Goal: Task Accomplishment & Management: Manage account settings

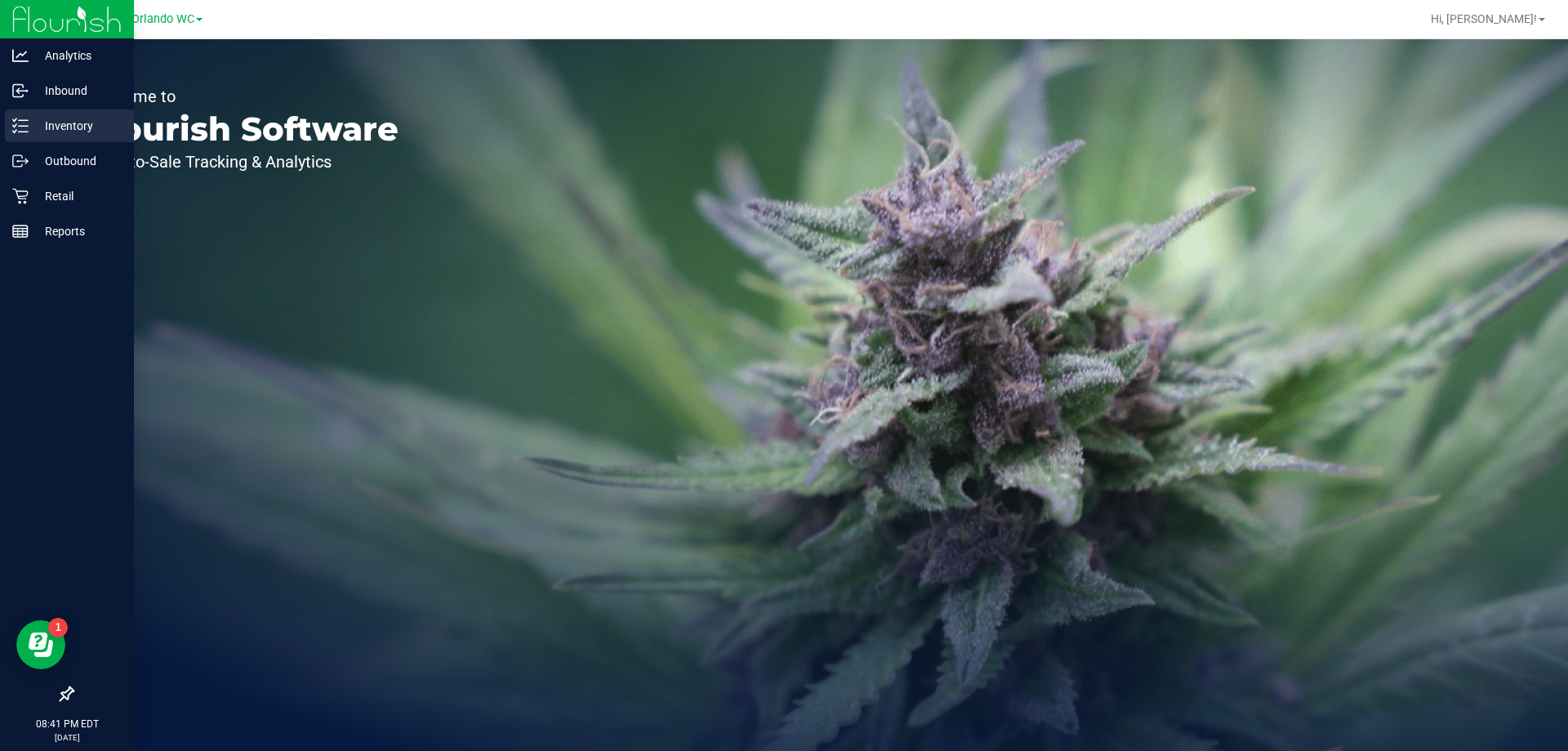
click at [27, 125] on line at bounding box center [23, 125] width 9 height 0
click at [38, 230] on p "Reports" at bounding box center [77, 231] width 98 height 20
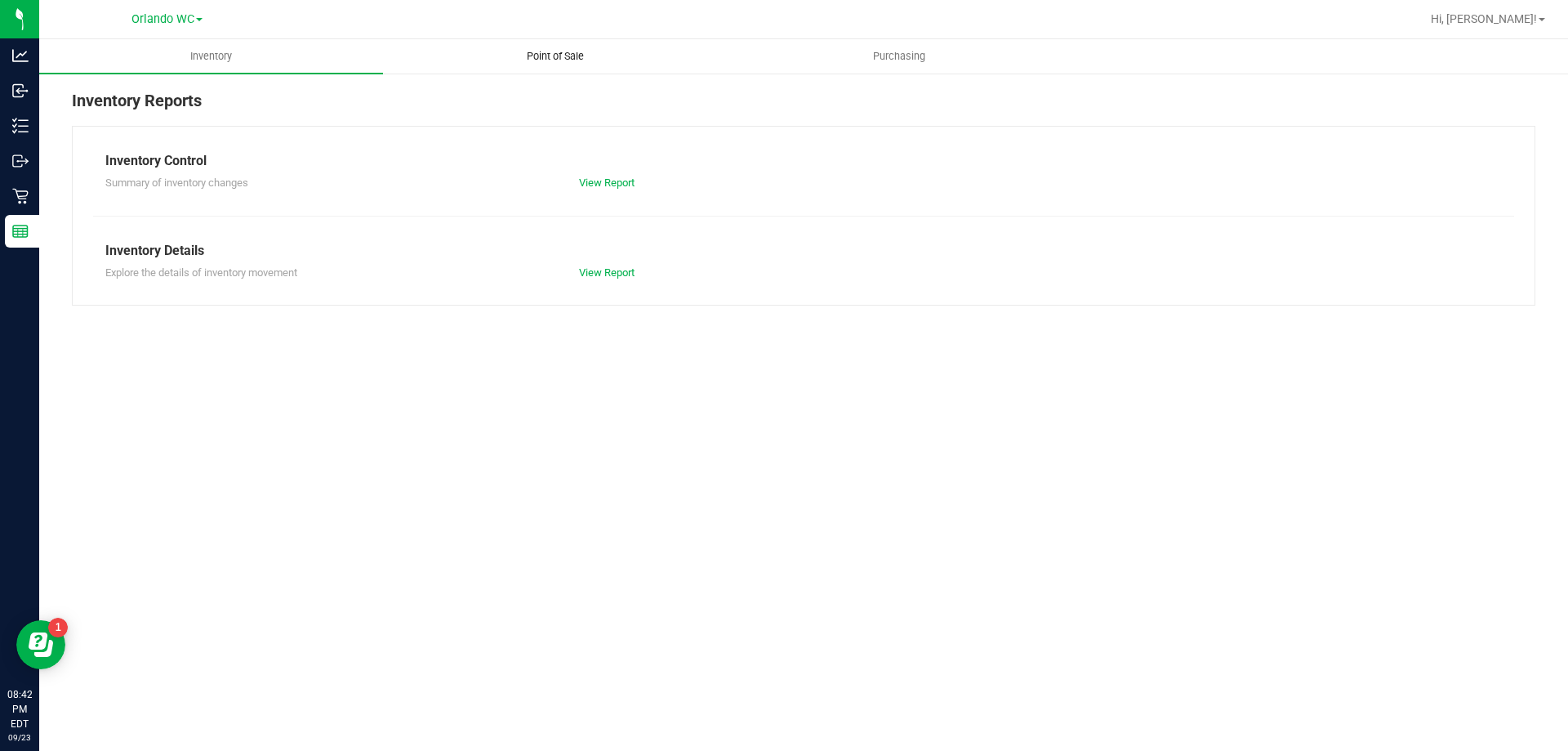
click at [562, 62] on span "Point of Sale" at bounding box center [555, 56] width 102 height 14
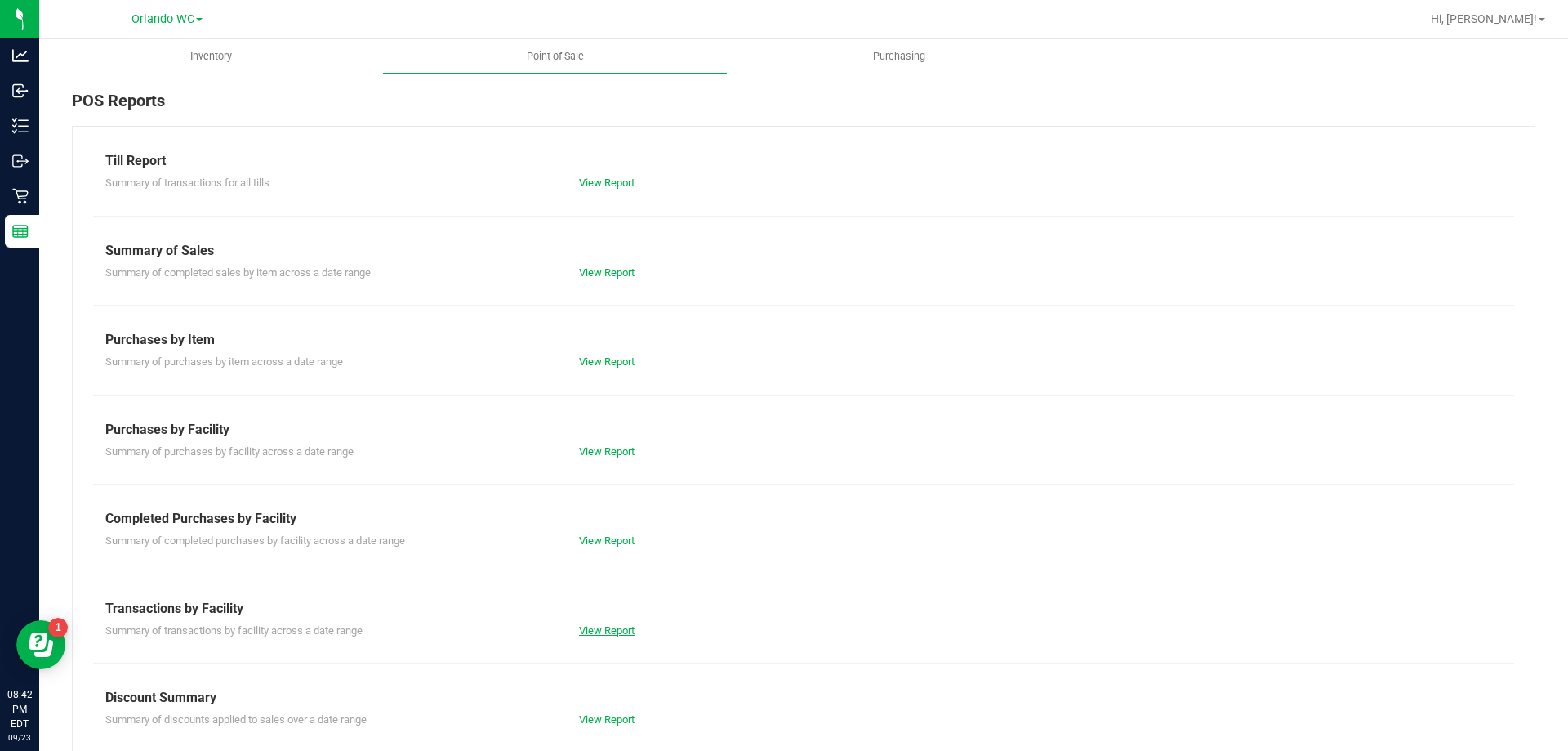
click at [596, 635] on link "View Report" at bounding box center [606, 630] width 55 height 12
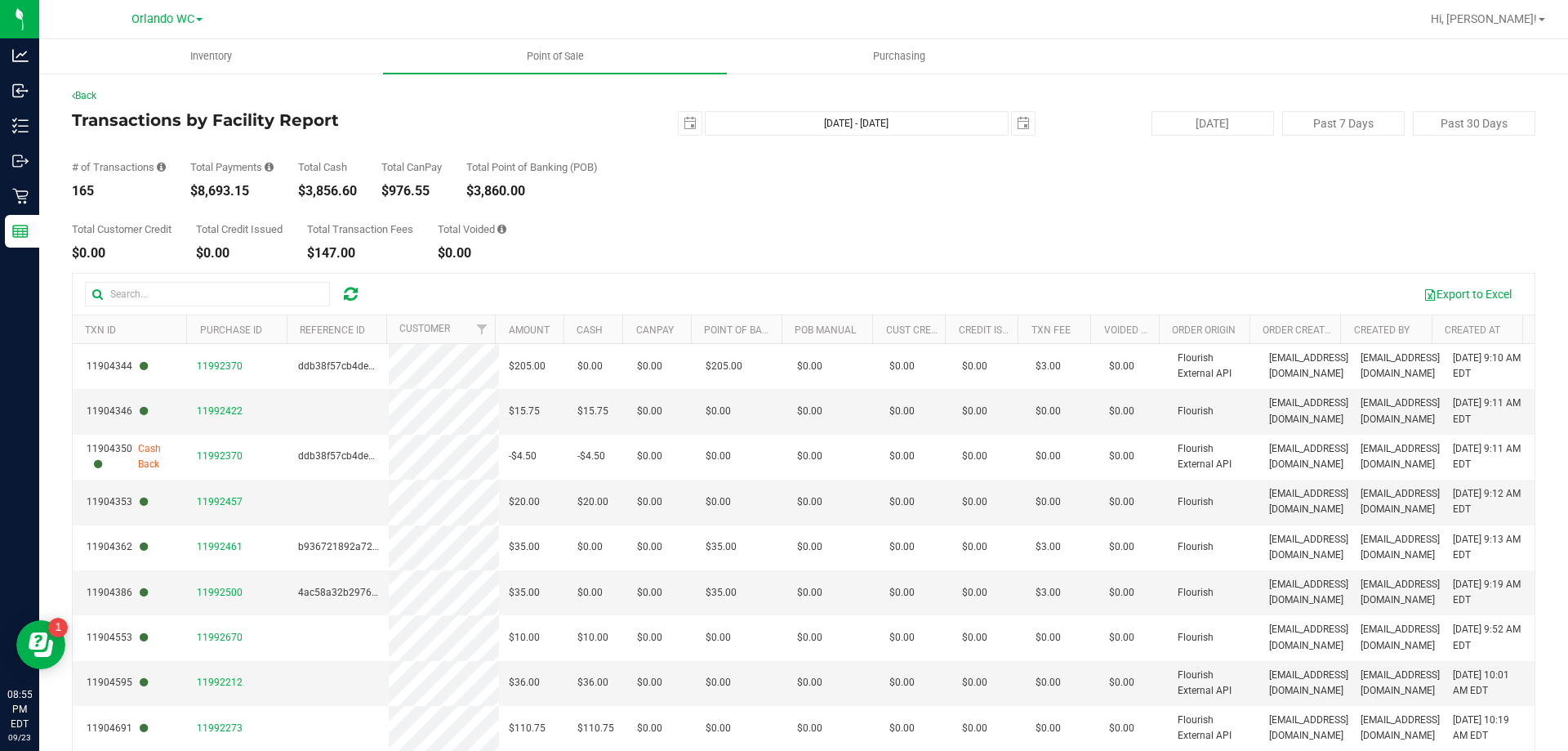
click at [344, 298] on icon at bounding box center [351, 294] width 14 height 16
click at [607, 221] on div "Total Customer Credit $0.00 Total Credit Issued $0.00 Total Transaction Fees $1…" at bounding box center [804, 228] width 1463 height 62
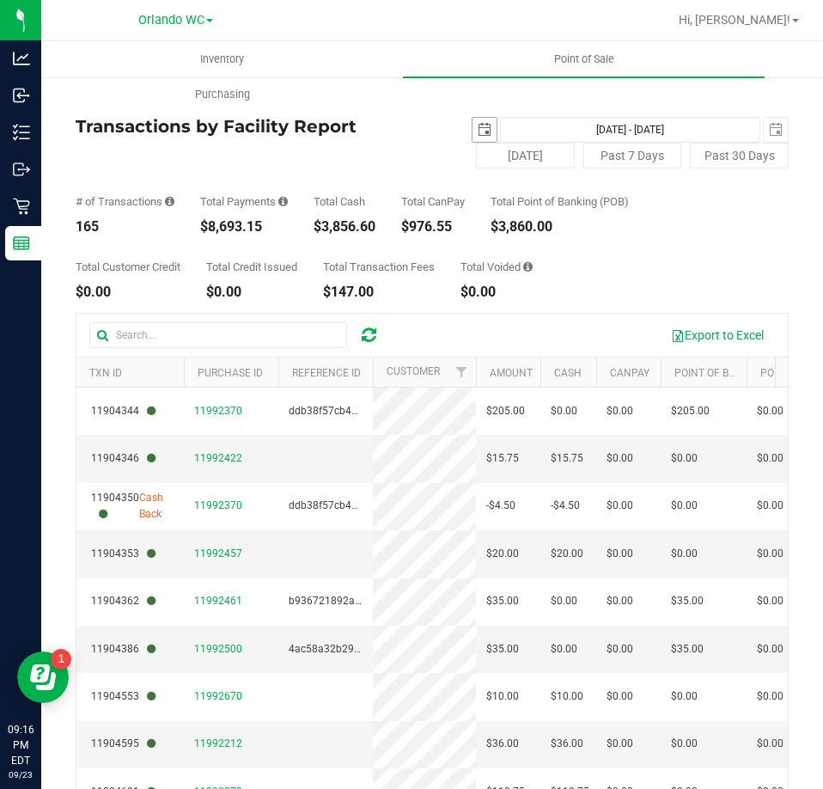
click at [478, 130] on span "select" at bounding box center [485, 130] width 14 height 14
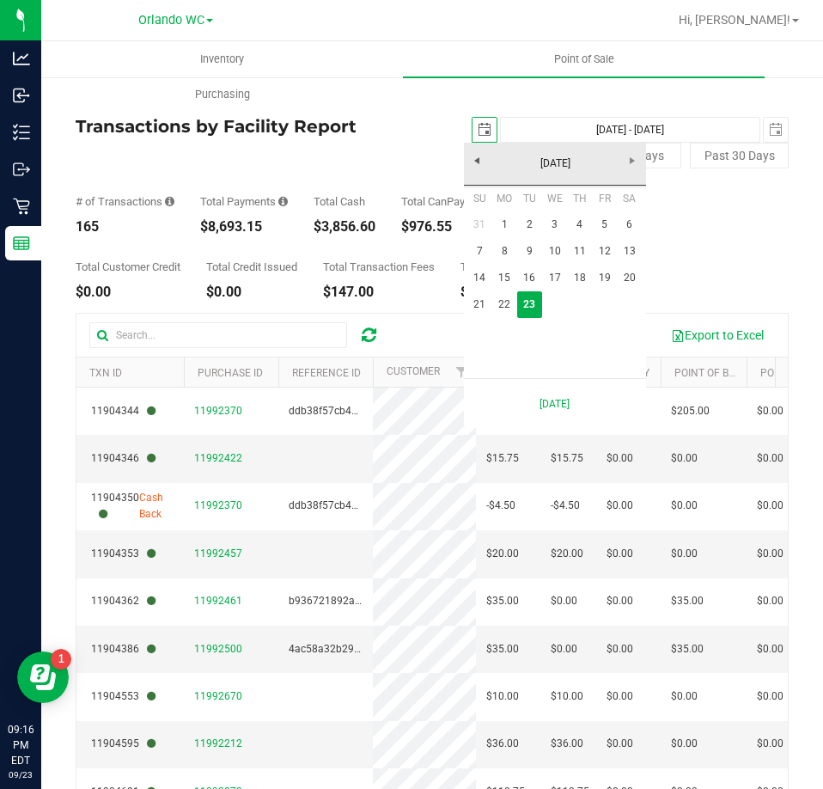
scroll to position [0, 43]
click at [478, 307] on link "21" at bounding box center [480, 304] width 25 height 27
type input "2025-09-21"
type input "Sep 21, 2025 - Sep 23, 2025"
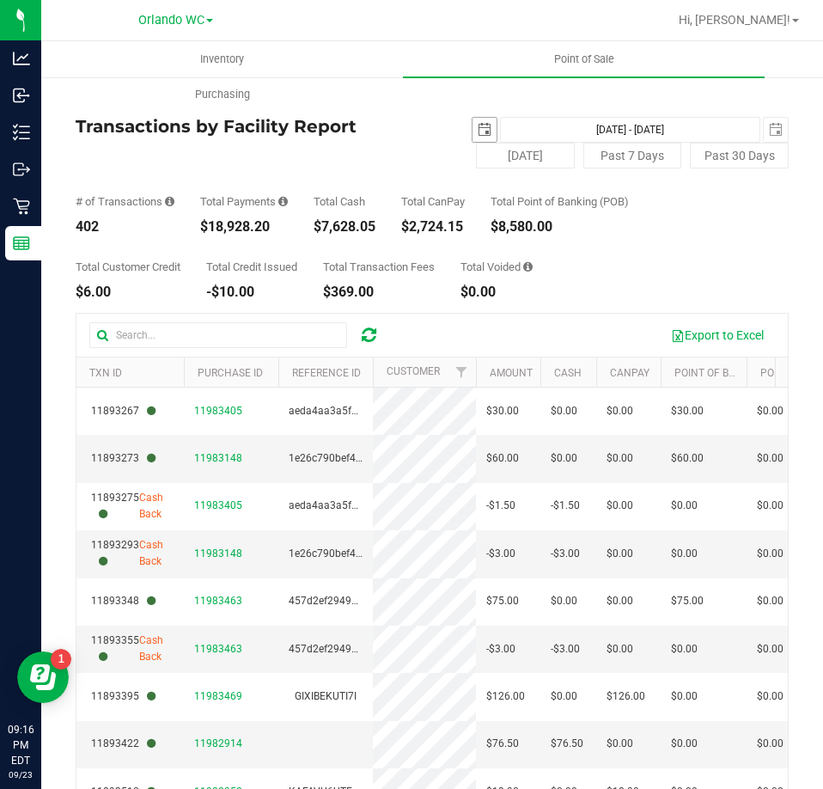
click at [473, 129] on span "select" at bounding box center [485, 130] width 24 height 24
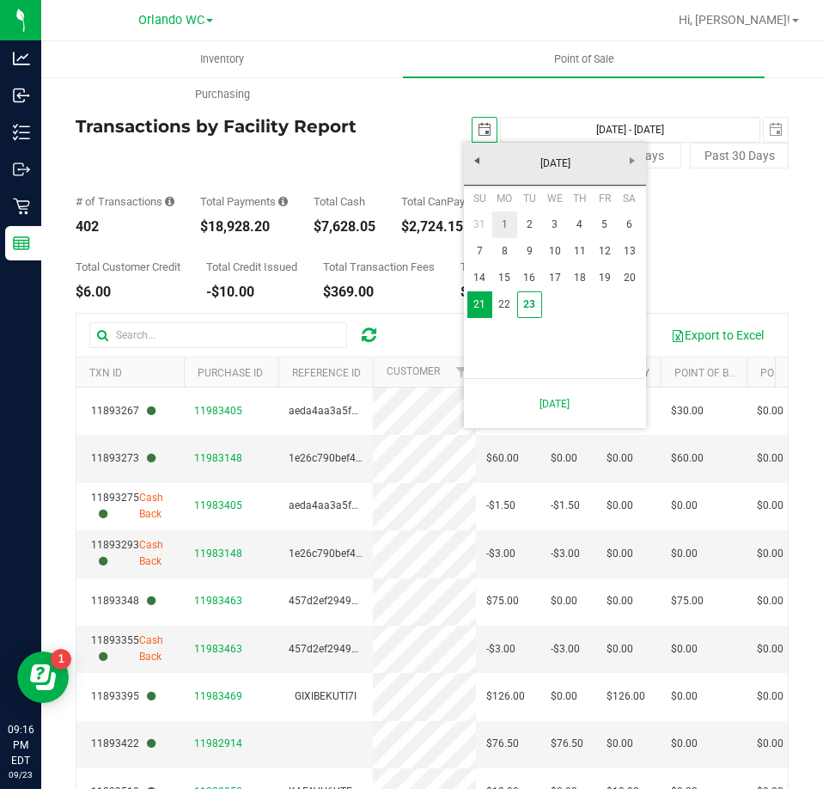
click at [511, 229] on link "1" at bounding box center [504, 224] width 25 height 27
type input "2025-09-01"
type input "Sep 1, 2025 - Sep 23, 2025"
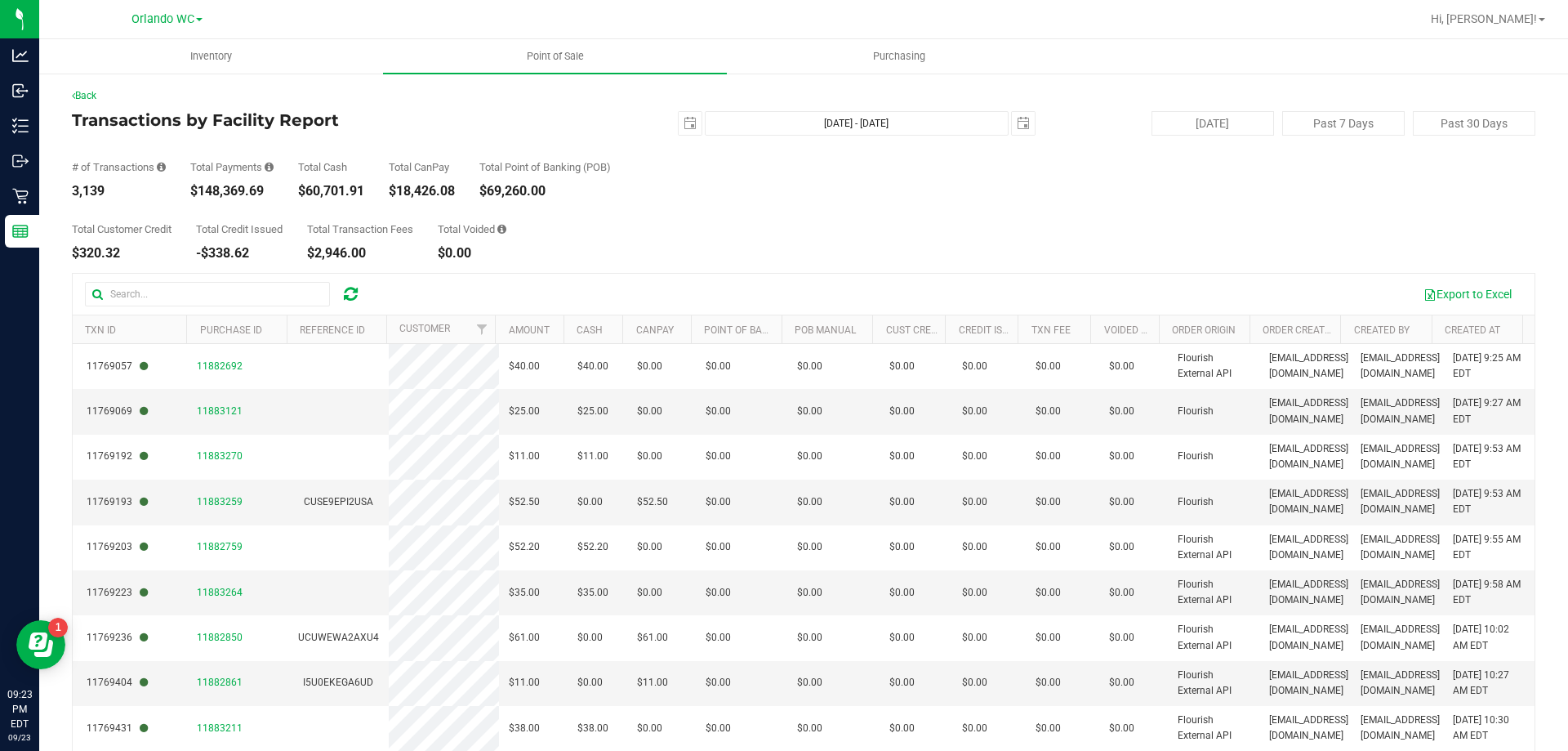
click at [714, 277] on div "Export to Excel" at bounding box center [803, 294] width 1462 height 41
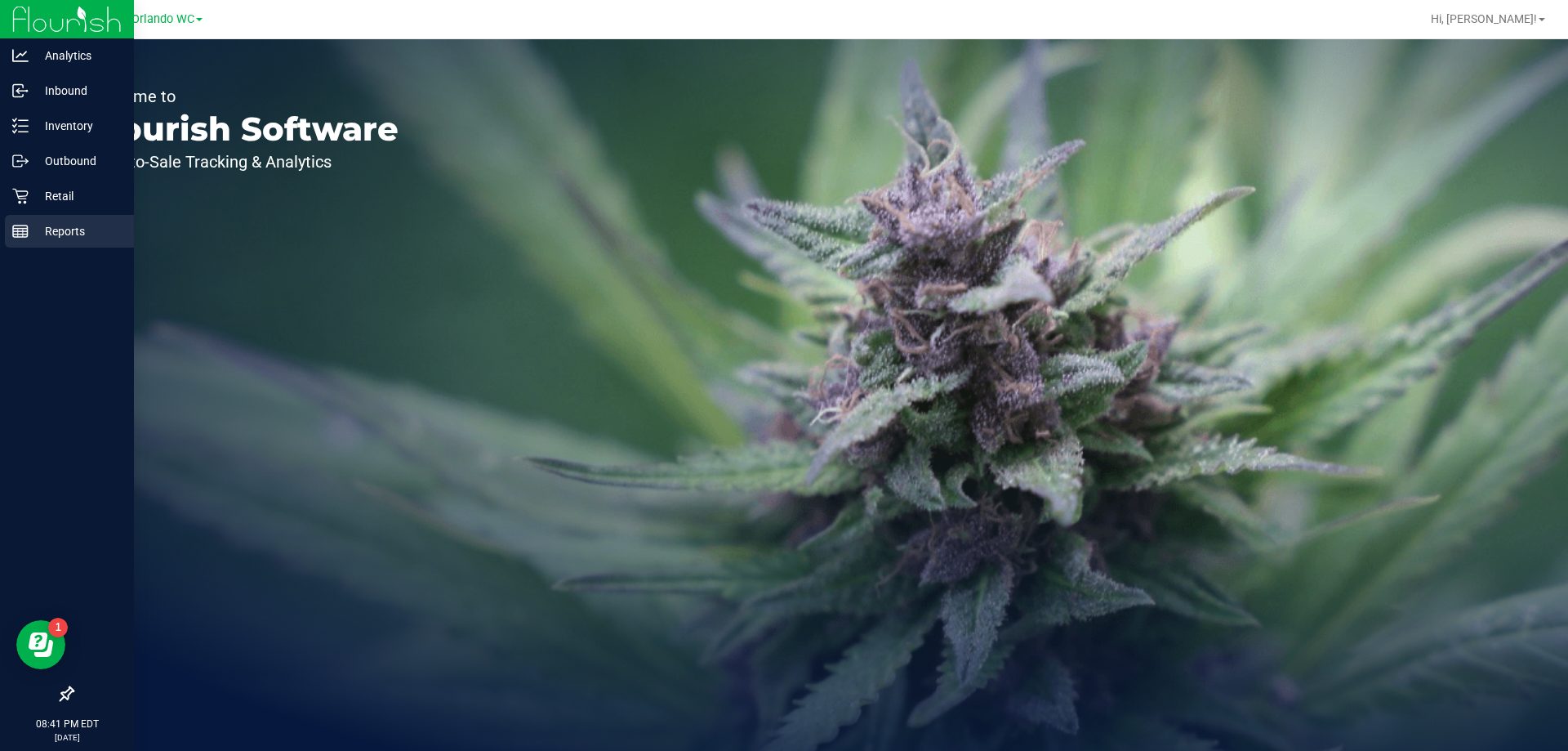
click at [56, 240] on p "Reports" at bounding box center [77, 231] width 98 height 20
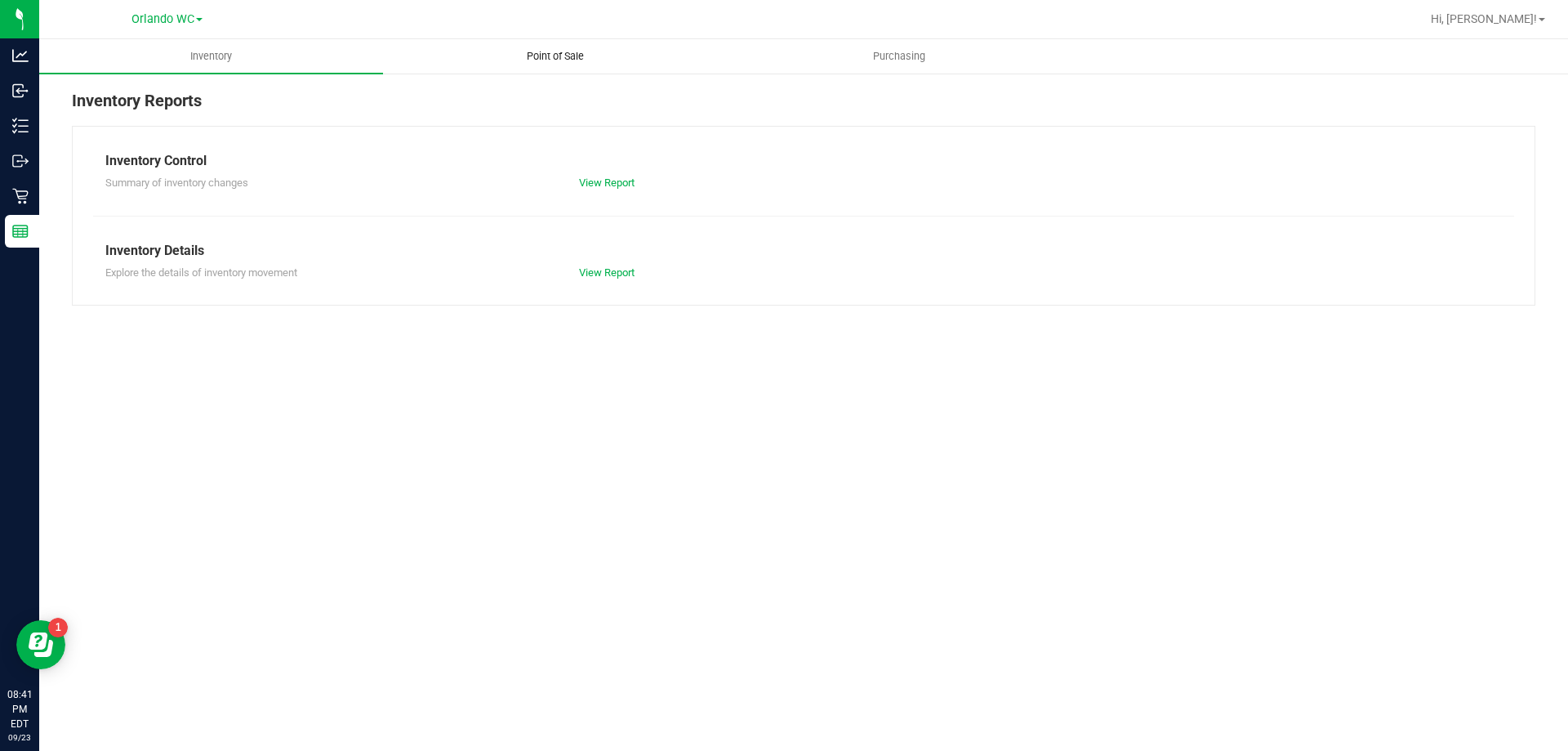
click at [510, 72] on uib-tab-heading "Point of Sale" at bounding box center [555, 56] width 342 height 32
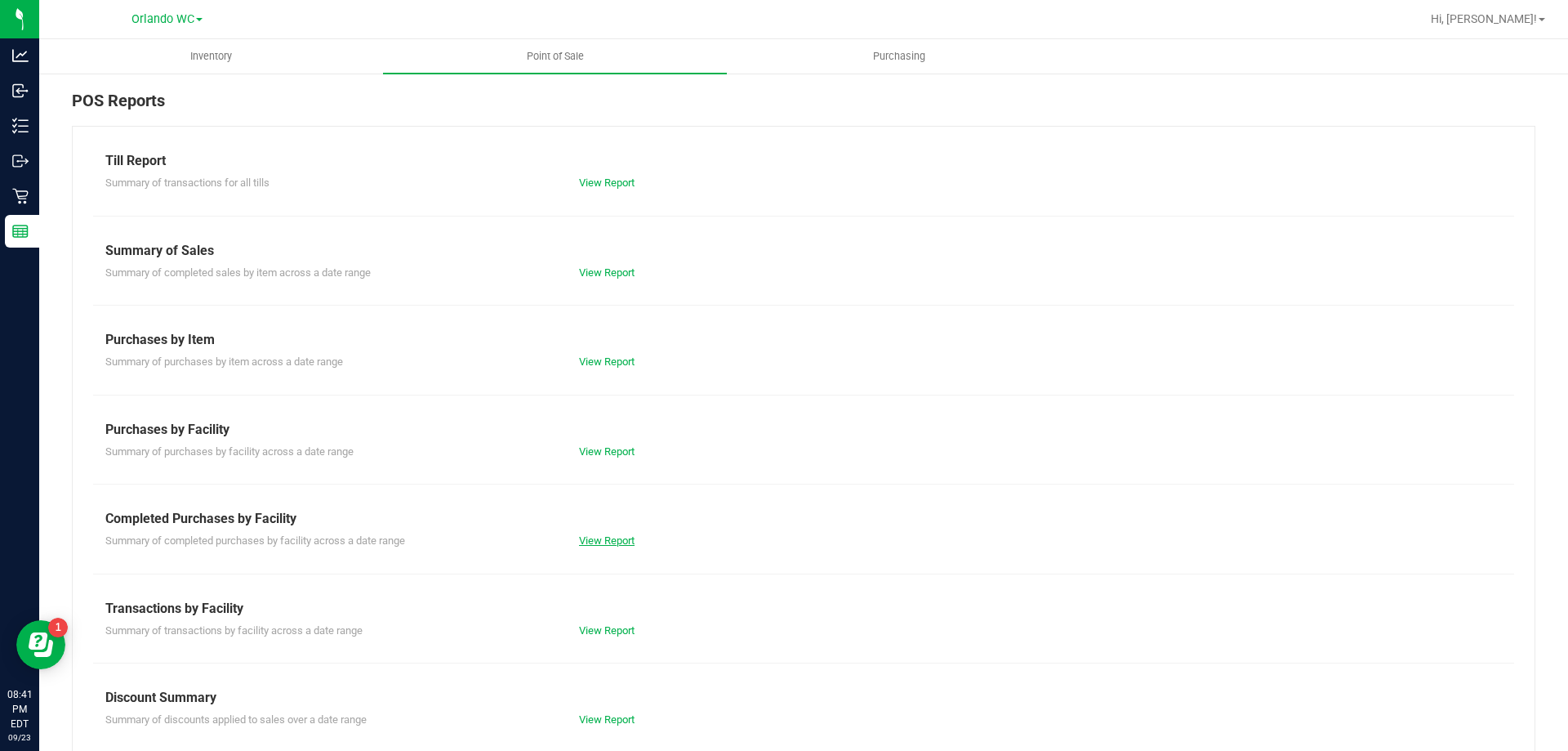
click at [624, 538] on link "View Report" at bounding box center [606, 540] width 55 height 12
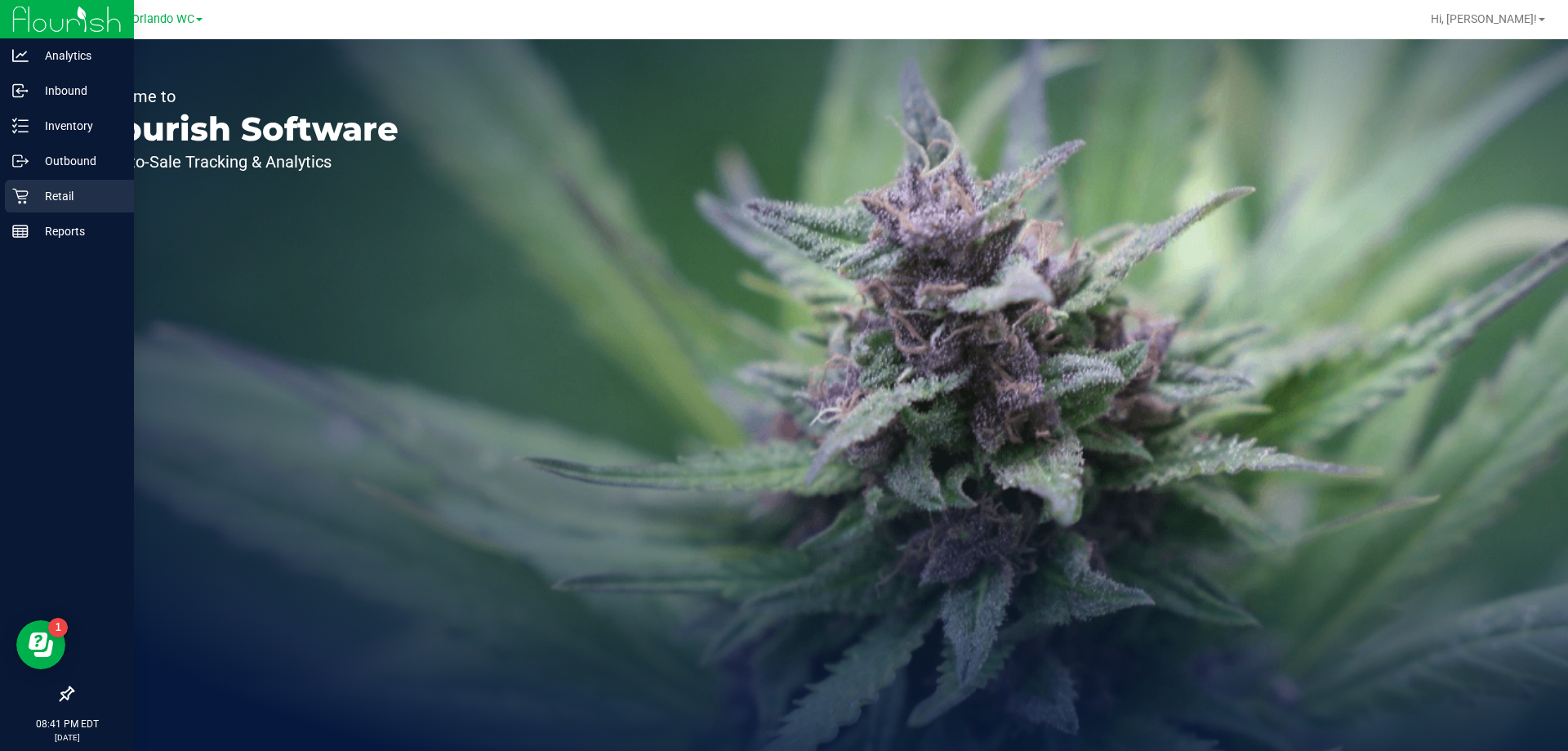
click at [34, 198] on p "Retail" at bounding box center [77, 196] width 98 height 20
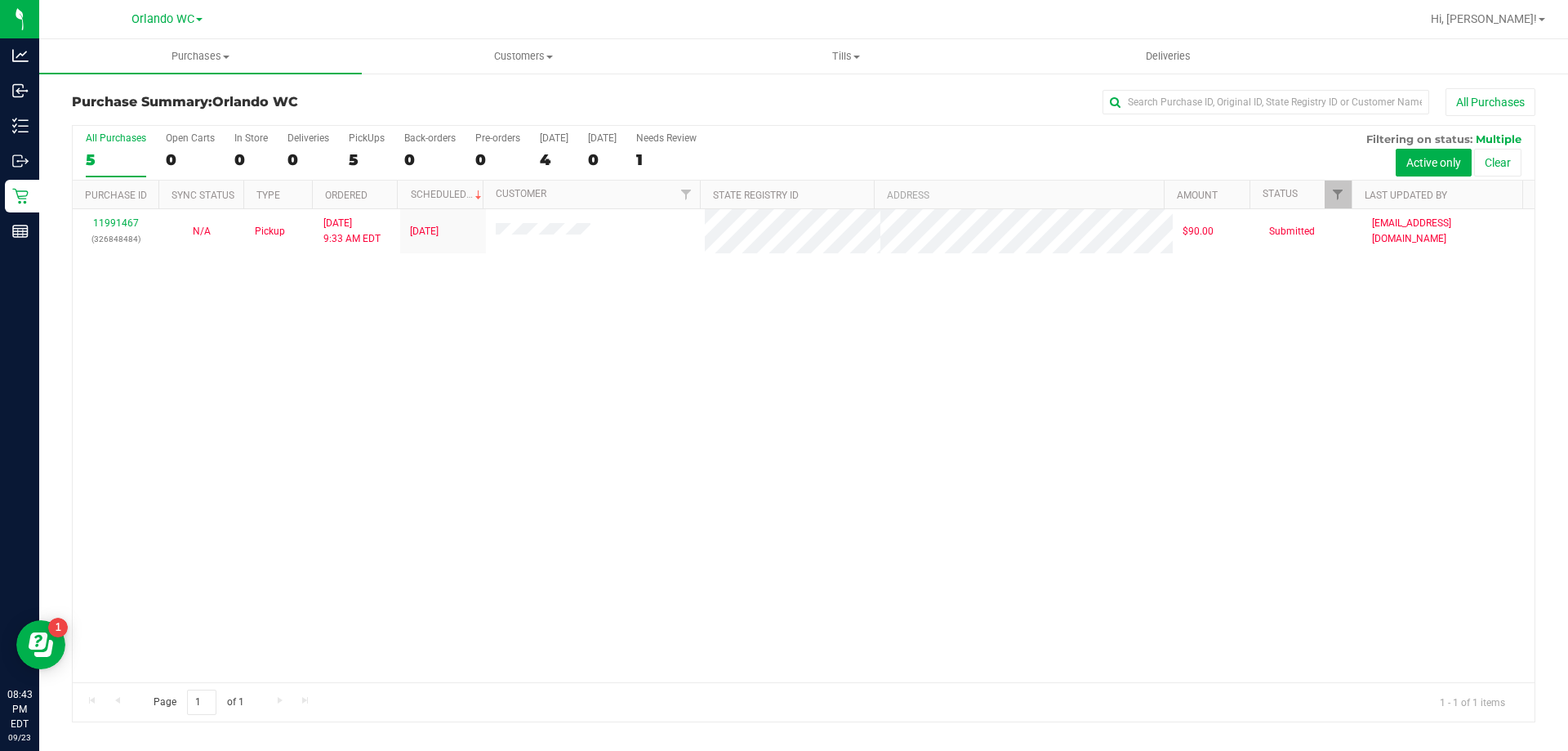
click at [138, 159] on div "5" at bounding box center [116, 160] width 61 height 19
click at [0, 0] on input "All Purchases 5" at bounding box center [0, 0] width 0 height 0
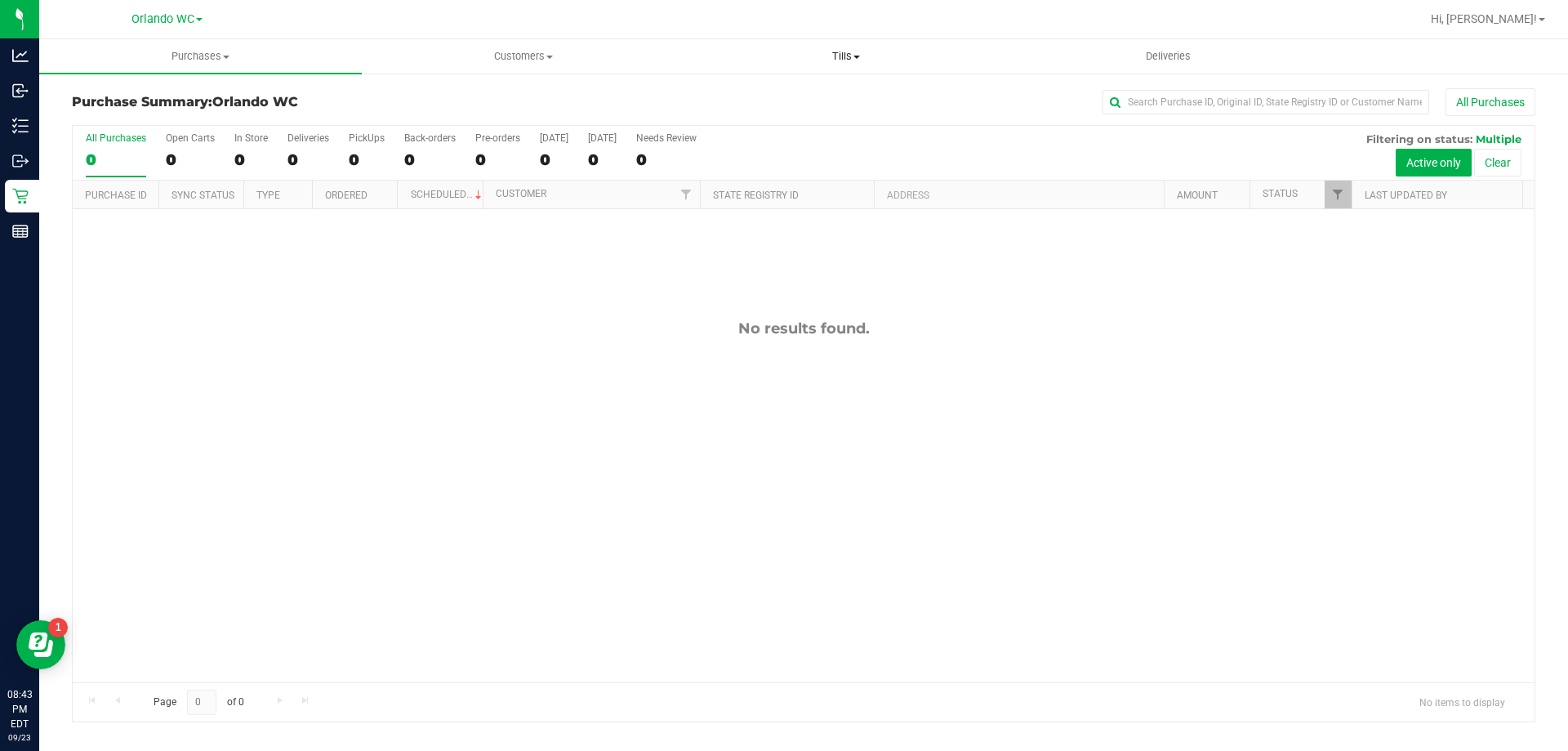
click at [783, 45] on uib-tab-heading "Tills Manage tills Reconcile e-payments" at bounding box center [846, 56] width 321 height 32
click at [754, 101] on span "Manage tills" at bounding box center [739, 98] width 110 height 14
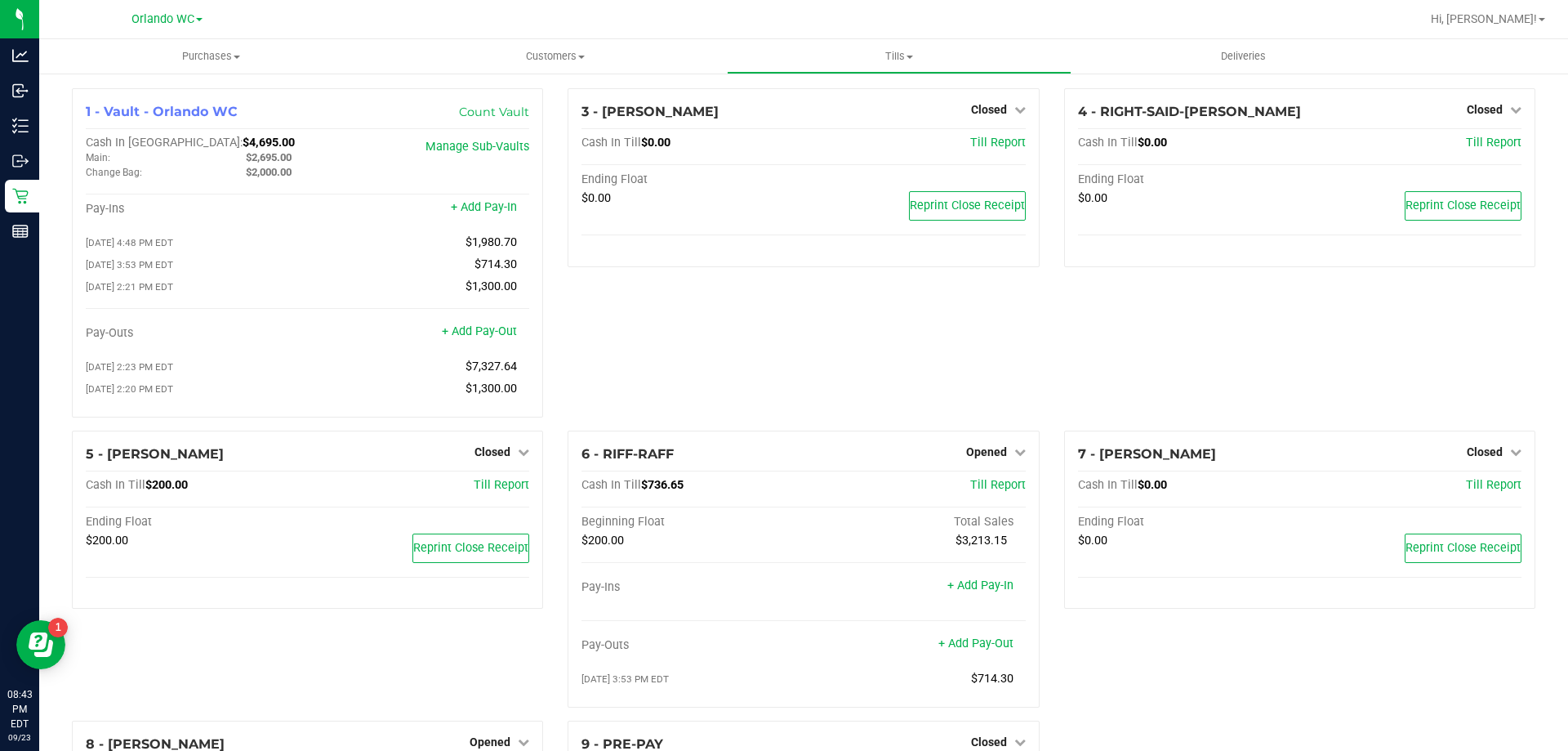
click at [570, 339] on div "3 - JASON-DERULO Closed Open Till Cash In Till $0.00 Till Report Ending Float $…" at bounding box center [803, 260] width 496 height 342
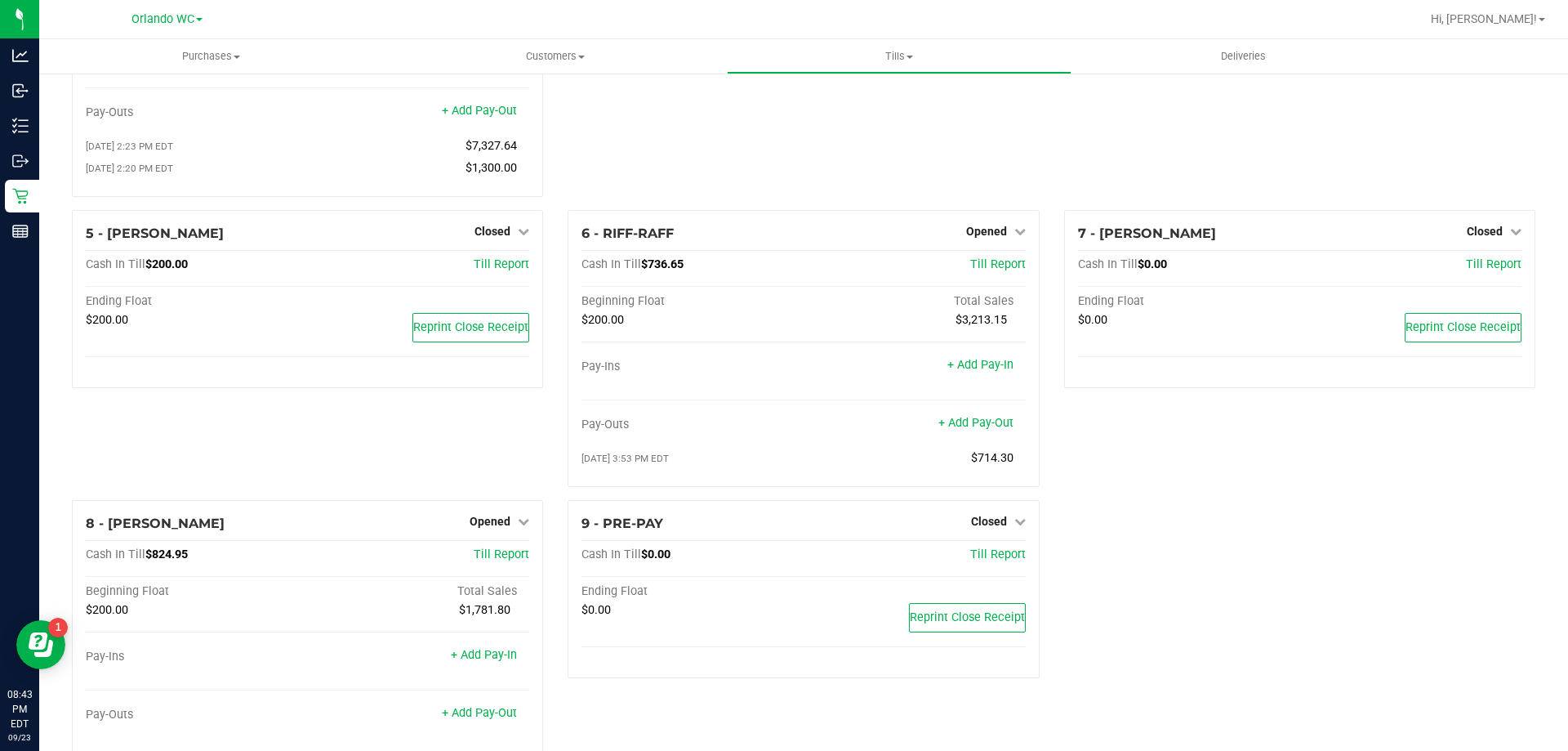
scroll to position [260, 0]
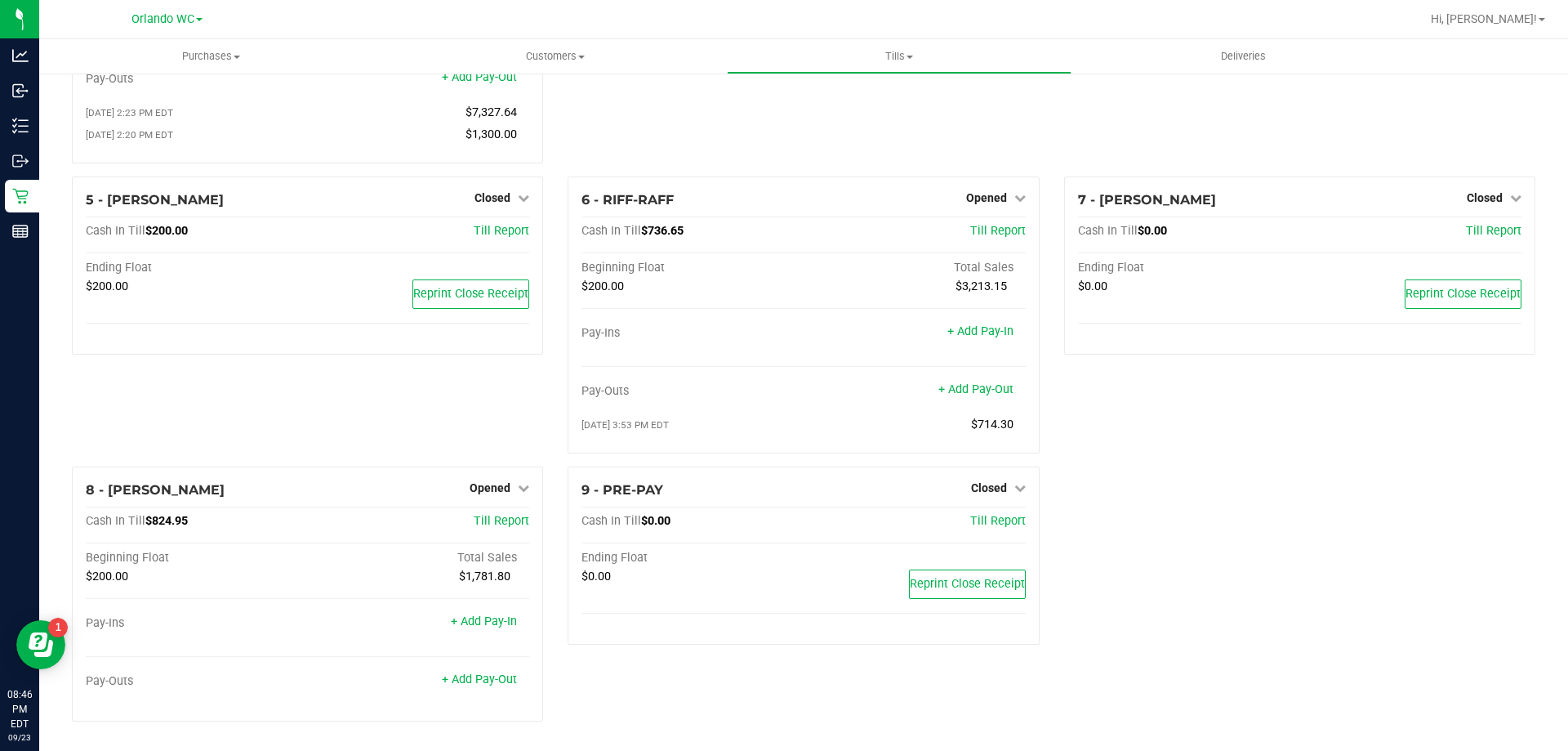
click at [642, 174] on div "3 - JASON-DERULO Closed Open Till Cash In Till $0.00 Till Report Ending Float $…" at bounding box center [803, 6] width 496 height 342
click at [783, 195] on span "Opened" at bounding box center [986, 198] width 41 height 13
click at [783, 232] on link "Close Till" at bounding box center [988, 231] width 44 height 13
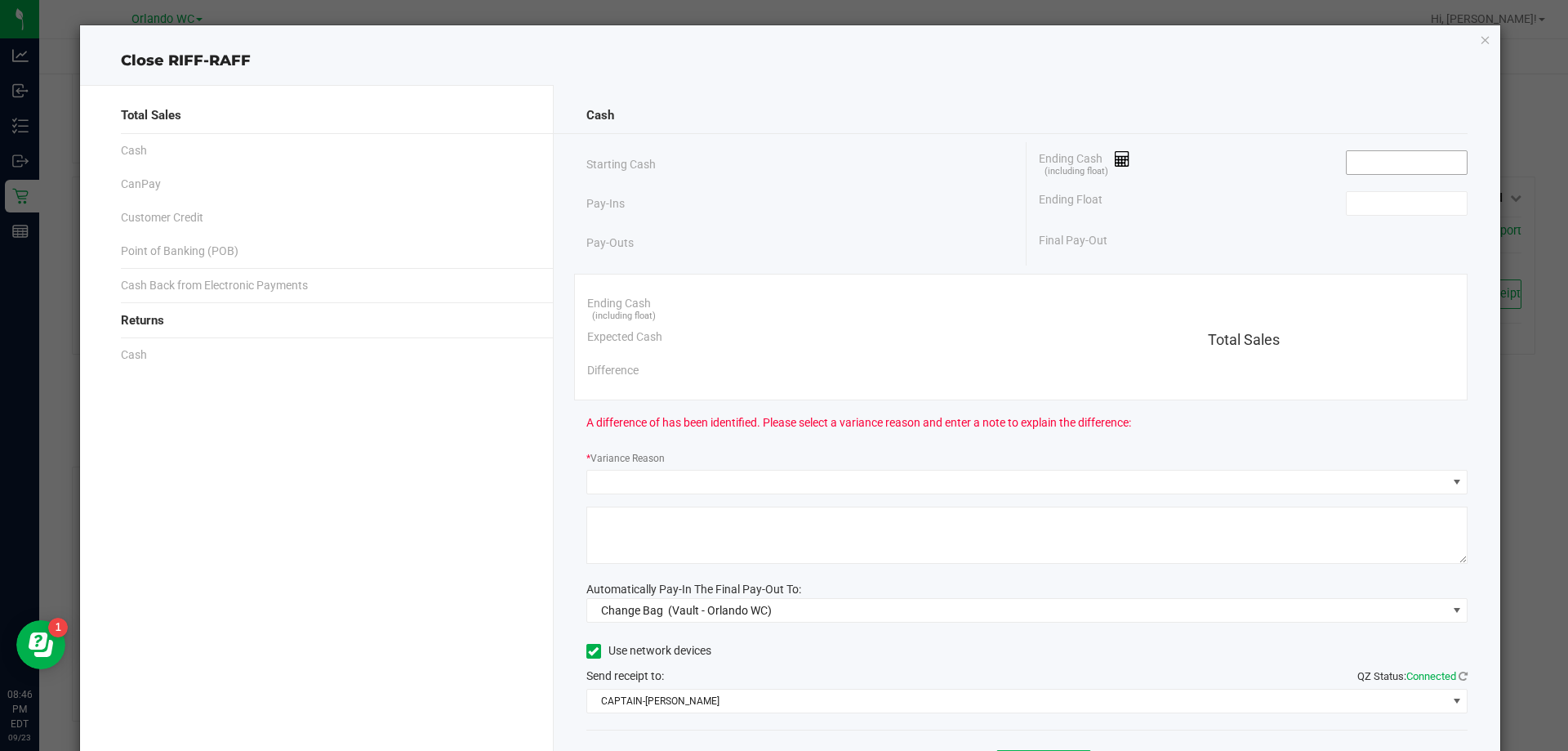
click at [783, 157] on input at bounding box center [1406, 163] width 120 height 23
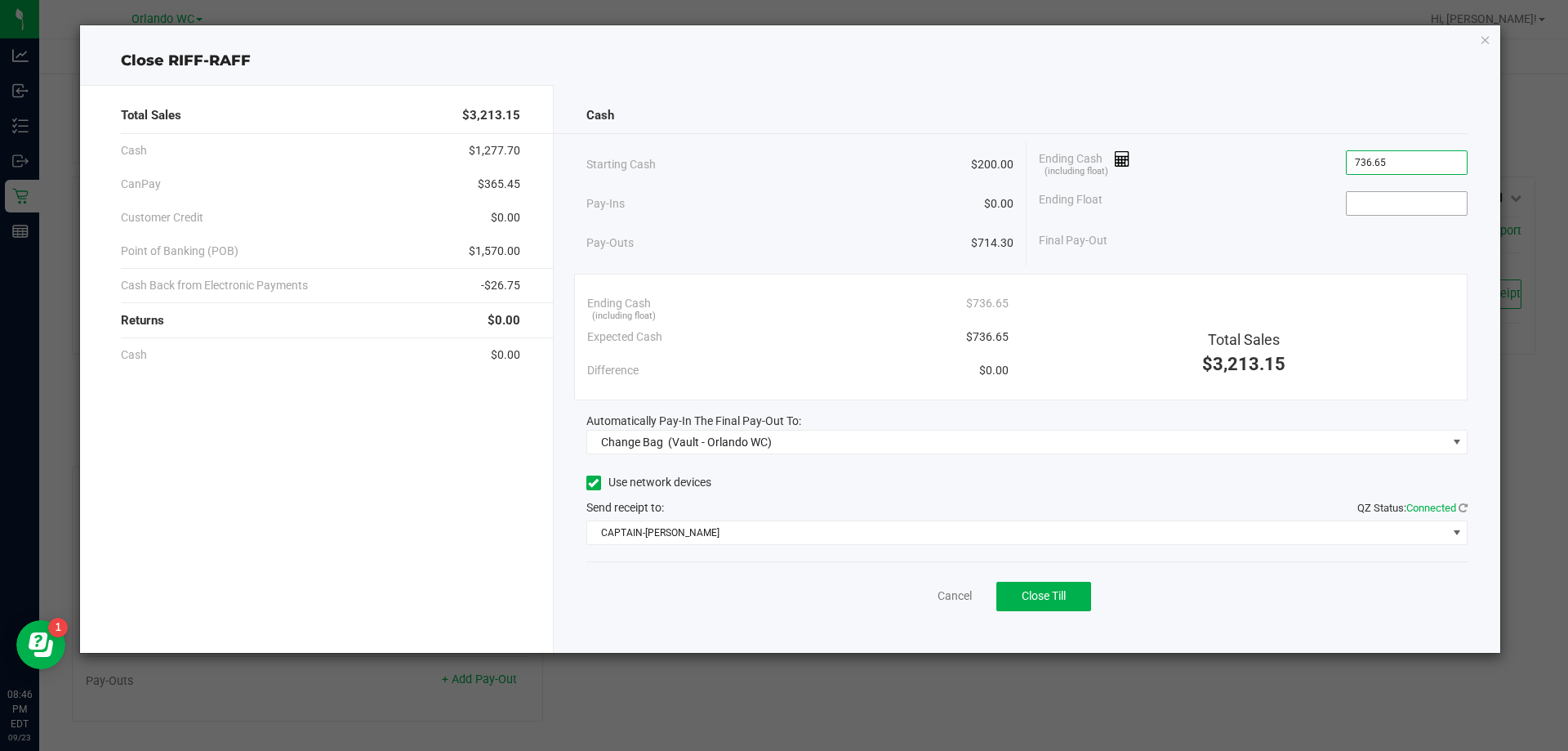
type input "$736.65"
click at [783, 202] on input at bounding box center [1406, 203] width 120 height 23
type input "$200.00"
click at [783, 189] on div "Ending Float $200.00" at bounding box center [1252, 203] width 429 height 41
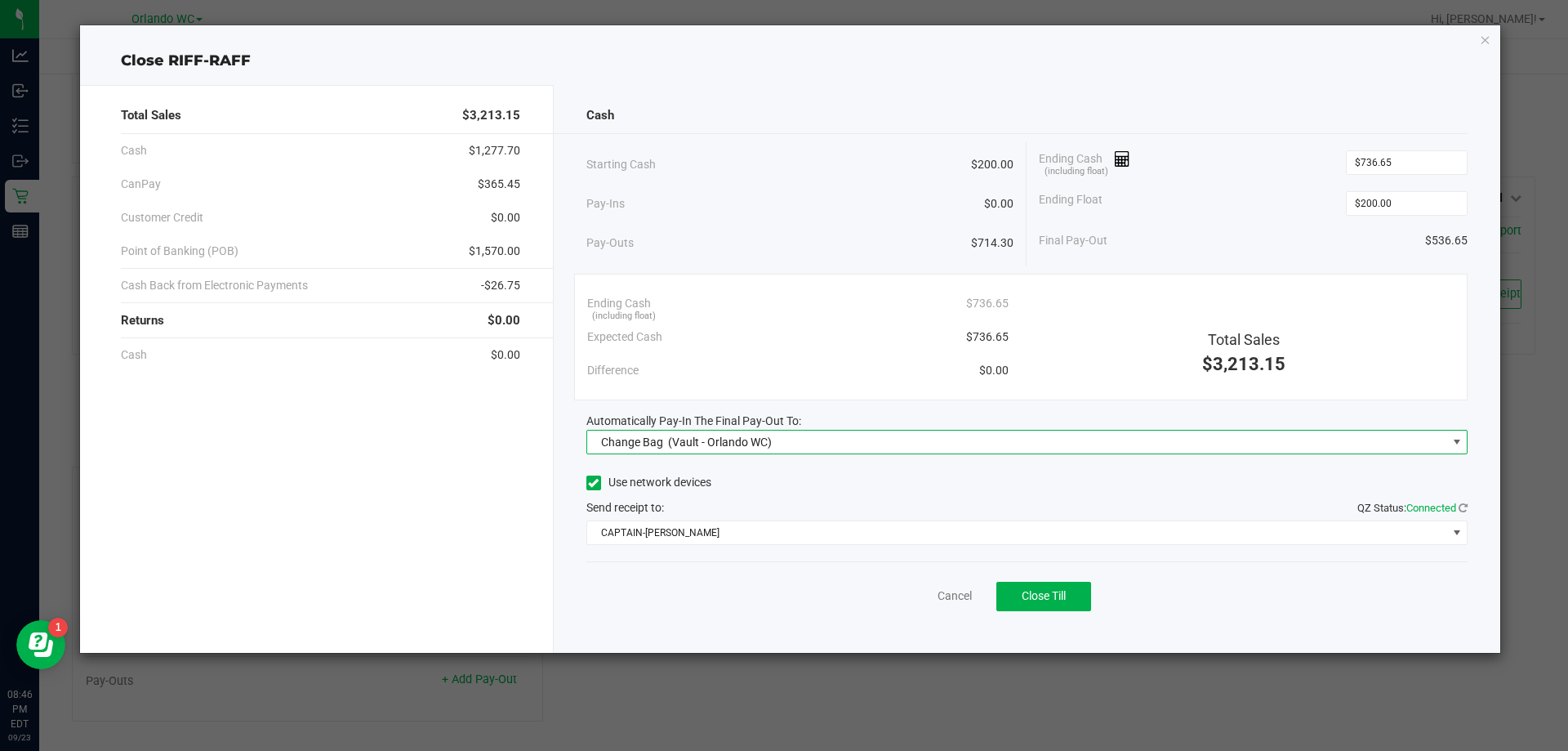
click at [744, 439] on span "(Vault - Orlando WC)" at bounding box center [719, 442] width 104 height 13
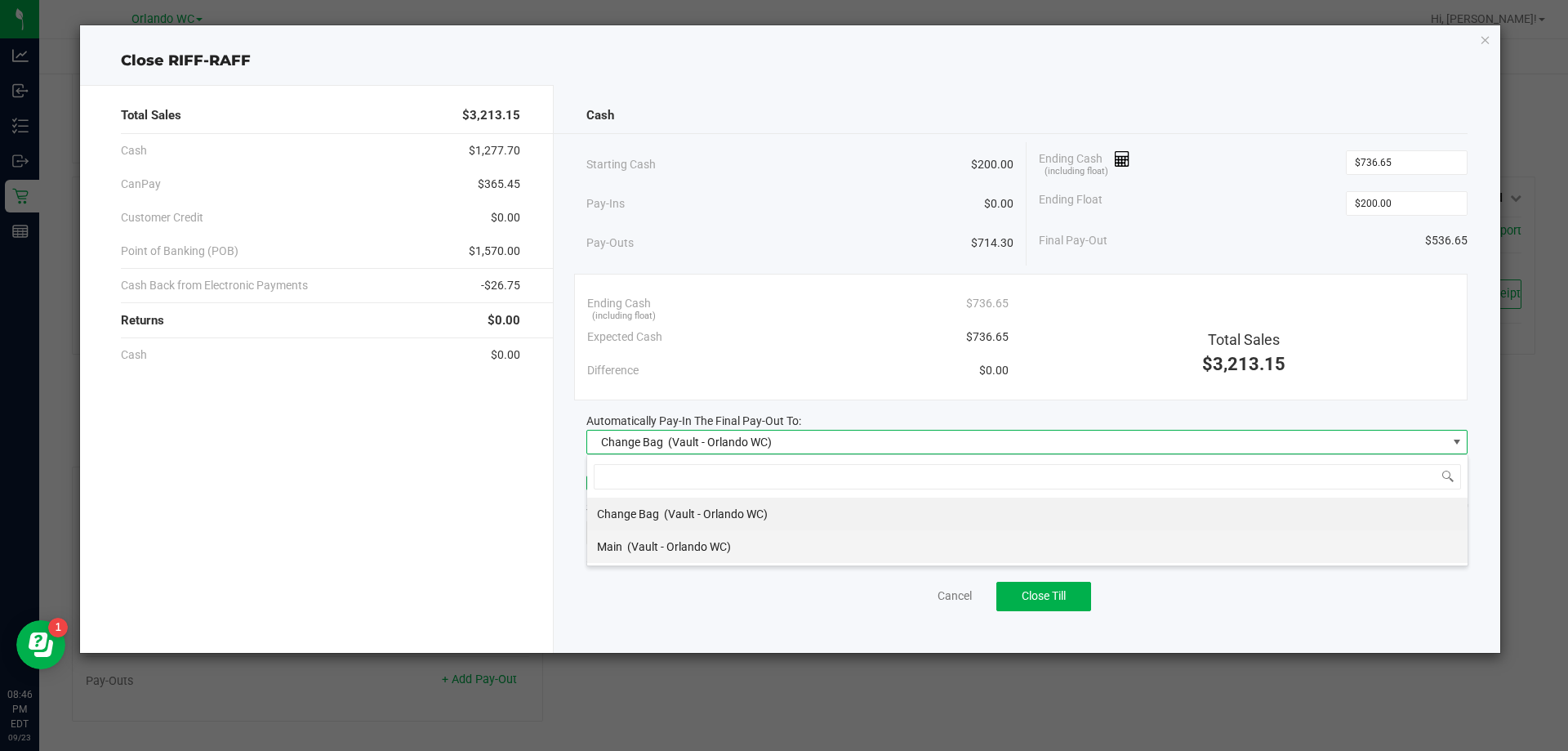
scroll to position [25, 881]
click at [696, 548] on span "(Vault - Orlando WC)" at bounding box center [679, 547] width 104 height 13
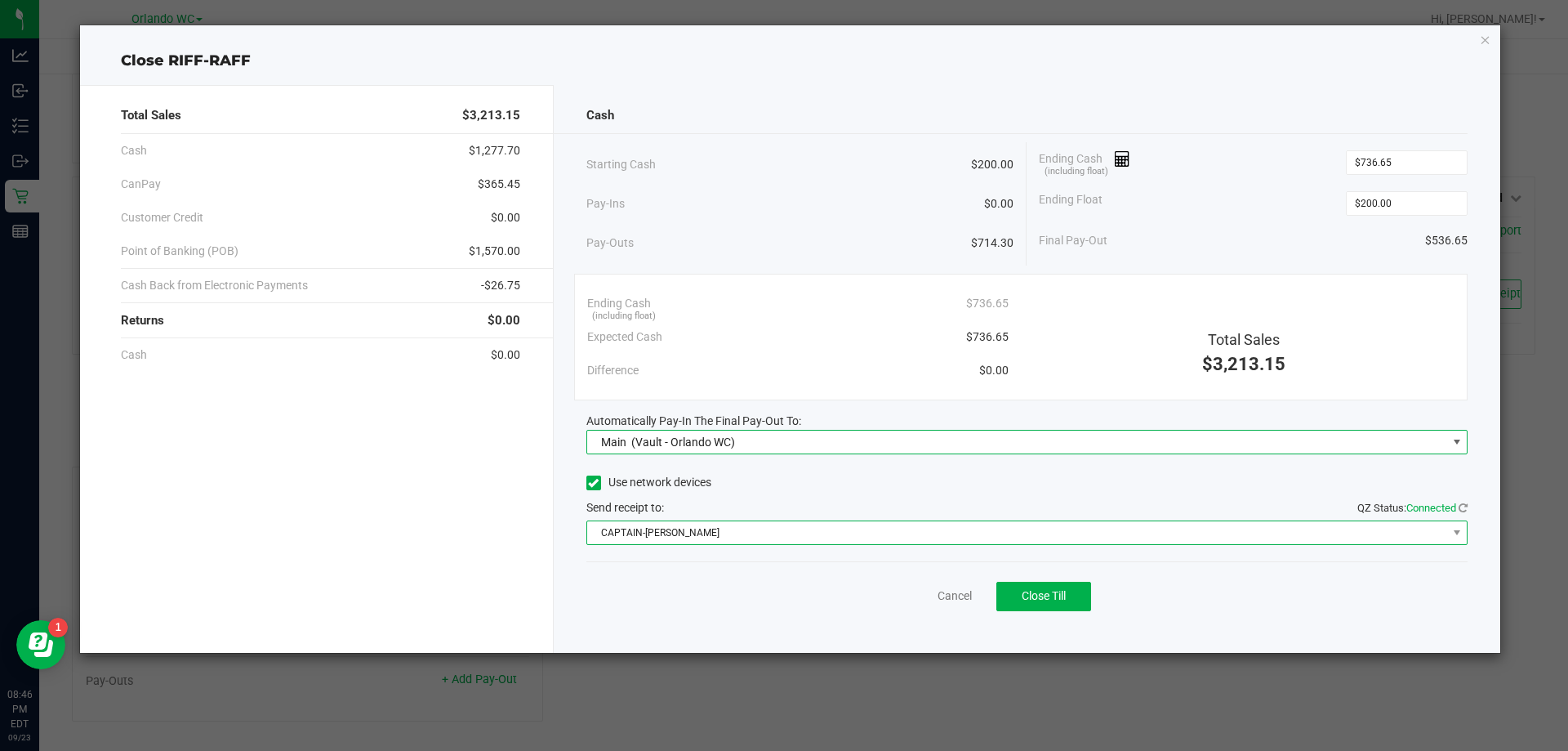
click at [702, 540] on span "CAPTAIN-KANGA" at bounding box center [1017, 532] width 860 height 23
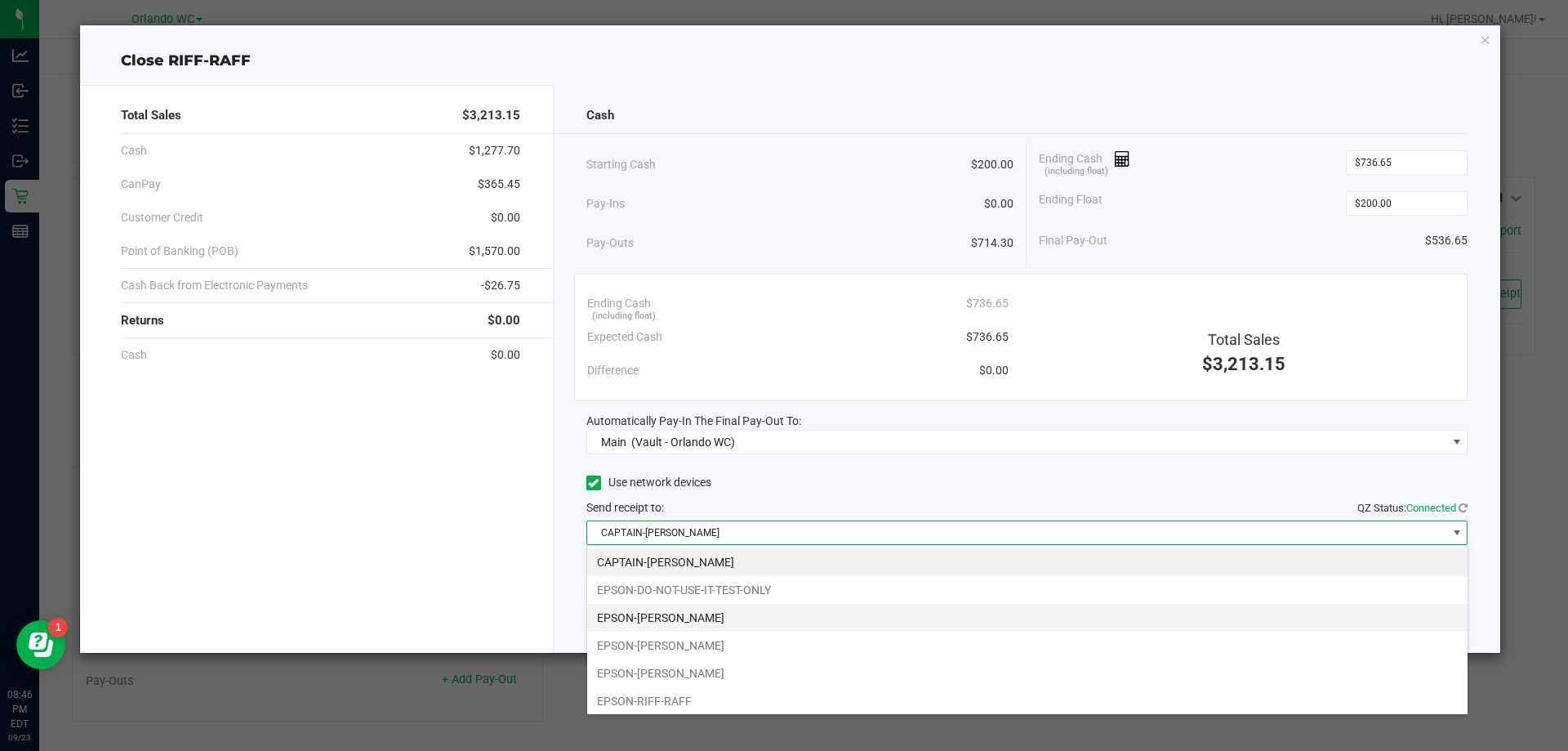
click at [677, 625] on li "EPSON-JASON-DERULO" at bounding box center [1027, 617] width 881 height 28
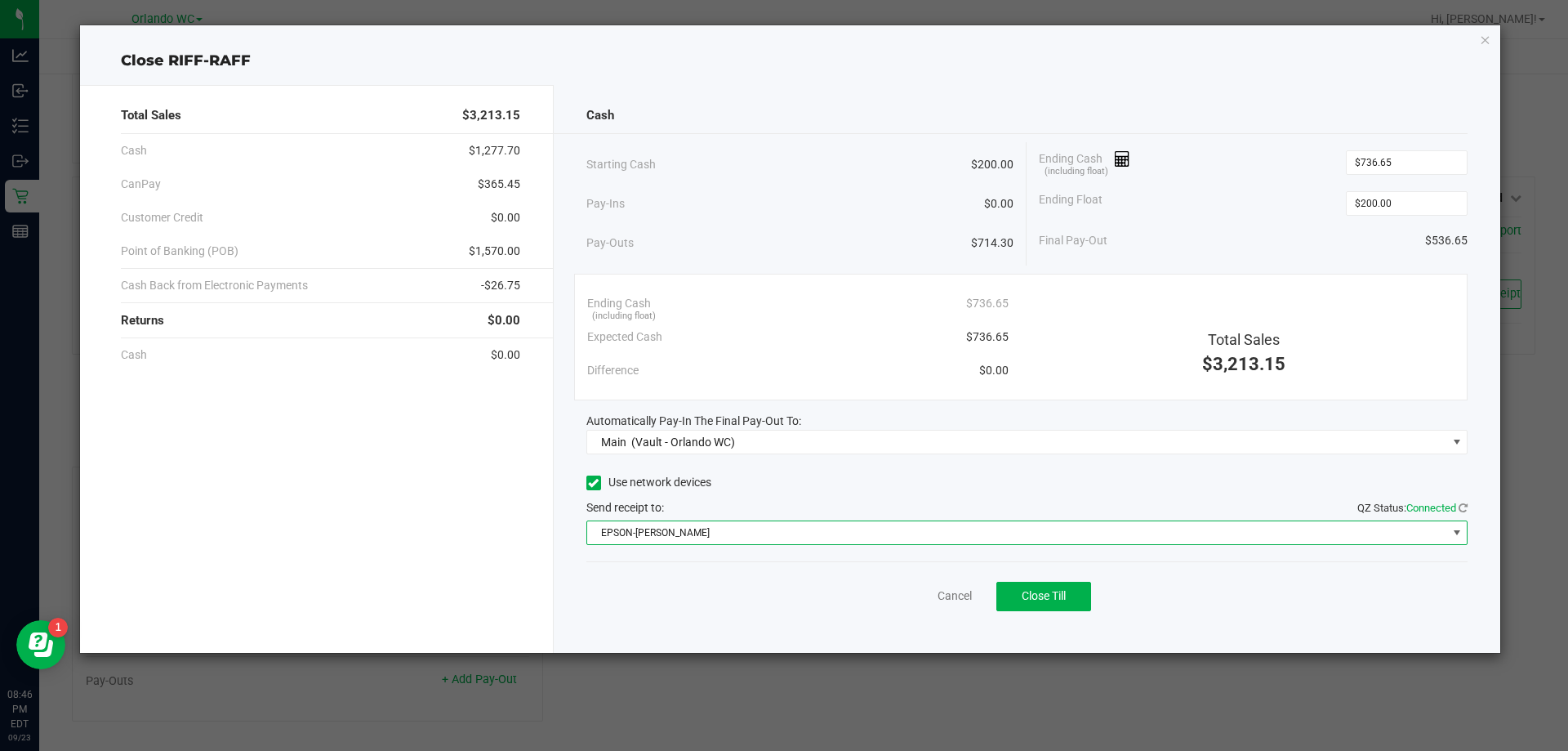
click at [717, 595] on div "Cancel Close Till" at bounding box center [1027, 592] width 882 height 63
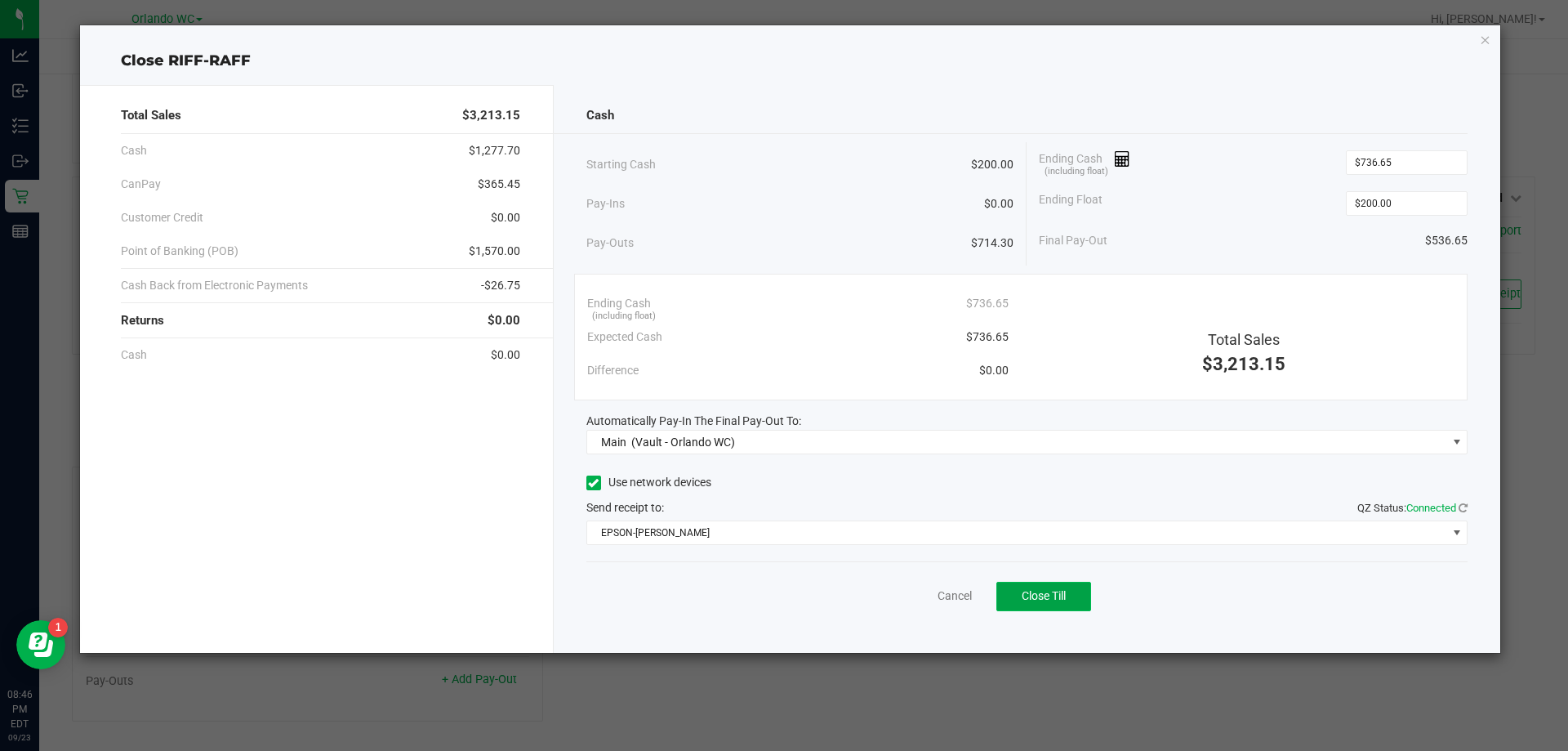
click at [783, 591] on span "Close Till" at bounding box center [1043, 596] width 44 height 13
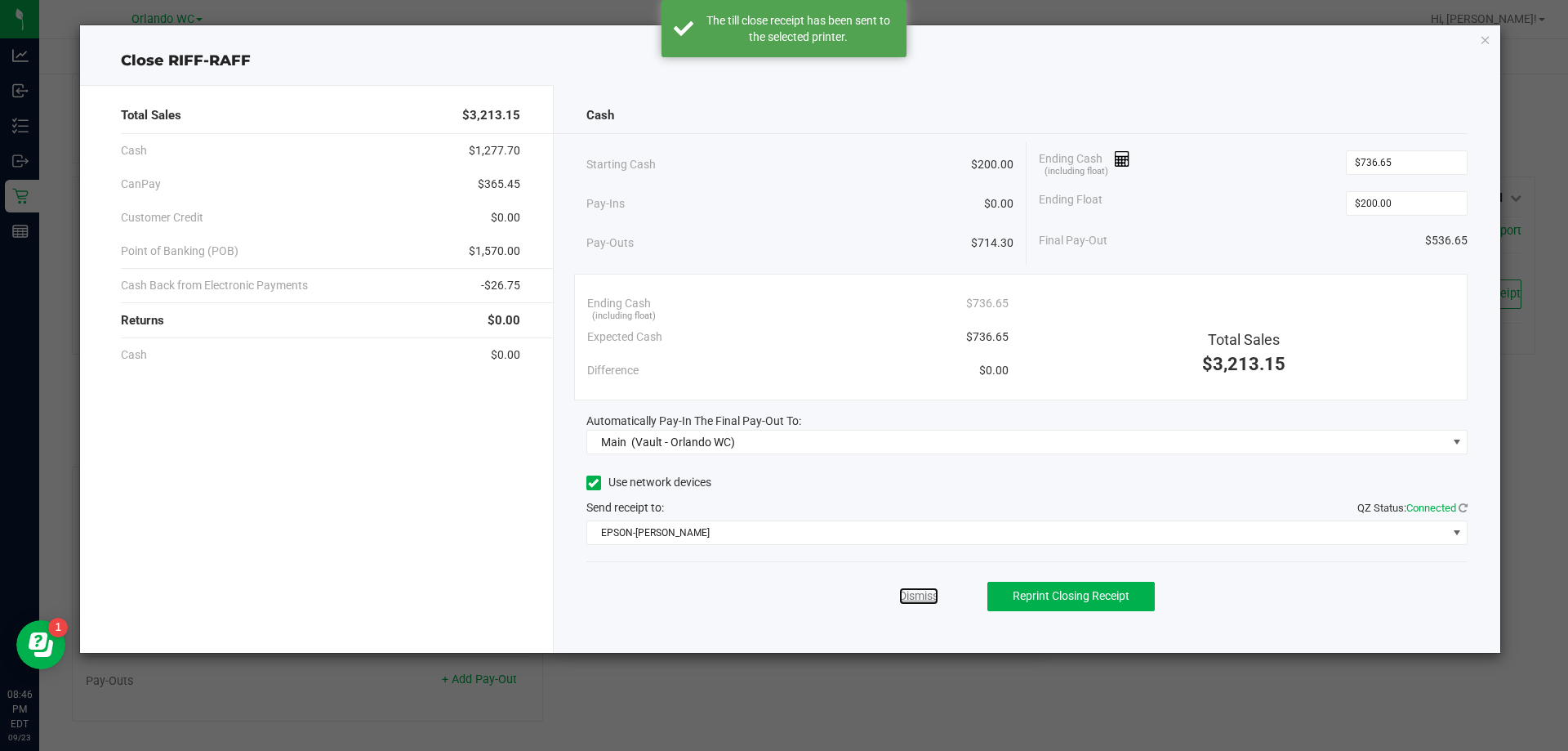
drag, startPoint x: 927, startPoint y: 596, endPoint x: 938, endPoint y: 594, distance: 11.2
click at [783, 596] on link "Dismiss" at bounding box center [918, 596] width 39 height 17
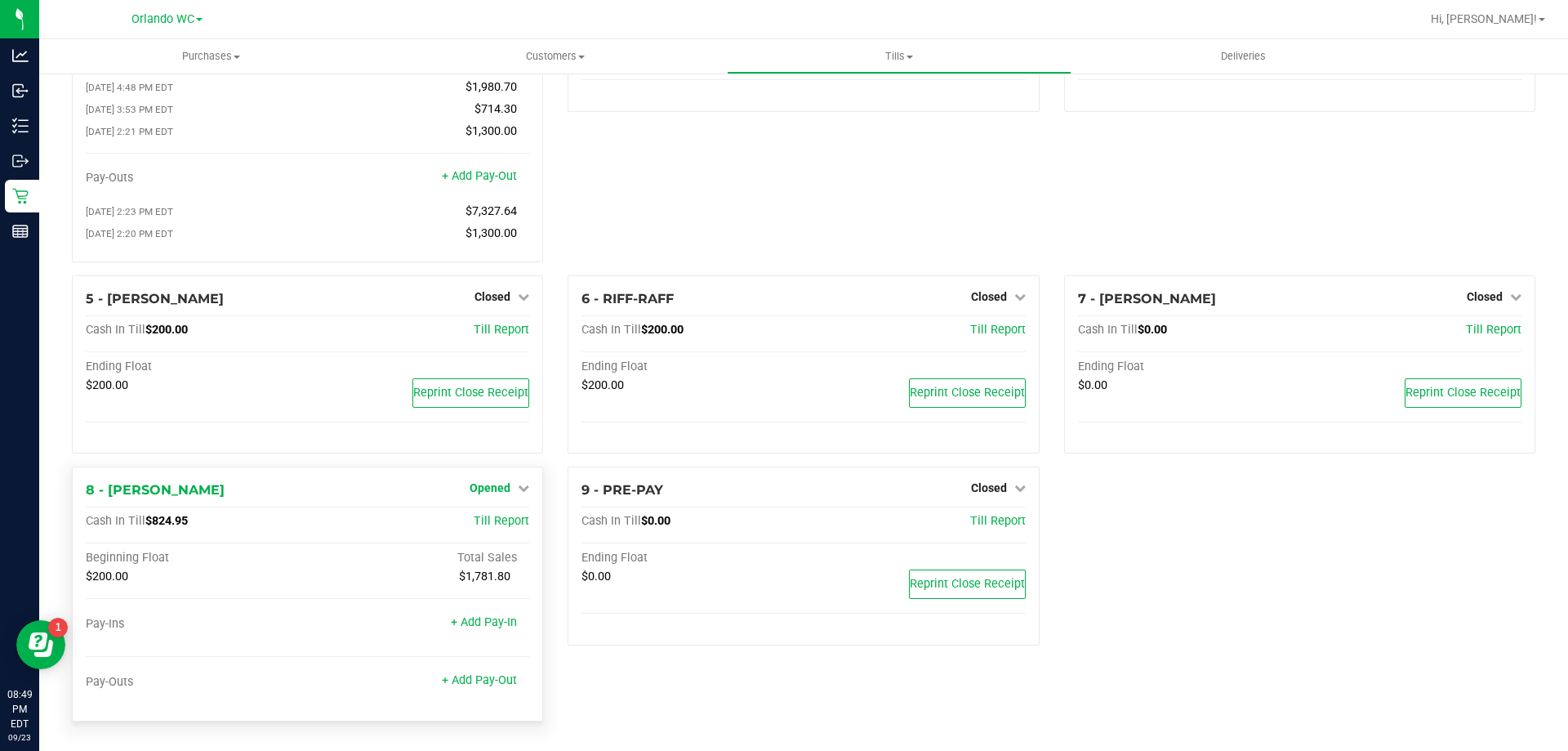
click at [500, 494] on span "Opened" at bounding box center [489, 488] width 41 height 13
click at [498, 516] on link "Close Till" at bounding box center [492, 522] width 44 height 13
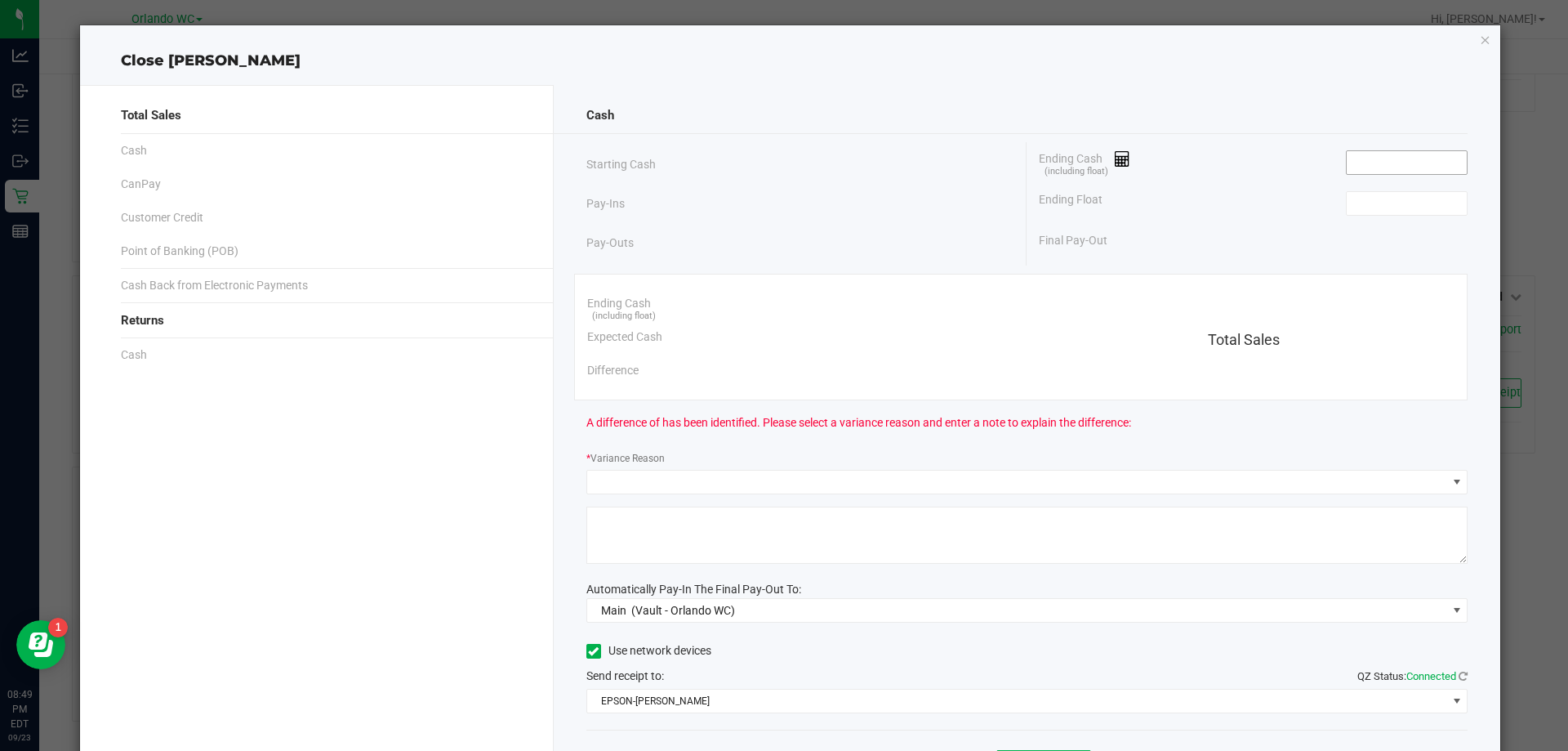
click at [783, 157] on input at bounding box center [1406, 163] width 120 height 23
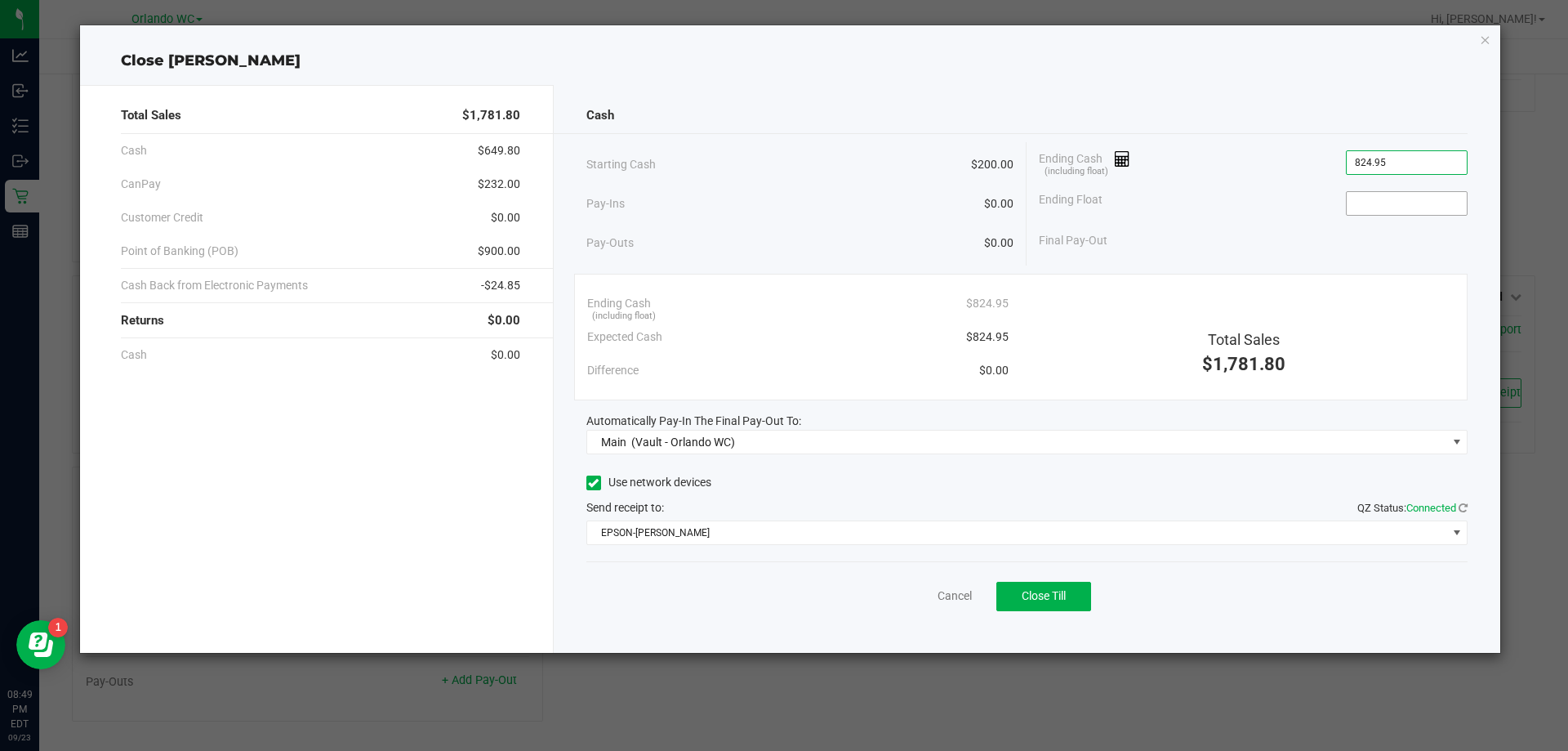
type input "$824.95"
click at [783, 214] on input at bounding box center [1406, 203] width 120 height 23
type input "$200.00"
click at [783, 214] on div "Ending Float $200.00" at bounding box center [1252, 203] width 429 height 41
click at [783, 625] on div "Cash Starting Cash $200.00 Pay-Ins $0.00 Pay-Outs $0.00 Ending Cash (including …" at bounding box center [1027, 368] width 947 height 568
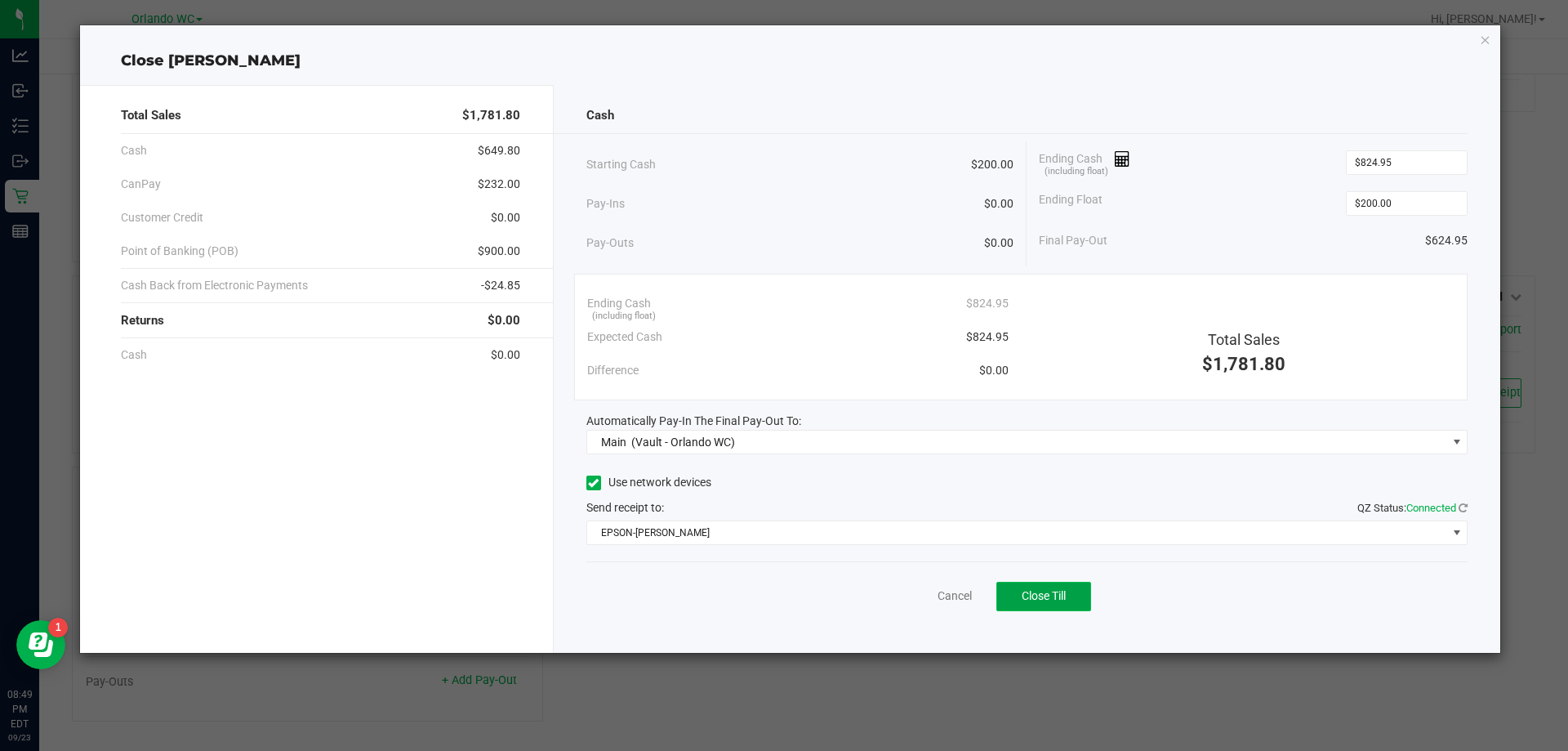
click at [783, 600] on span "Close Till" at bounding box center [1043, 596] width 44 height 13
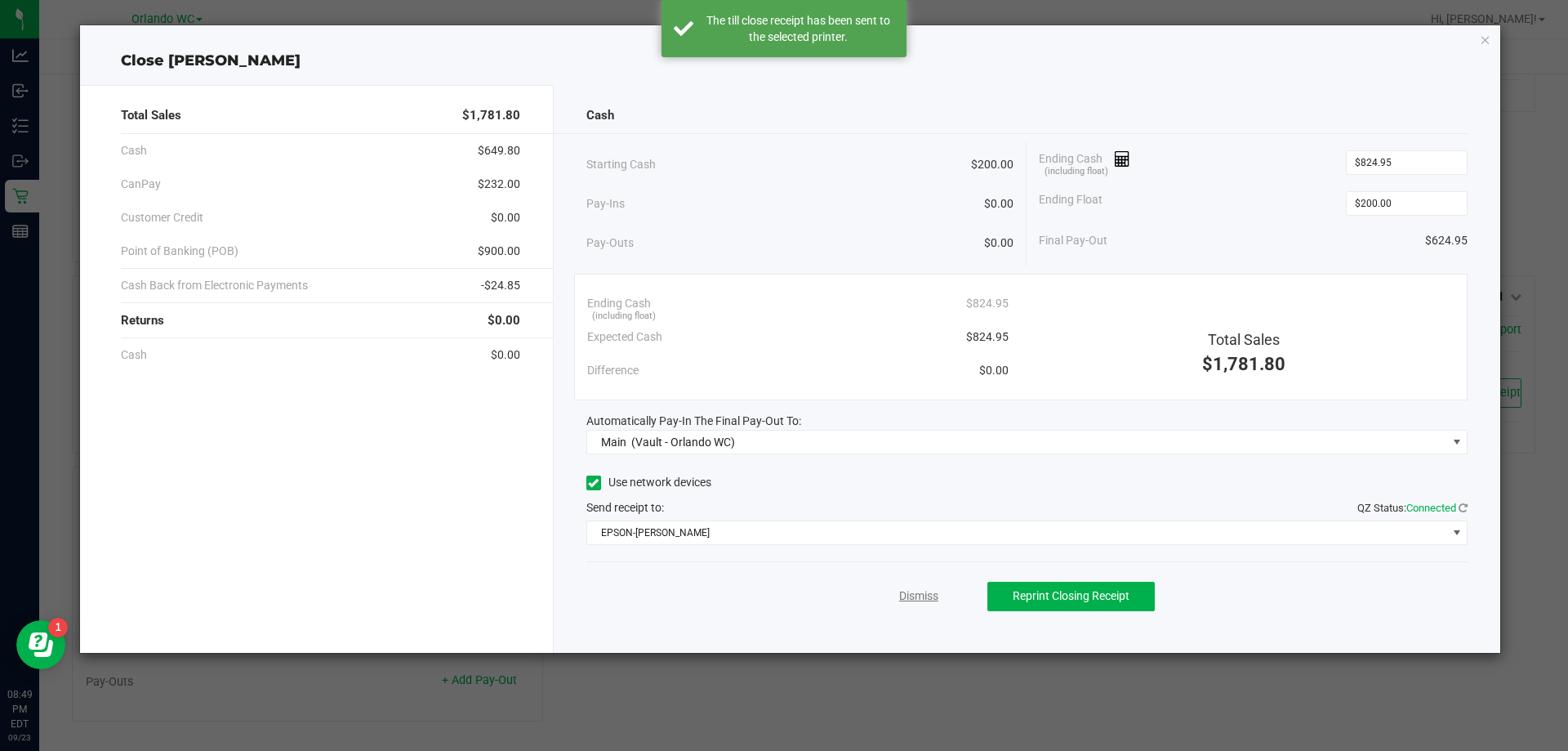
click at [783, 602] on link "Dismiss" at bounding box center [918, 596] width 39 height 17
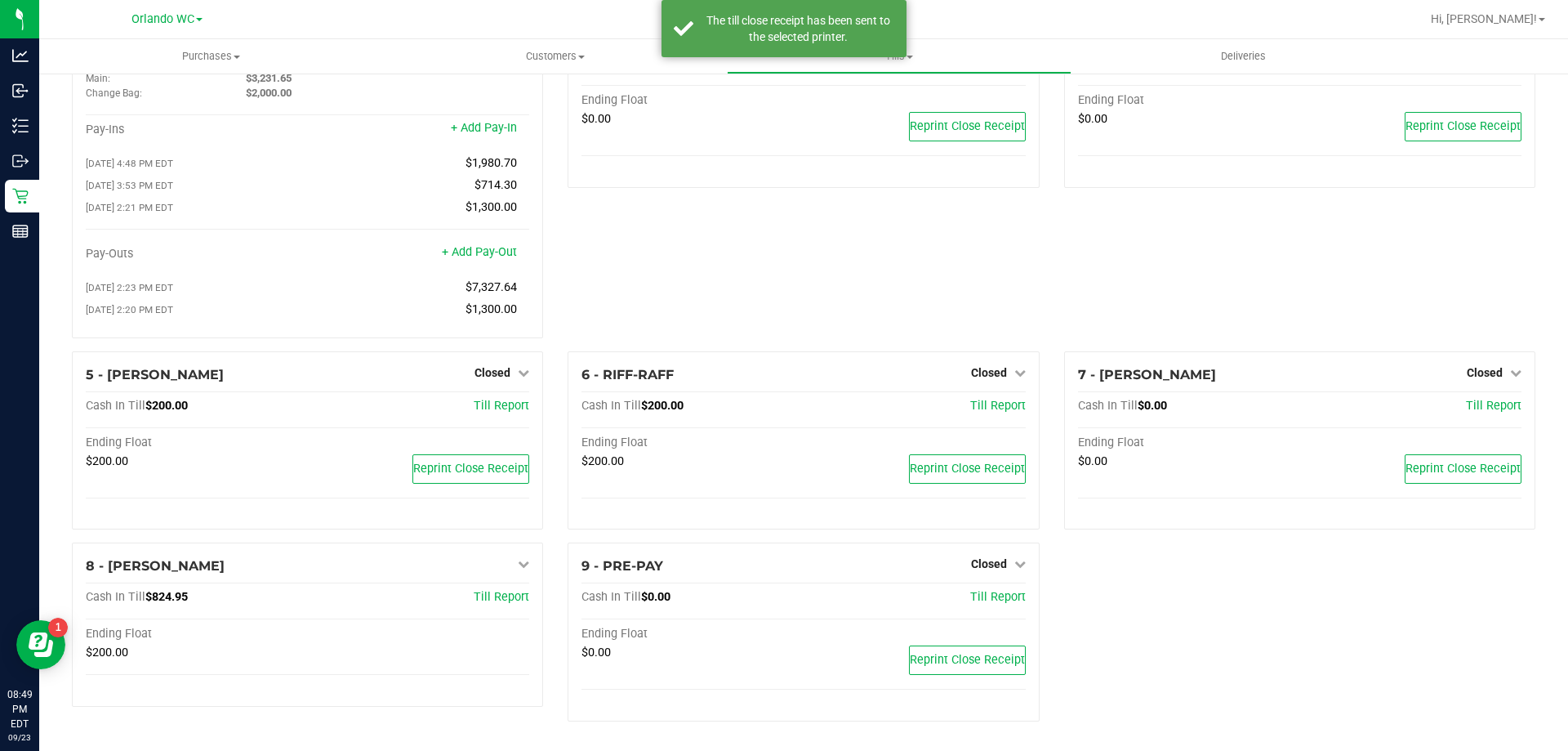
scroll to position [85, 0]
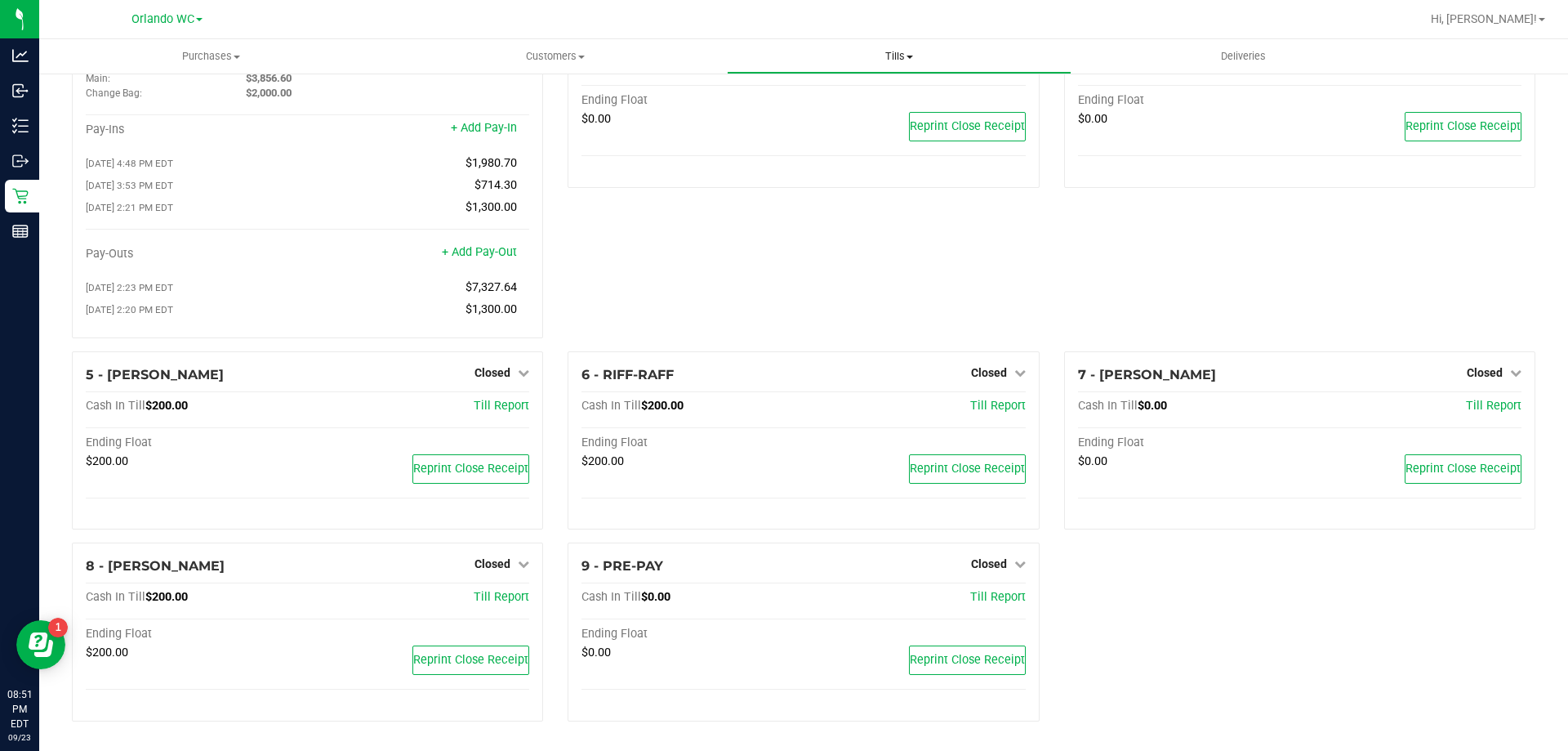
click at [783, 65] on uib-tab-heading "Tills Manage tills Reconcile e-payments" at bounding box center [899, 56] width 342 height 32
click at [783, 113] on span "Reconcile e-payments" at bounding box center [808, 118] width 163 height 14
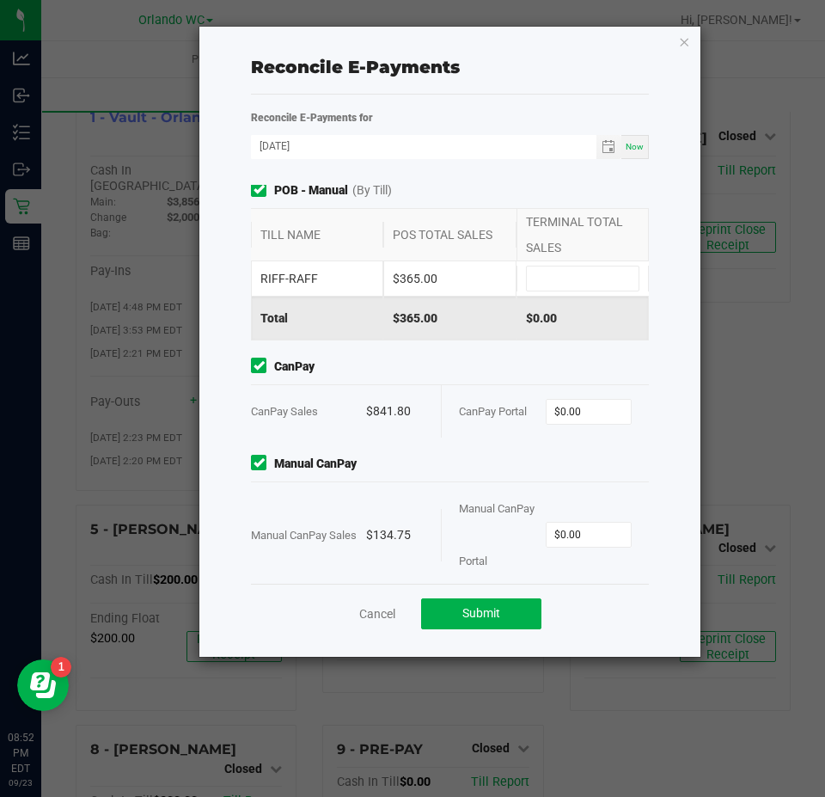
scroll to position [268, 0]
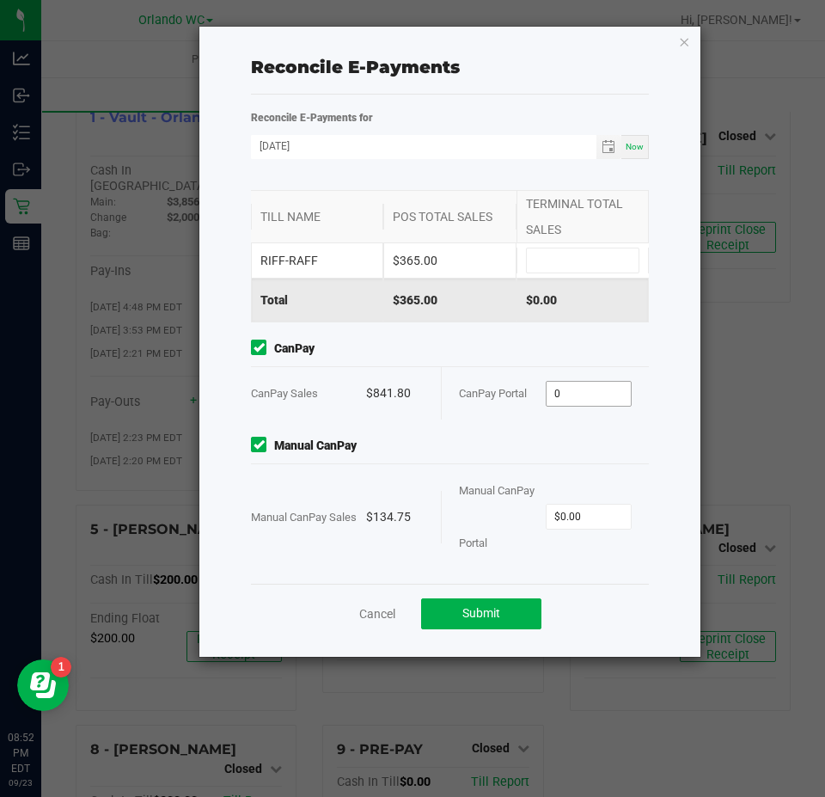
click at [570, 395] on input "0" at bounding box center [589, 394] width 85 height 24
type input "$841.80"
click at [600, 517] on input "0" at bounding box center [589, 517] width 85 height 24
type input "$134.75"
click at [552, 455] on div "Manual CanPay Manual CanPay Sales $134.75 Manual CanPay Portal $134.75" at bounding box center [450, 503] width 424 height 132
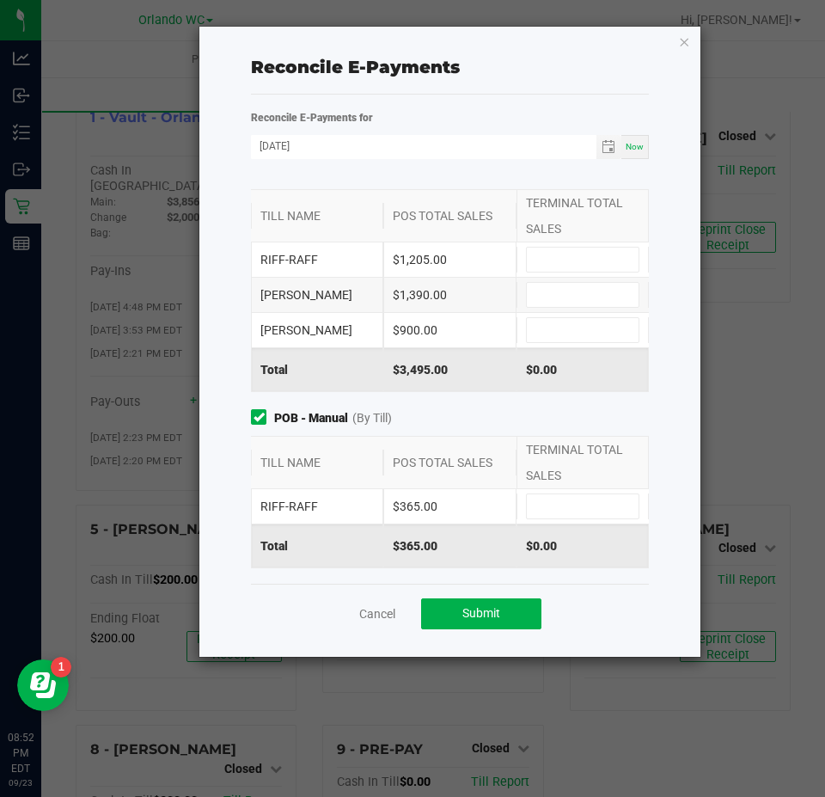
scroll to position [0, 0]
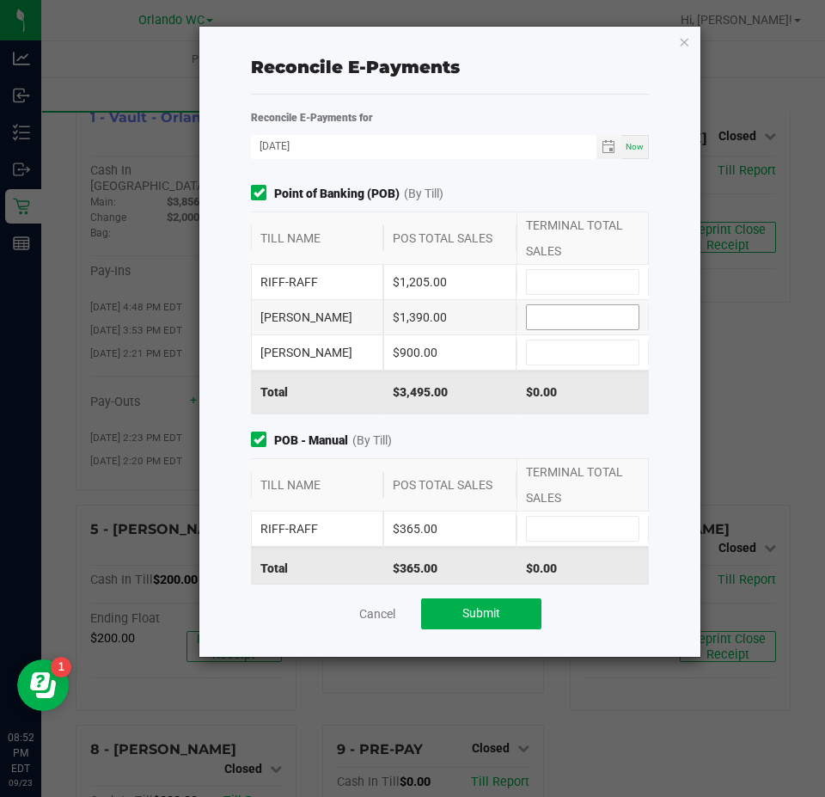
click at [543, 322] on input at bounding box center [583, 317] width 112 height 24
type input "$1,390.00"
click at [545, 333] on div "RODNEY-ATKINS $1,390.00 $1,390.00" at bounding box center [450, 317] width 398 height 34
click at [545, 352] on input at bounding box center [583, 352] width 112 height 24
click at [528, 278] on input at bounding box center [583, 282] width 112 height 24
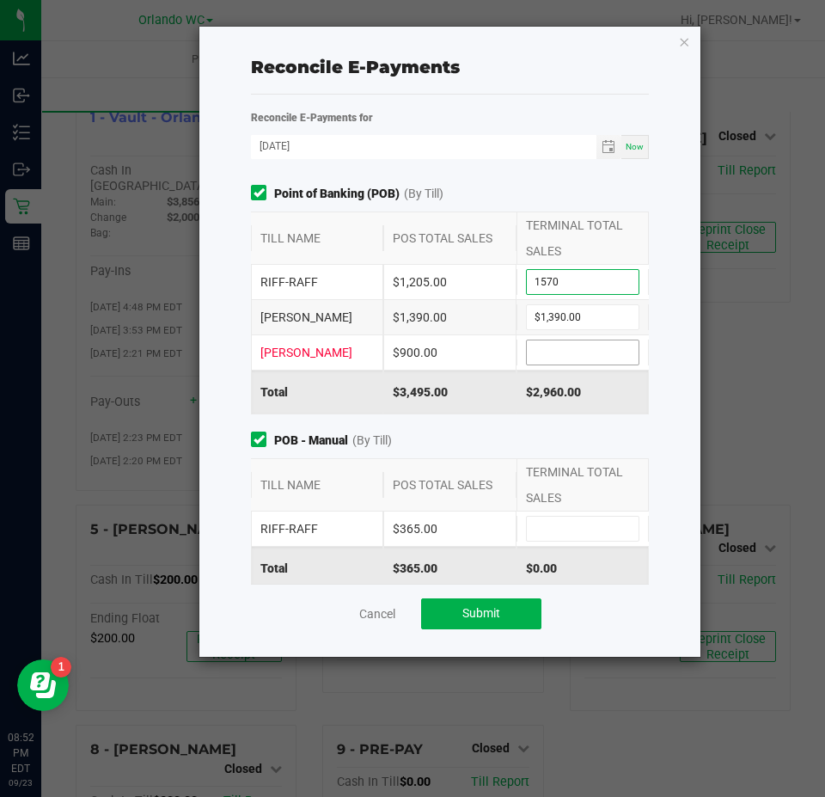
type input "$1,570.00"
click at [554, 352] on input at bounding box center [583, 352] width 112 height 24
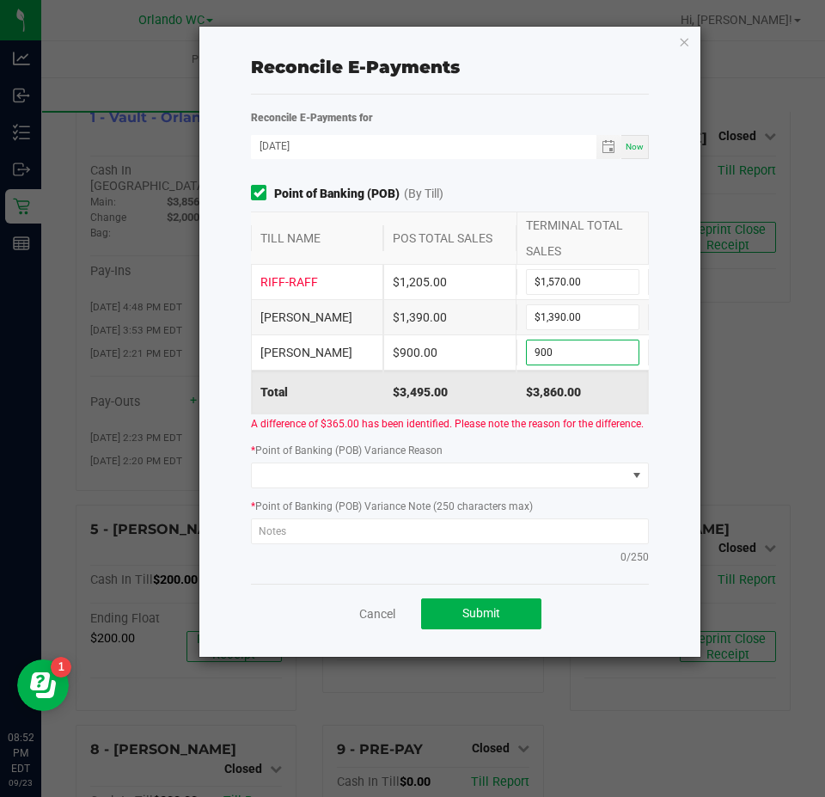
type input "$900.00"
click at [217, 341] on div "Reconcile E-Payments Reconcile E-Payments for 09/23/2025 Now Point of Banking (…" at bounding box center [449, 342] width 501 height 630
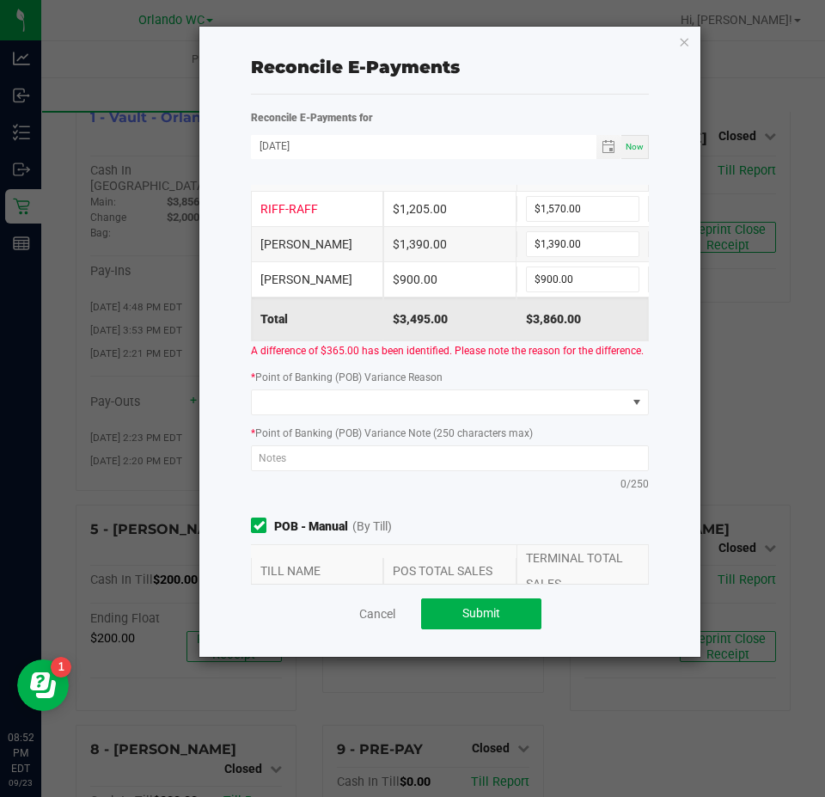
scroll to position [258, 0]
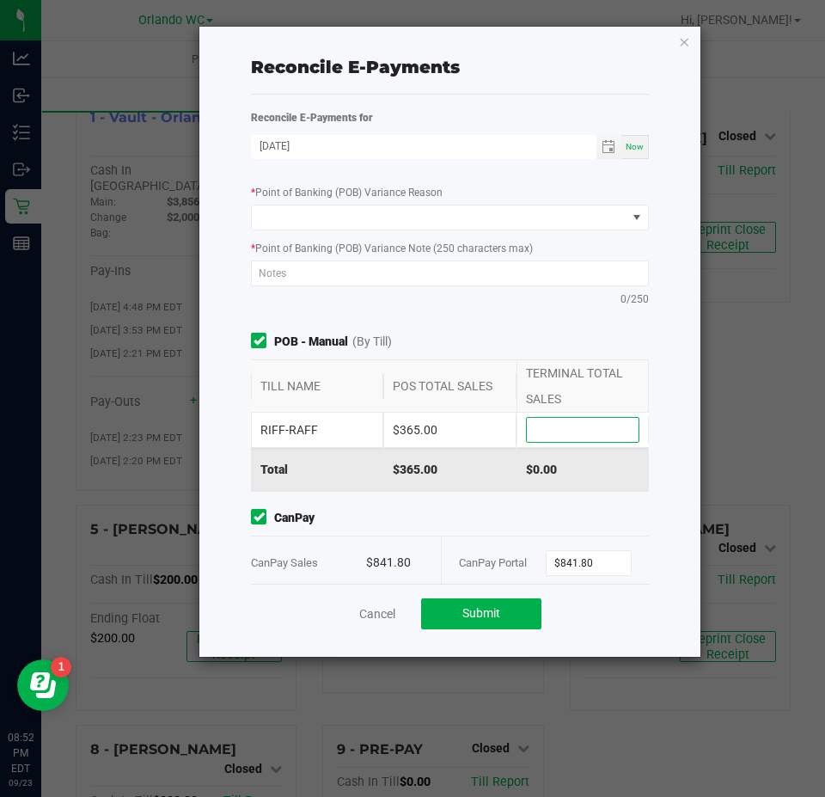
click at [560, 442] on input at bounding box center [583, 430] width 112 height 24
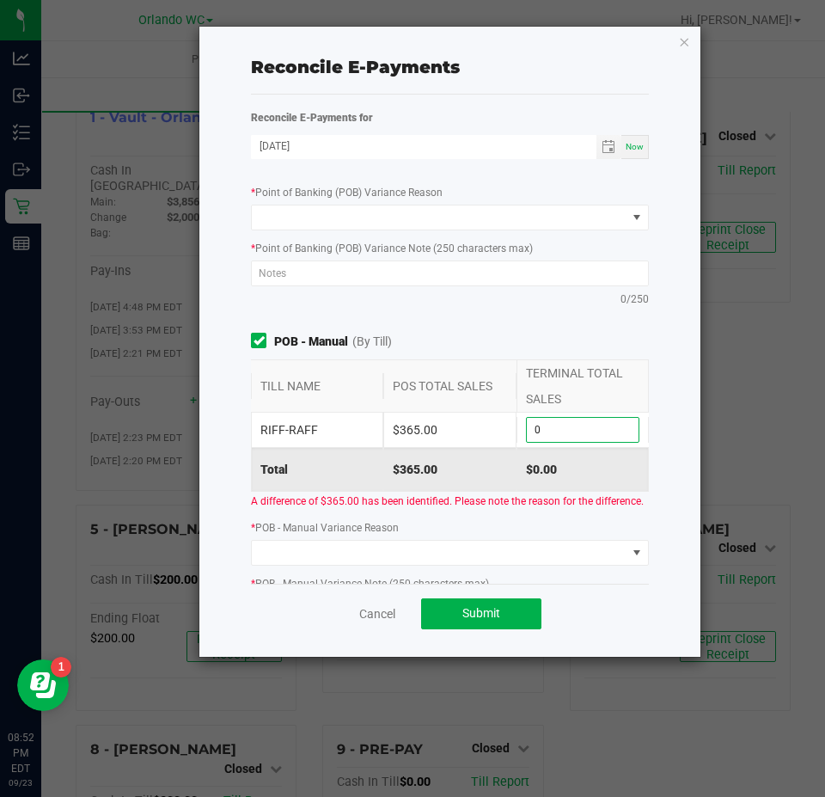
type input "$0.00"
click at [296, 315] on div "Point of Banking (POB) (By Till) TILL NAME POS TOTAL SALES TERMINAL TOTAL SALES…" at bounding box center [450, 121] width 424 height 388
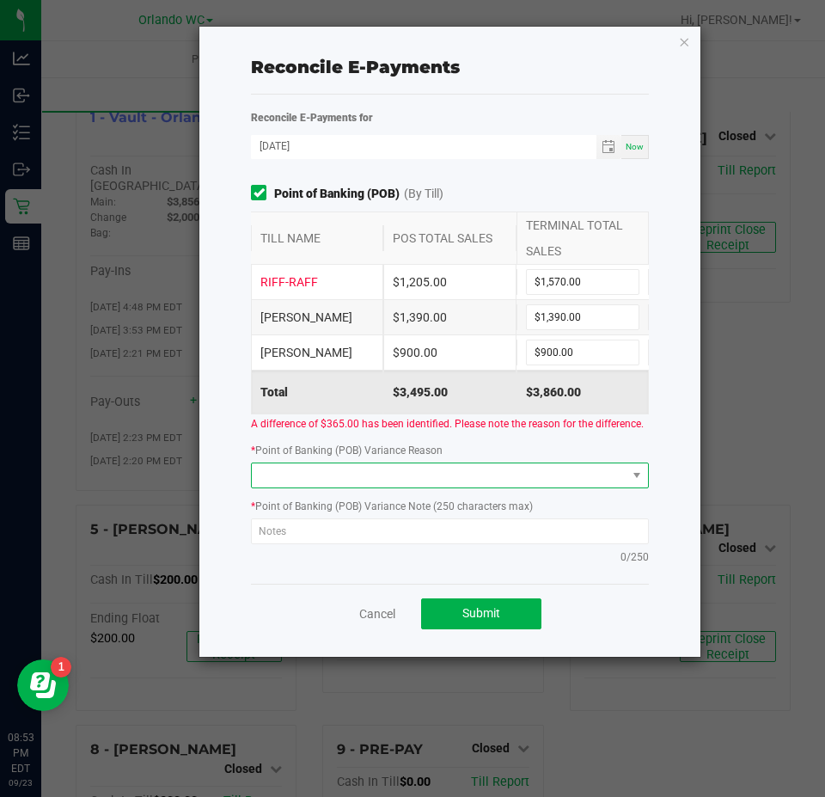
click at [434, 487] on span at bounding box center [439, 475] width 375 height 24
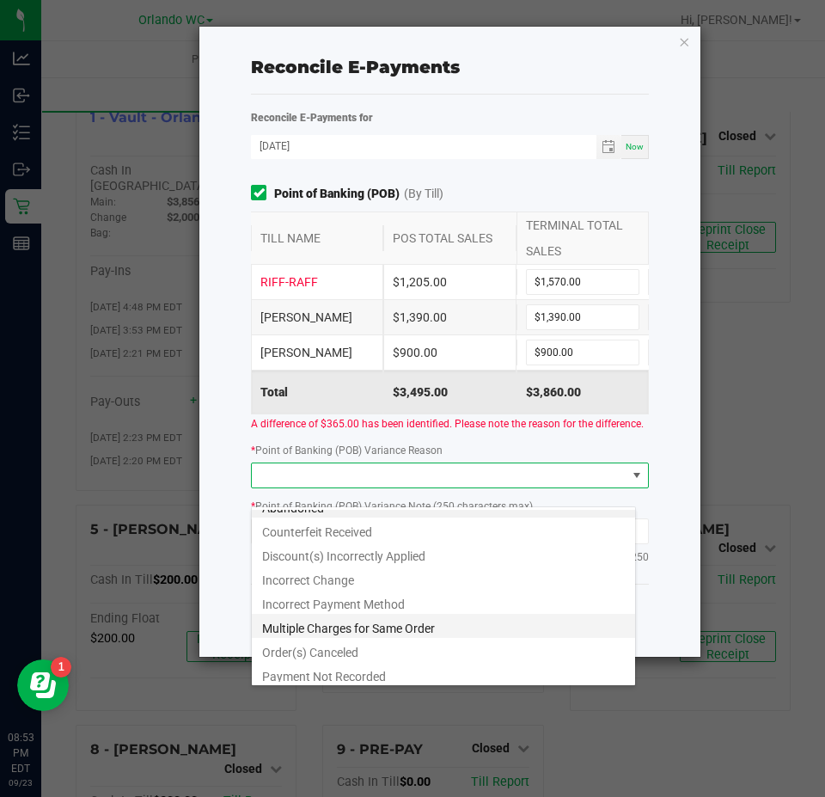
scroll to position [21, 0]
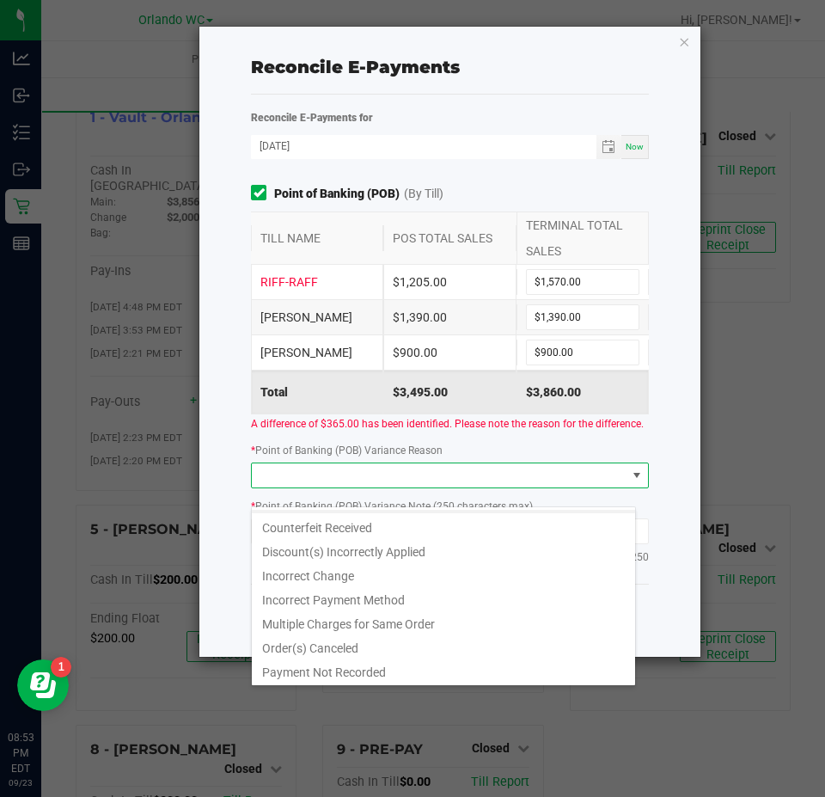
click at [389, 668] on li "Payment Not Recorded" at bounding box center [443, 669] width 383 height 24
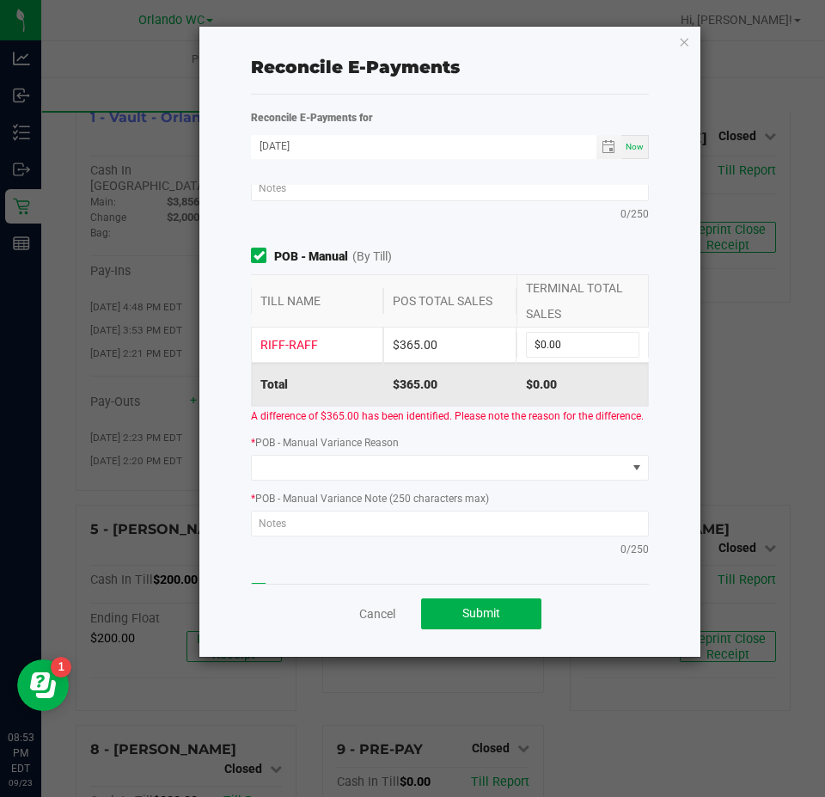
scroll to position [344, 0]
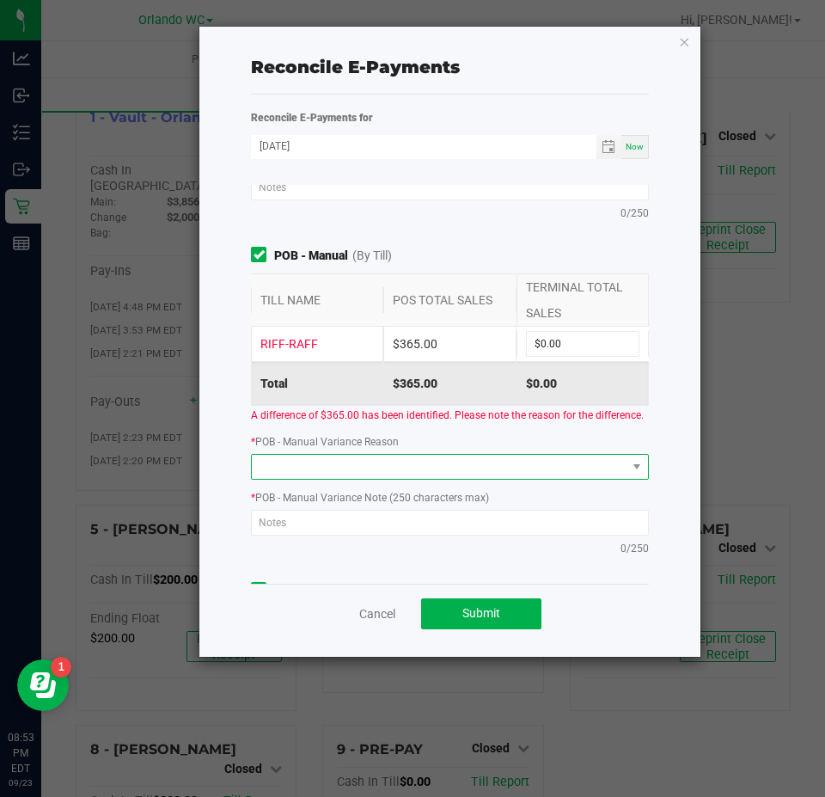
click at [417, 479] on span at bounding box center [439, 467] width 375 height 24
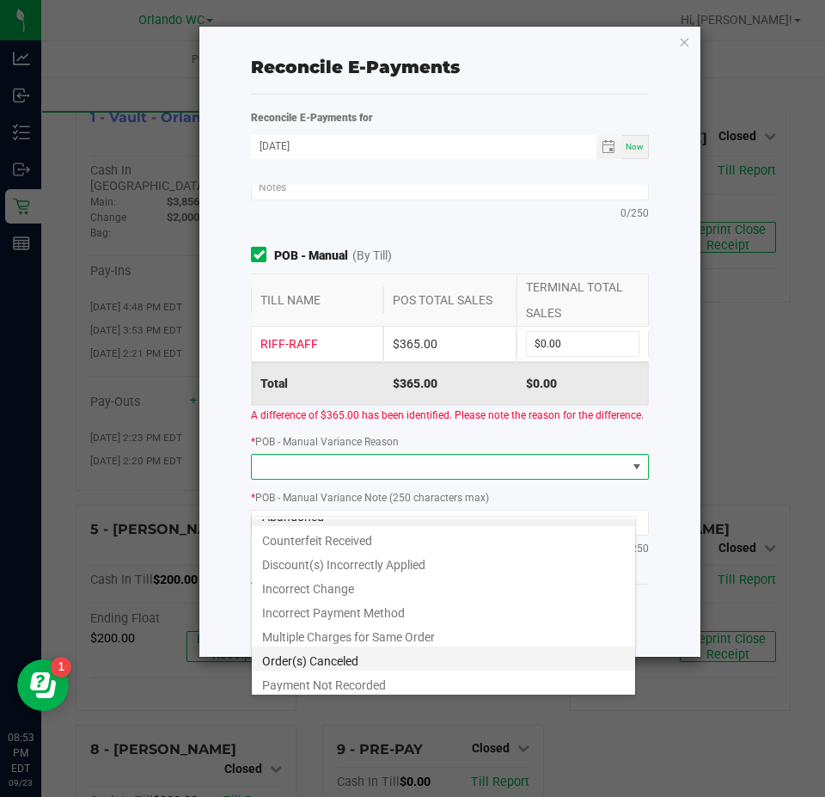
scroll to position [21, 0]
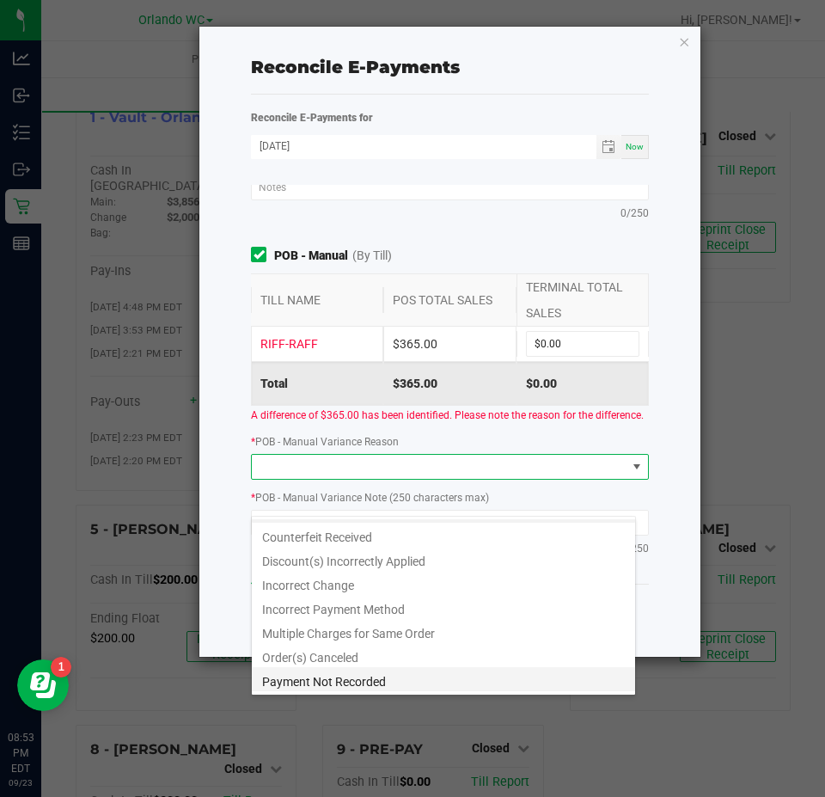
click at [369, 676] on li "Payment Not Recorded" at bounding box center [443, 679] width 383 height 24
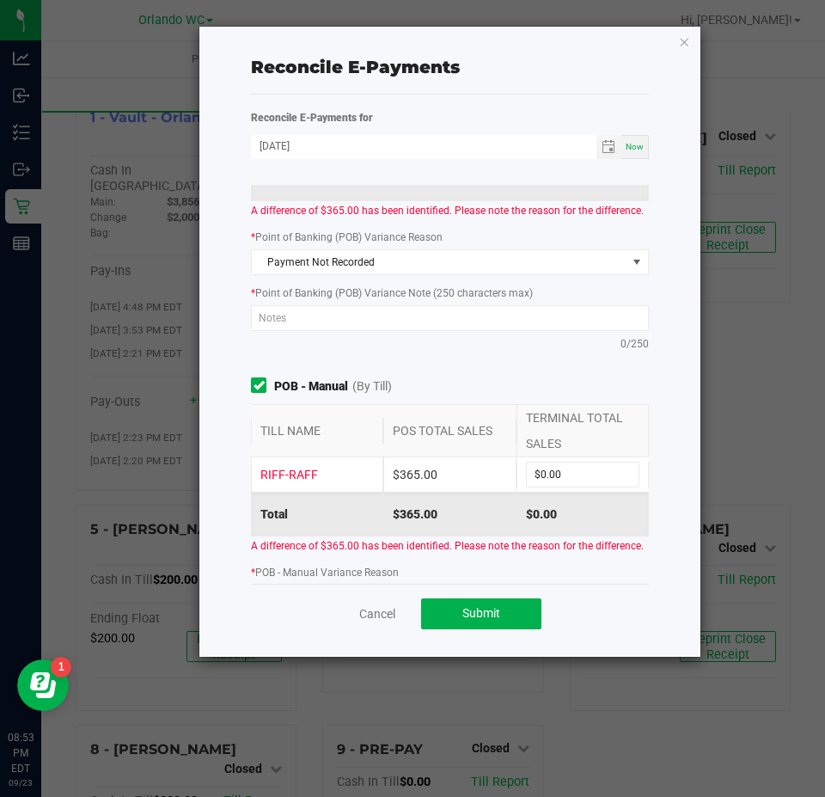
scroll to position [172, 0]
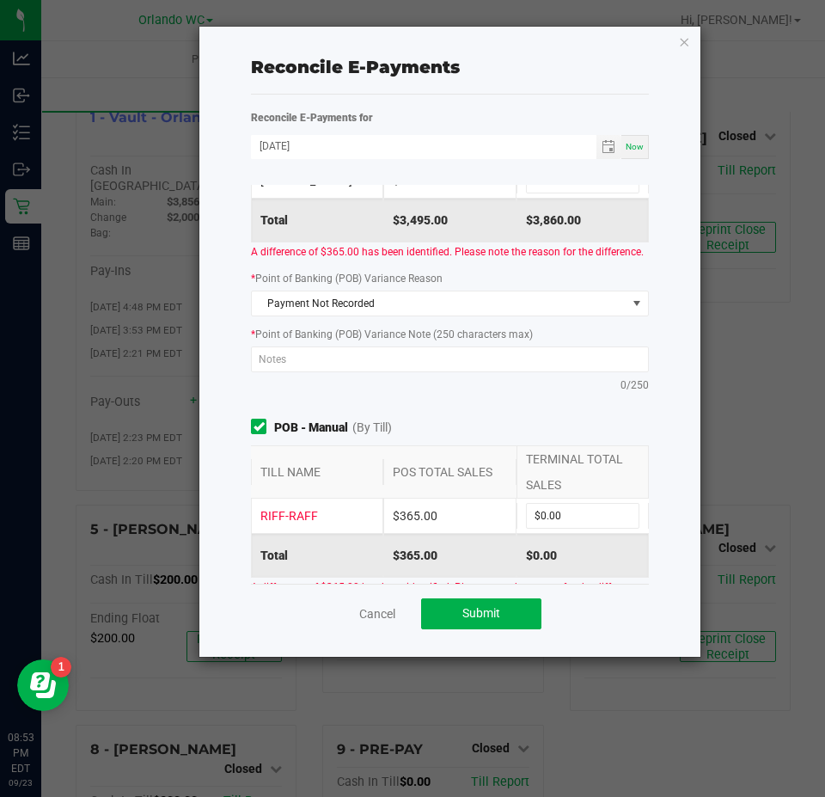
click at [356, 377] on div at bounding box center [450, 361] width 398 height 31
click at [364, 372] on textarea at bounding box center [450, 359] width 398 height 26
type textarea "P"
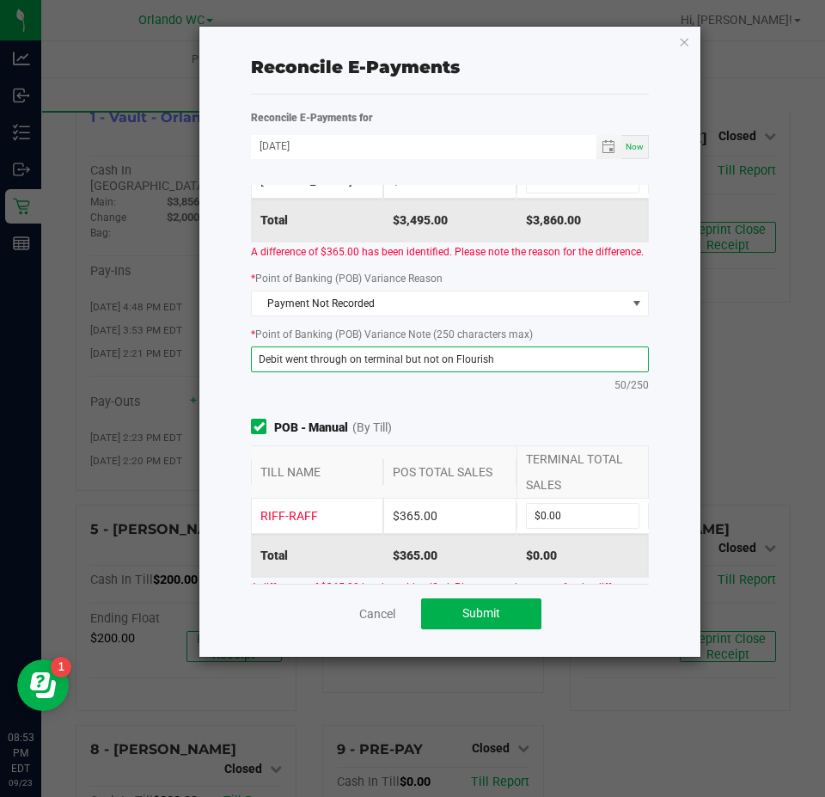
click at [364, 372] on textarea "Debit went through on terminal but not on Flourish" at bounding box center [450, 359] width 398 height 26
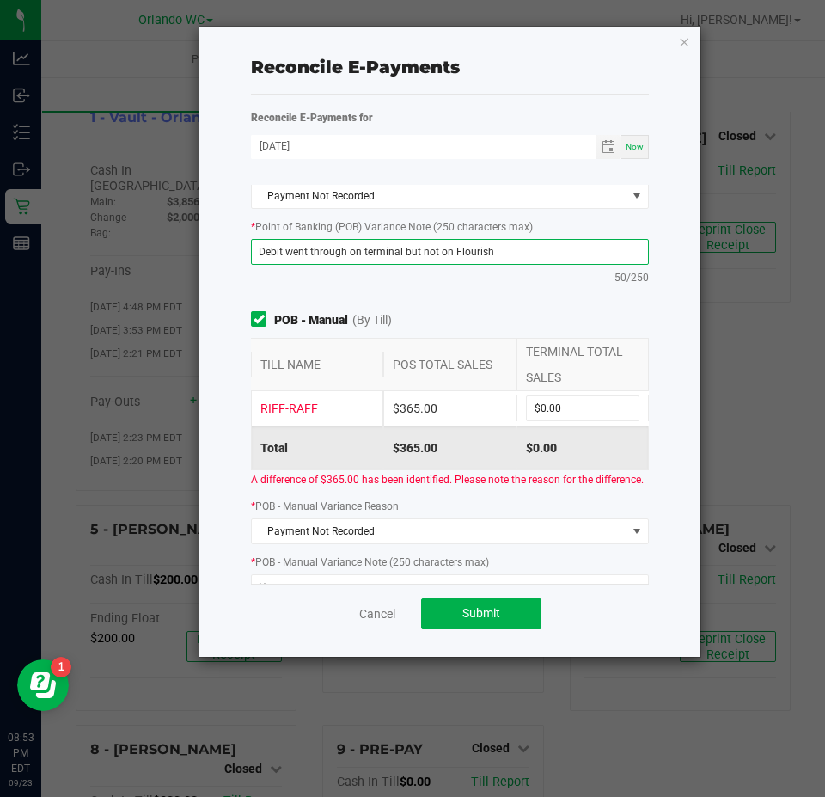
scroll to position [516, 0]
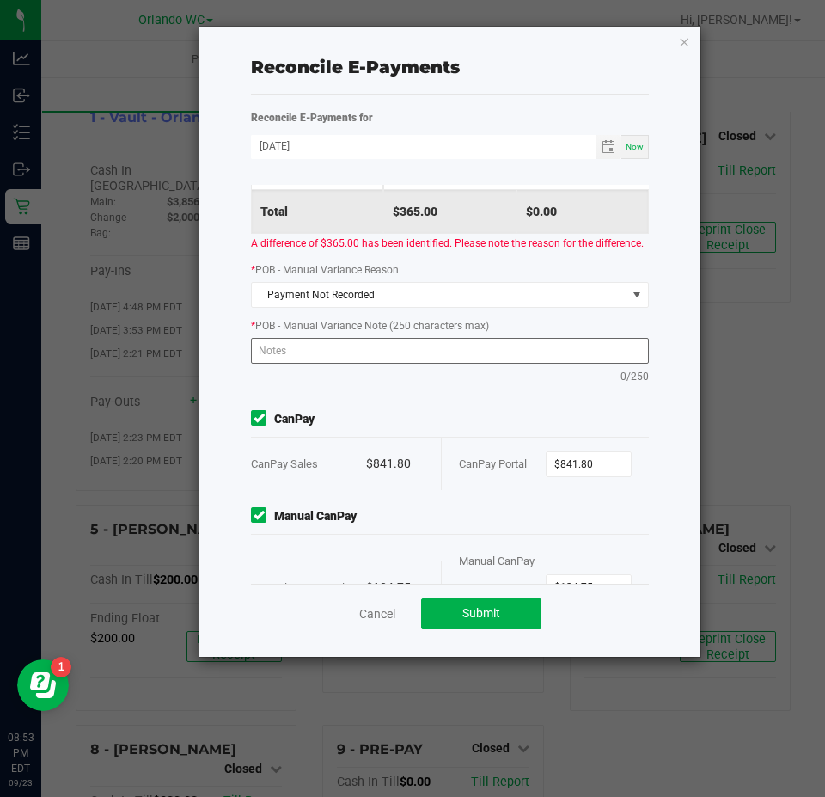
type textarea "Debit went through on terminal but not on Flourish"
click at [373, 364] on textarea at bounding box center [450, 351] width 398 height 26
paste textarea "Debit went through on terminal but not on Flourish"
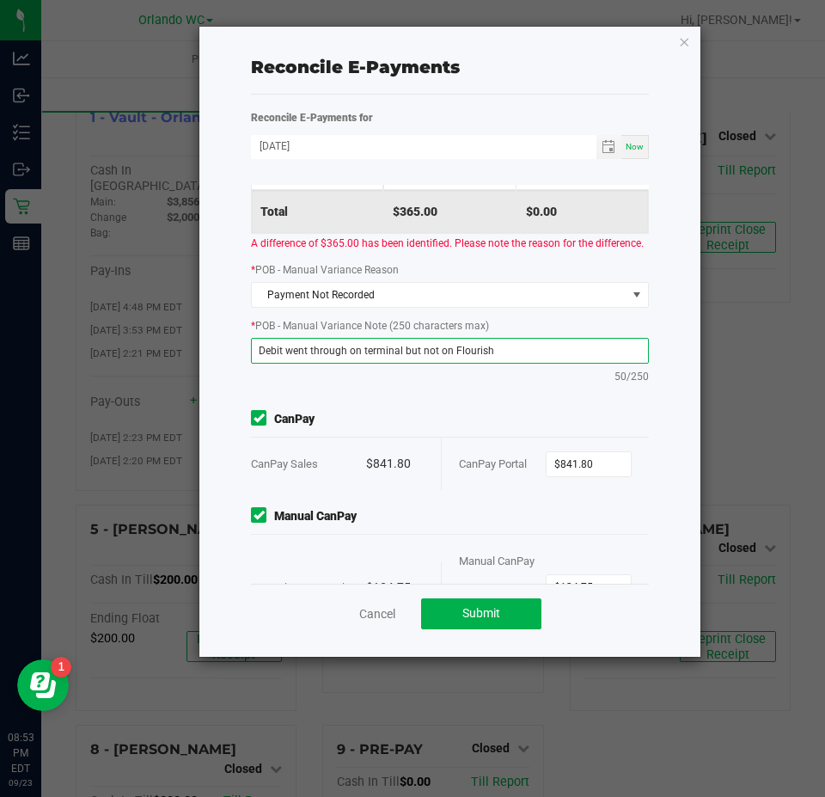
type textarea "Debit went through on terminal but not on Flourish"
click at [218, 364] on div "Reconcile E-Payments Reconcile E-Payments for 09/23/2025 Now Point of Banking (…" at bounding box center [449, 342] width 501 height 630
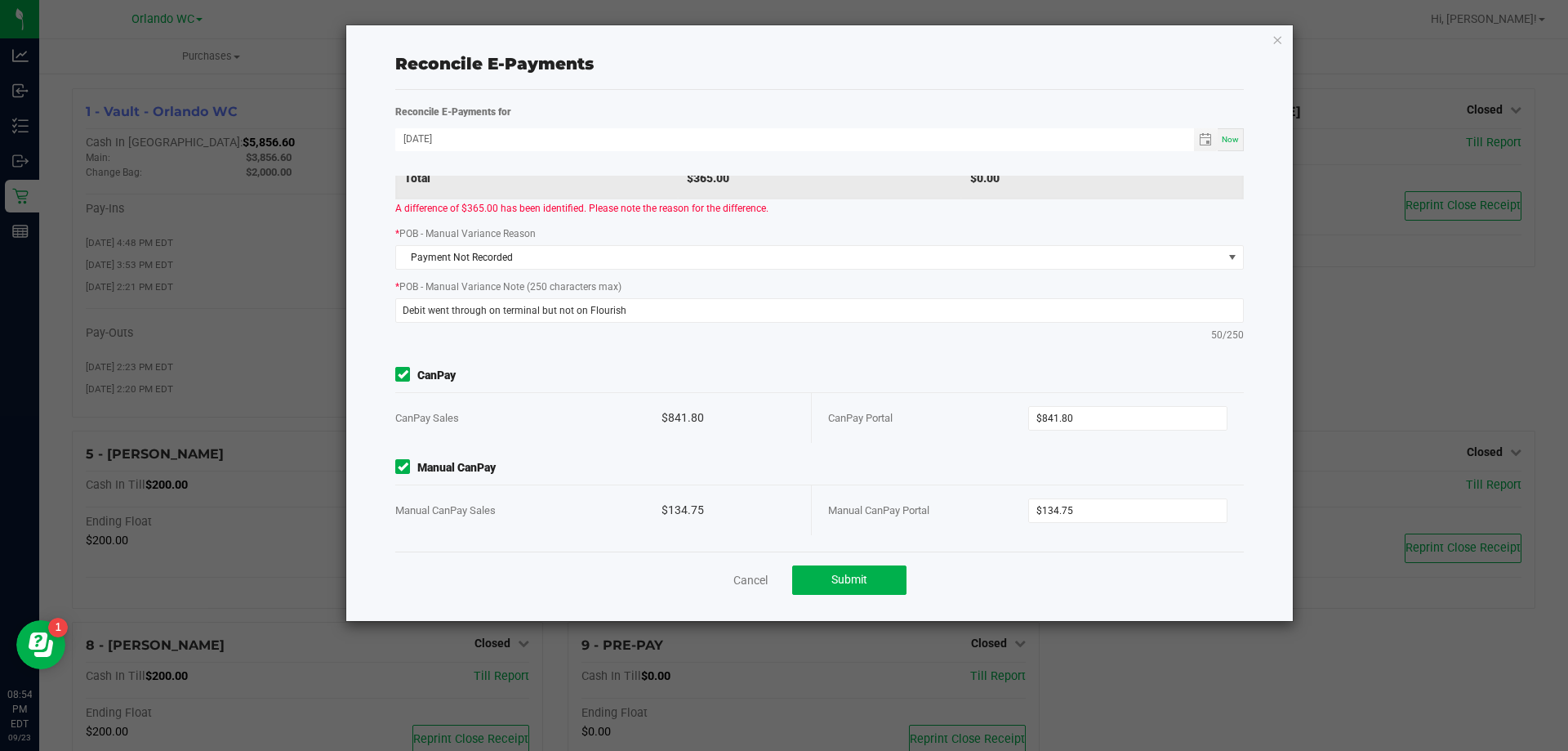
scroll to position [462, 0]
click at [783, 585] on span "Submit" at bounding box center [850, 579] width 36 height 13
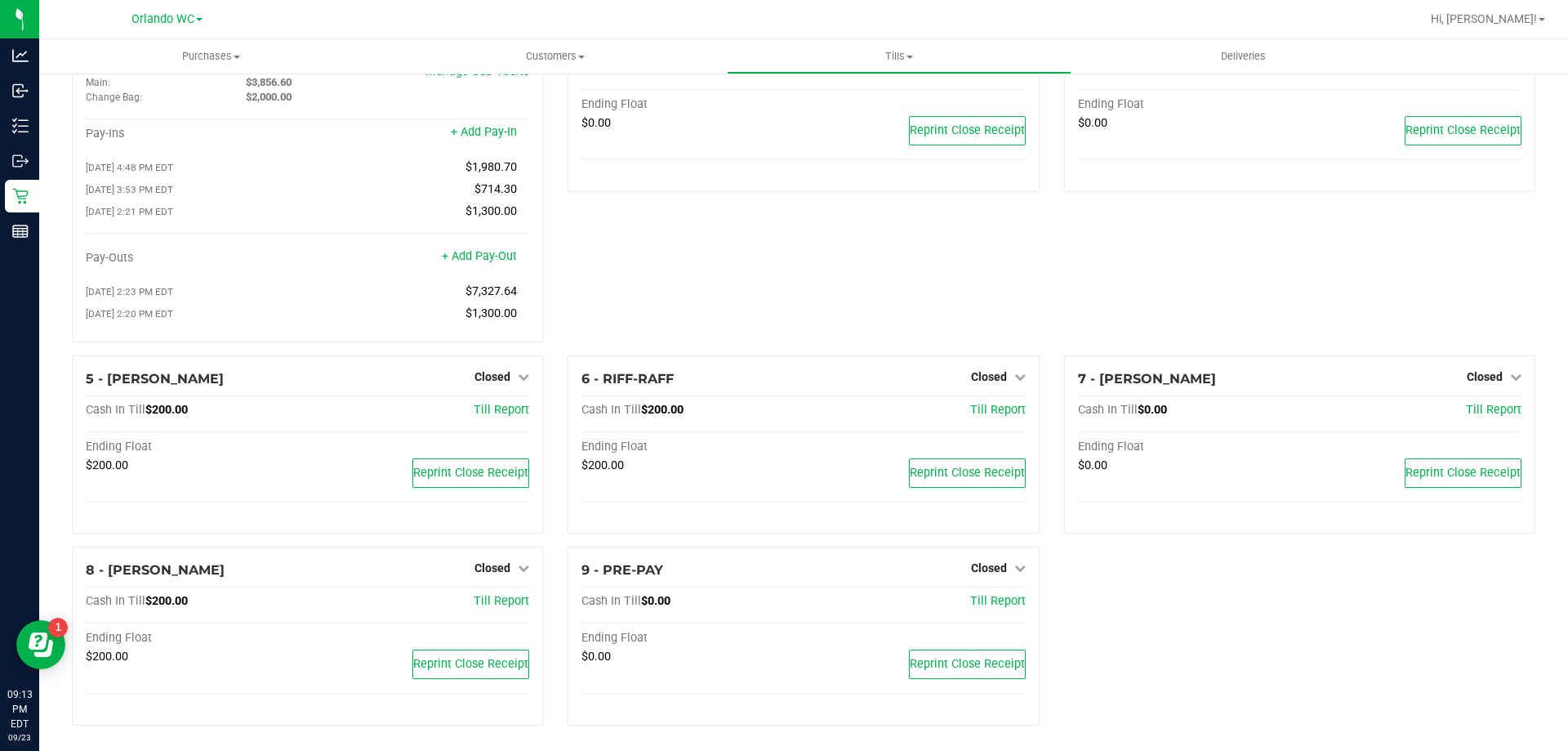
scroll to position [85, 0]
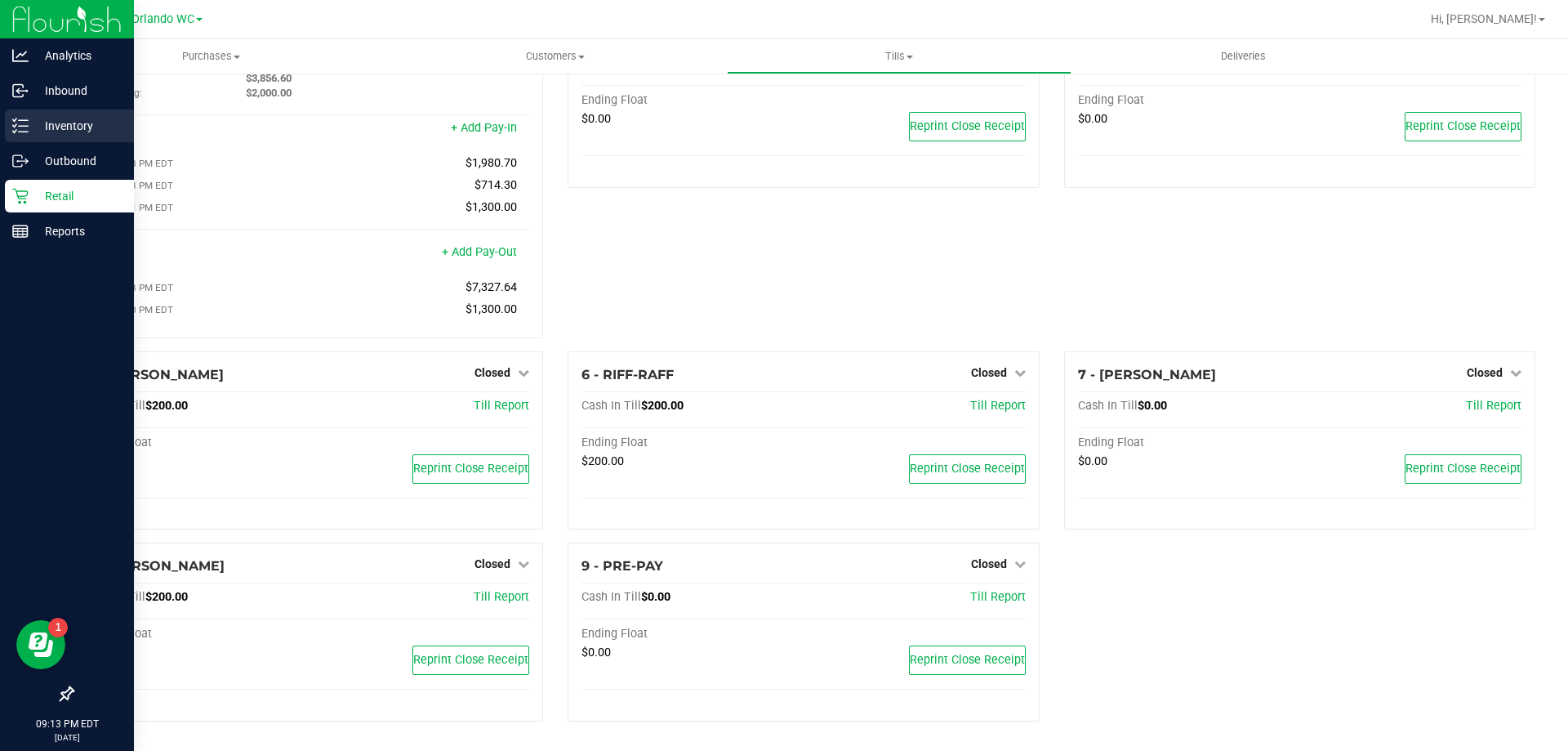
click at [36, 136] on div "Inventory" at bounding box center [69, 125] width 129 height 32
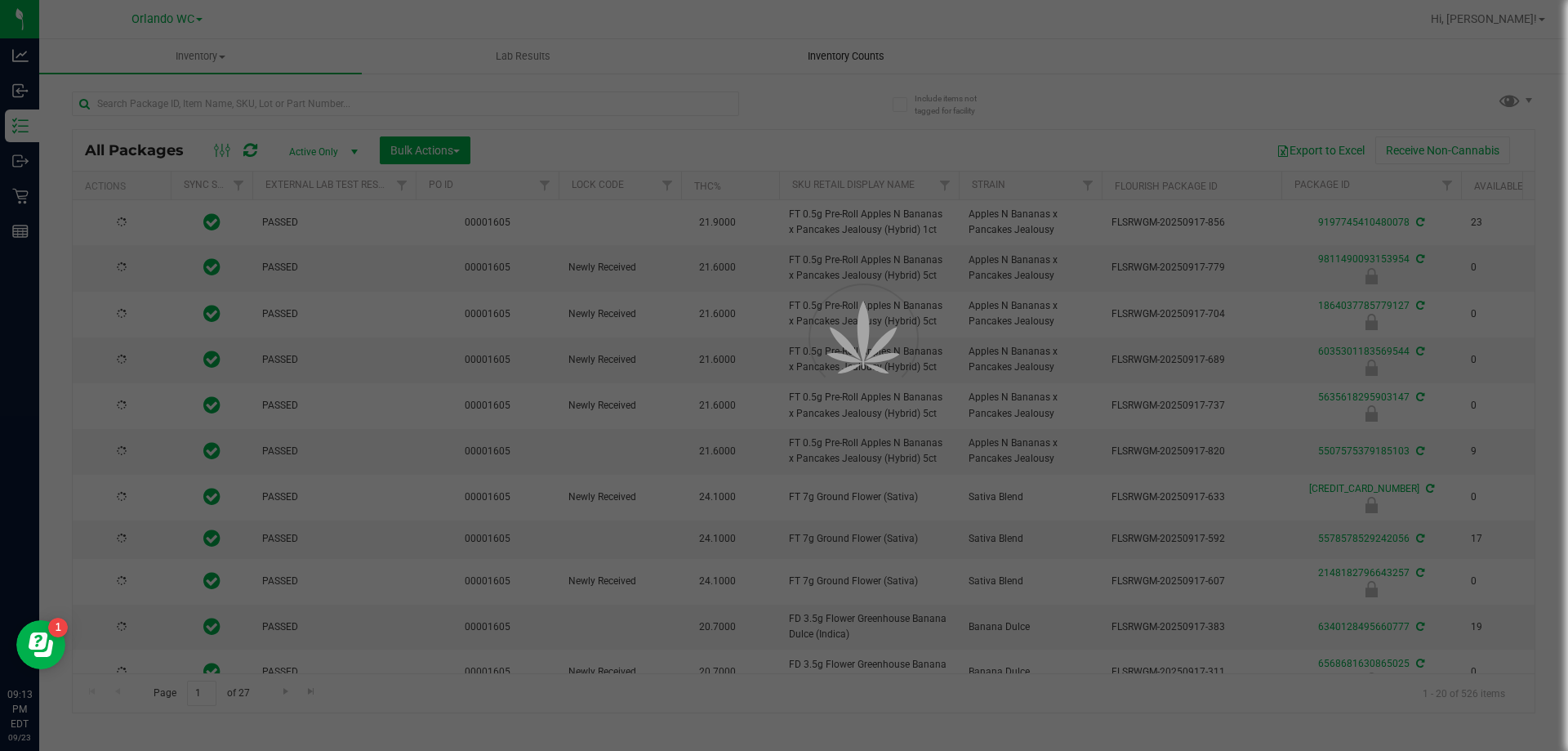
type input "2026-03-16"
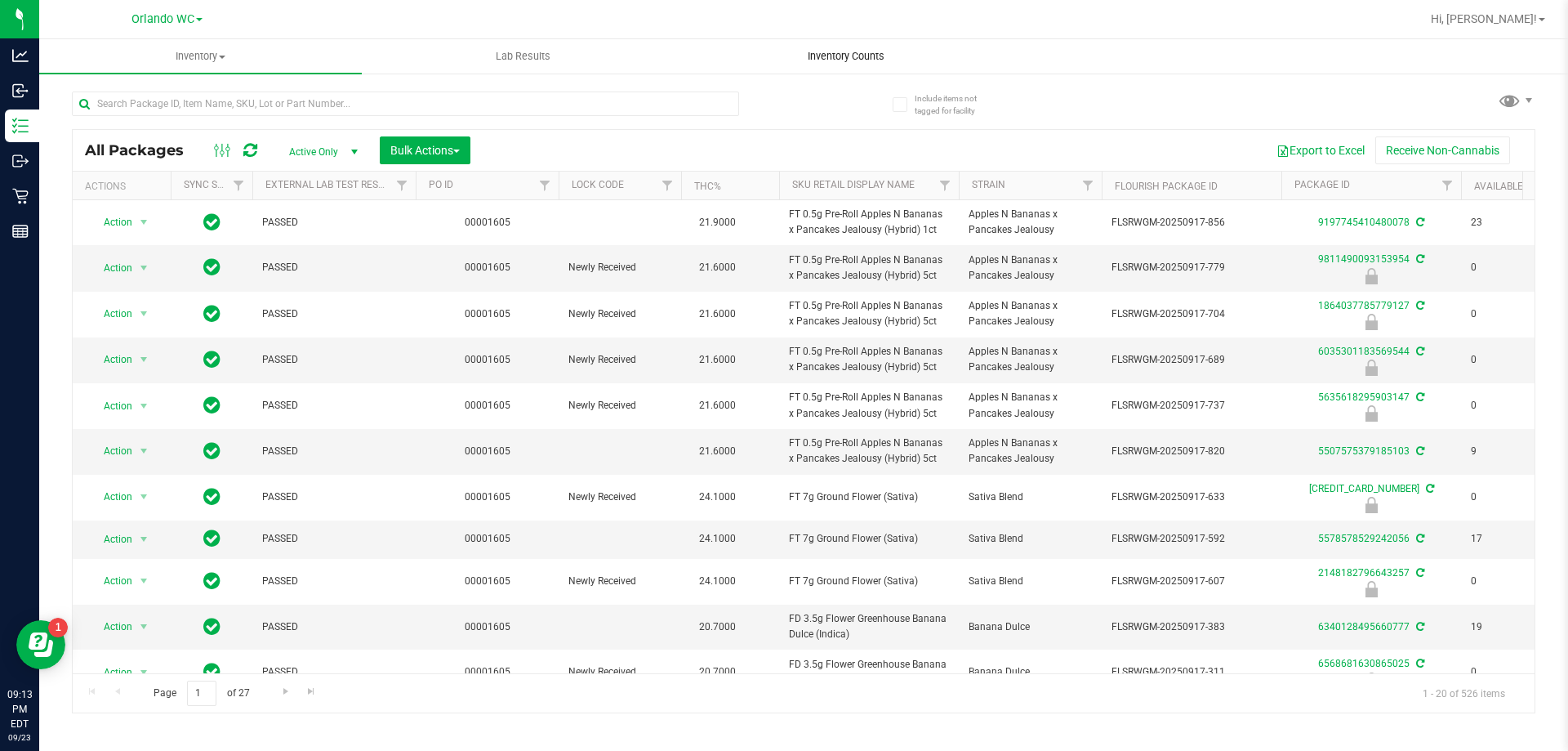
click at [783, 51] on span "Inventory Counts" at bounding box center [846, 56] width 121 height 14
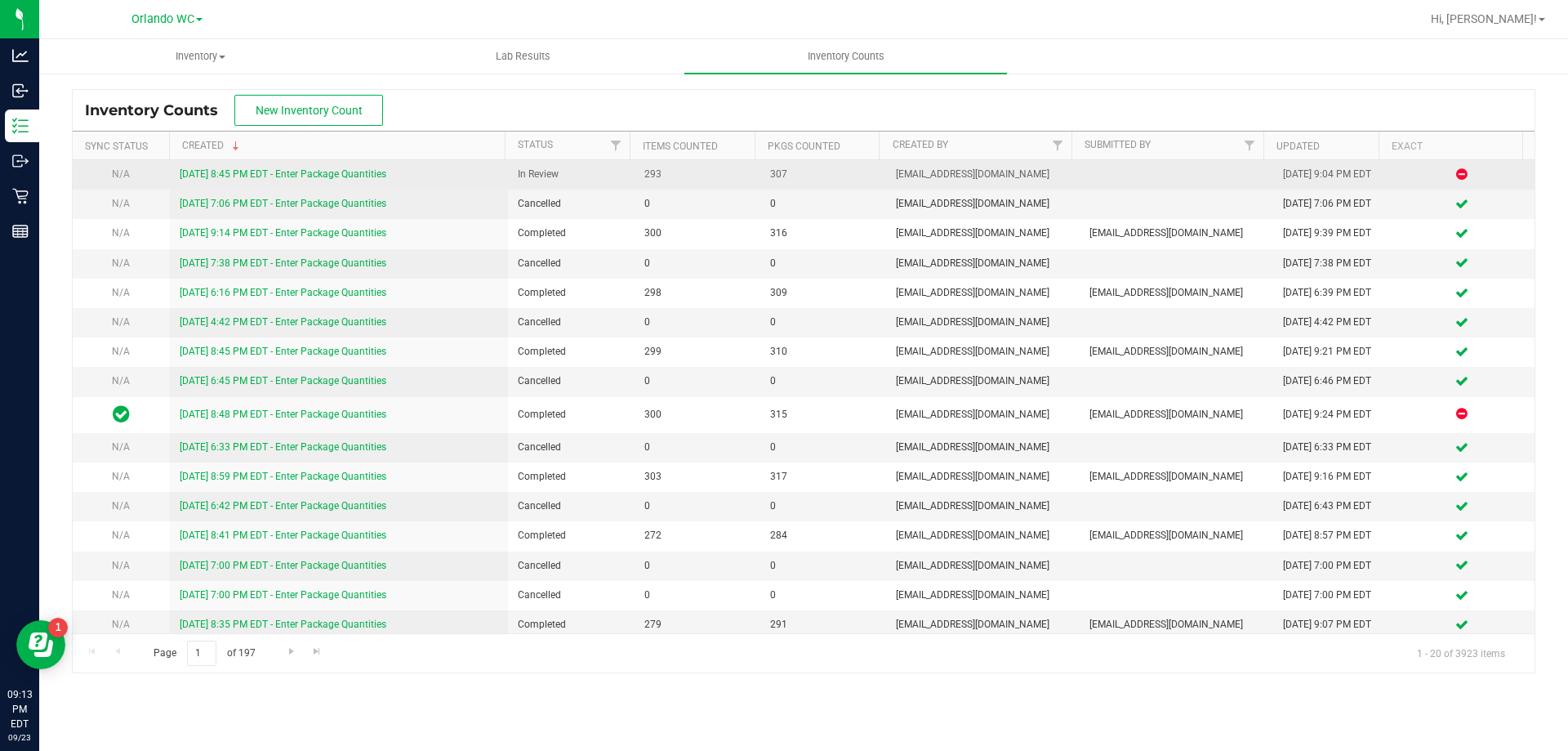
click at [332, 174] on link "9/23/25 8:45 PM EDT - Enter Package Quantities" at bounding box center [282, 174] width 206 height 11
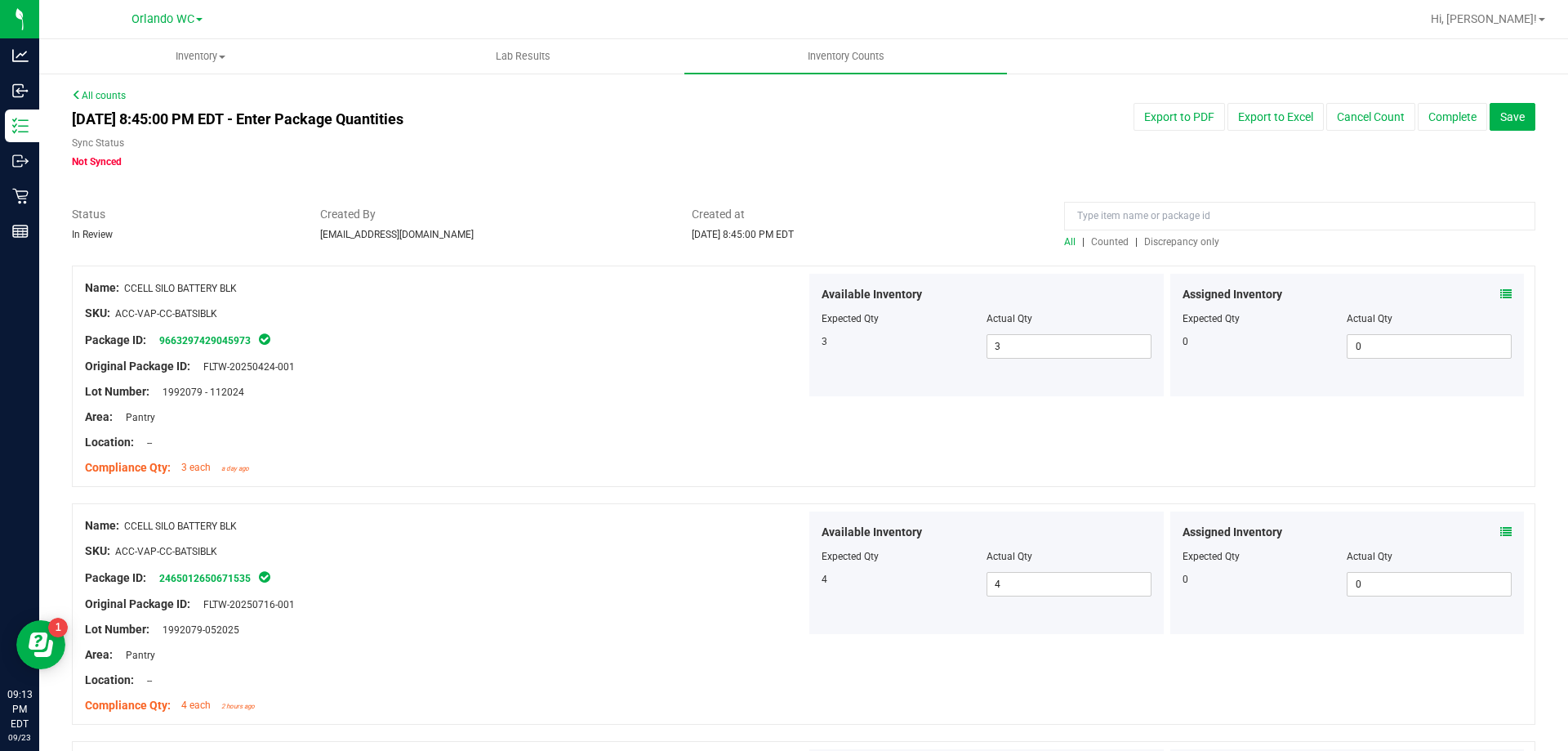
click at [783, 237] on span "Discrepancy only" at bounding box center [1181, 241] width 75 height 11
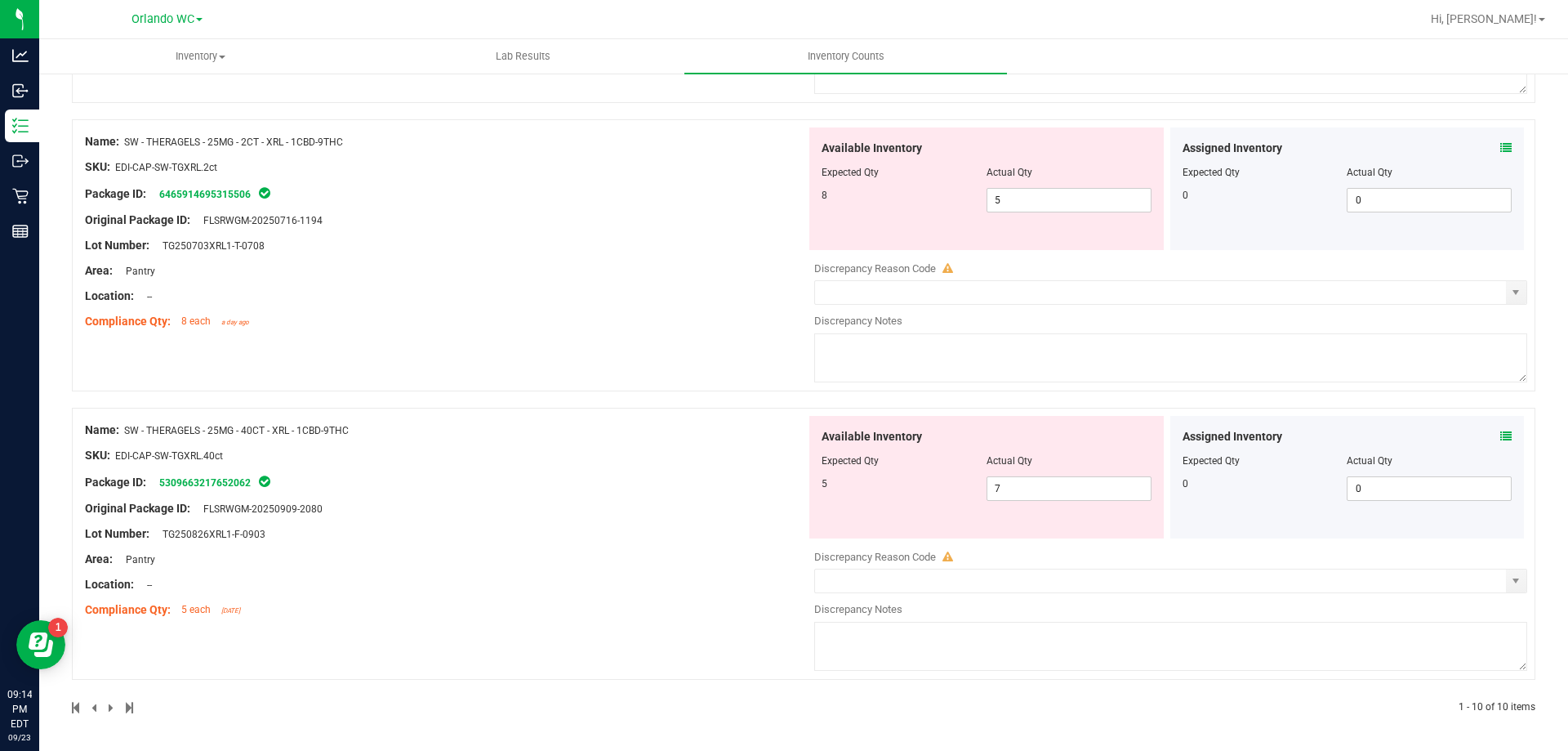
scroll to position [2455, 0]
click at [109, 703] on span at bounding box center [112, 706] width 8 height 11
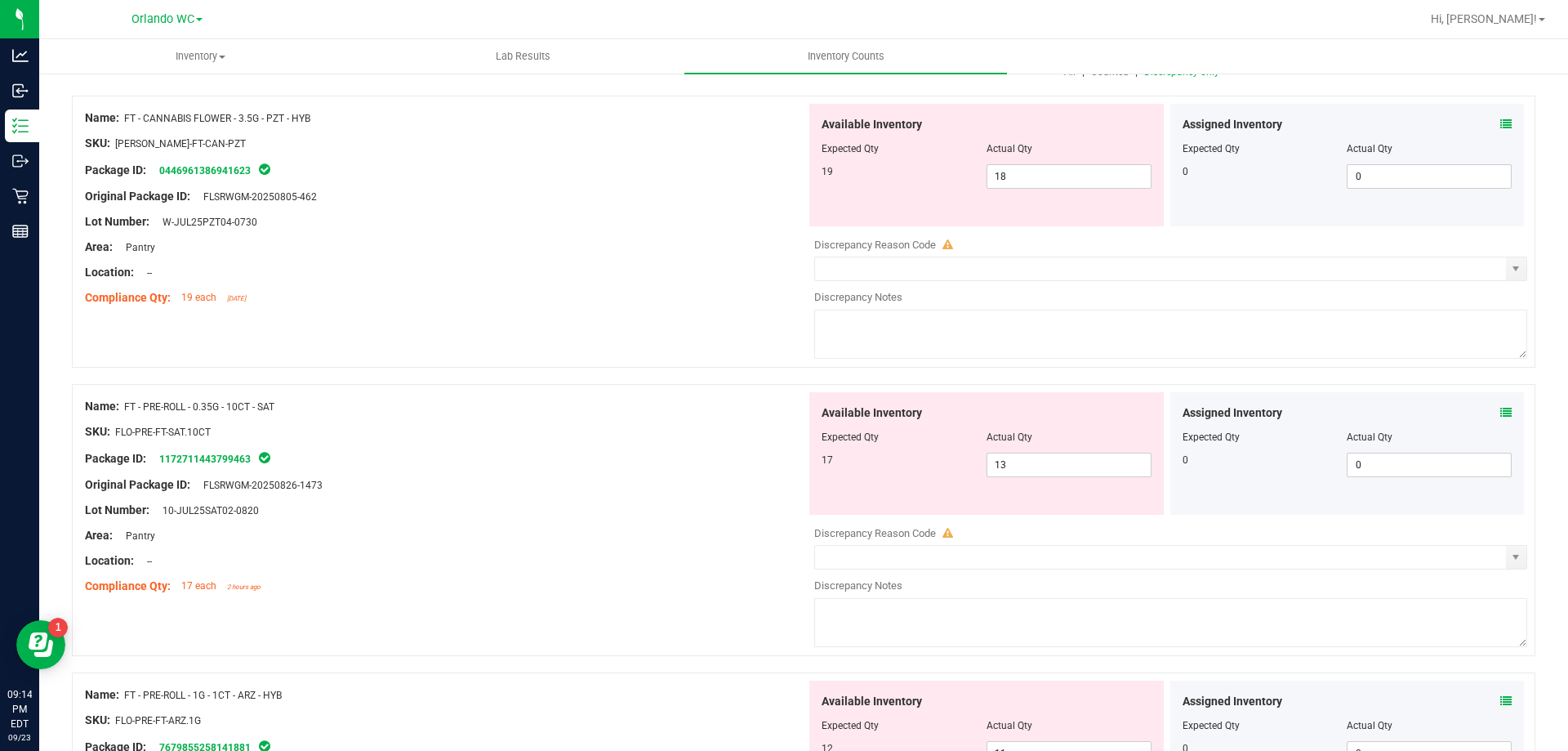
scroll to position [0, 0]
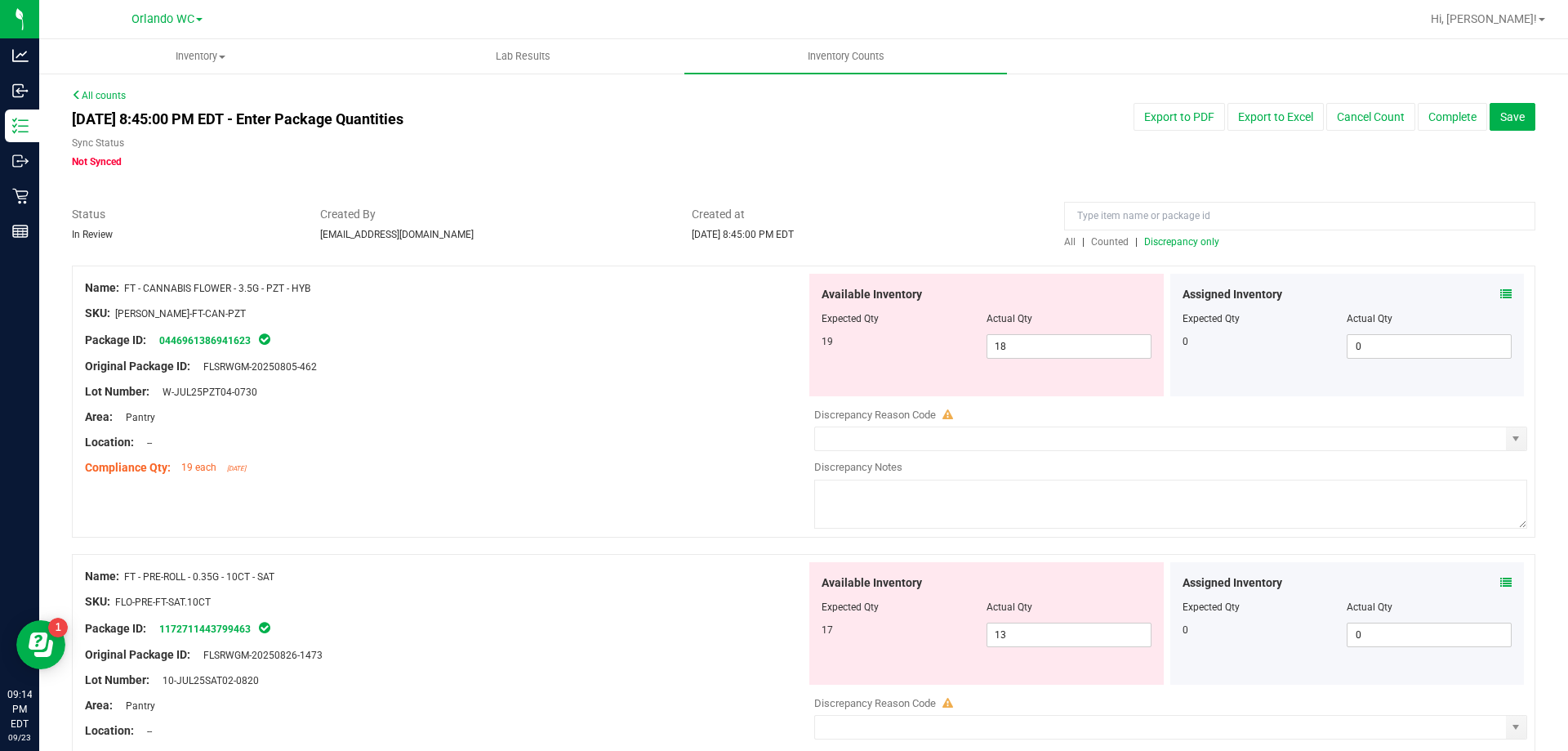
click at [783, 240] on span "Discrepancy only" at bounding box center [1181, 241] width 75 height 11
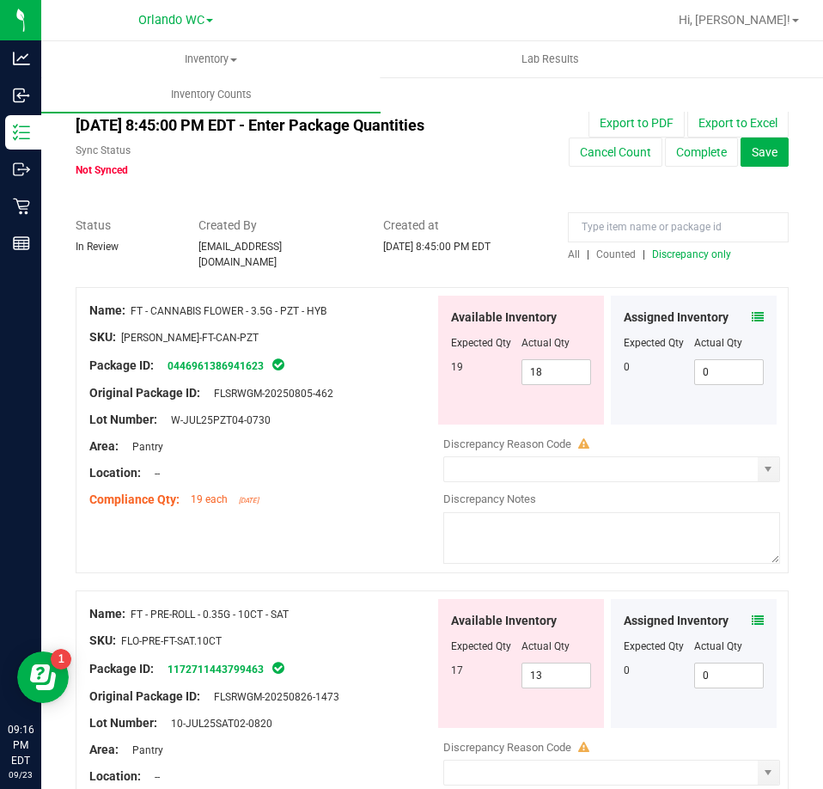
click at [304, 482] on div at bounding box center [262, 486] width 346 height 9
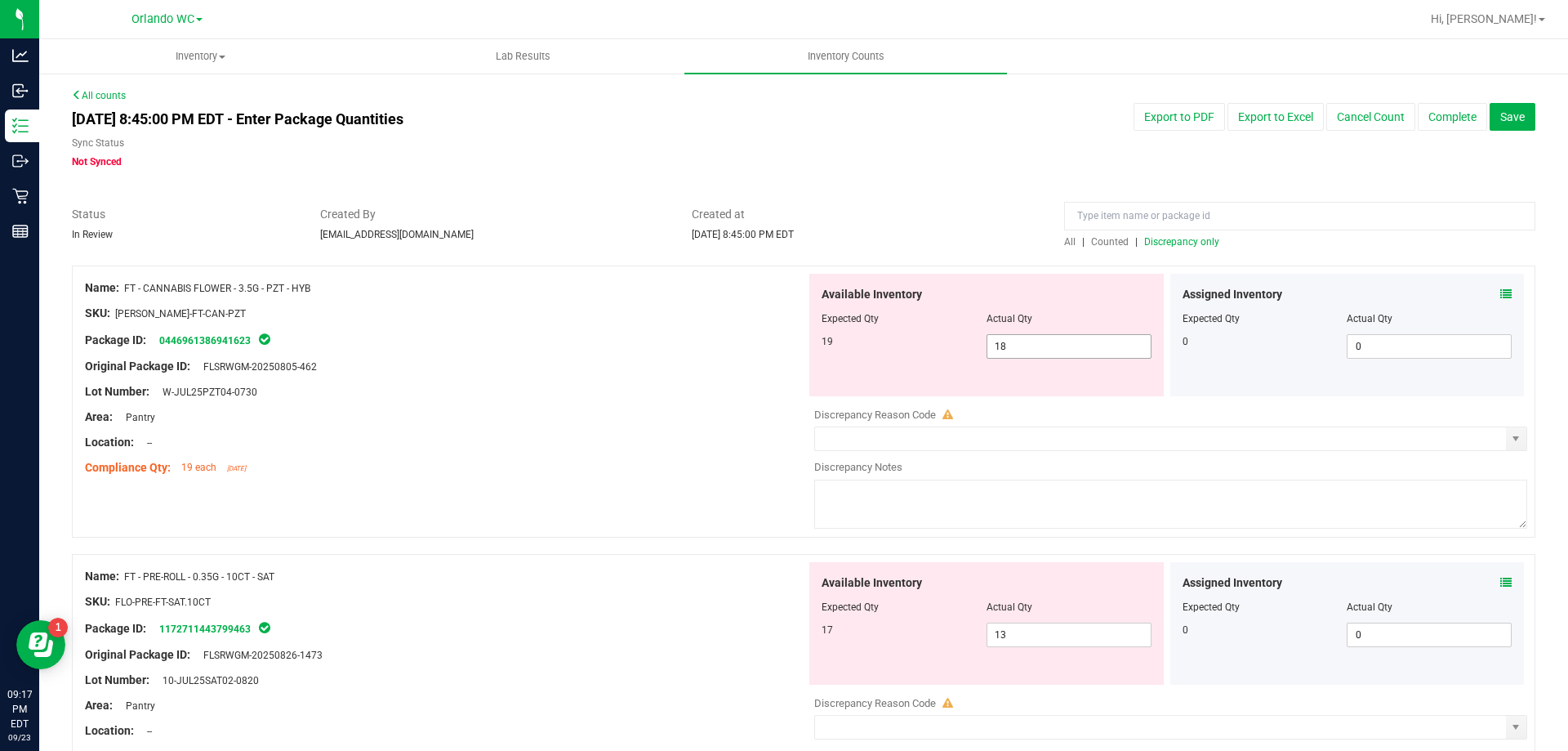
click at [783, 352] on span "18 18" at bounding box center [1069, 347] width 165 height 25
click at [783, 352] on input "18" at bounding box center [1069, 346] width 163 height 23
type input "19"
click at [333, 466] on div "Compliance Qty: 19 each 2 days ago" at bounding box center [445, 468] width 721 height 17
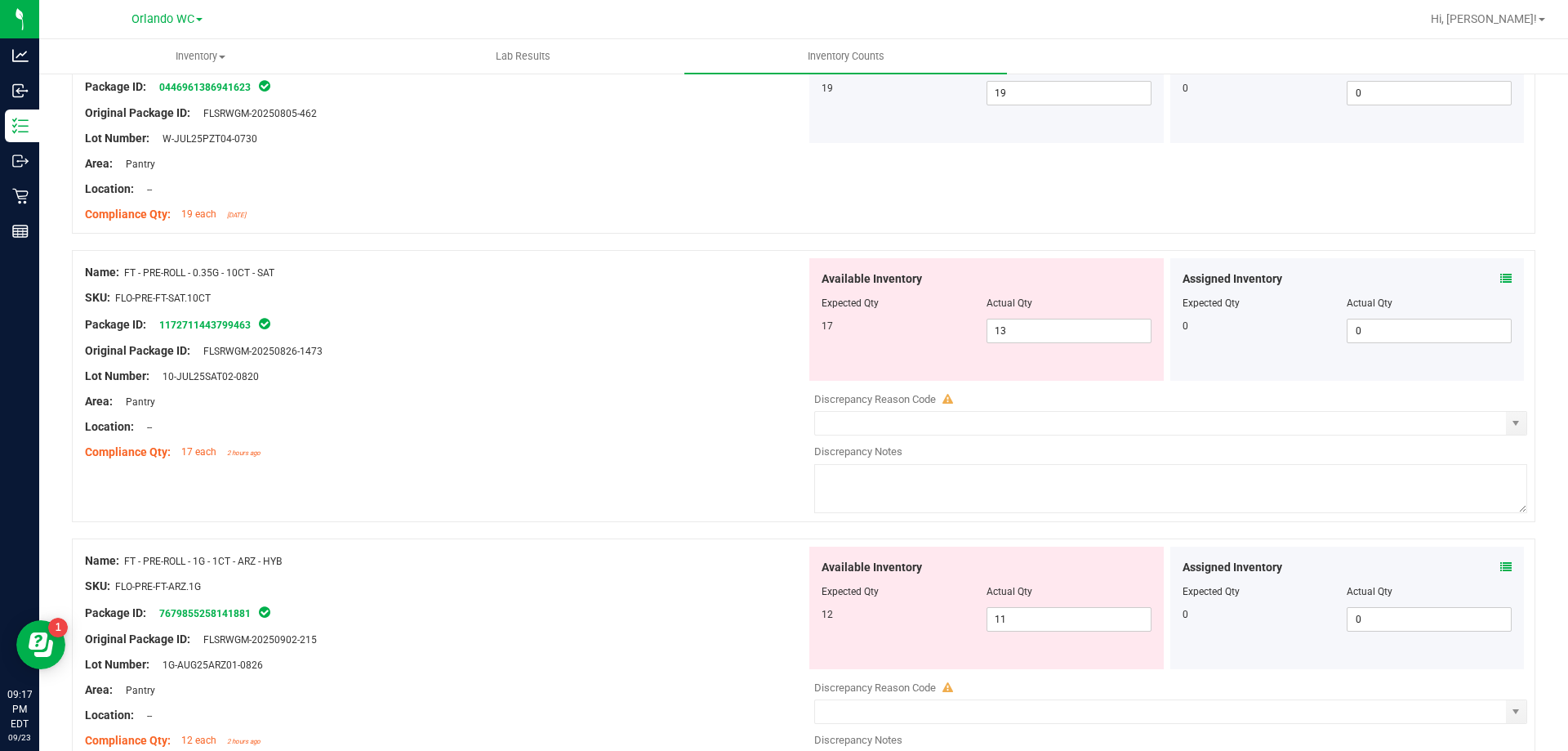
scroll to position [327, 0]
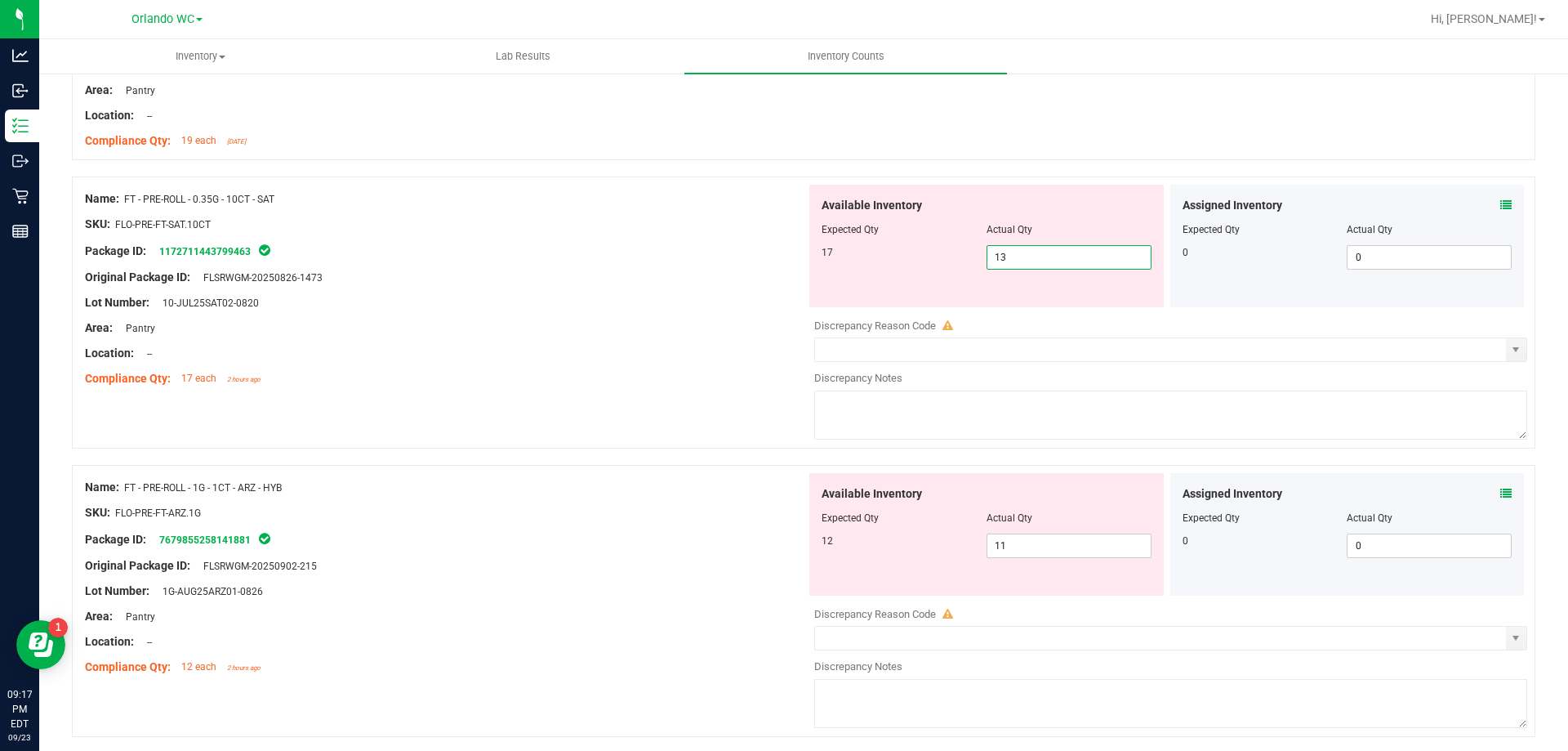
click at [783, 257] on span "13 13" at bounding box center [1069, 258] width 165 height 25
click at [783, 257] on input "13" at bounding box center [1069, 258] width 163 height 23
type input "17"
click at [531, 506] on div "Name: FT - PRE-ROLL - 1G - 1CT - ARZ - HYB SKU: FLO-PRE-FT-ARZ.1G Package ID: 7…" at bounding box center [445, 577] width 721 height 208
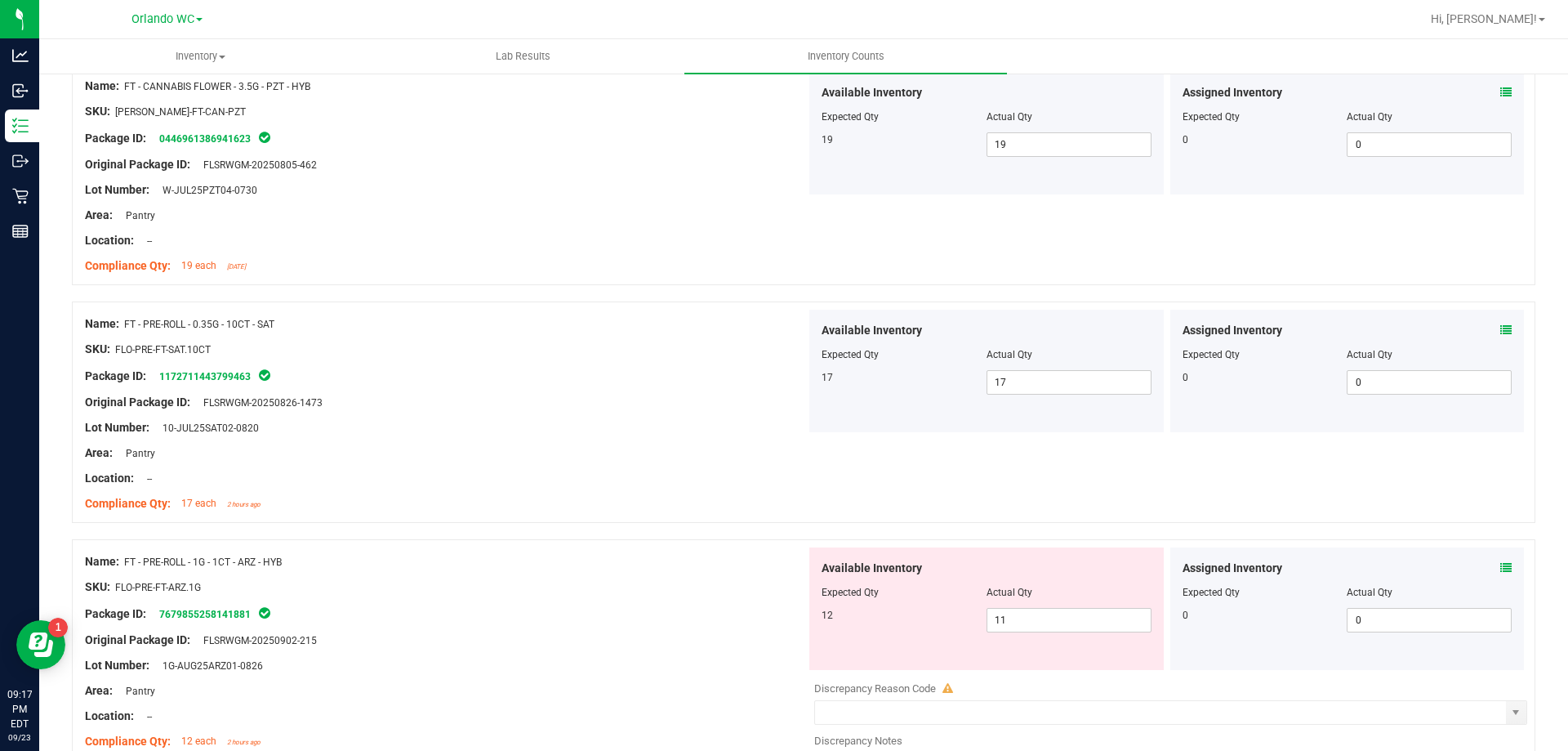
scroll to position [0, 0]
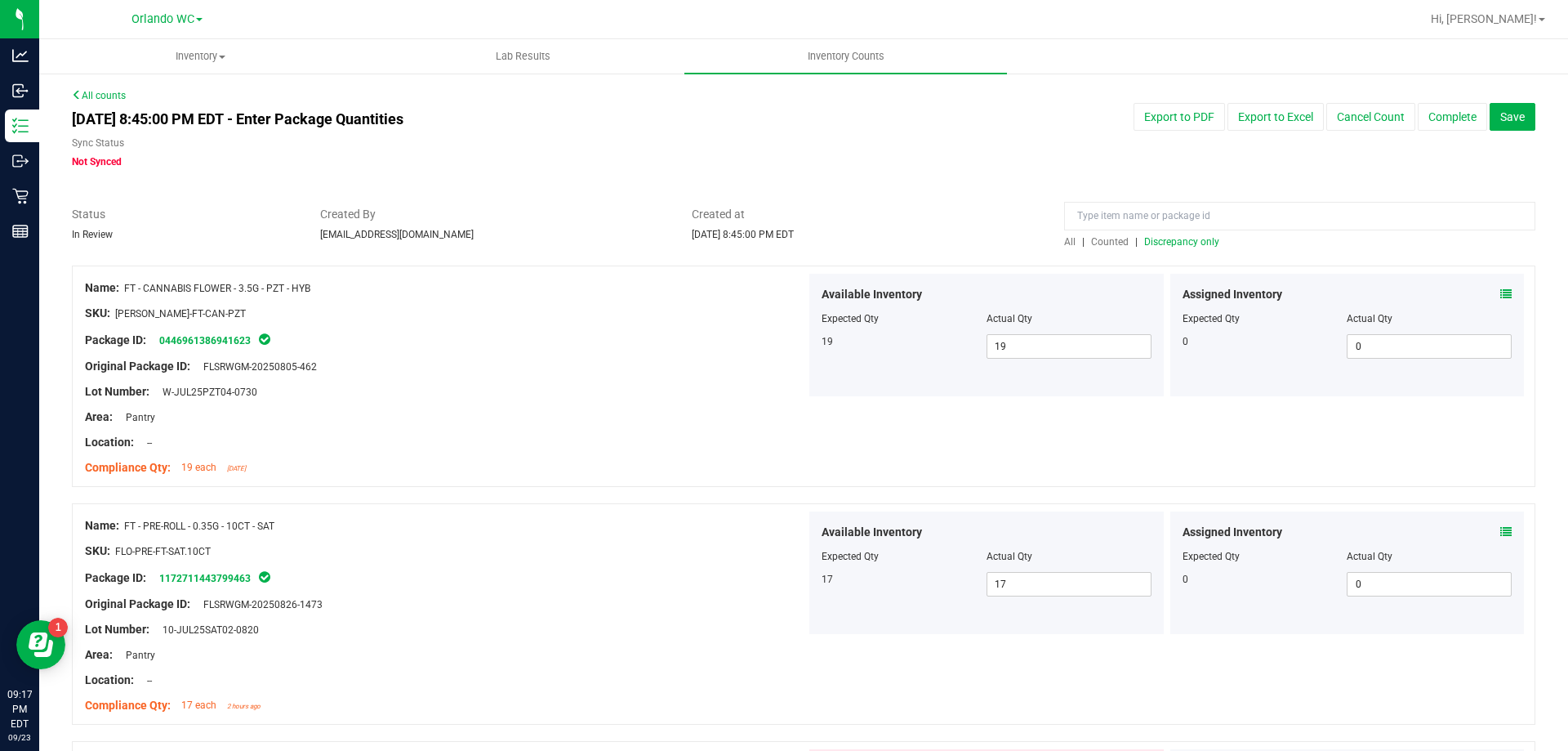
click at [783, 236] on span "Discrepancy only" at bounding box center [1181, 241] width 75 height 11
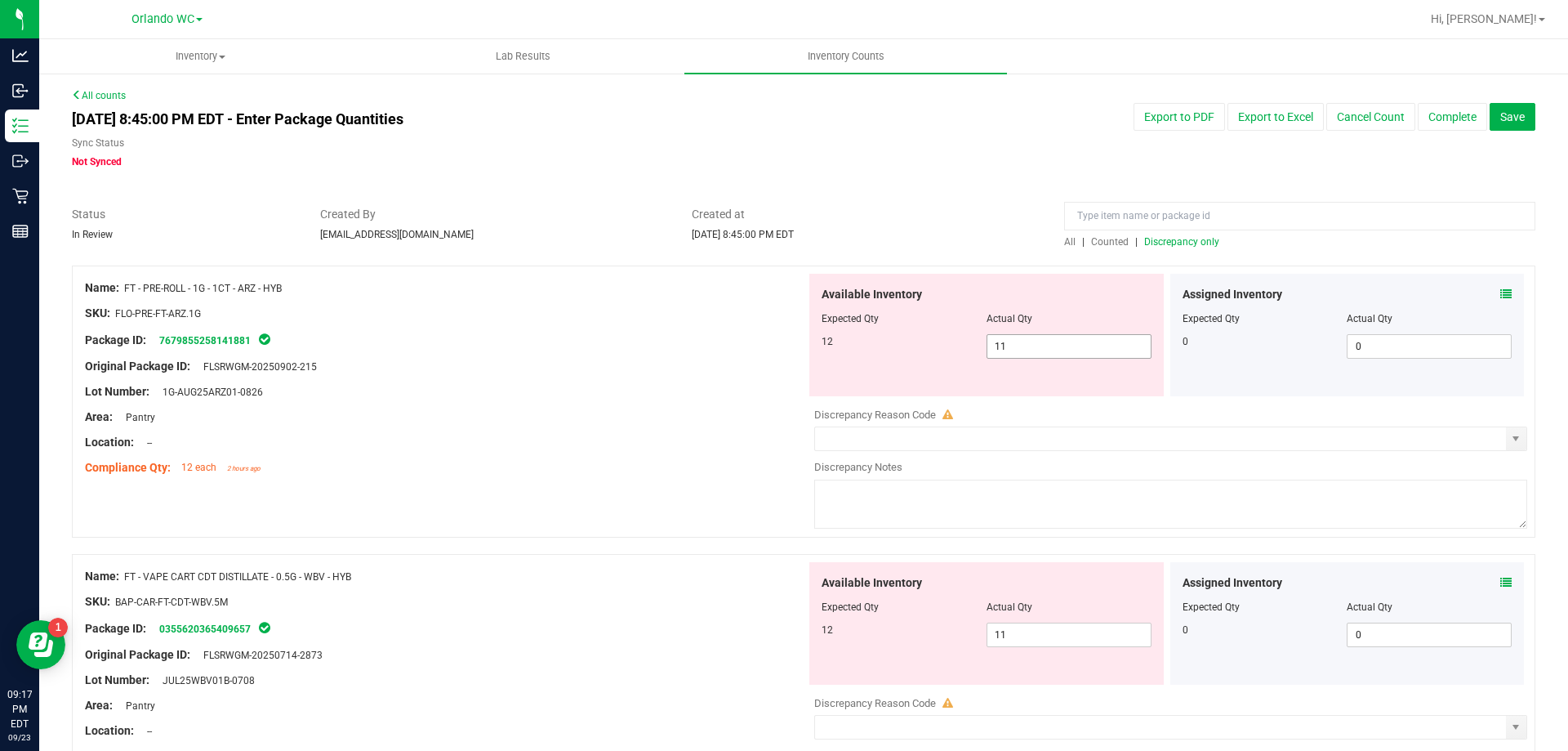
click at [783, 337] on span "11 11" at bounding box center [1069, 347] width 165 height 25
click at [783, 338] on input "11" at bounding box center [1069, 346] width 163 height 23
type input "12"
drag, startPoint x: 651, startPoint y: 323, endPoint x: 1304, endPoint y: 337, distance: 653.2
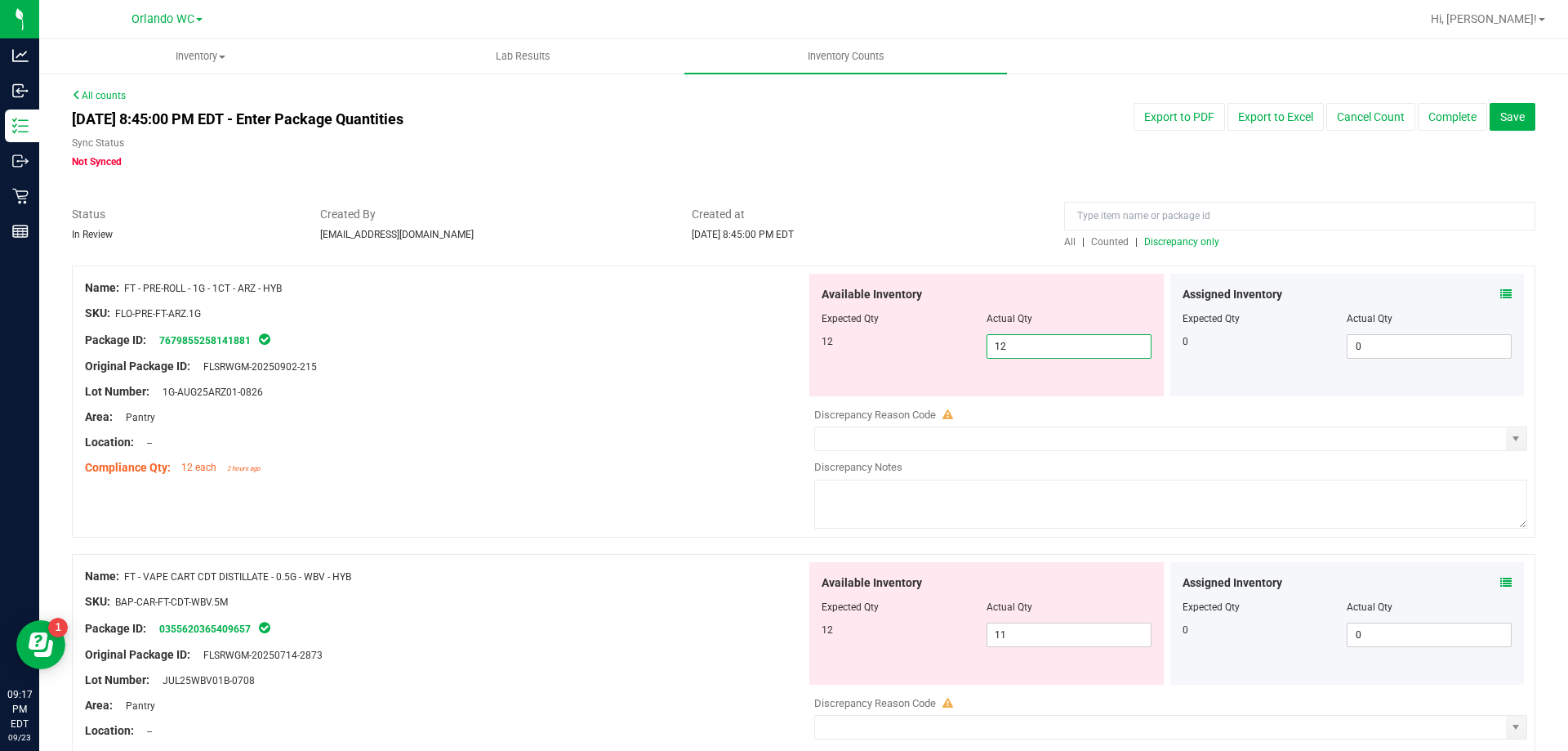
click at [652, 323] on div at bounding box center [445, 326] width 721 height 9
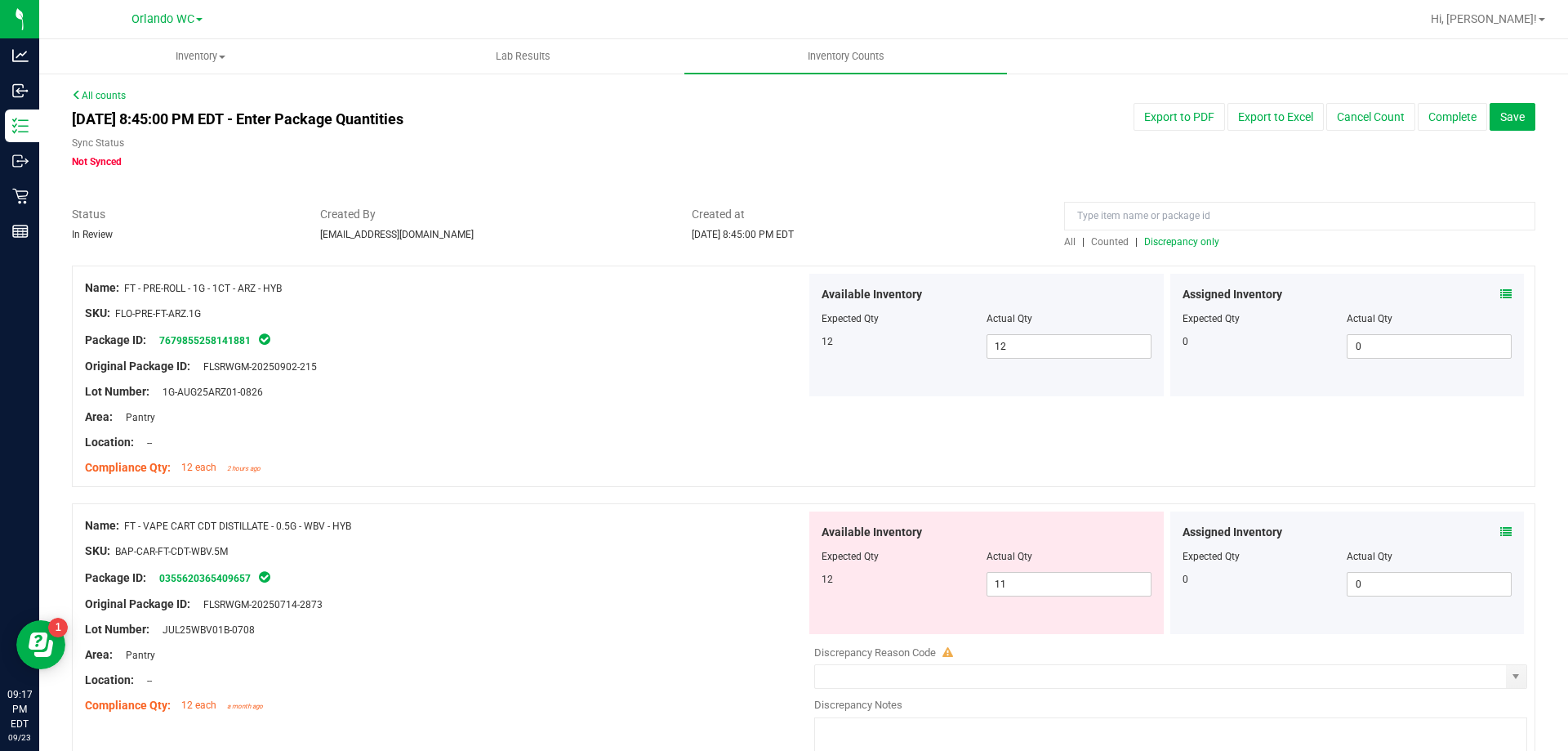
click at [783, 244] on span "Discrepancy only" at bounding box center [1181, 241] width 75 height 11
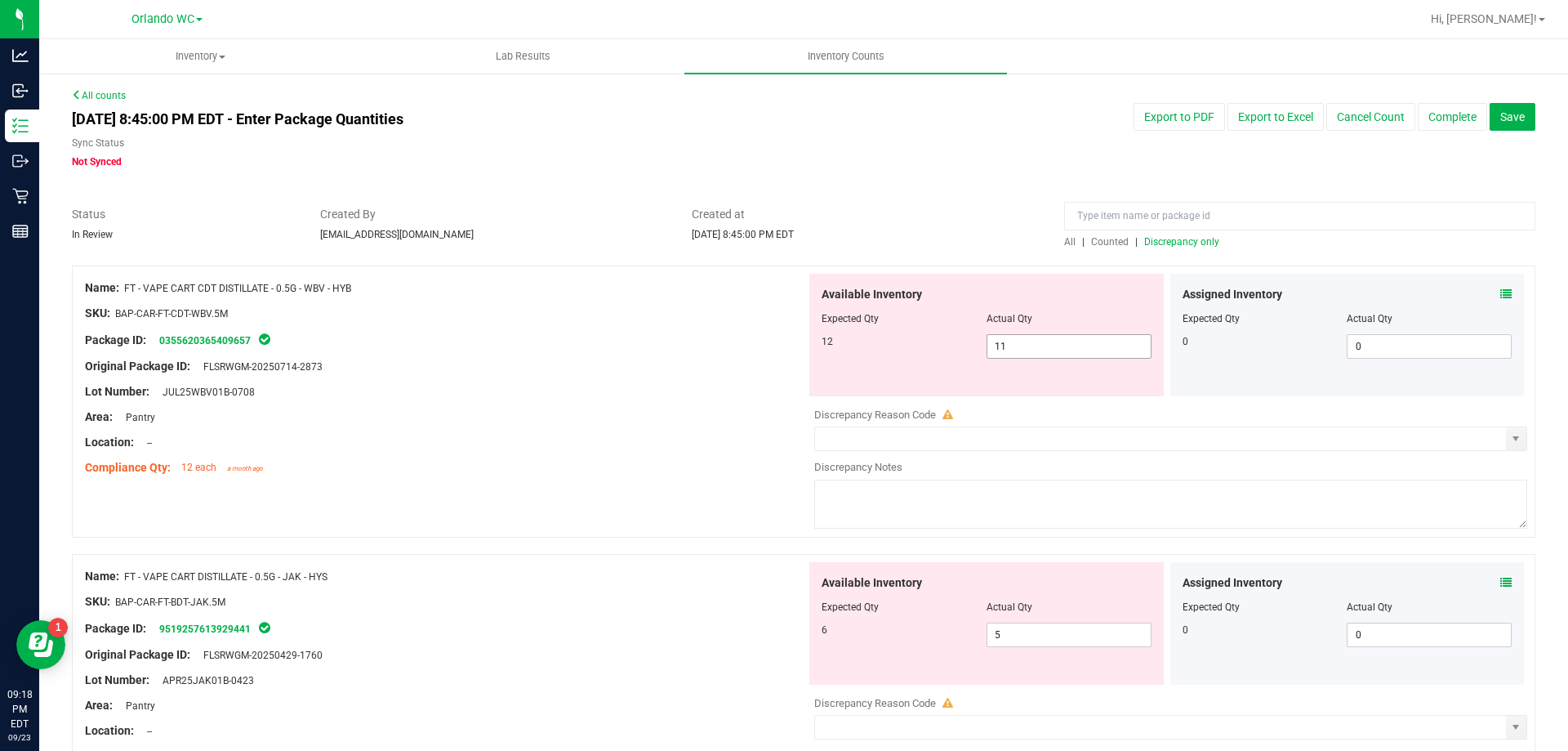
click at [783, 353] on span "11 11" at bounding box center [1069, 347] width 165 height 25
click at [783, 353] on input "11" at bounding box center [1069, 346] width 163 height 23
type input "12"
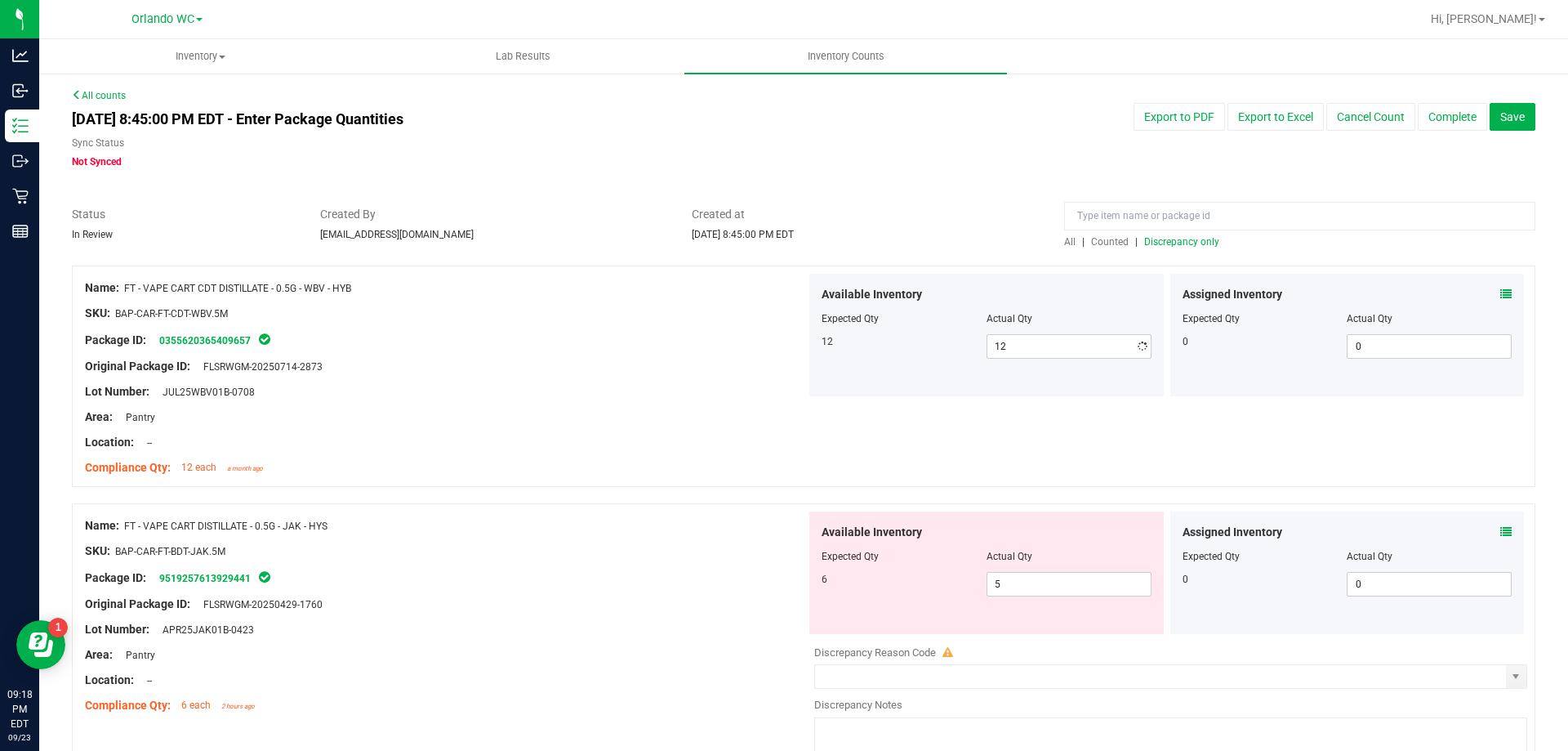
click at [731, 376] on div at bounding box center [445, 378] width 721 height 9
click at [783, 235] on div "All | Counted | Discrepancy only" at bounding box center [1300, 241] width 471 height 14
click at [783, 236] on span "Discrepancy only" at bounding box center [1181, 241] width 75 height 11
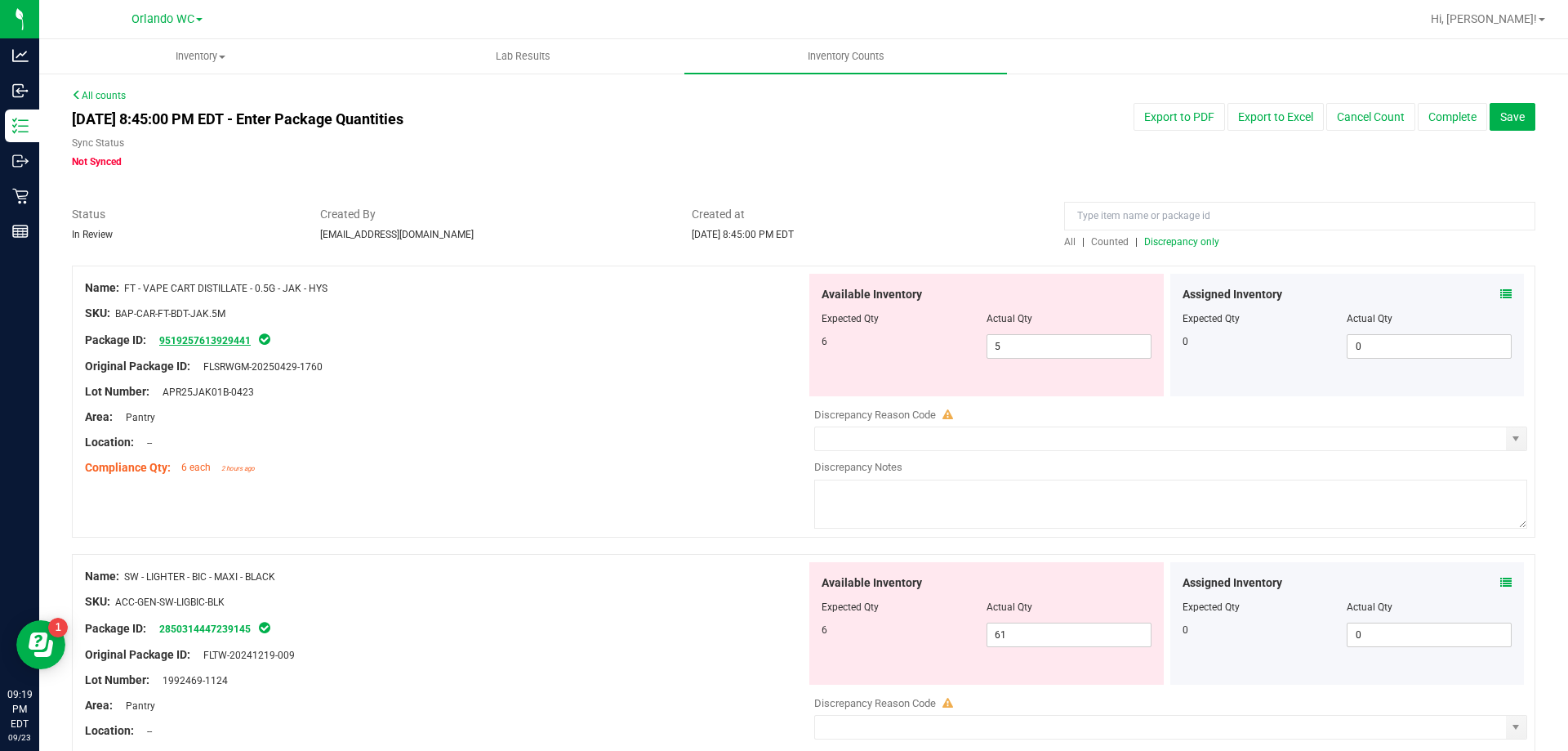
click at [196, 346] on link "9519257613929441" at bounding box center [205, 340] width 91 height 11
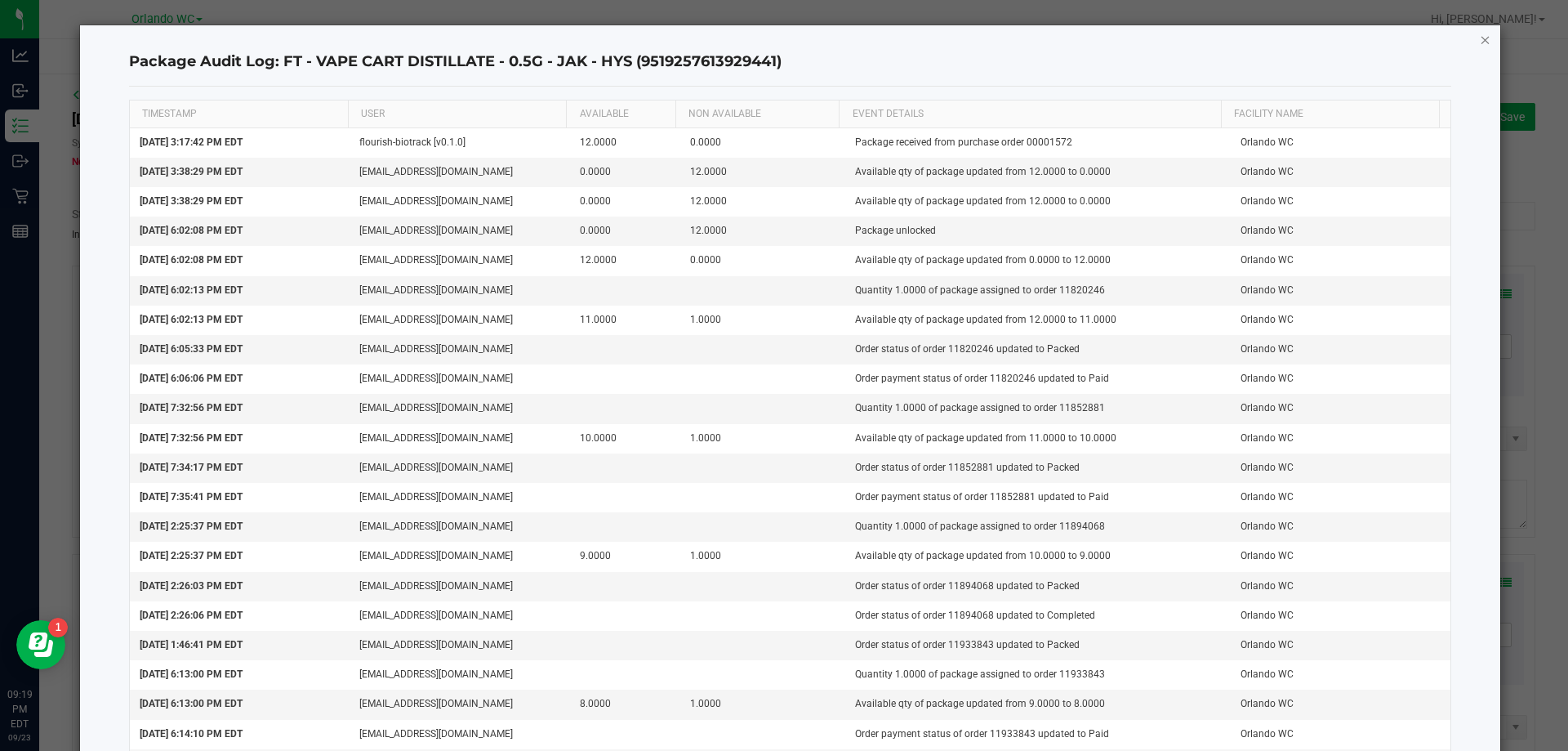
click at [783, 48] on icon "button" at bounding box center [1485, 39] width 11 height 20
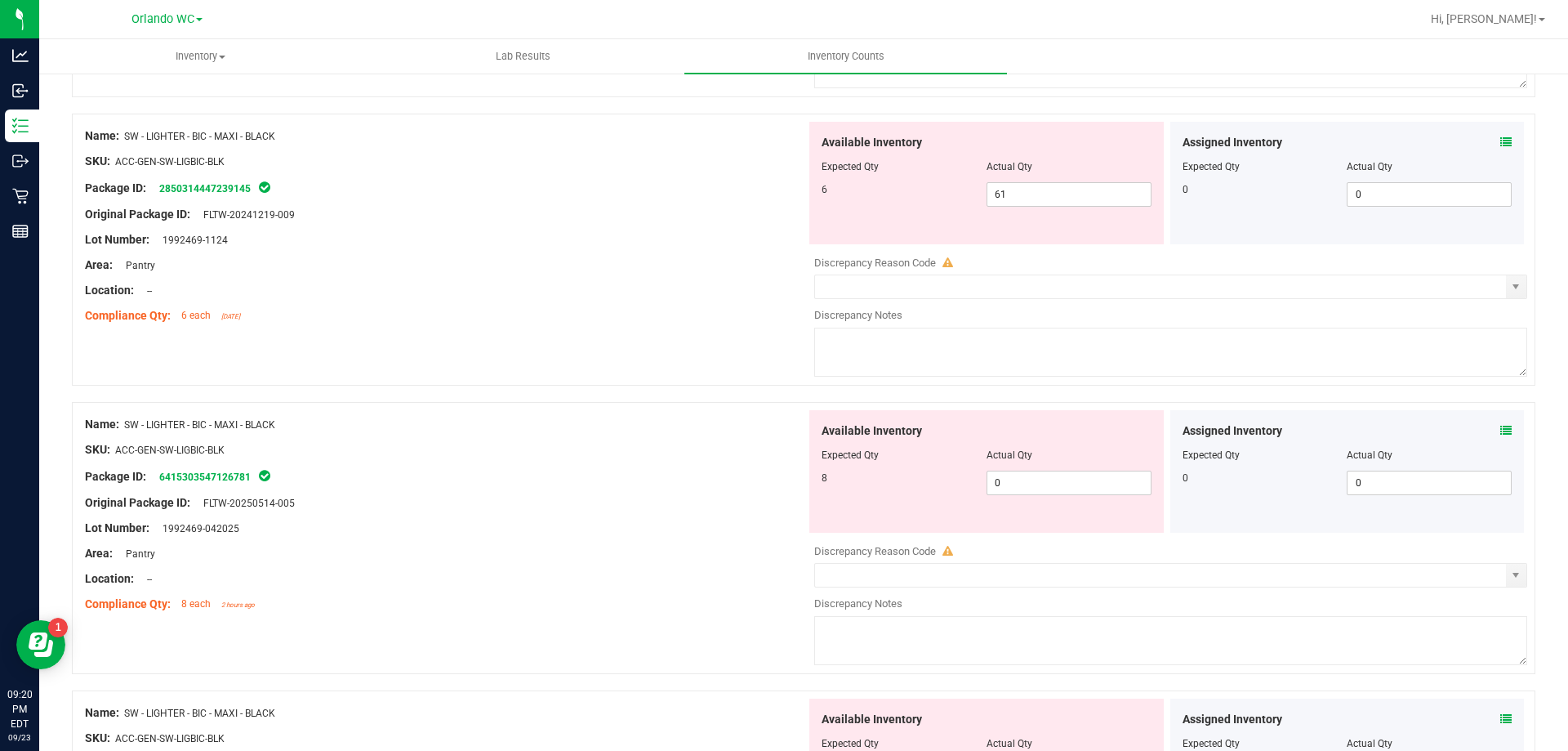
scroll to position [491, 0]
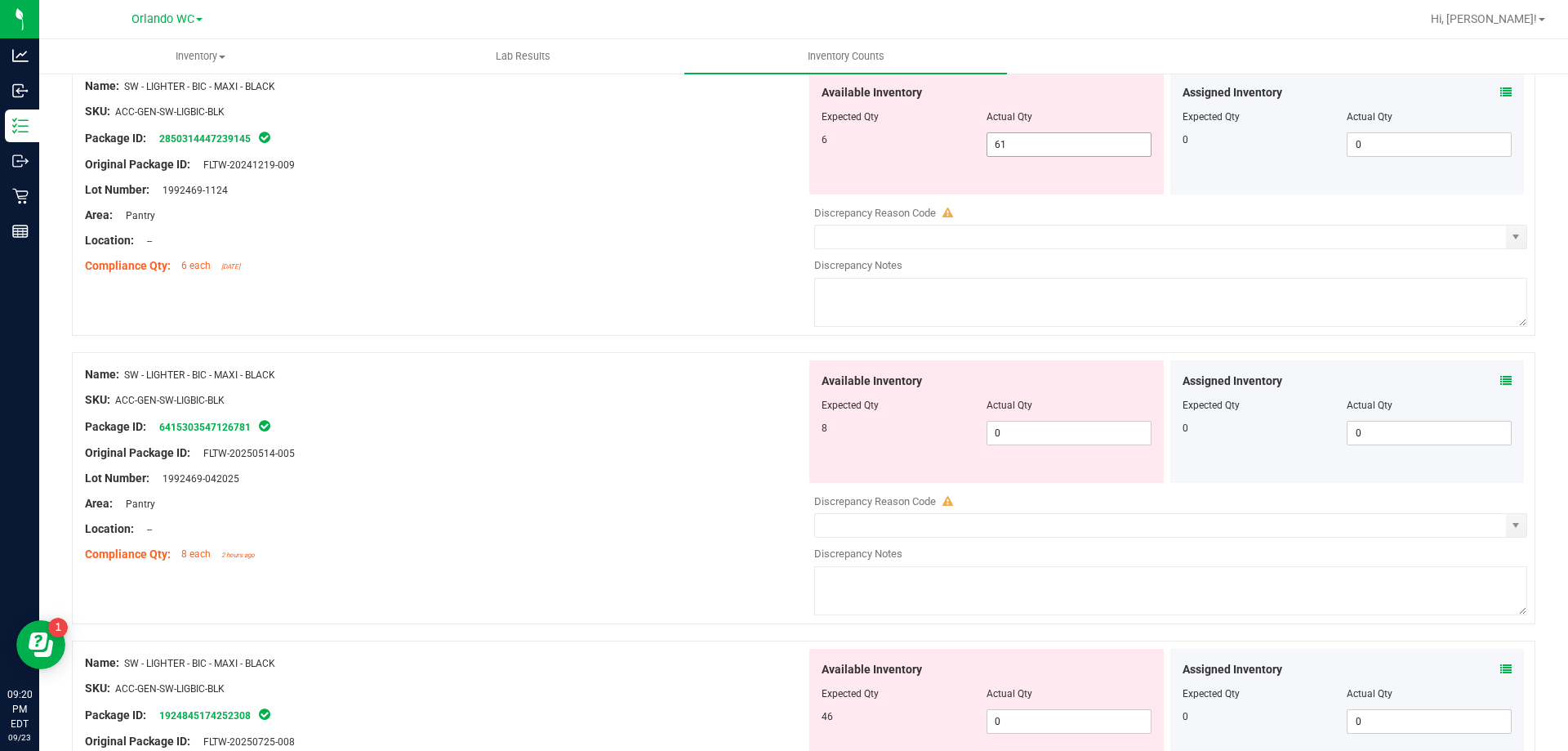
click at [783, 154] on span "61 61" at bounding box center [1069, 144] width 165 height 25
type input "6"
click at [783, 437] on div "Available Inventory Expected Qty Actual Qty 8 0 0" at bounding box center [1166, 490] width 721 height 259
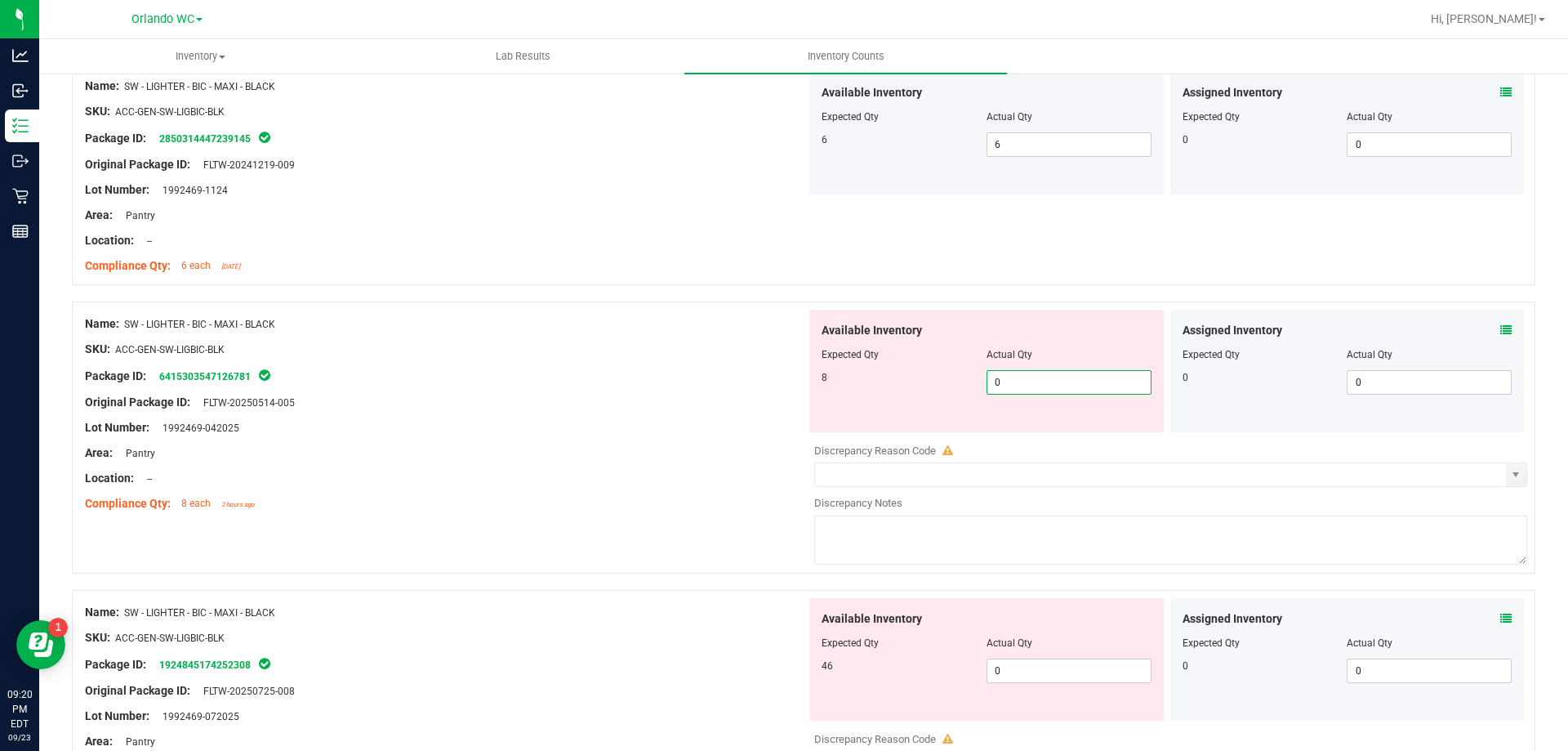
type input "08"
type input "8"
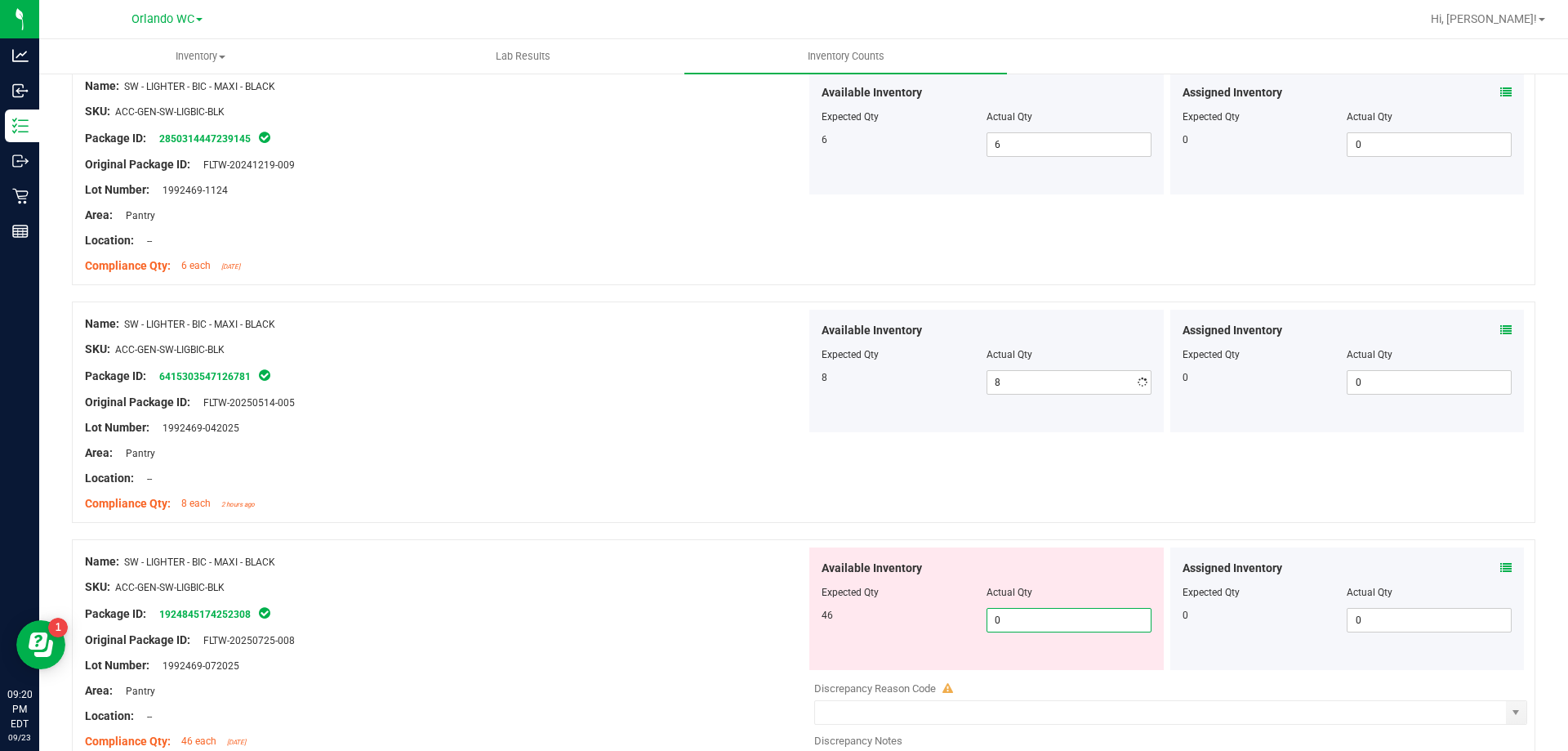
click at [783, 680] on div "Available Inventory Expected Qty Actual Qty 46 0 0" at bounding box center [1166, 677] width 721 height 259
type input "046"
type input "46"
click at [724, 541] on div "Name: SW - LIGHTER - BIC - MAXI - BLACK SKU: ACC-GEN-SW-LIGBIC-BLK Package ID: …" at bounding box center [804, 675] width 1463 height 272
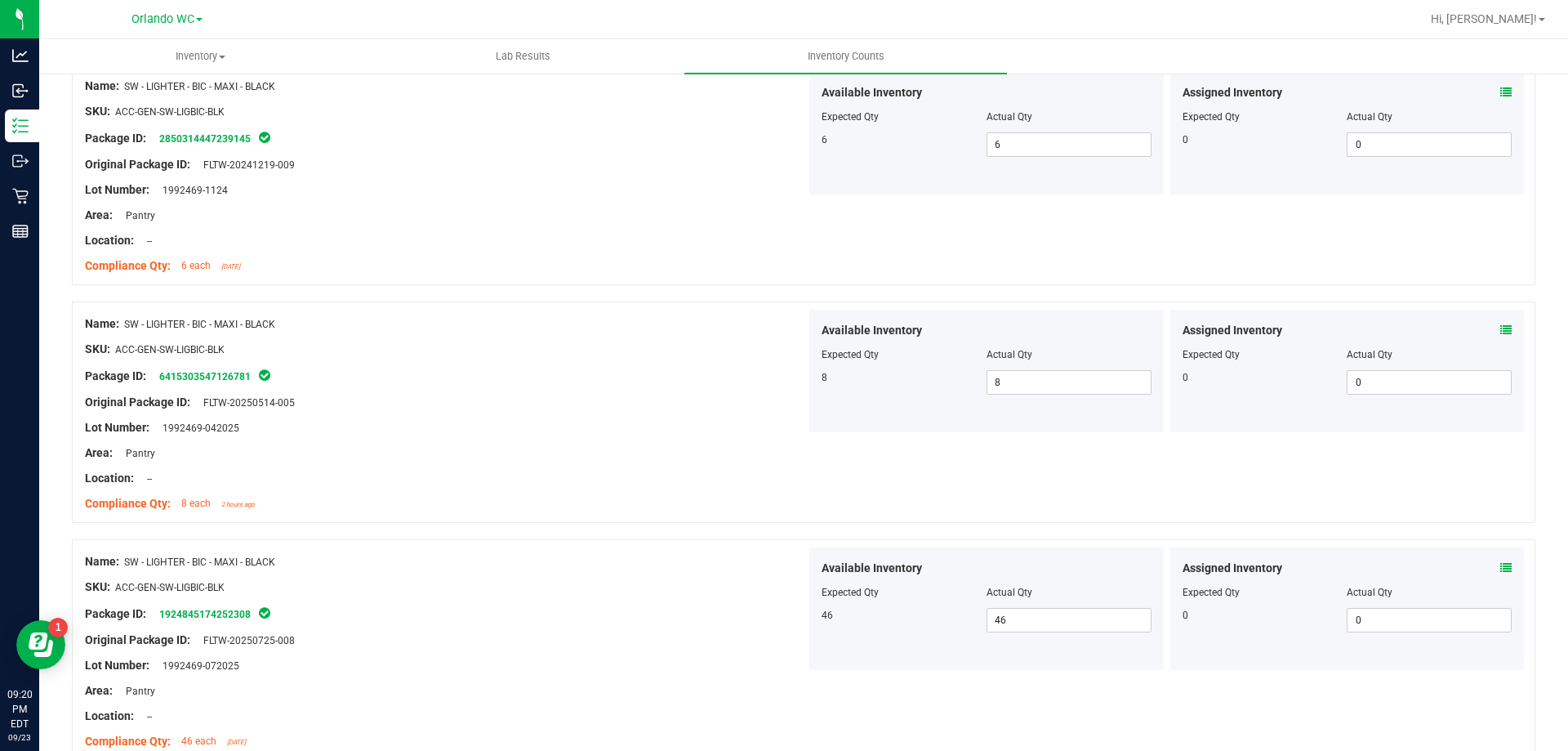
scroll to position [0, 0]
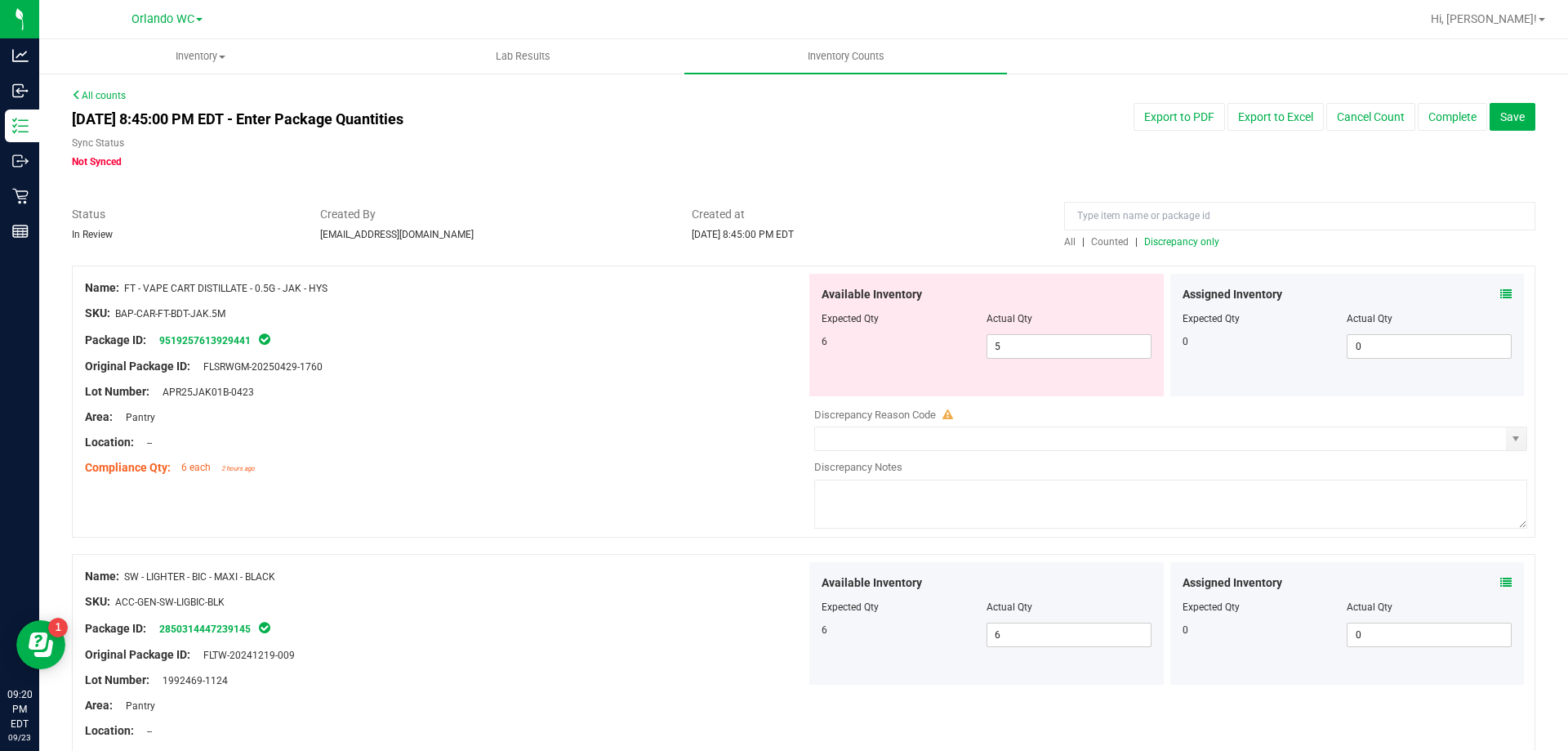
click at [783, 241] on span "Discrepancy only" at bounding box center [1181, 241] width 75 height 11
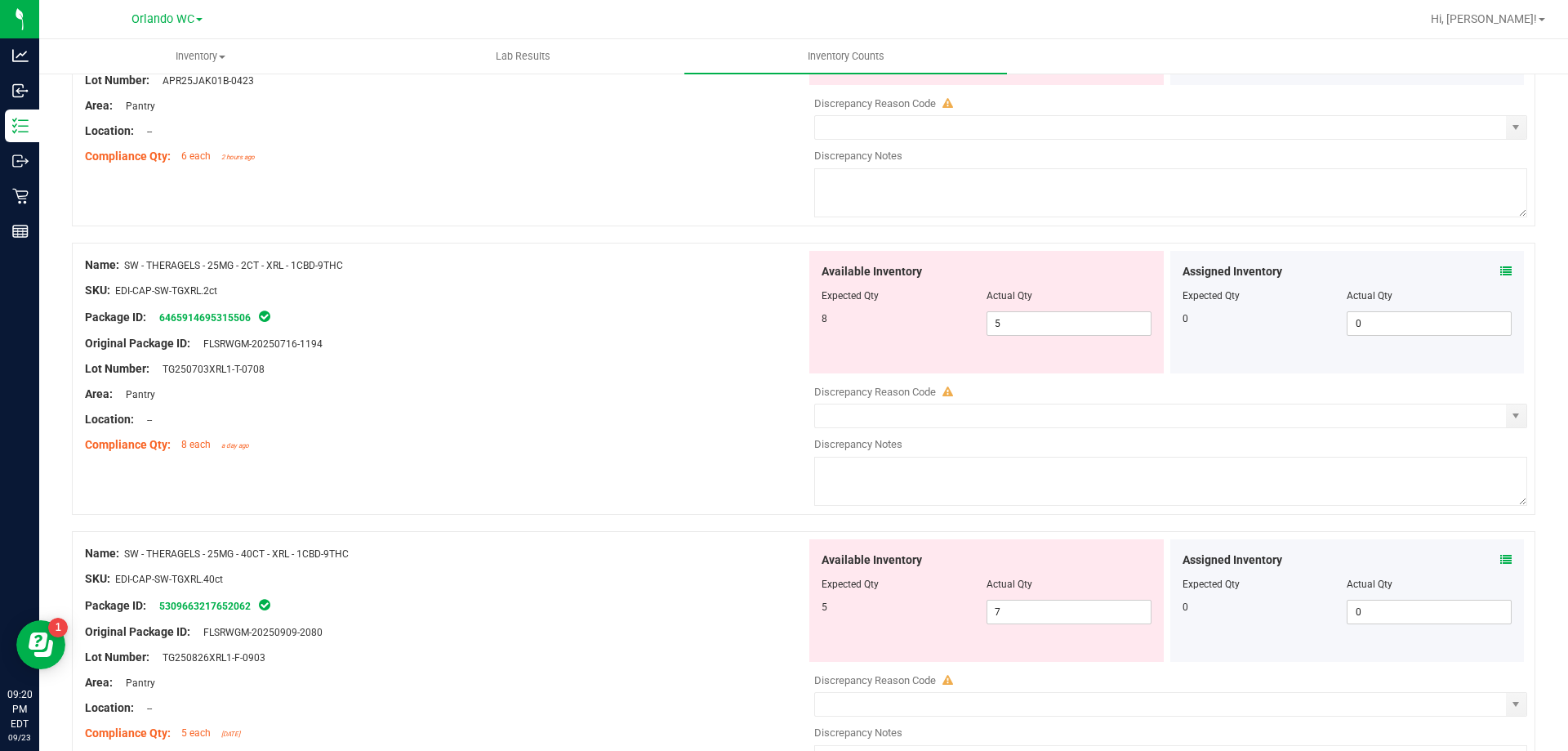
scroll to position [409, 0]
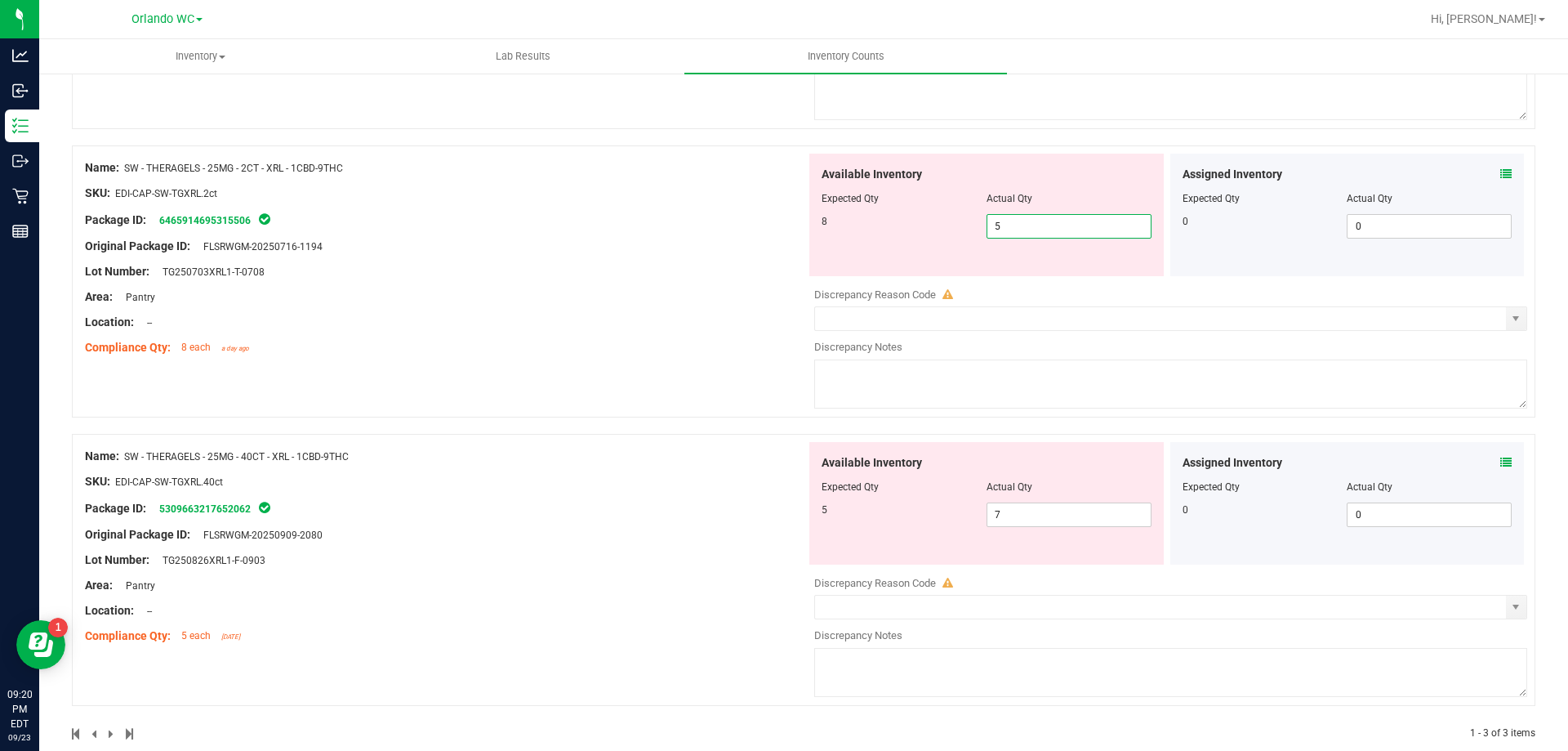
click at [783, 227] on span "5 5" at bounding box center [1069, 226] width 165 height 25
click at [783, 227] on input "5" at bounding box center [1069, 226] width 163 height 23
type input "8"
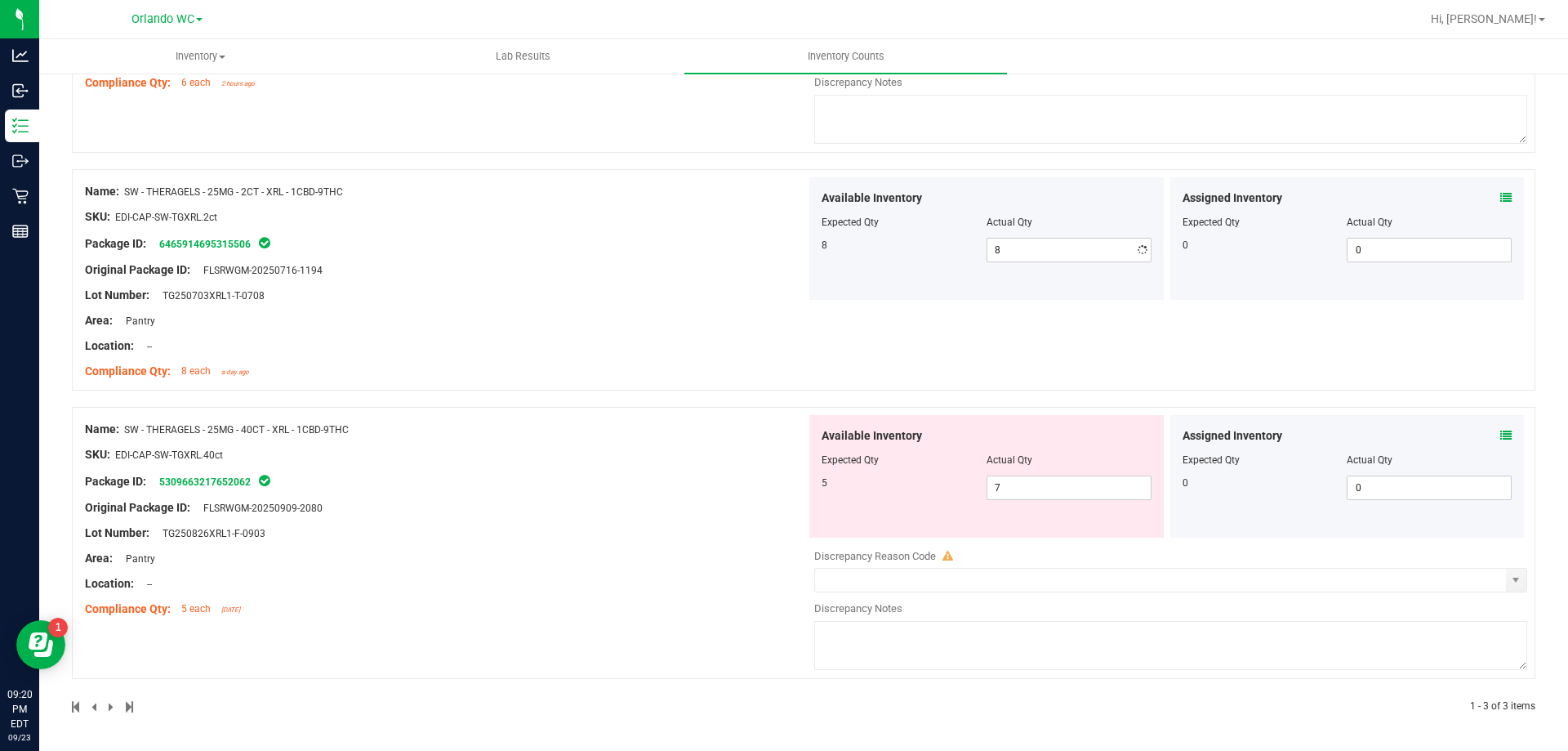
click at [706, 337] on div "Name: SW - THERAGELS - 25MG - 2CT - XRL - 1CBD-9THC SKU: EDI-CAP-SW-TGXRL.2ct P…" at bounding box center [445, 281] width 721 height 208
click at [783, 493] on span "7 7" at bounding box center [1069, 488] width 165 height 25
click at [783, 493] on input "7" at bounding box center [1069, 488] width 163 height 23
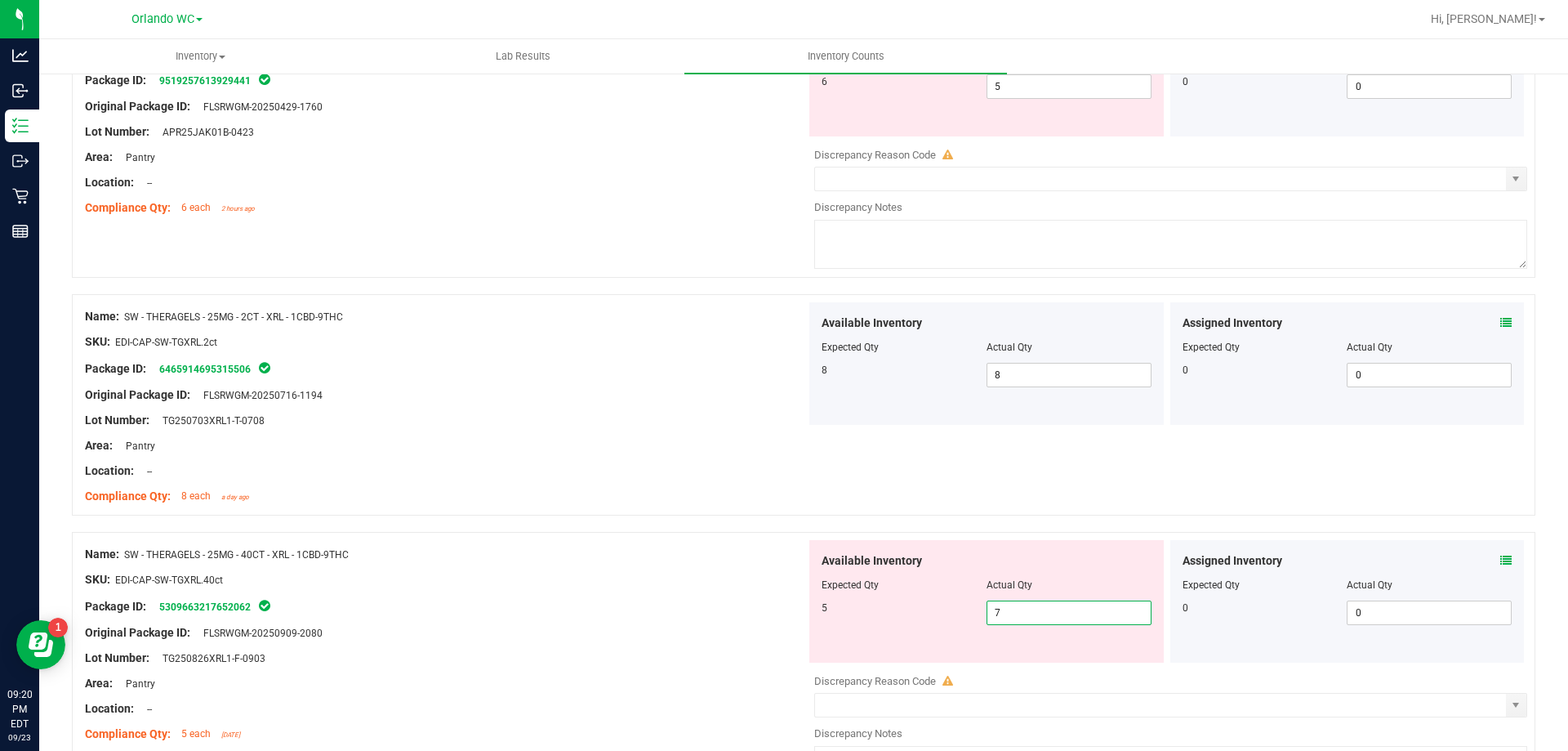
scroll to position [327, 0]
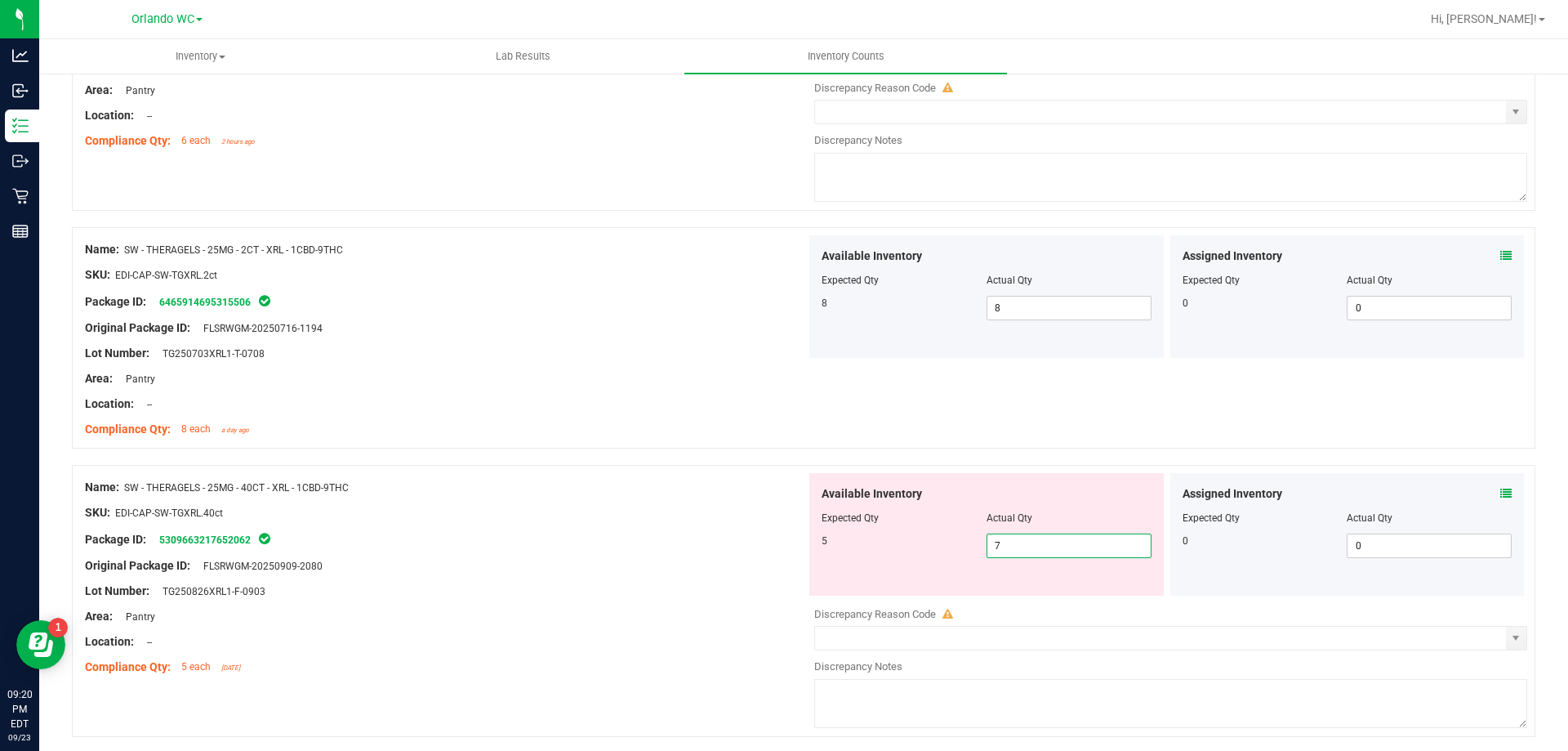
type input "5"
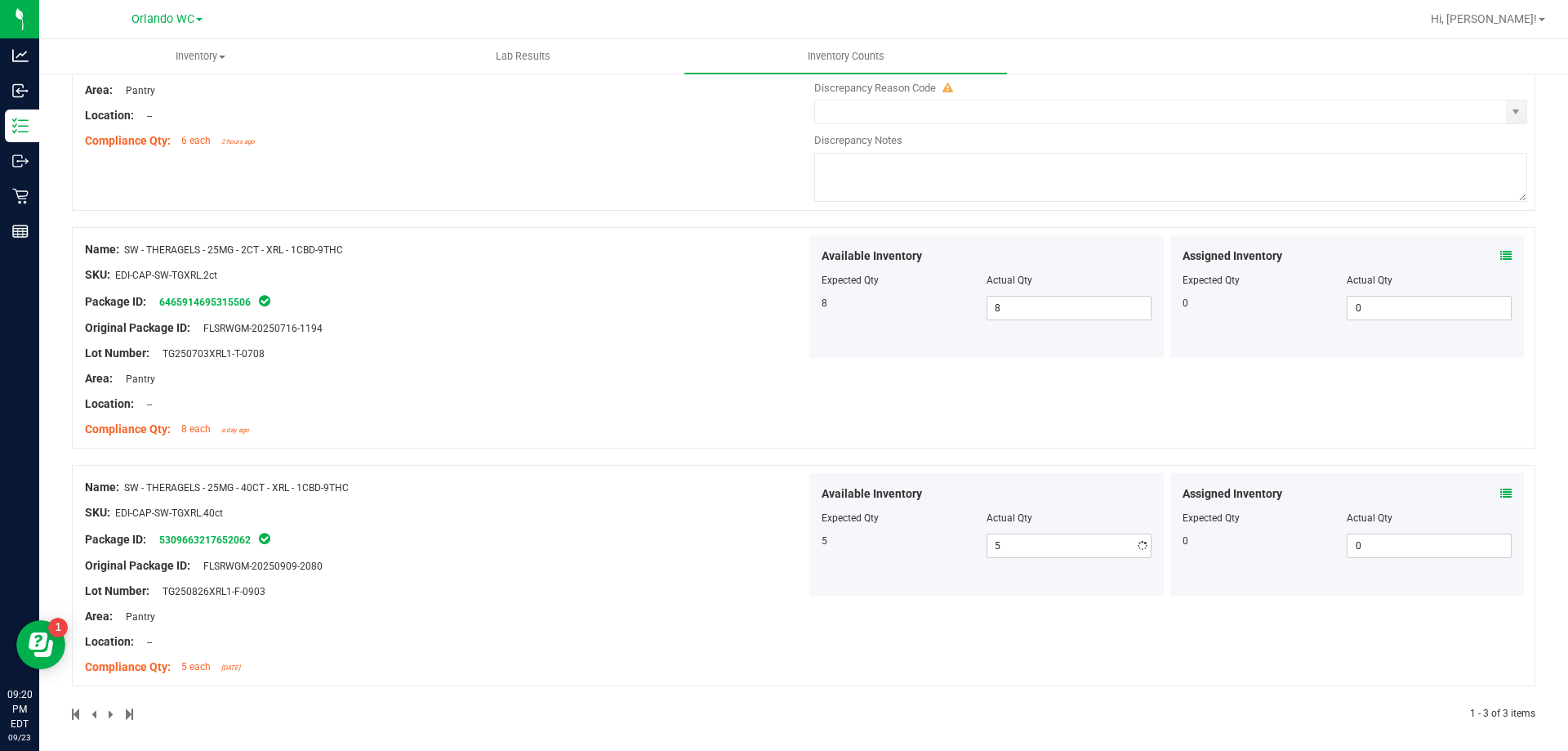
click at [754, 504] on div "SKU: EDI-CAP-SW-TGXRL.40ct" at bounding box center [445, 512] width 721 height 17
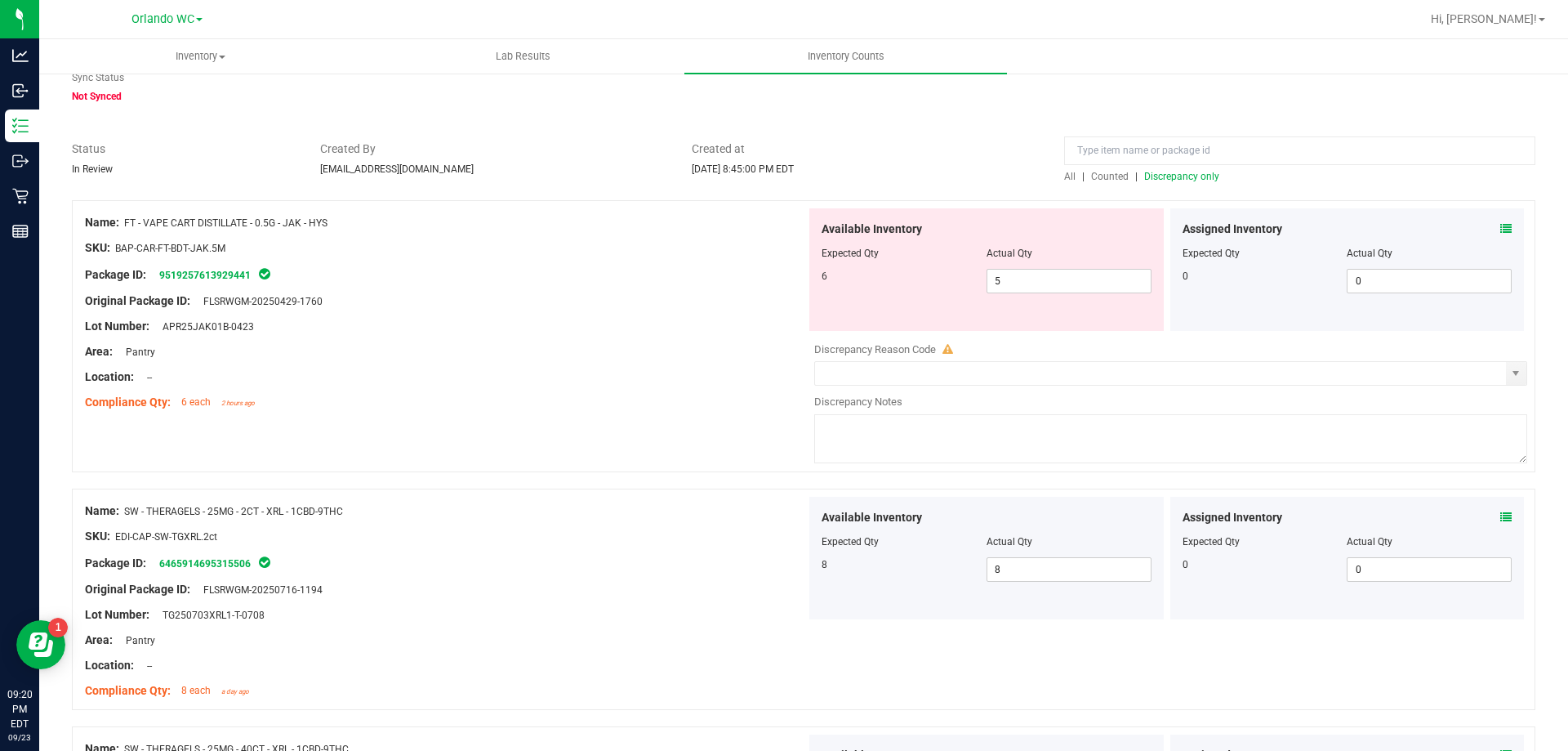
scroll to position [0, 0]
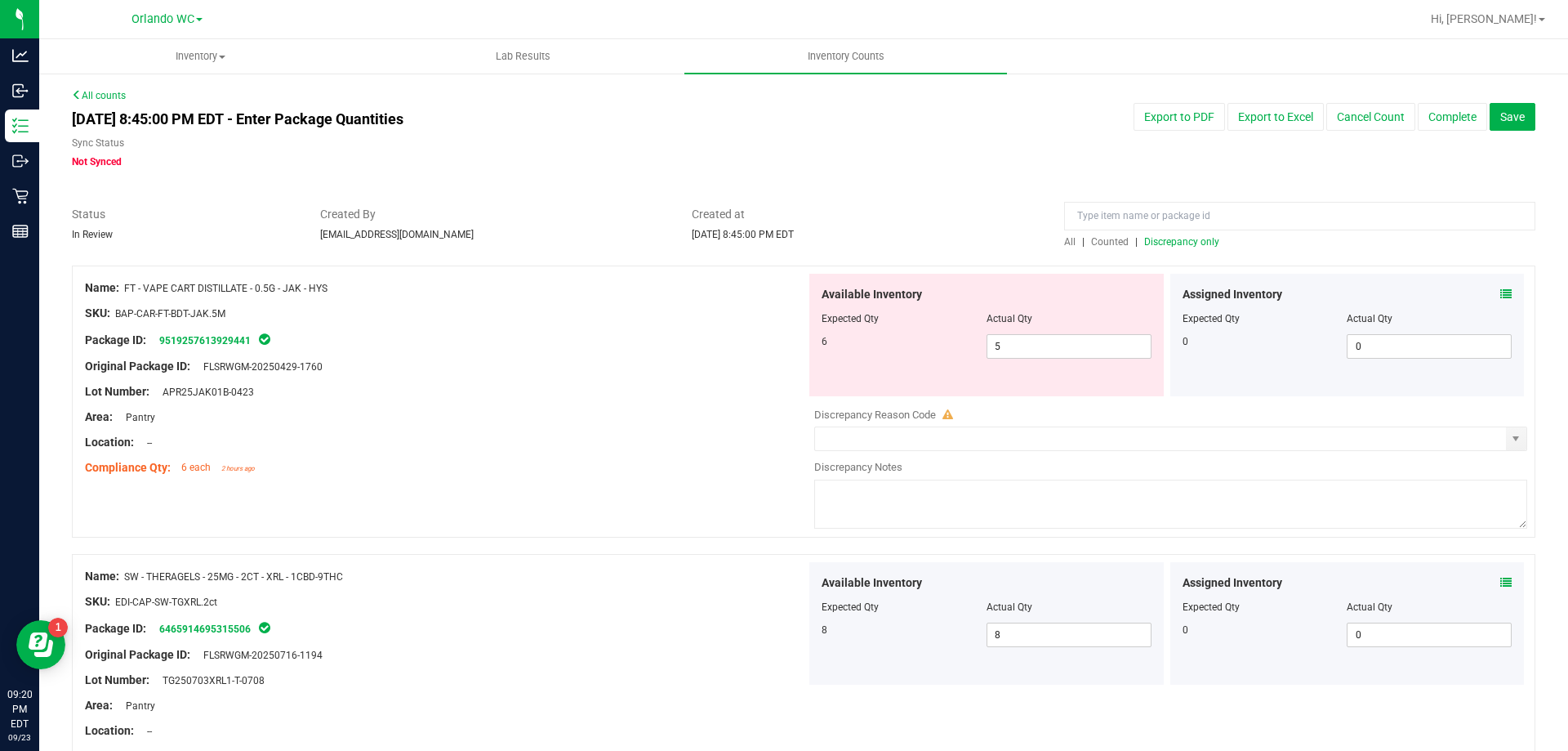
click at [783, 239] on span "Discrepancy only" at bounding box center [1181, 241] width 75 height 11
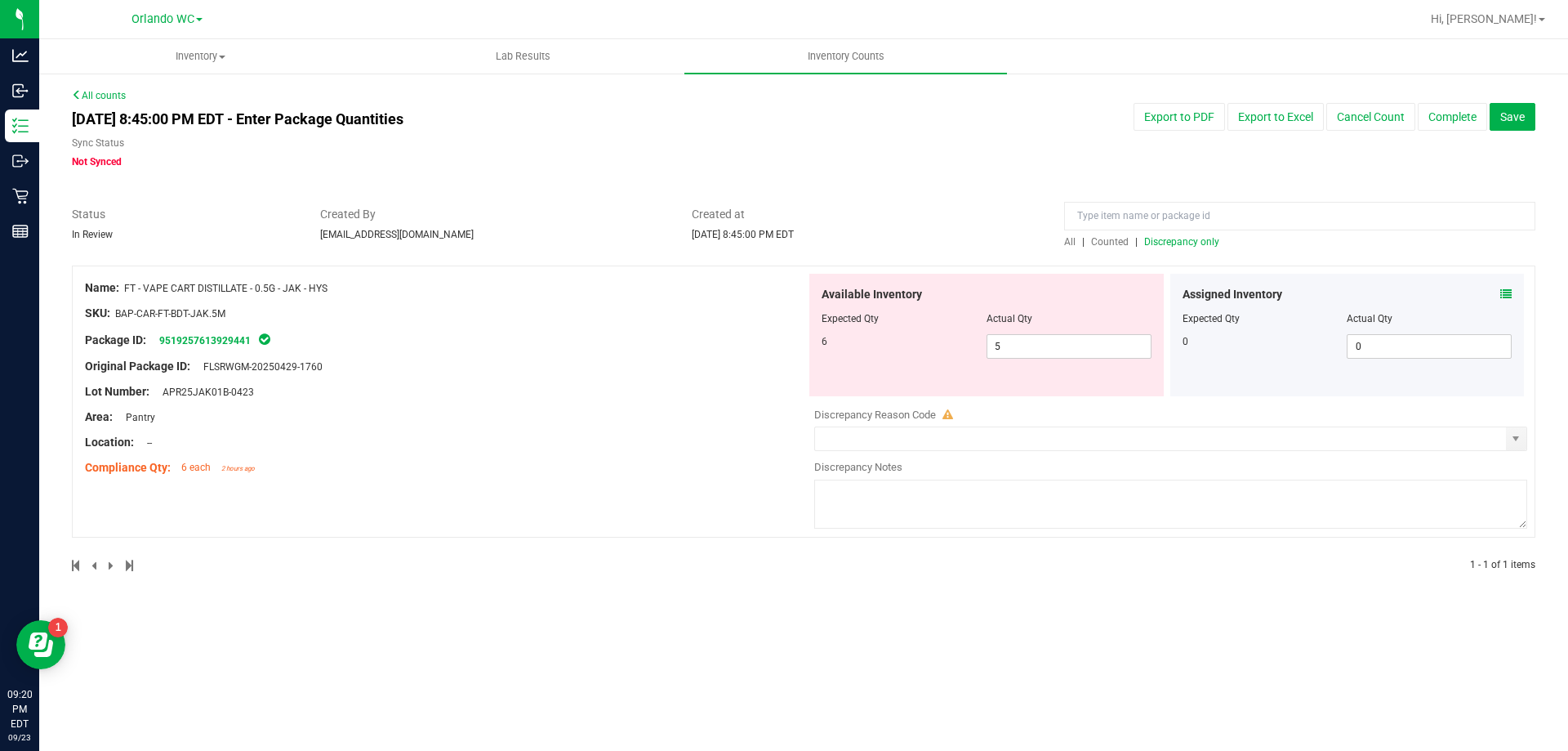
click at [584, 378] on div at bounding box center [445, 378] width 721 height 9
click at [783, 344] on span "5 5" at bounding box center [1069, 347] width 165 height 25
click at [783, 344] on input "5" at bounding box center [1069, 346] width 163 height 23
type input "6"
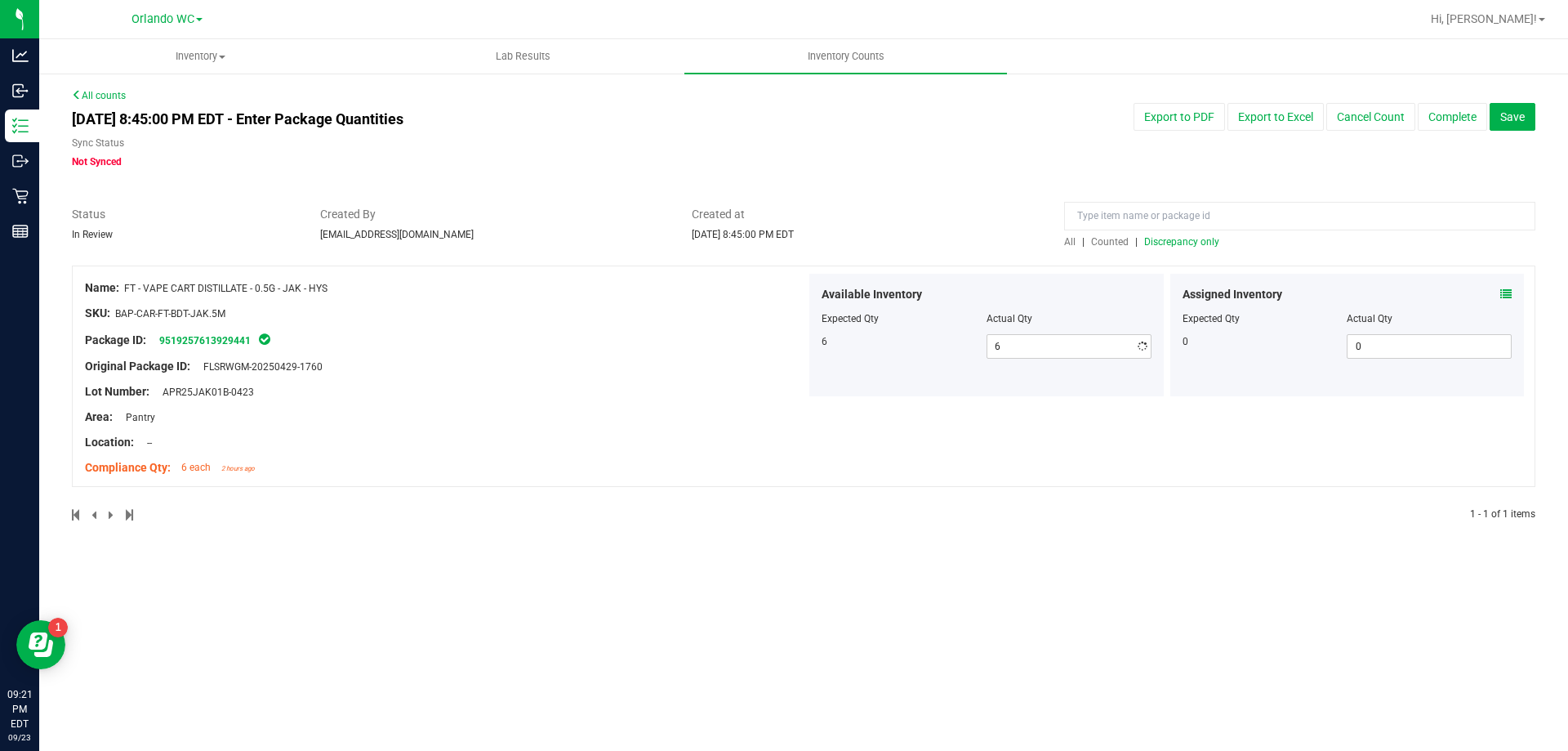
click at [783, 246] on span "Discrepancy only" at bounding box center [1181, 241] width 75 height 11
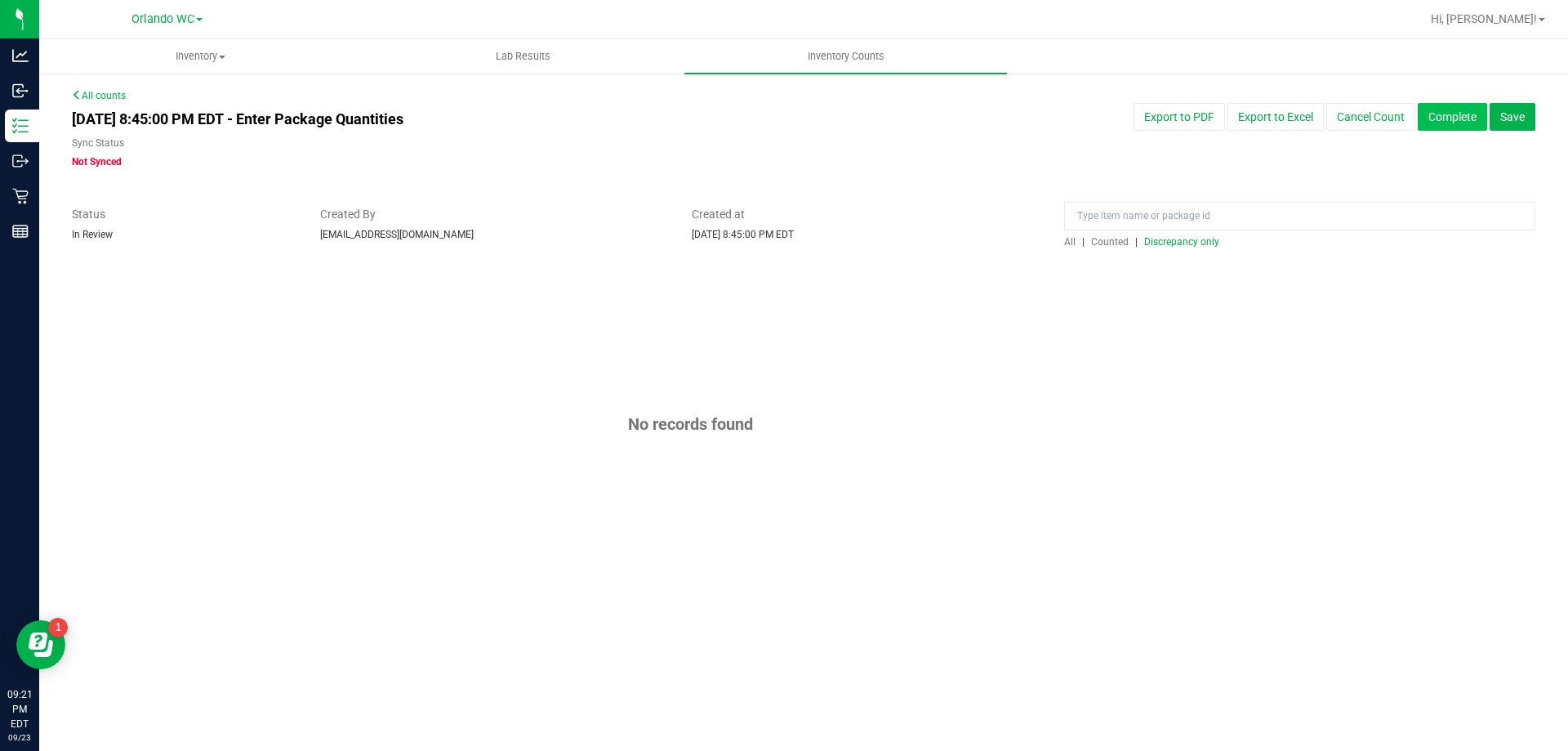
drag, startPoint x: 1441, startPoint y: 130, endPoint x: 1441, endPoint y: 140, distance: 10.0
click at [783, 131] on div "Sep 23, 2025 8:45:00 PM EDT - Enter Package Quantities Sync Status Not Synced E…" at bounding box center [804, 136] width 1488 height 67
click at [783, 120] on button "Complete" at bounding box center [1452, 116] width 69 height 28
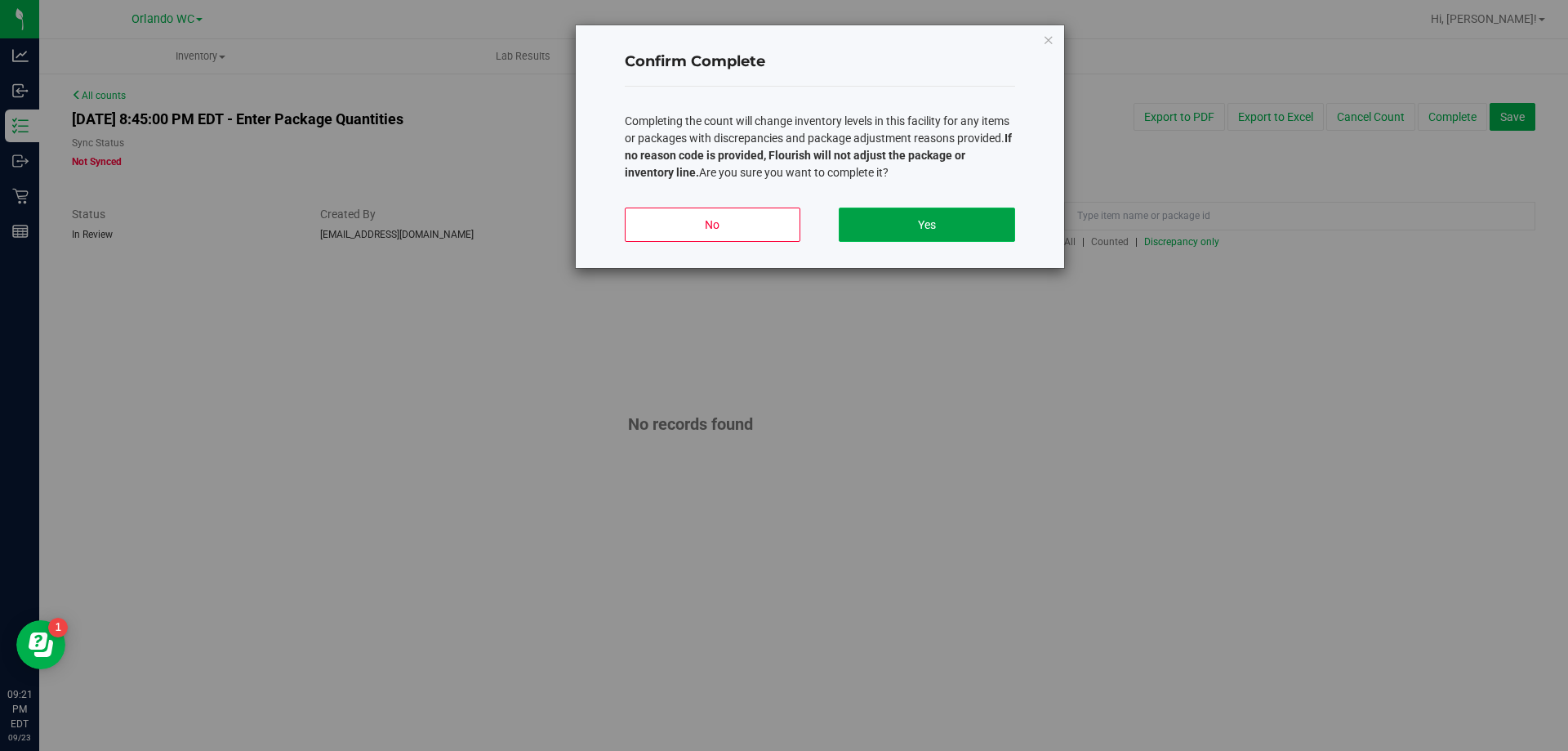
drag, startPoint x: 1000, startPoint y: 218, endPoint x: 979, endPoint y: 229, distance: 23.7
click at [783, 224] on button "Yes" at bounding box center [927, 224] width 176 height 34
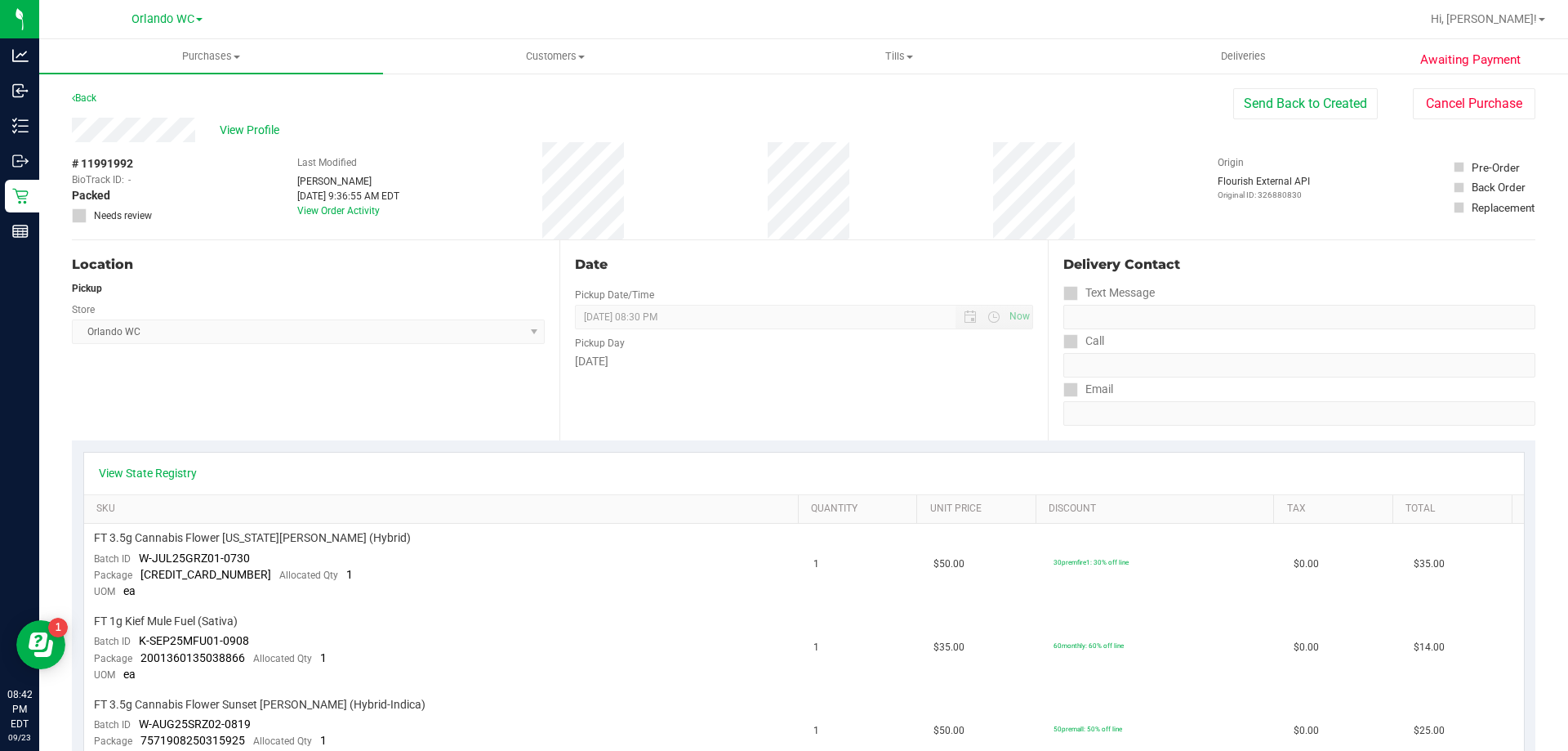
click at [1427, 95] on button "Cancel Purchase" at bounding box center [1474, 104] width 123 height 31
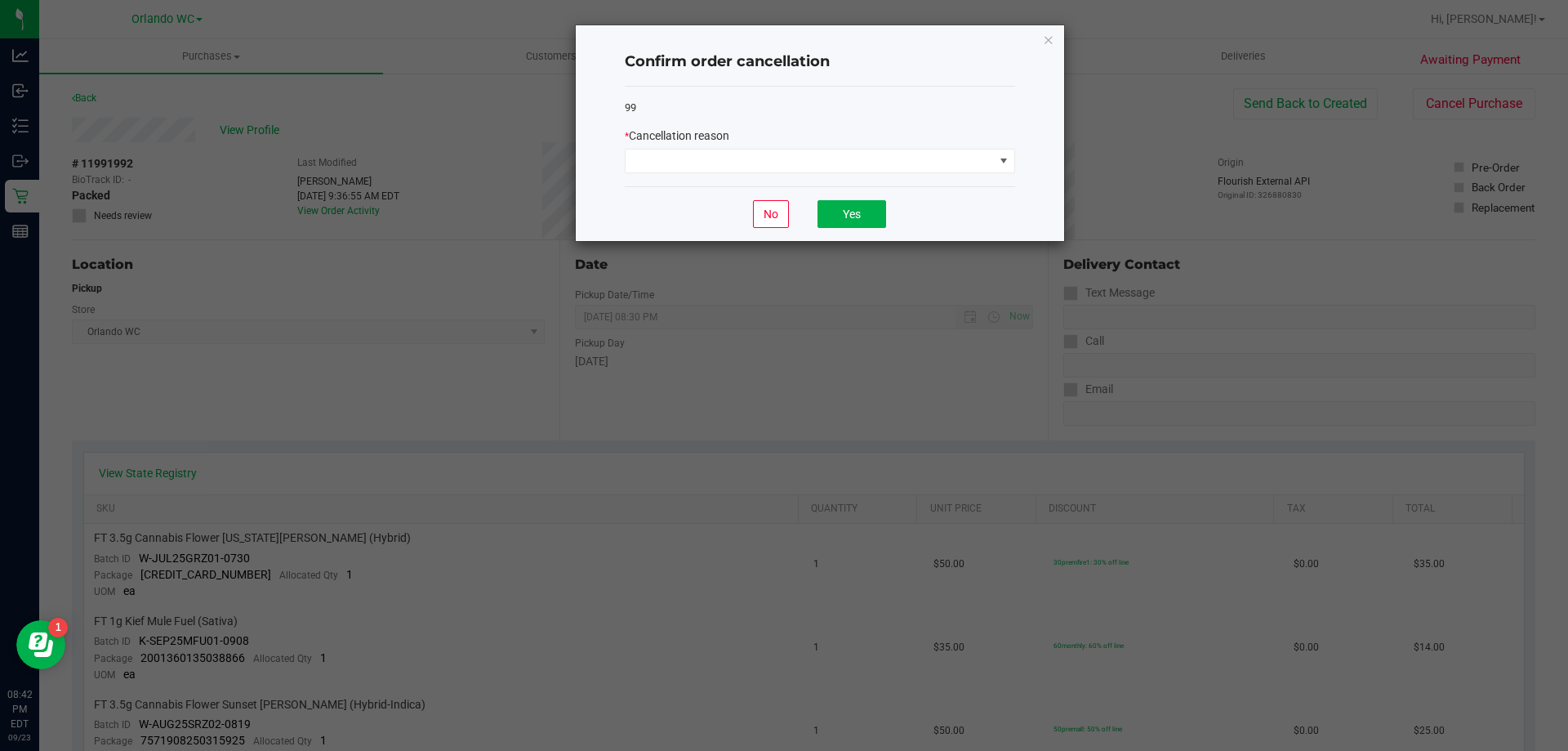
click at [761, 146] on div "* Cancellation reason" at bounding box center [819, 150] width 391 height 46
click at [753, 158] on span at bounding box center [810, 161] width 369 height 23
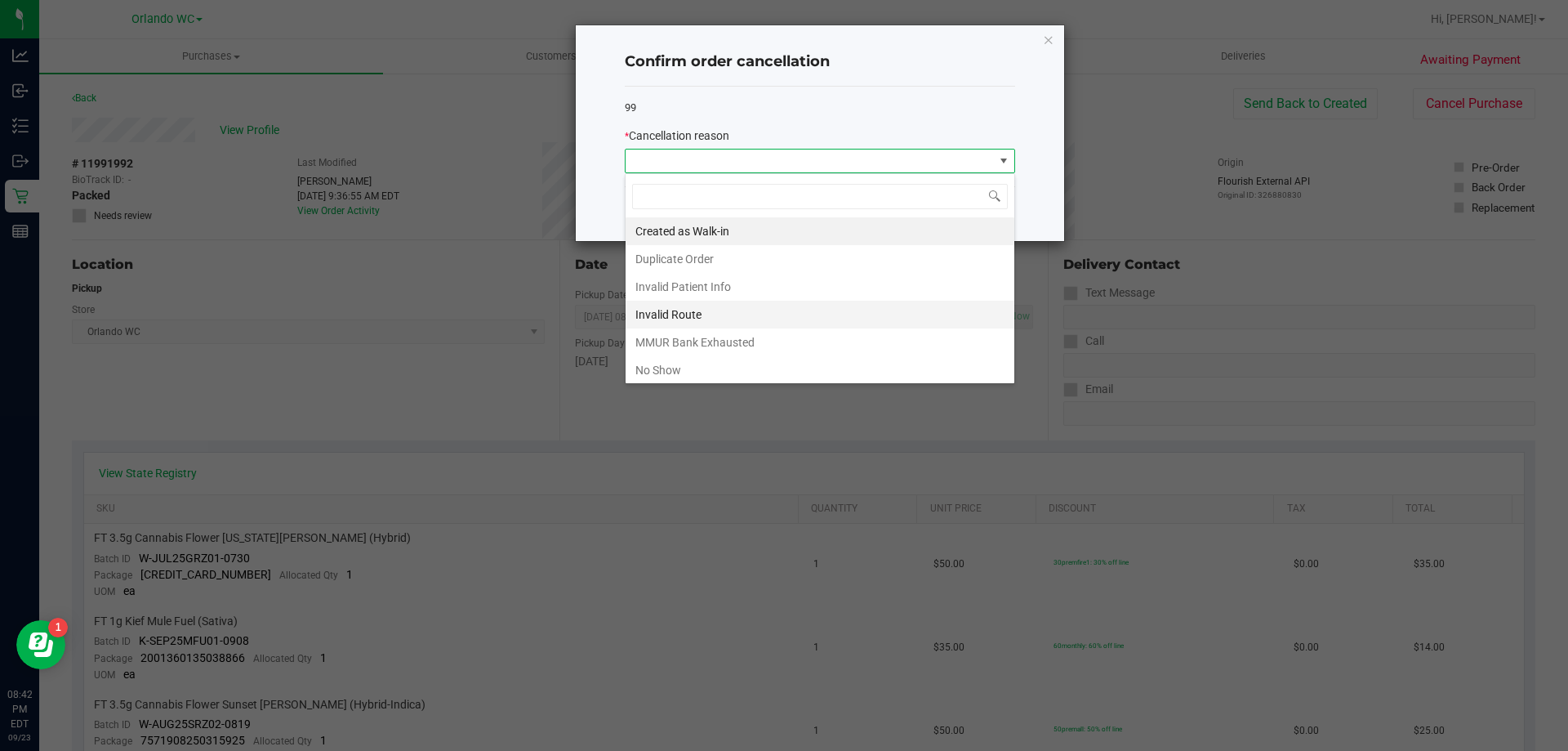
scroll to position [25, 391]
click at [675, 375] on li "No Show" at bounding box center [819, 370] width 389 height 28
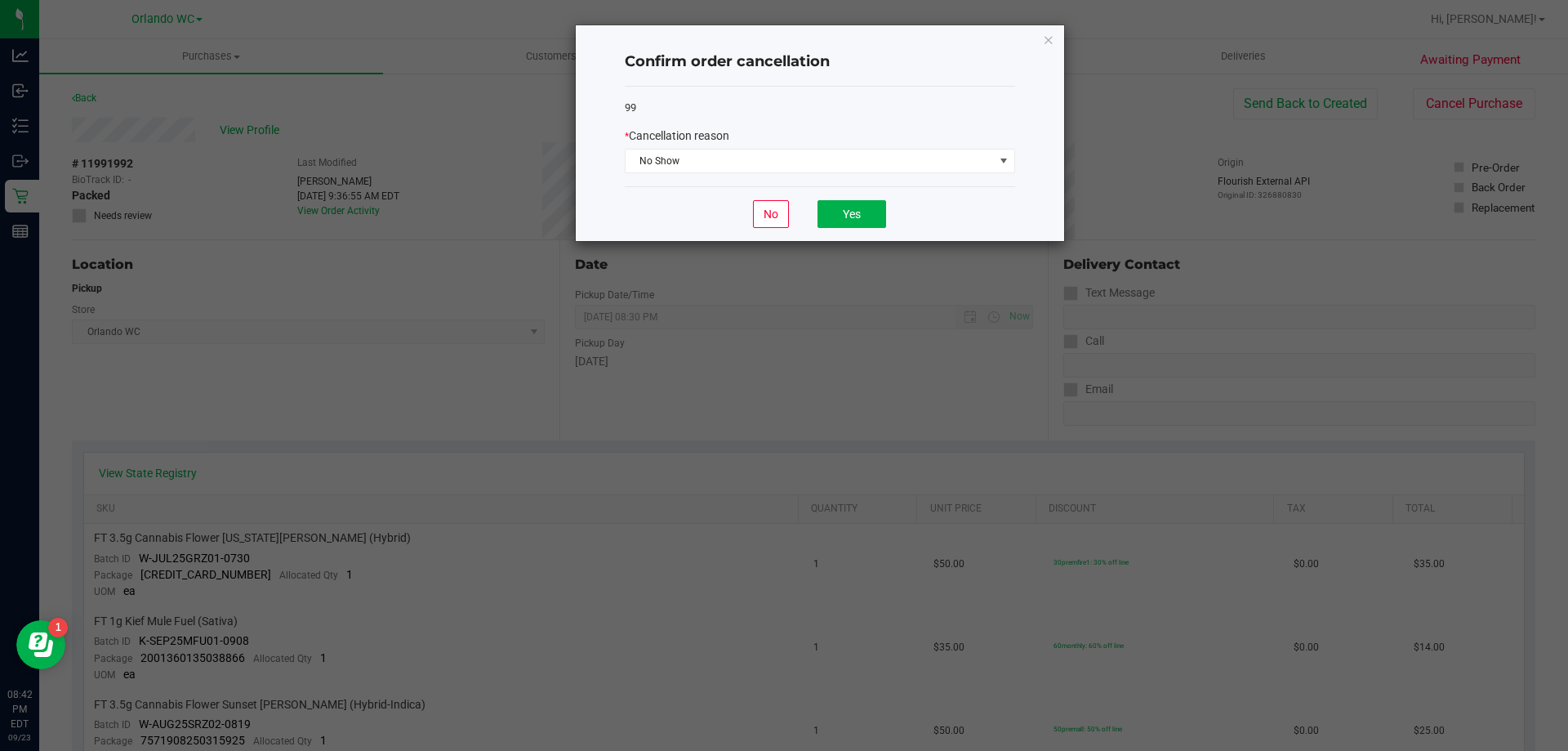
click at [843, 197] on div "No Yes" at bounding box center [819, 214] width 391 height 55
click at [846, 206] on button "Yes" at bounding box center [851, 214] width 68 height 28
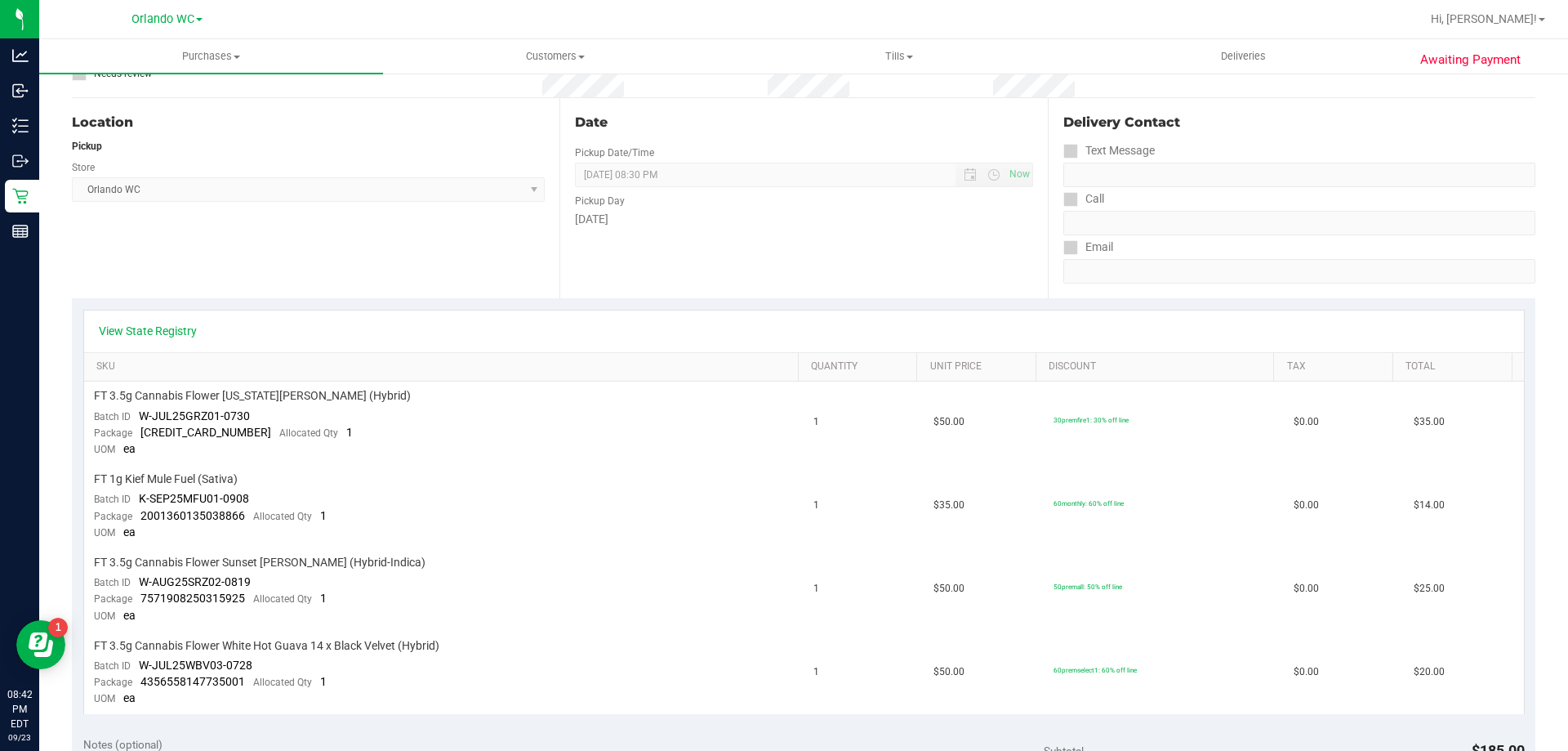
scroll to position [409, 0]
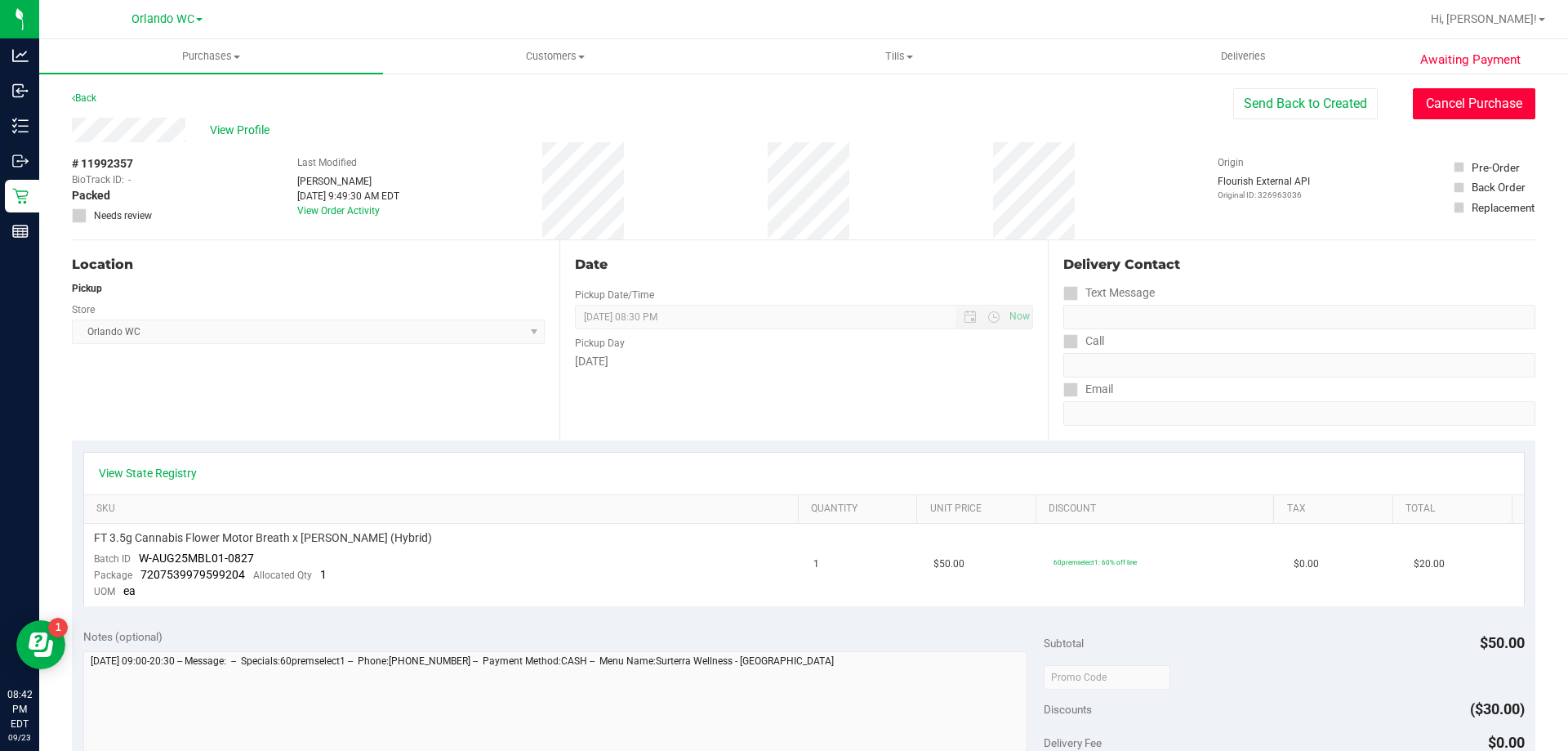
click at [1439, 107] on button "Cancel Purchase" at bounding box center [1474, 104] width 123 height 31
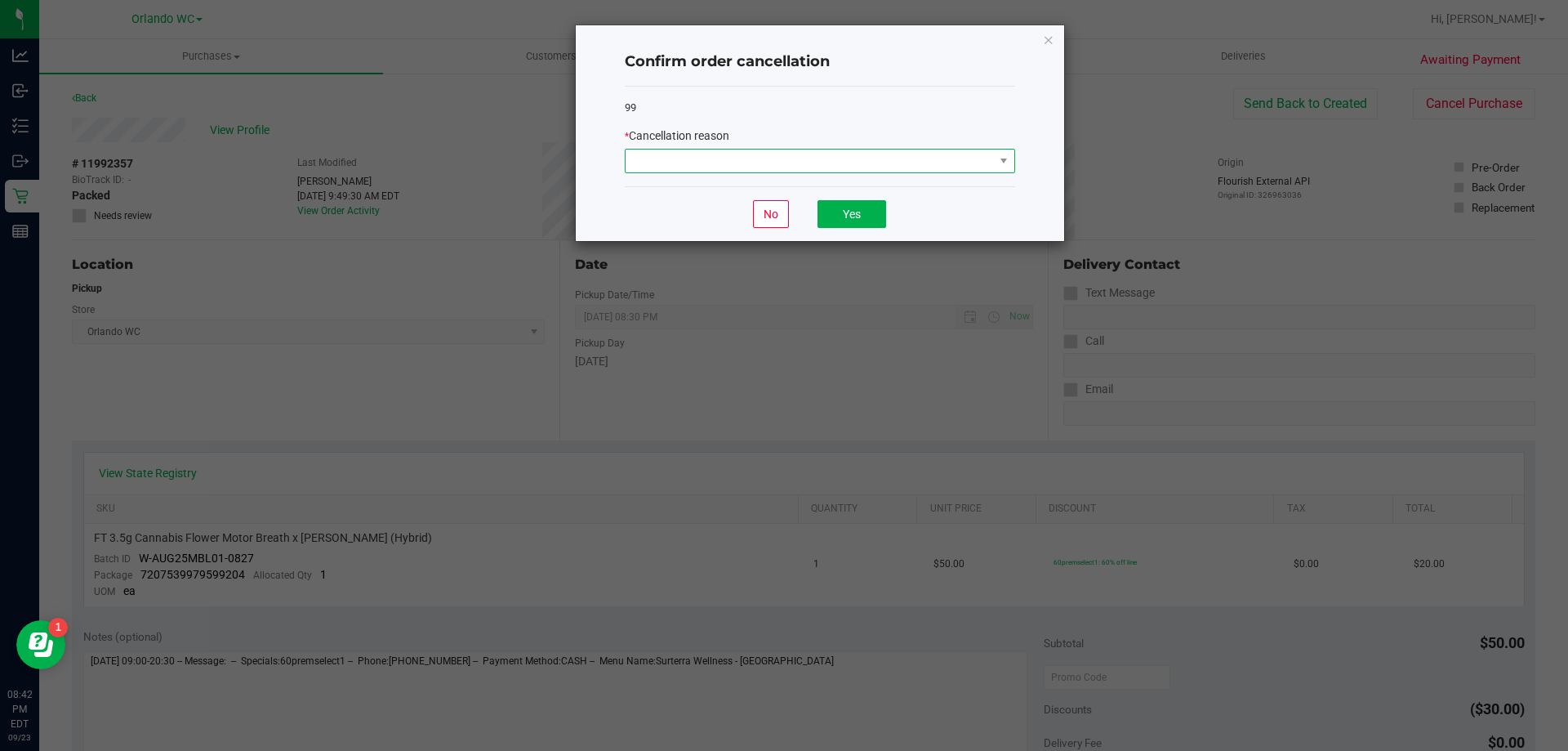
click at [737, 157] on span at bounding box center [810, 161] width 369 height 23
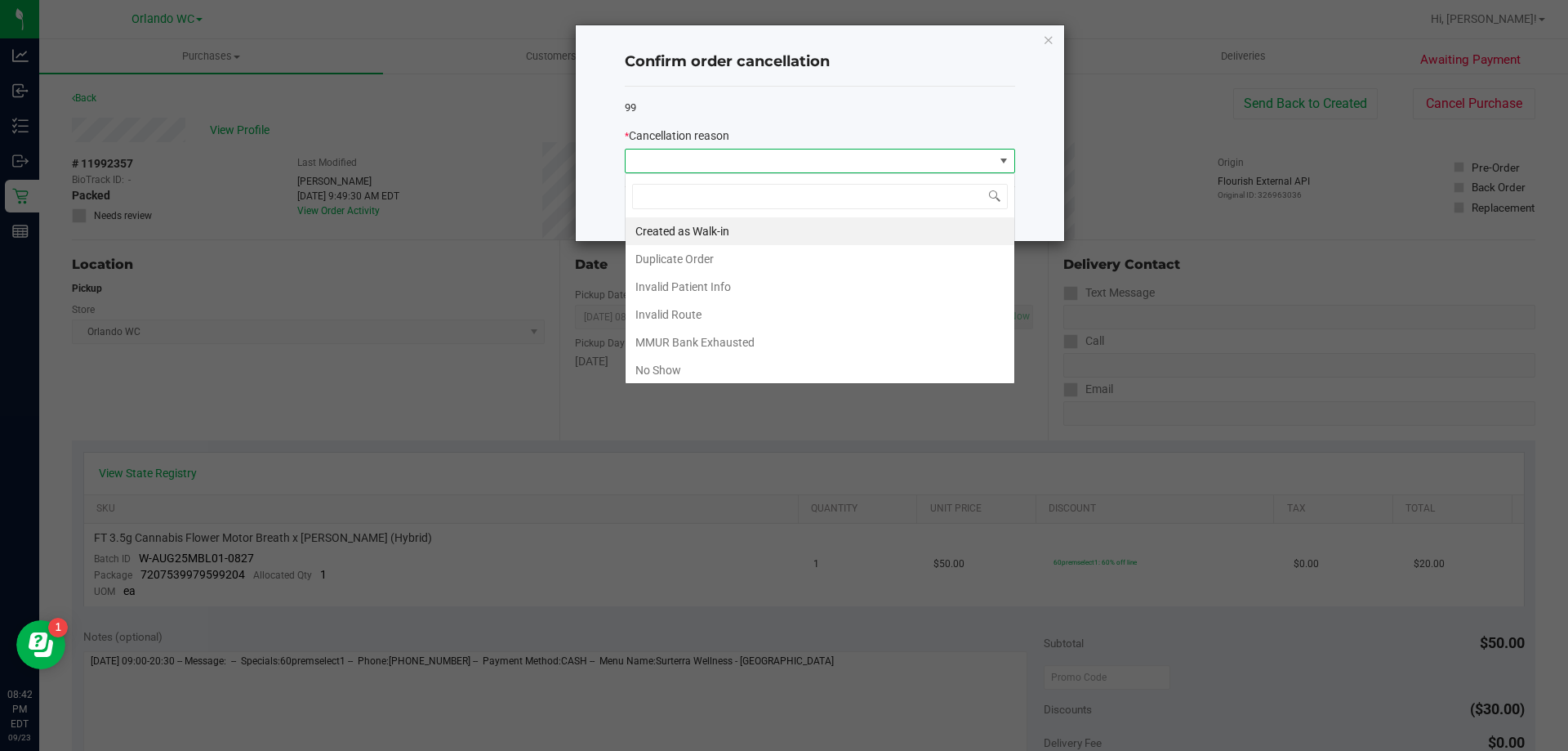
scroll to position [25, 391]
click at [691, 376] on li "No Show" at bounding box center [819, 370] width 389 height 28
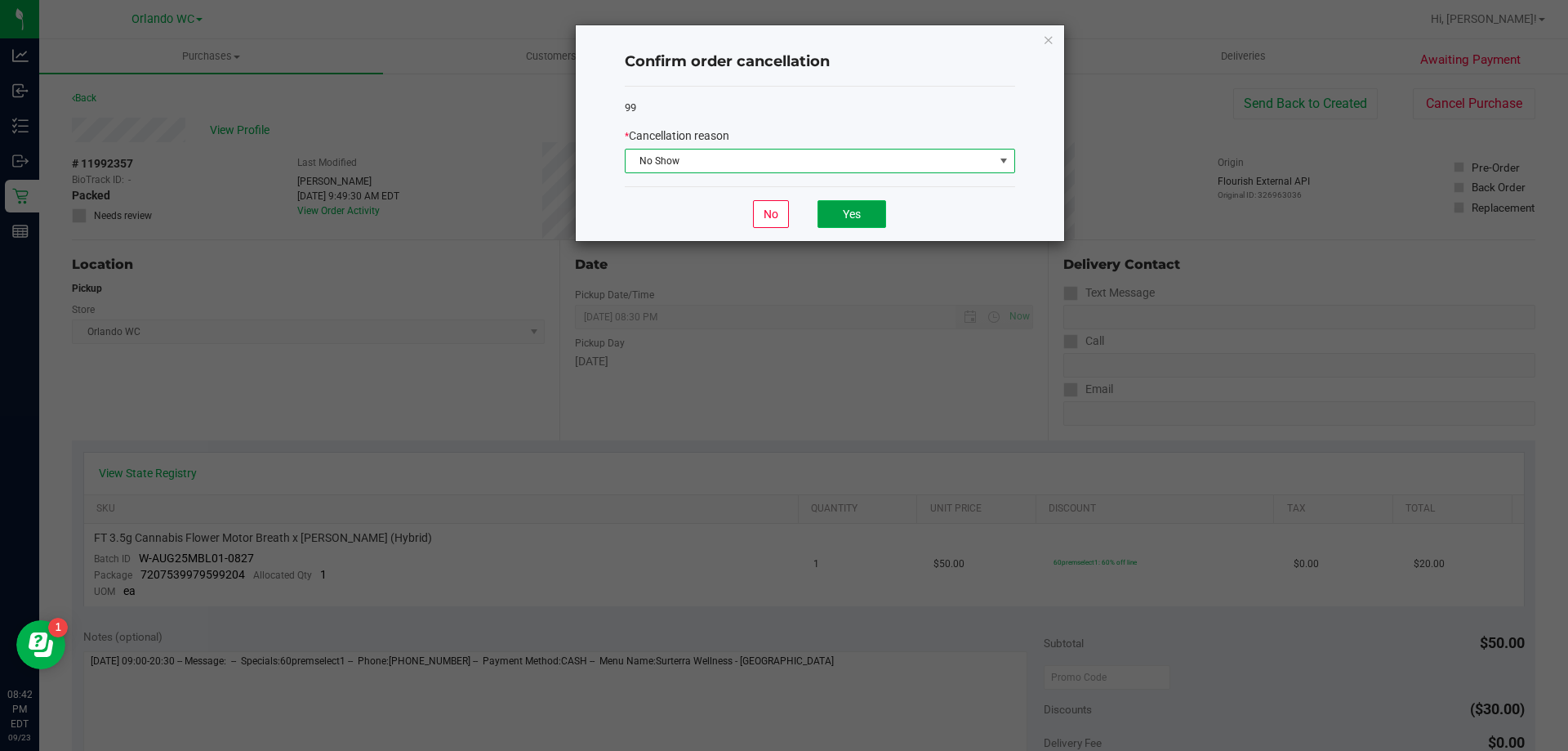
click at [843, 204] on button "Yes" at bounding box center [851, 214] width 68 height 28
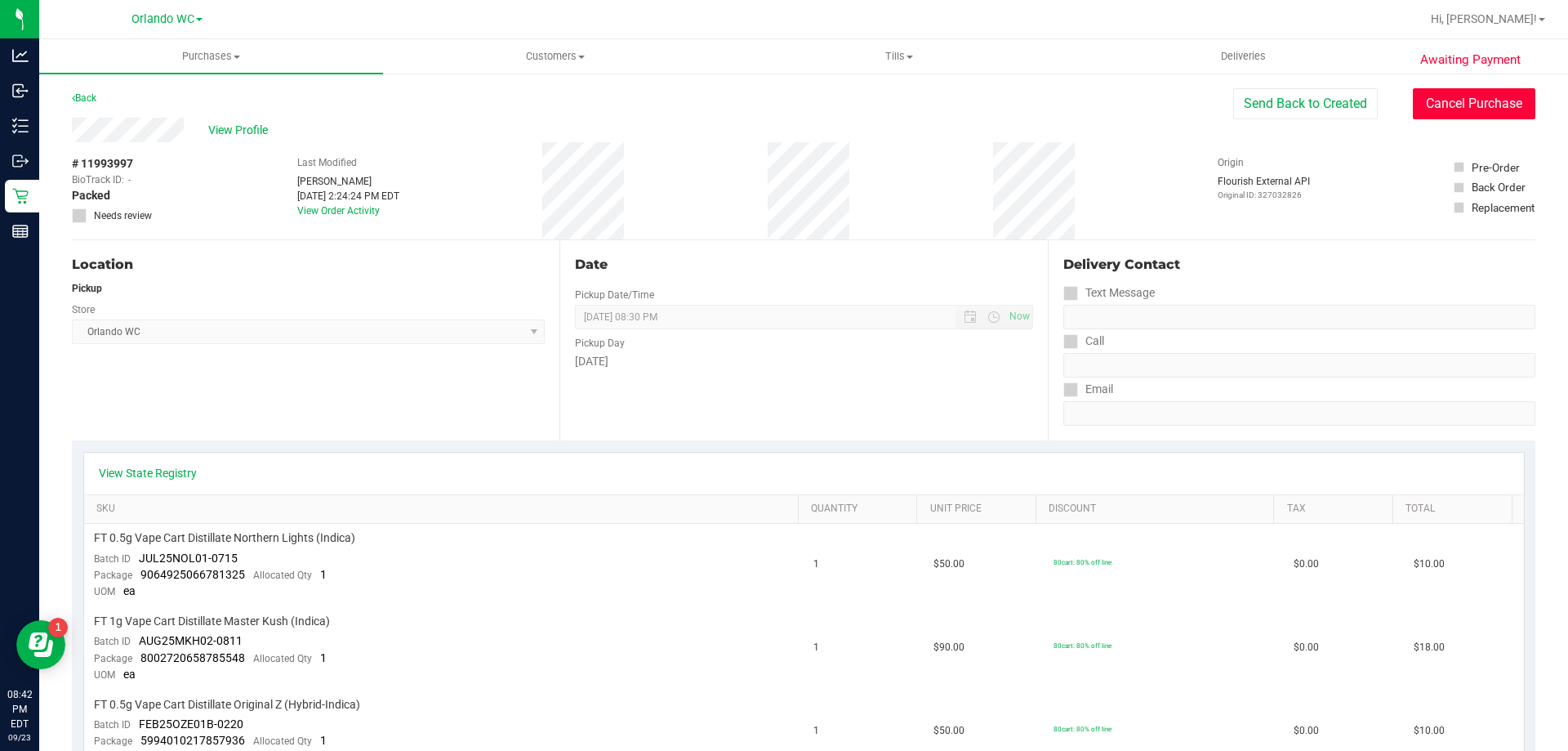
click at [1464, 112] on button "Cancel Purchase" at bounding box center [1474, 104] width 123 height 31
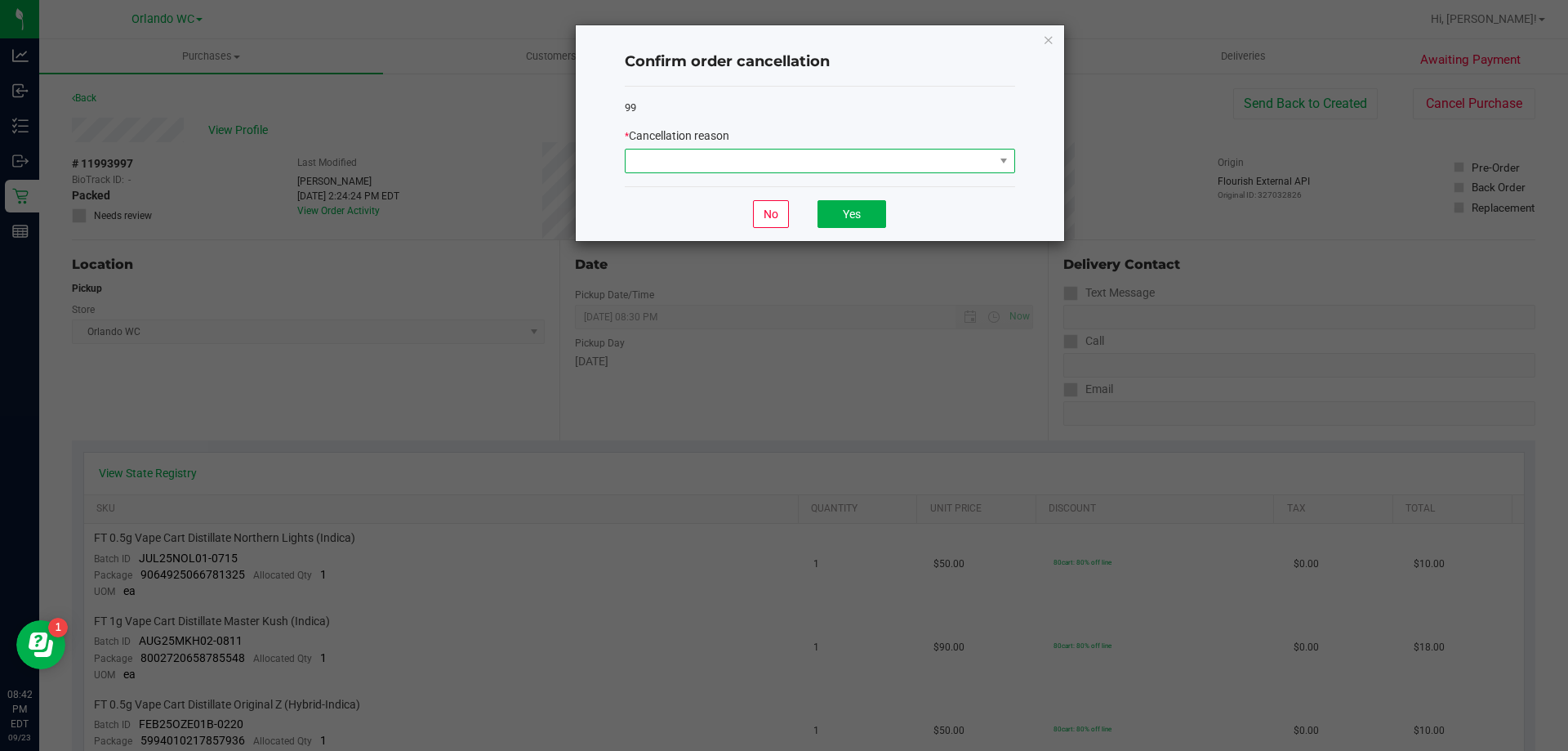
click at [886, 151] on span at bounding box center [810, 161] width 369 height 23
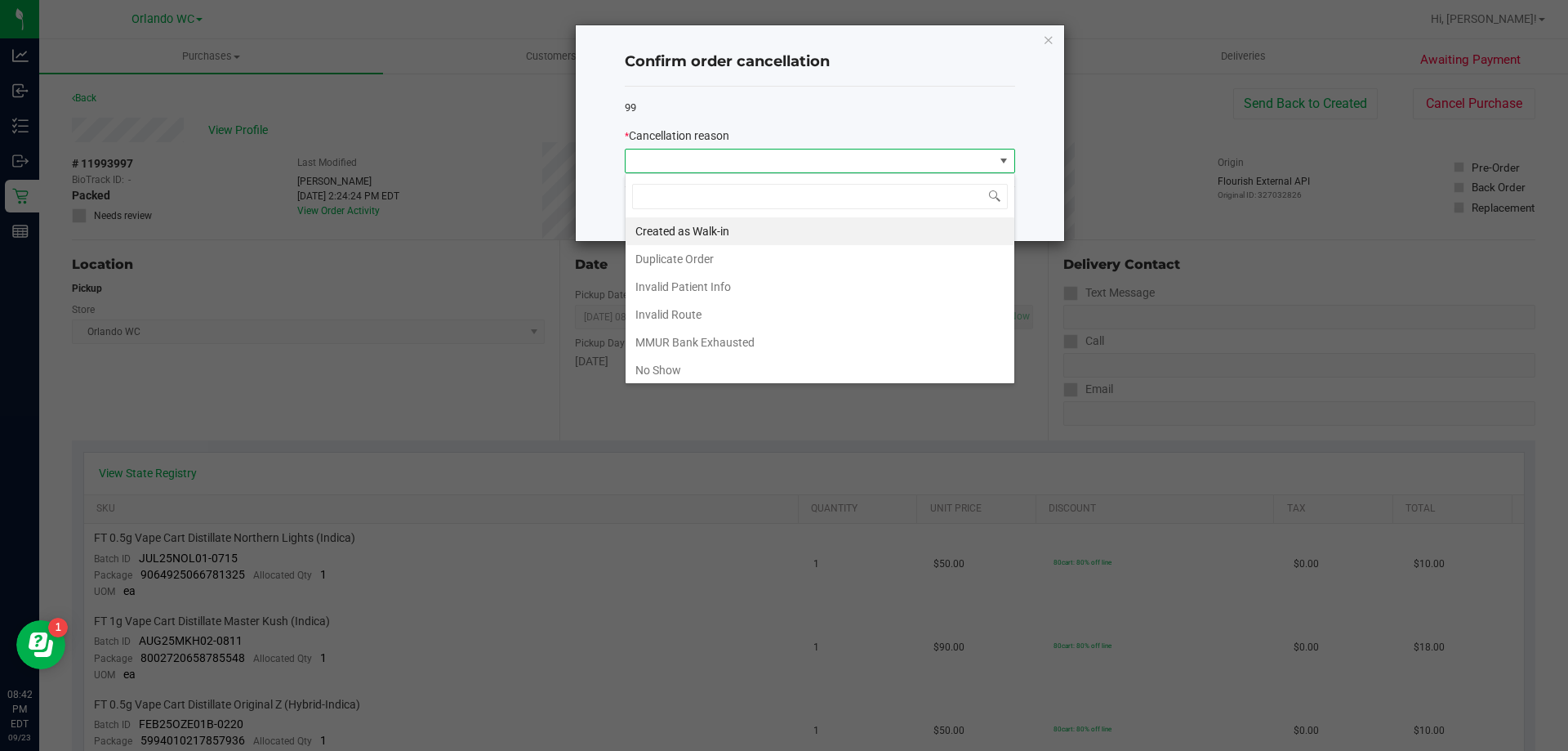
scroll to position [25, 391]
click at [695, 363] on li "No Show" at bounding box center [819, 370] width 389 height 28
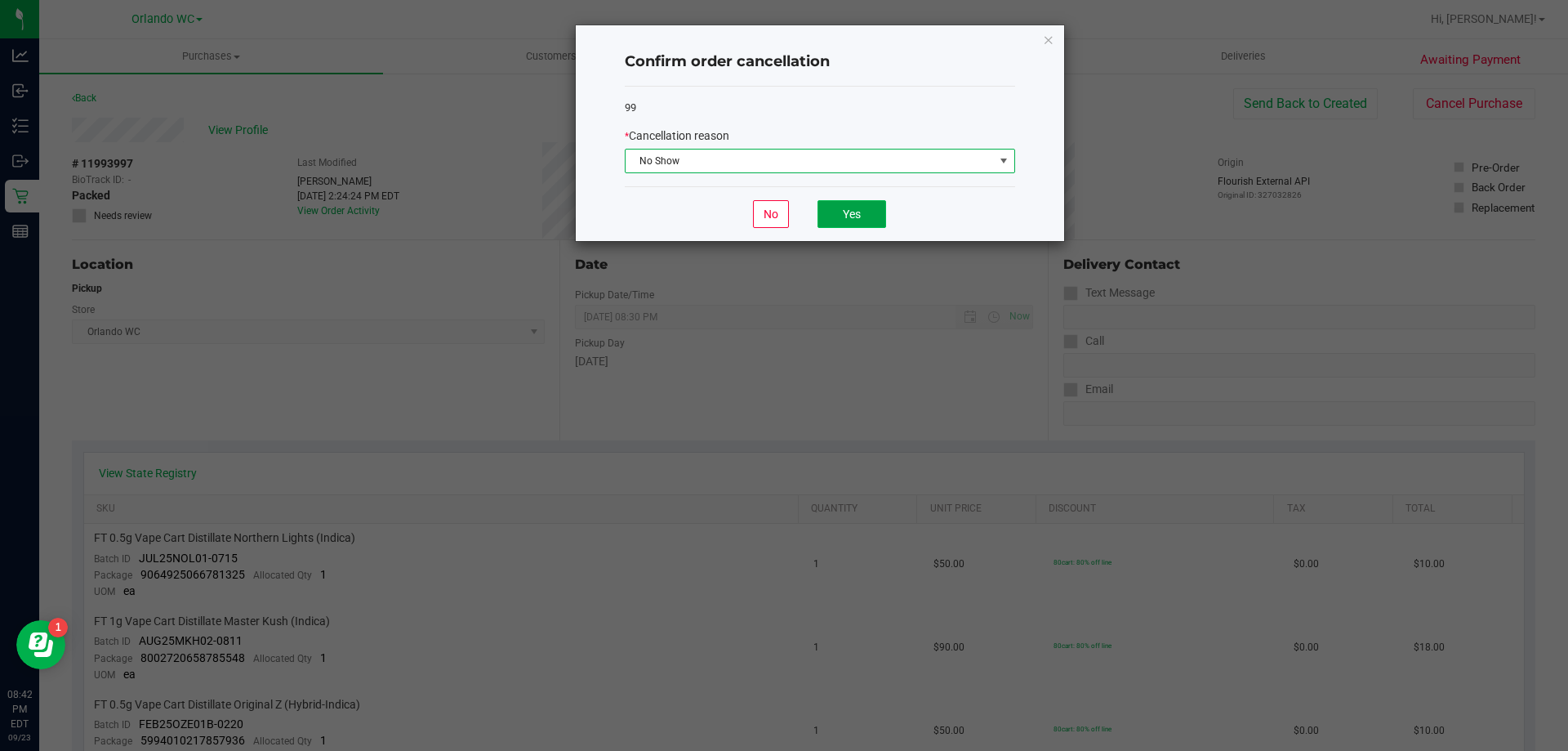
click at [863, 214] on button "Yes" at bounding box center [851, 214] width 68 height 28
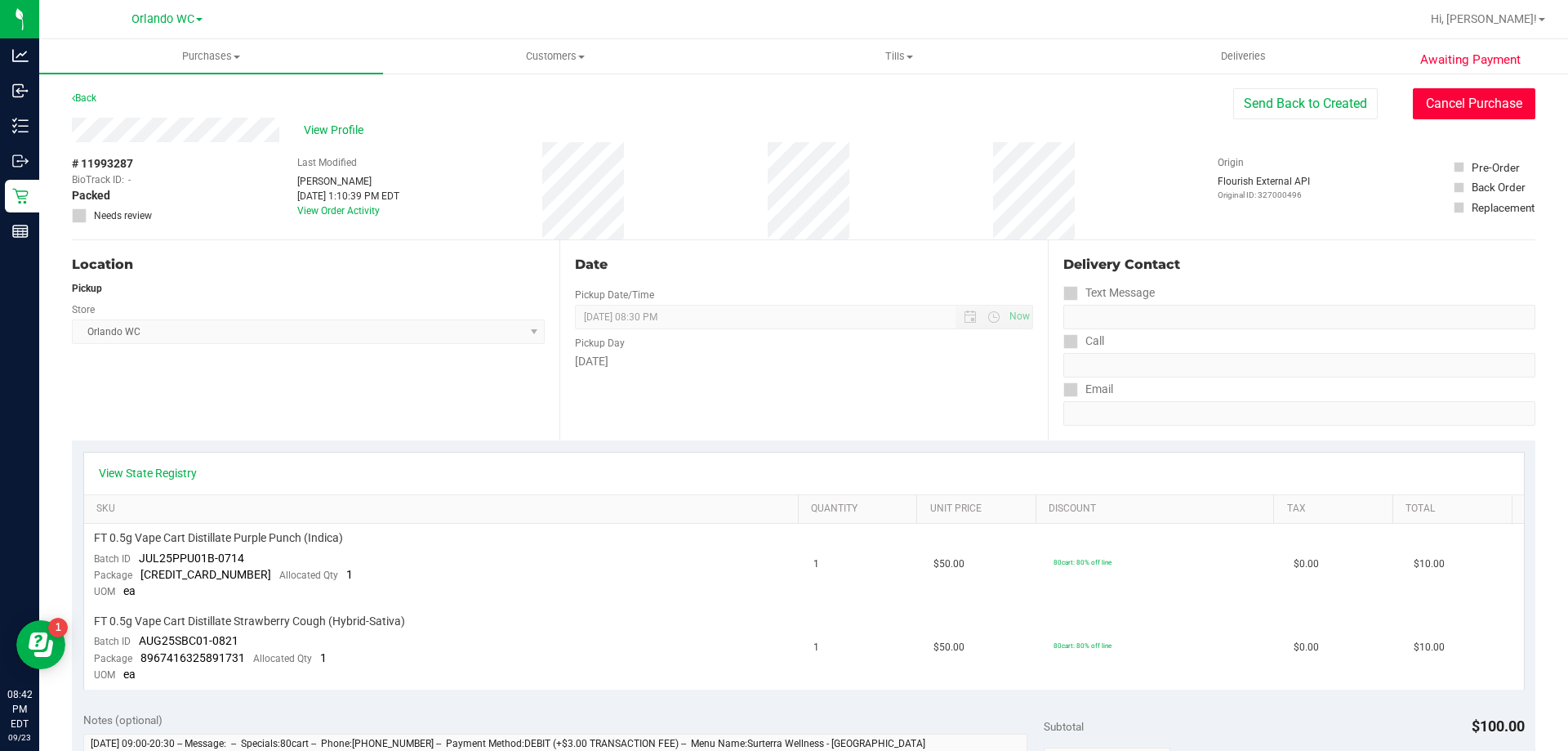
click at [1414, 98] on button "Cancel Purchase" at bounding box center [1474, 104] width 123 height 31
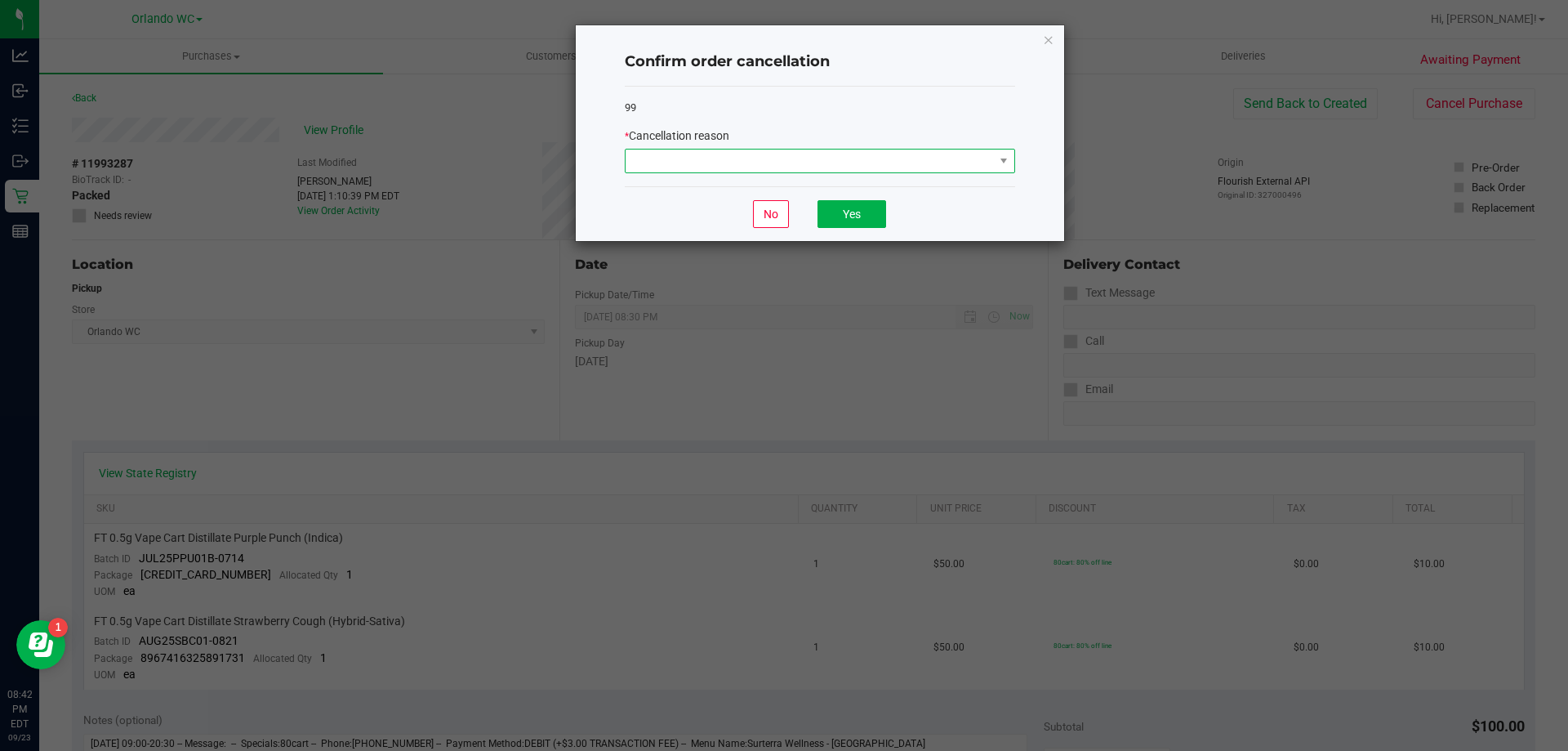
click at [710, 165] on span at bounding box center [810, 161] width 369 height 23
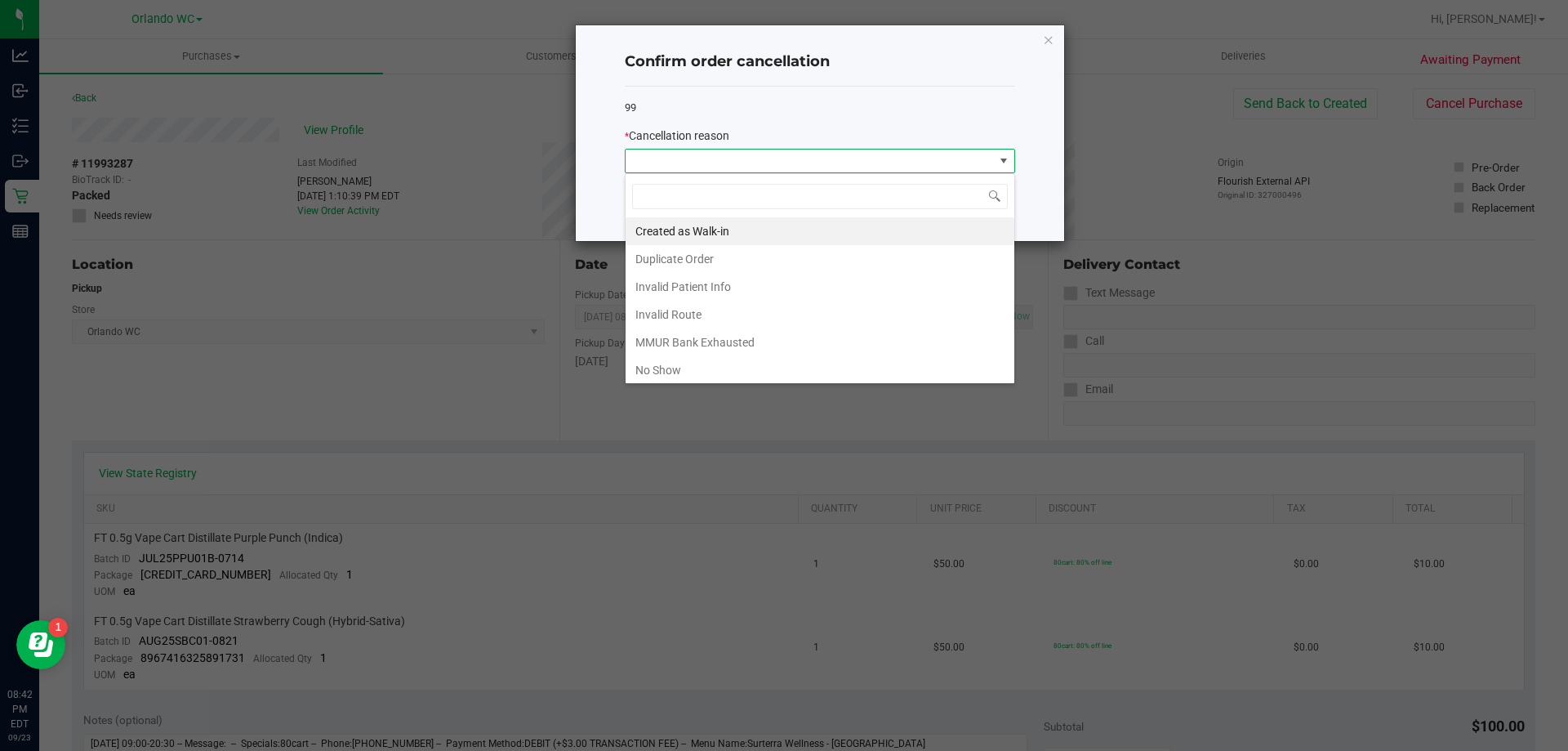
scroll to position [25, 391]
click at [710, 375] on li "No Show" at bounding box center [819, 370] width 389 height 28
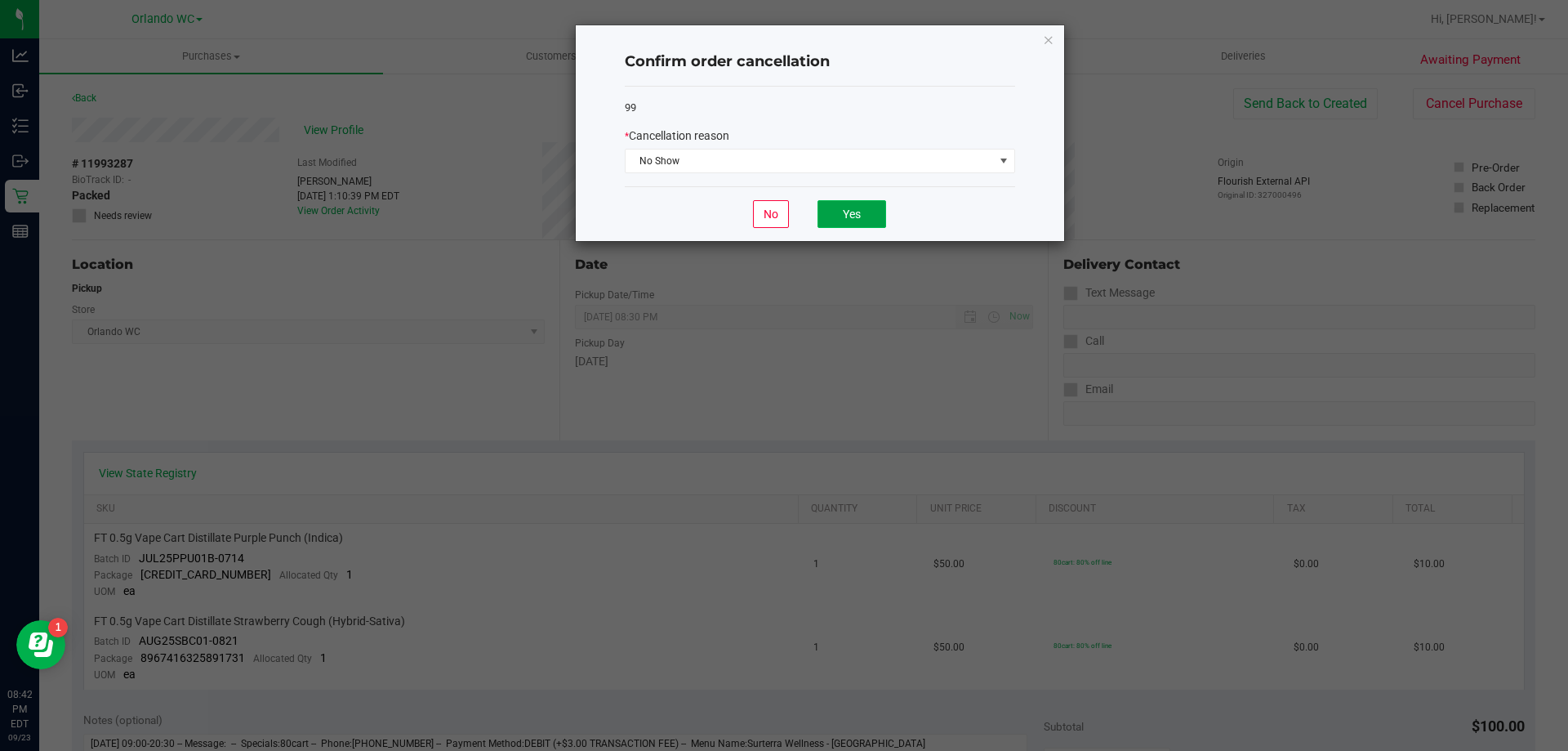
click at [851, 223] on button "Yes" at bounding box center [851, 214] width 68 height 28
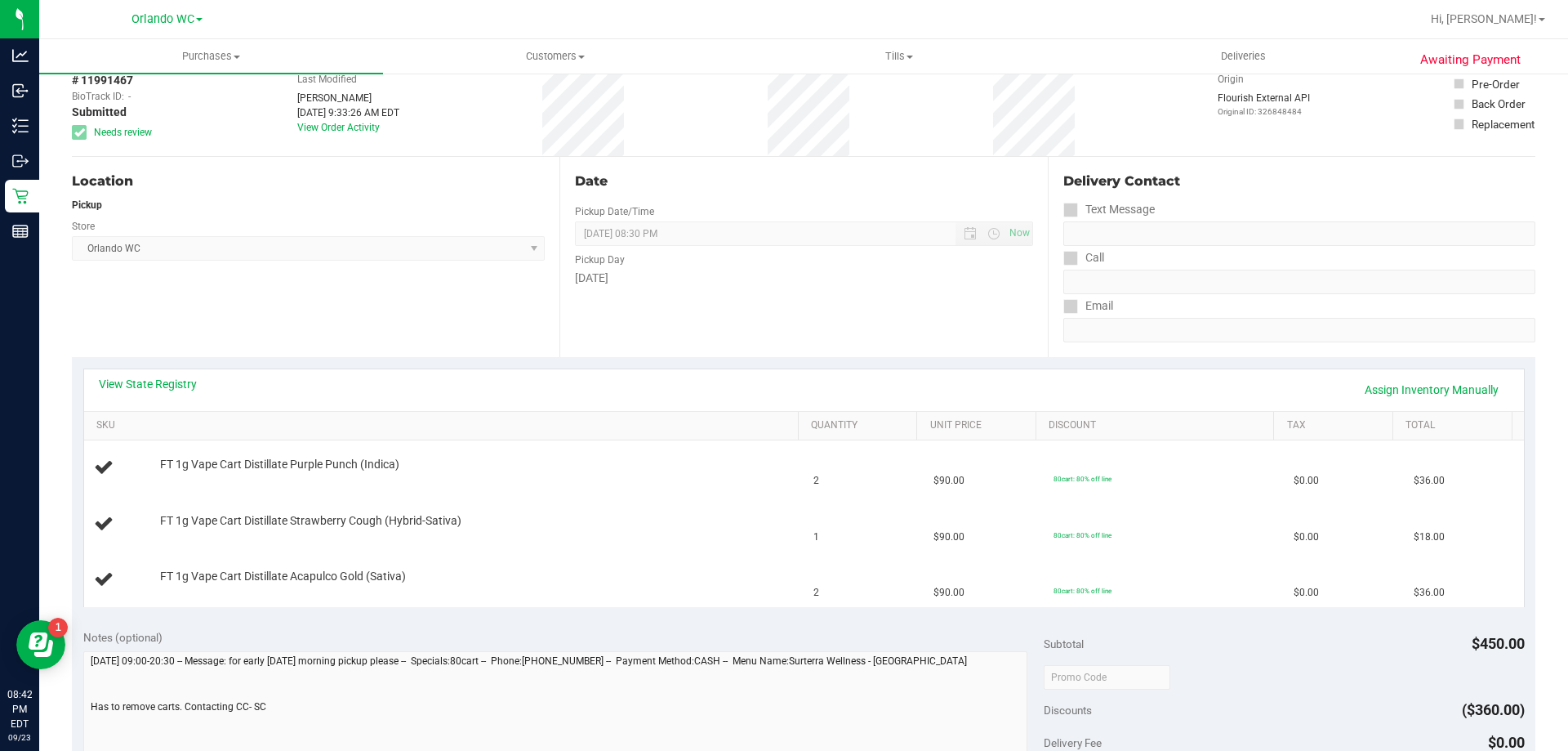
scroll to position [82, 0]
click at [178, 393] on link "View State Registry" at bounding box center [147, 385] width 98 height 16
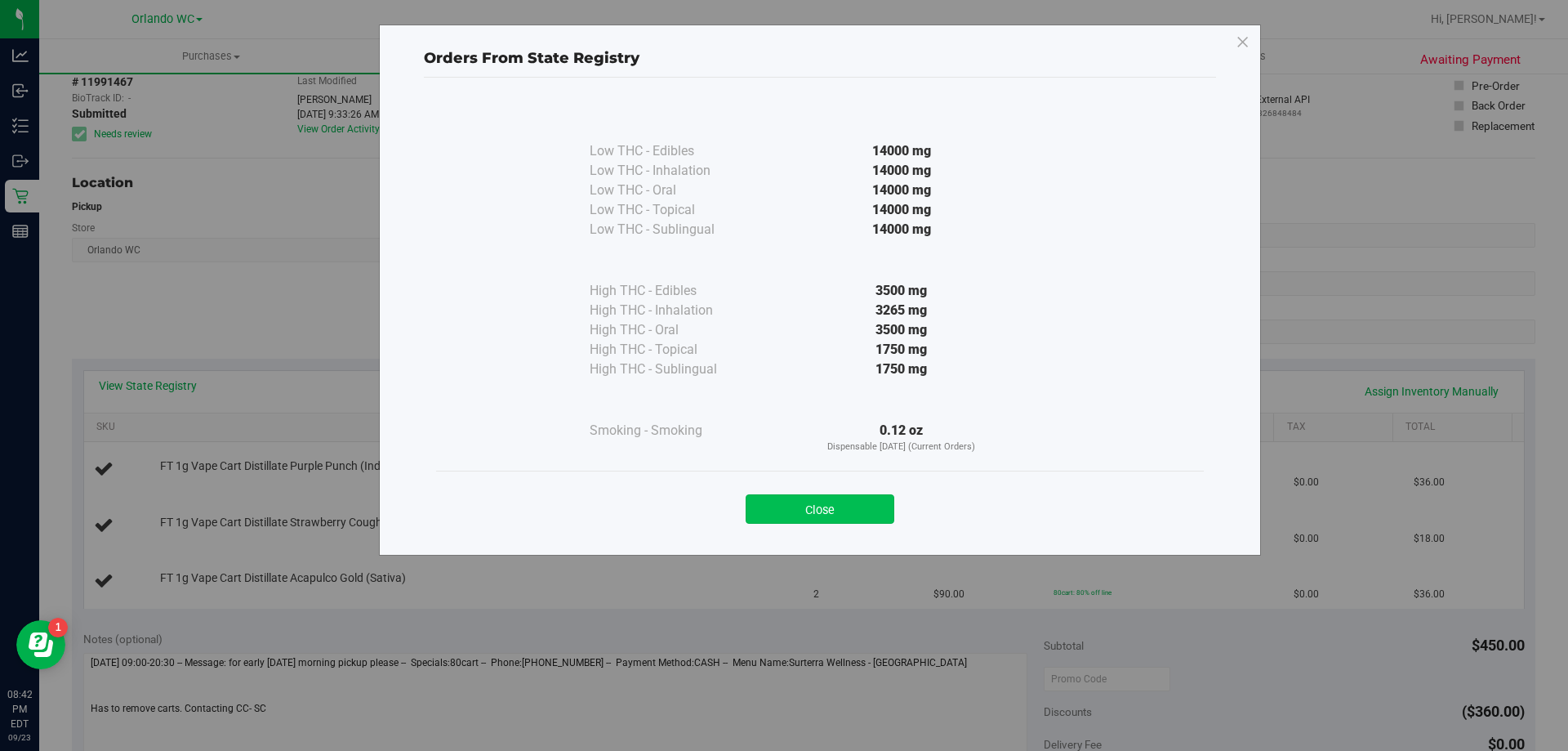
click at [832, 503] on button "Close" at bounding box center [820, 509] width 148 height 29
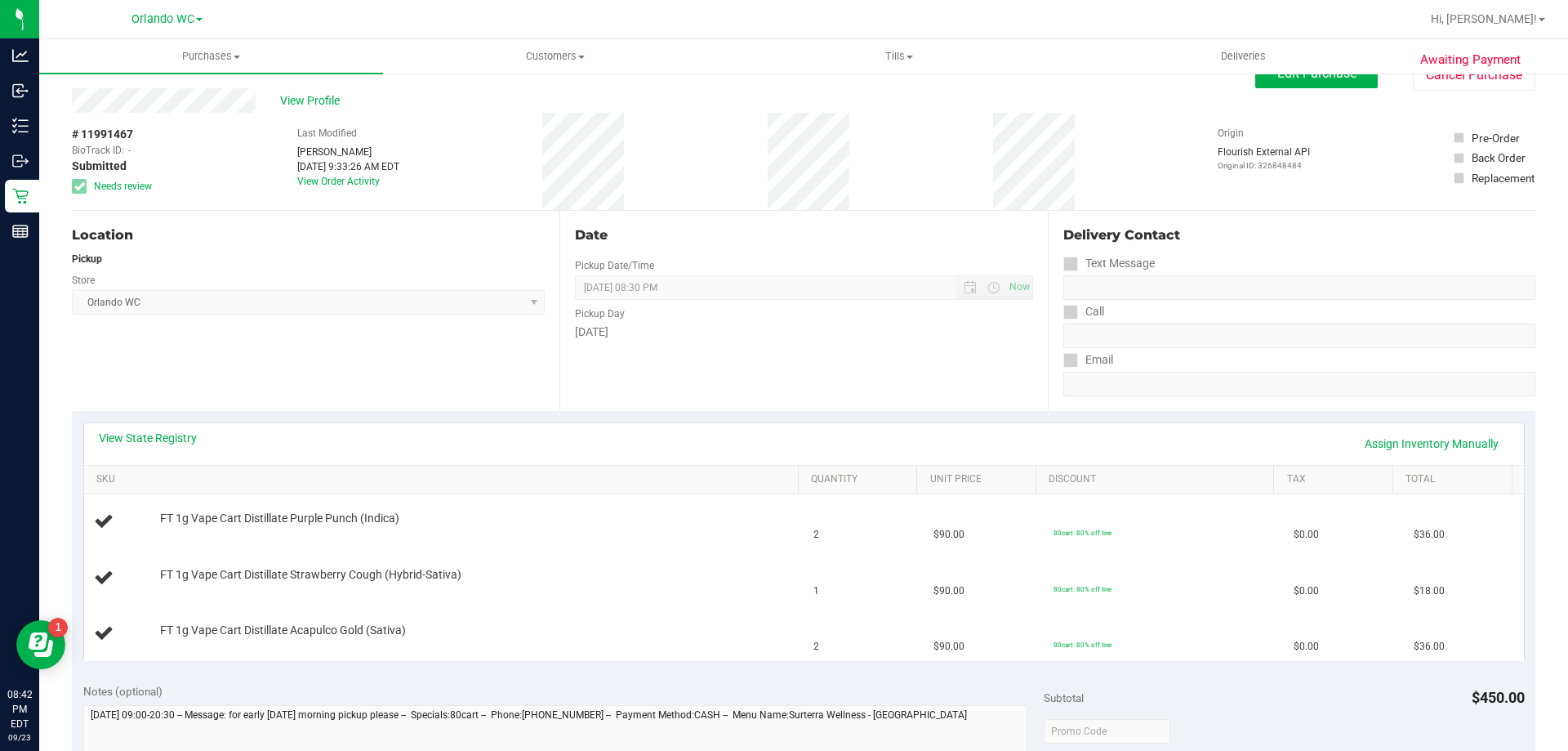
scroll to position [0, 0]
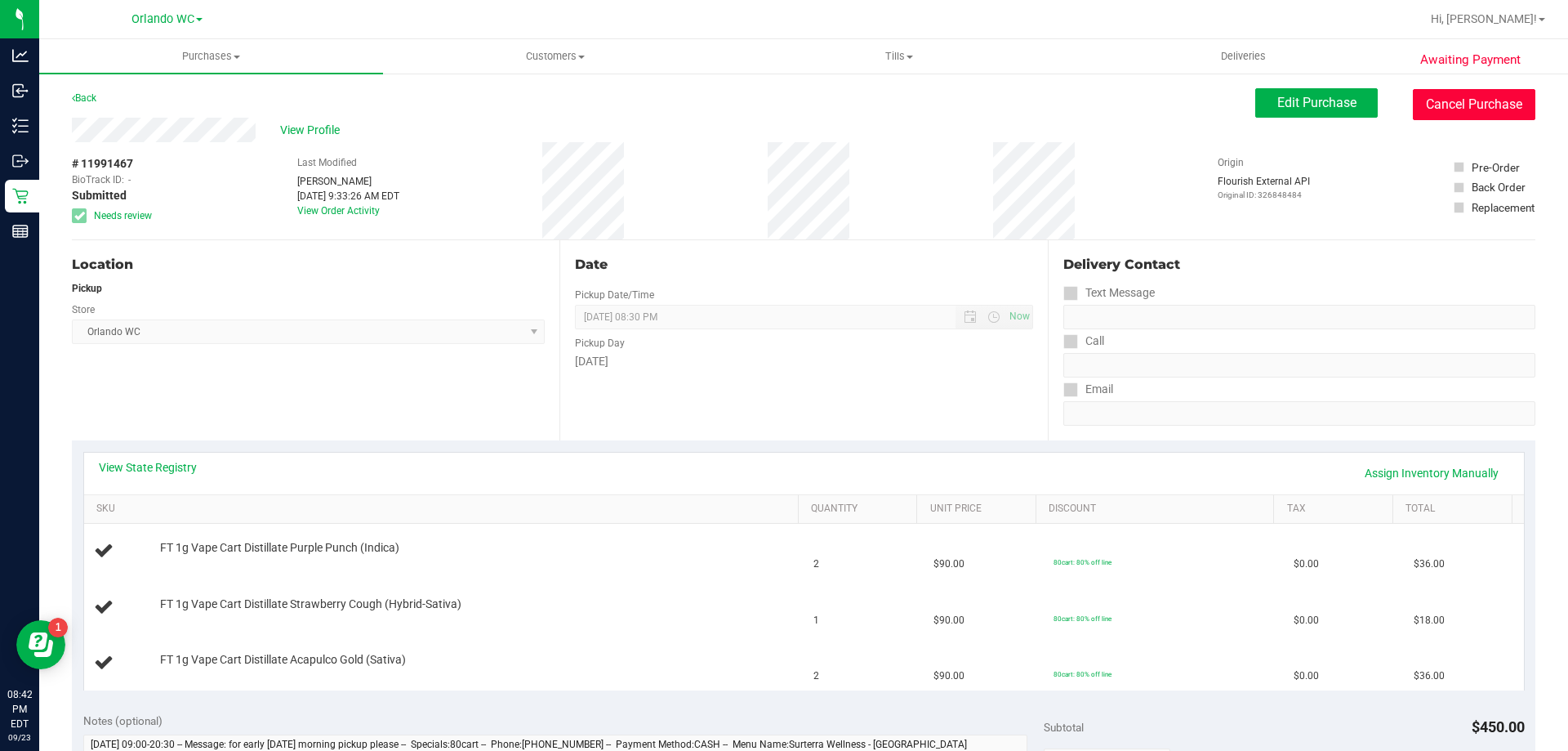
click at [1475, 98] on button "Cancel Purchase" at bounding box center [1474, 105] width 123 height 31
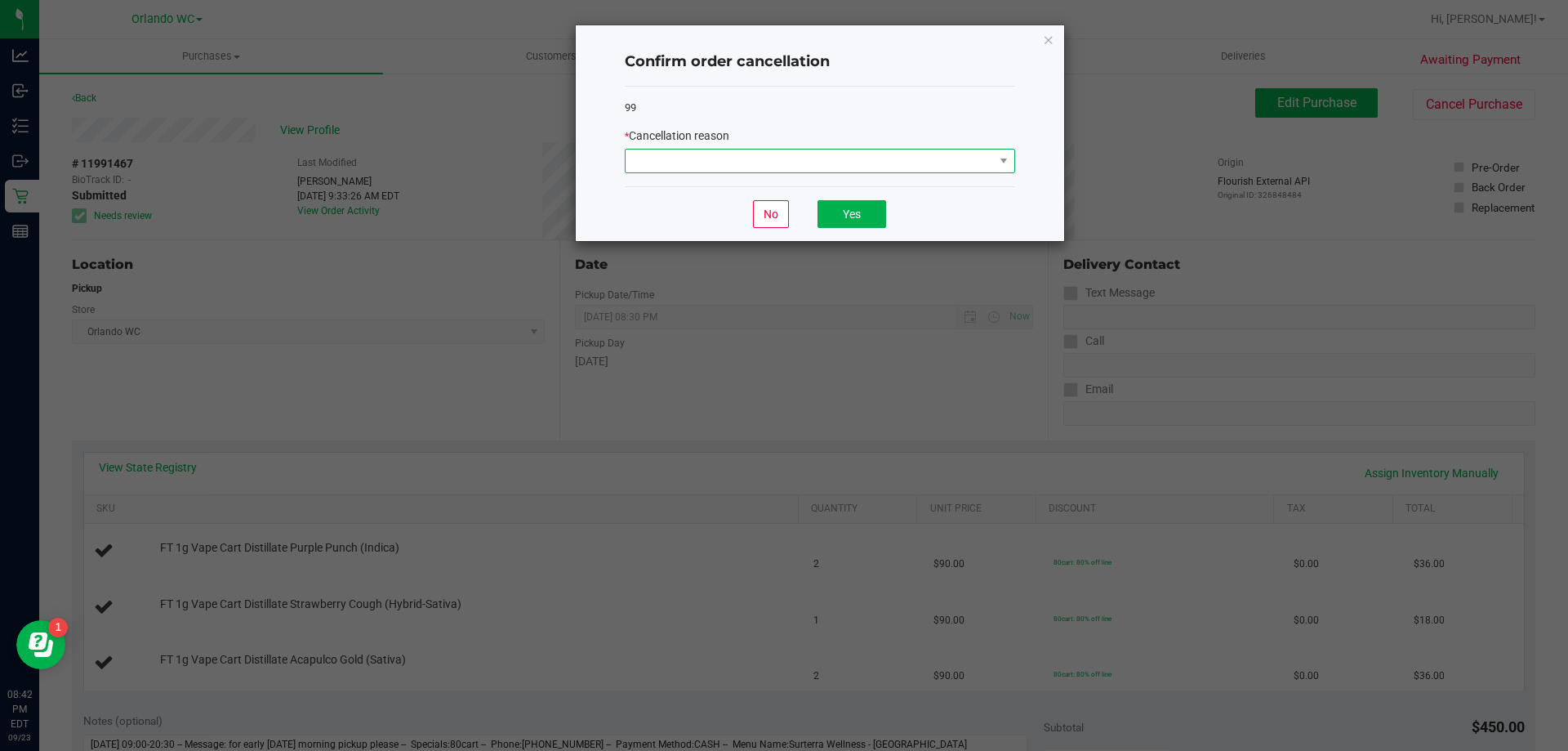
click at [734, 167] on span at bounding box center [810, 161] width 369 height 23
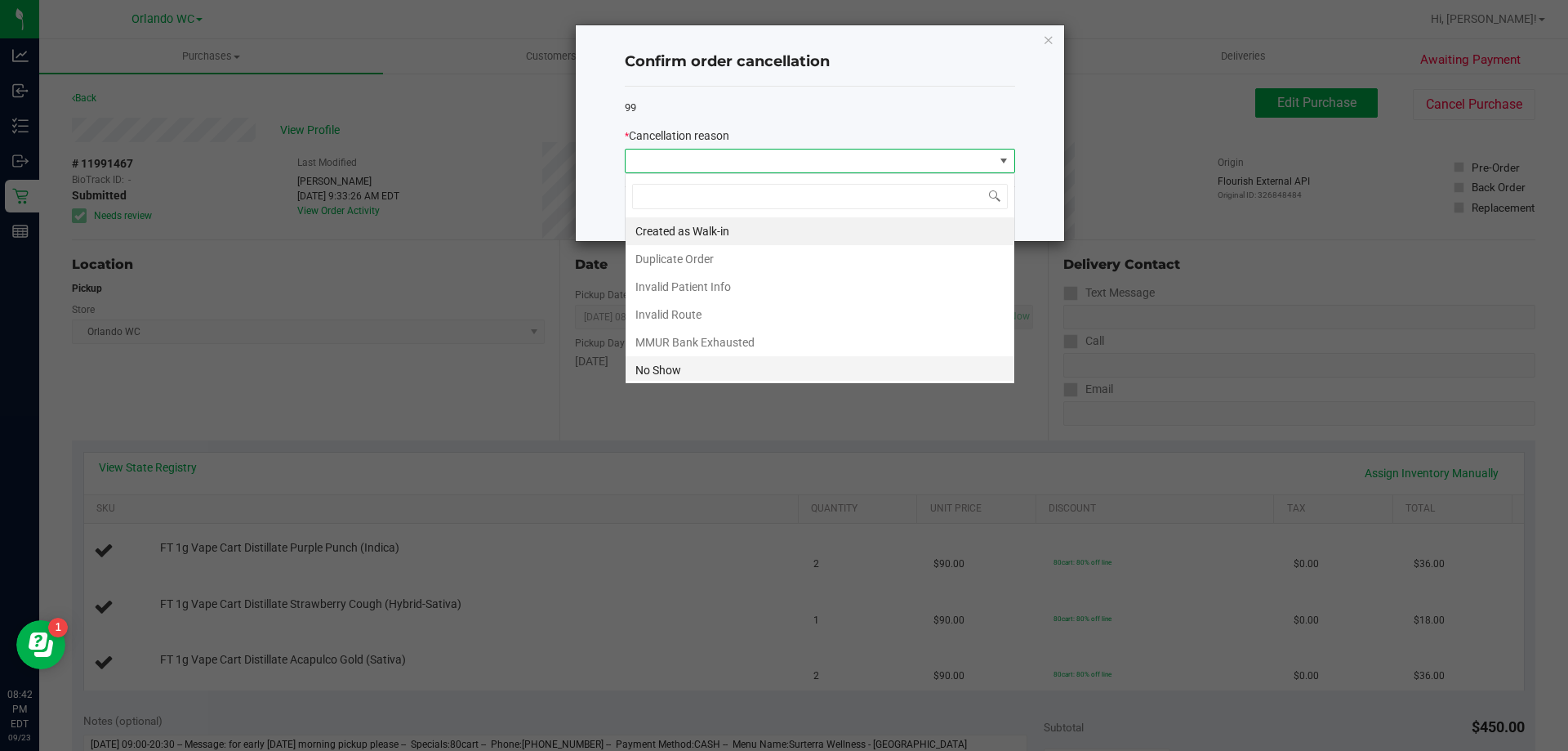
scroll to position [25, 391]
click at [677, 364] on li "No Show" at bounding box center [819, 370] width 389 height 28
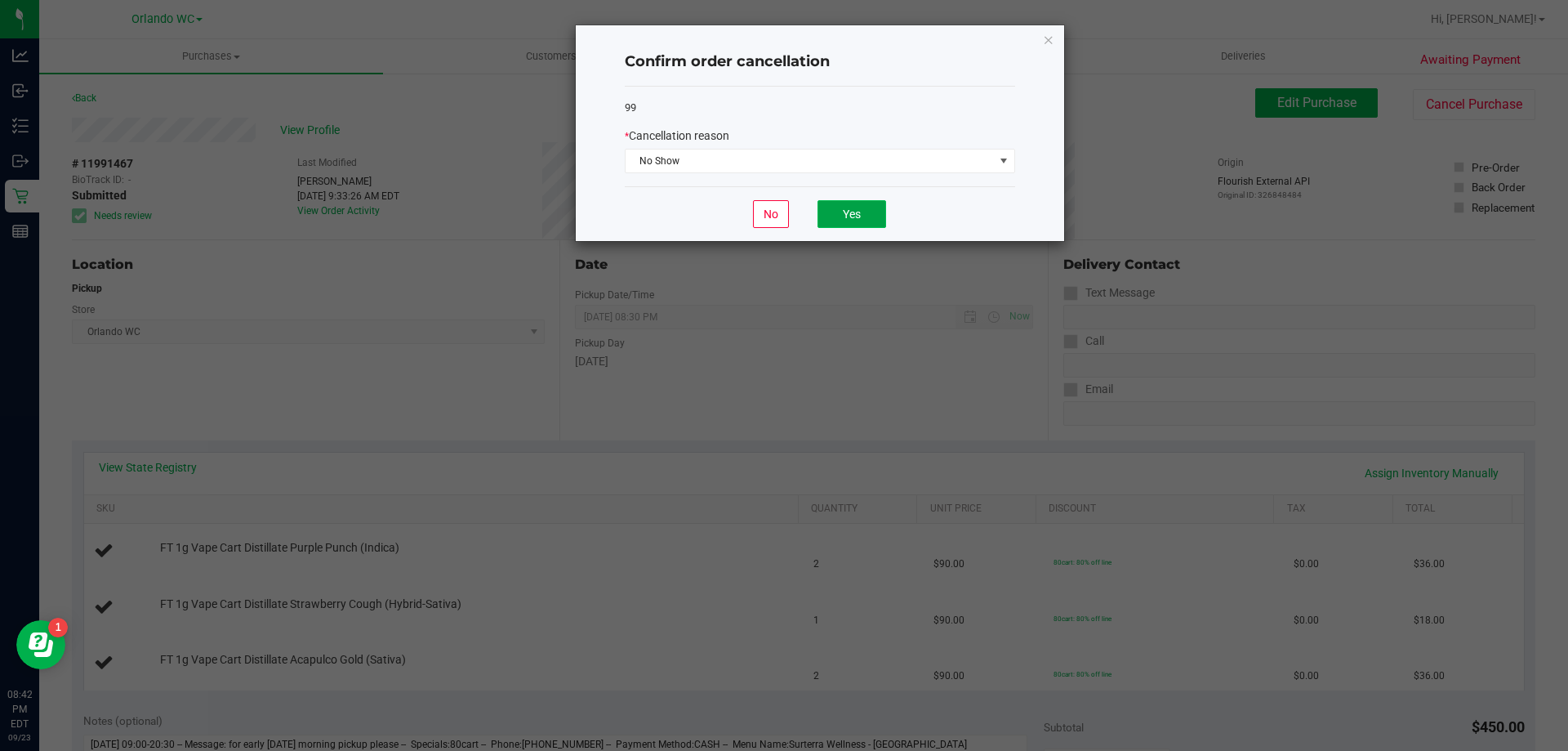
click at [863, 221] on button "Yes" at bounding box center [851, 214] width 68 height 28
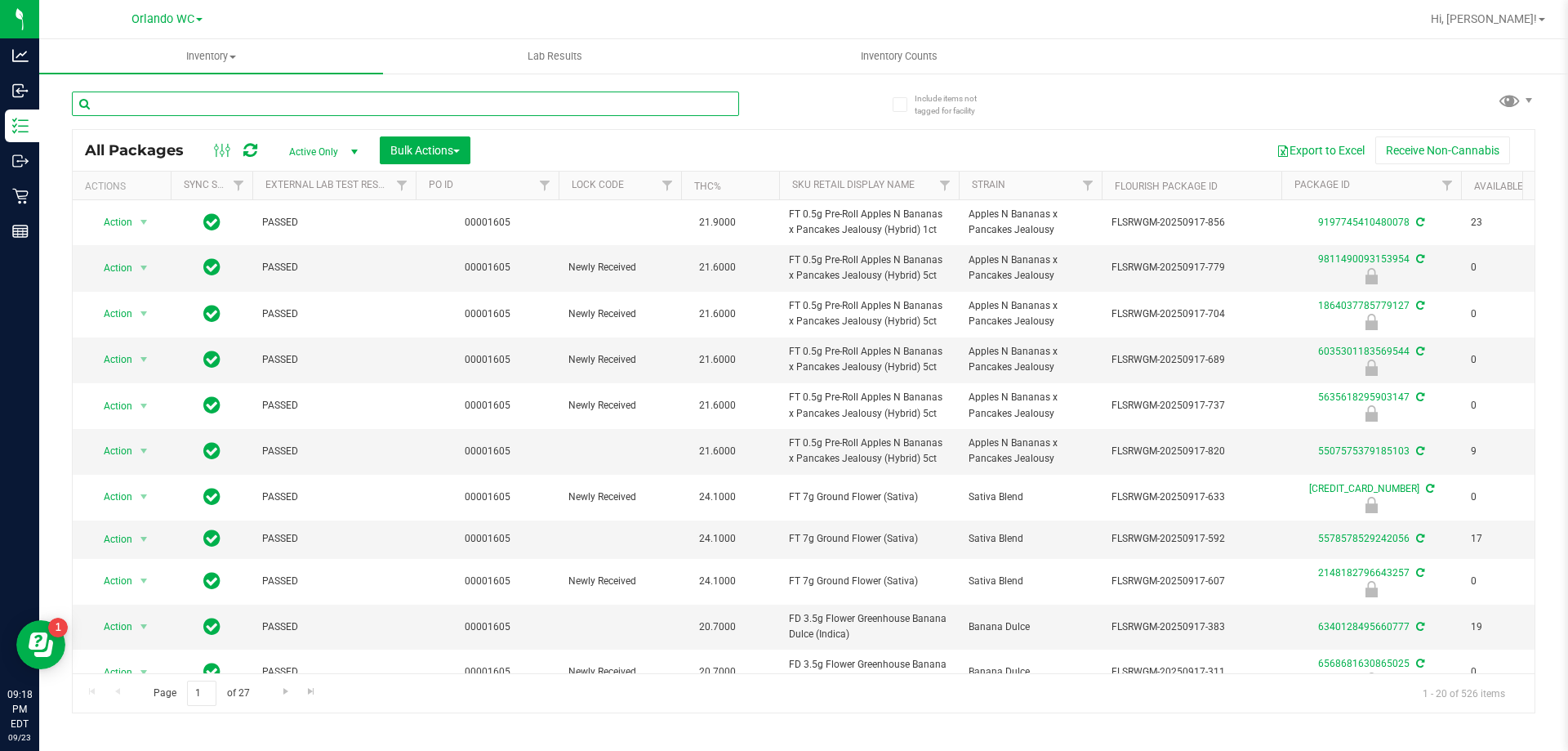
click at [216, 98] on input "text" at bounding box center [406, 104] width 667 height 25
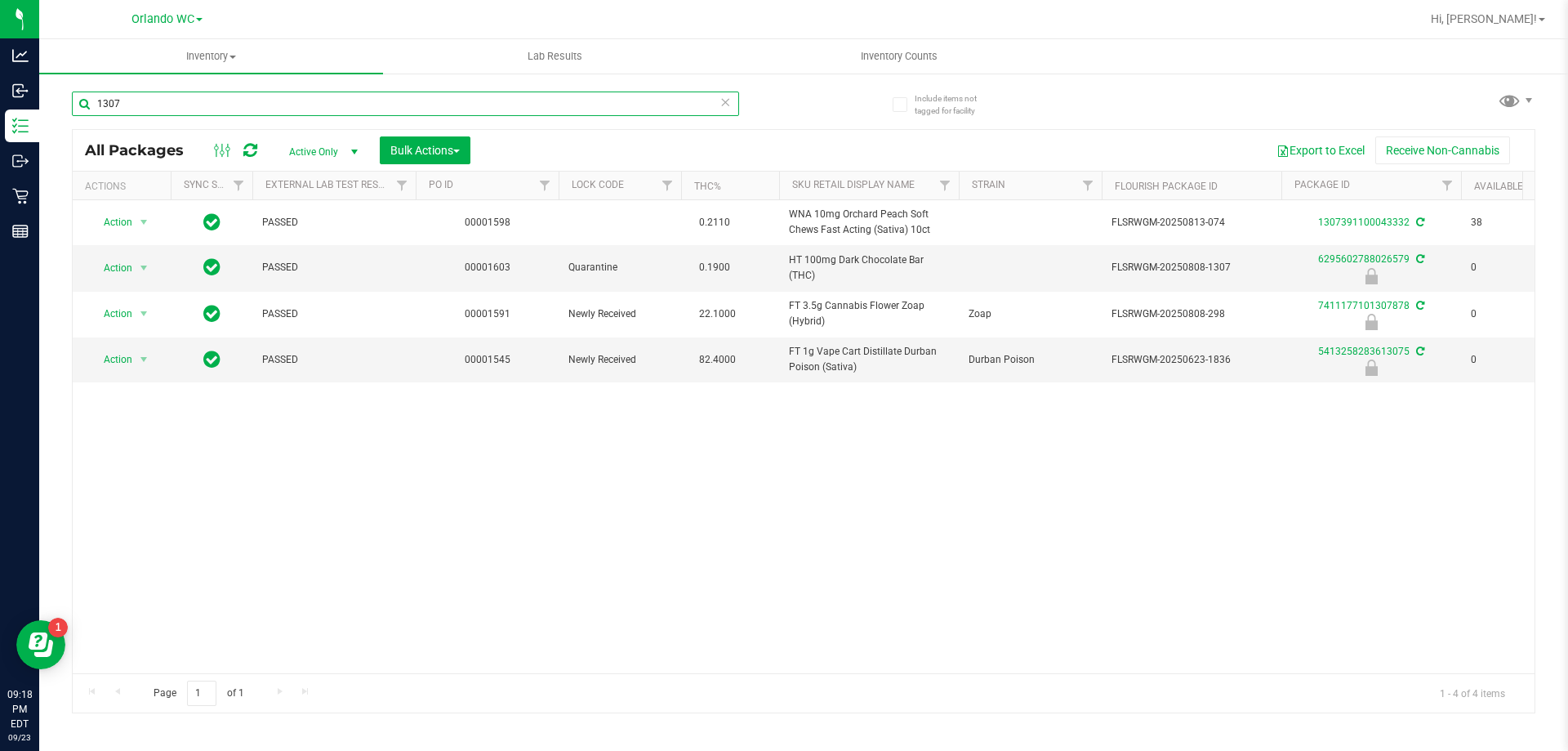
type input "1307"
click at [134, 274] on span "select" at bounding box center [143, 268] width 20 height 23
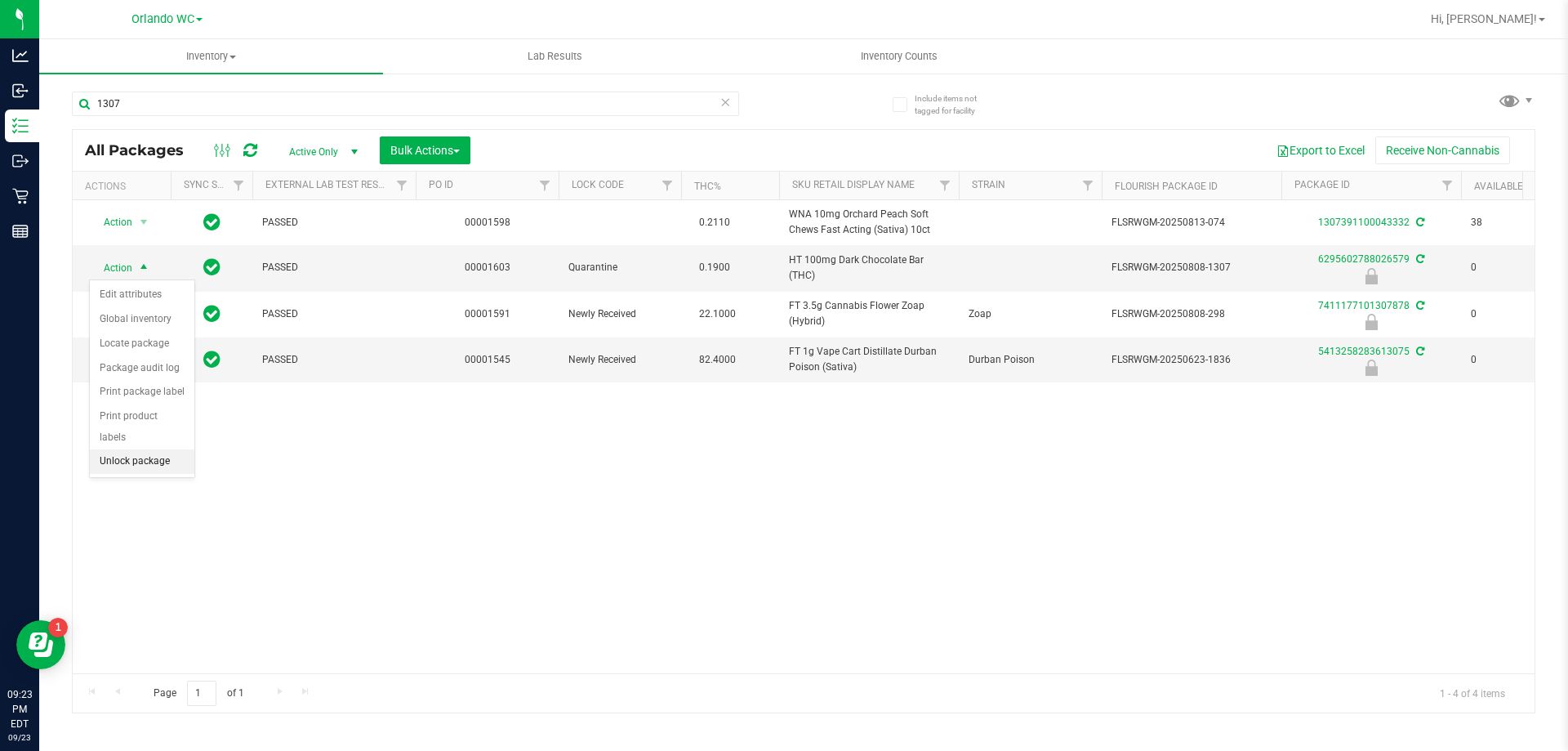
click at [131, 450] on li "Unlock package" at bounding box center [143, 462] width 105 height 25
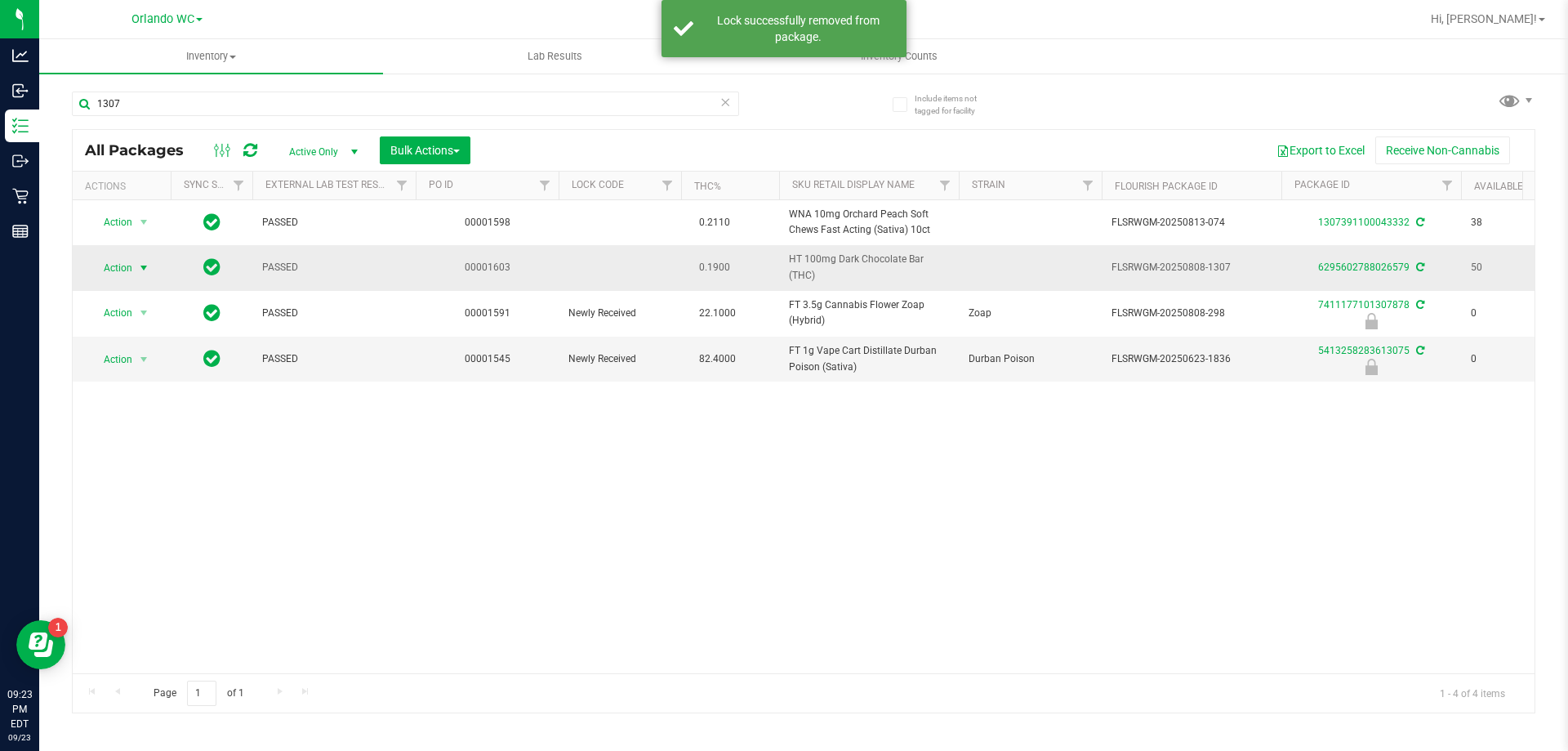
click at [137, 267] on span "select" at bounding box center [143, 268] width 13 height 13
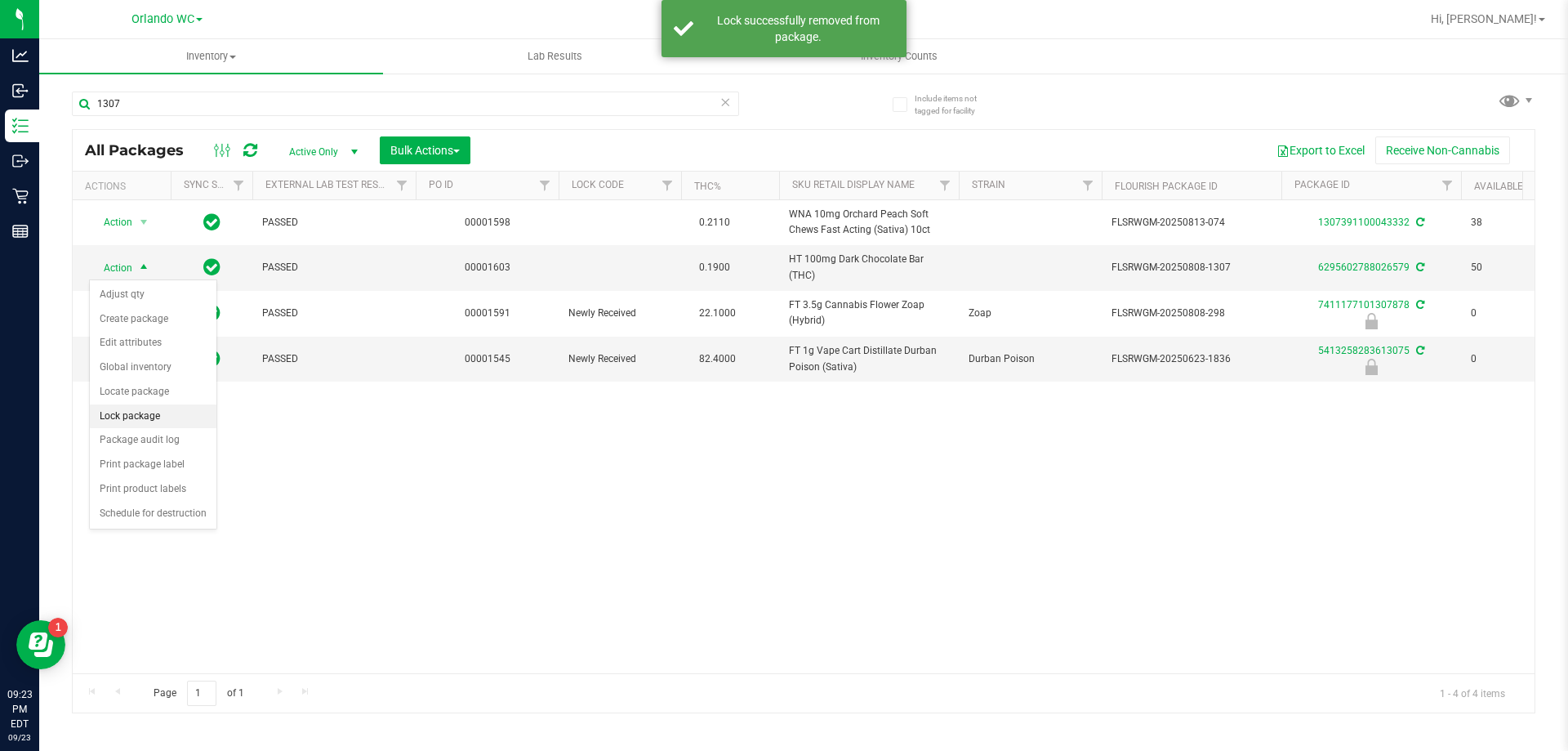
click at [118, 410] on li "Lock package" at bounding box center [153, 416] width 126 height 25
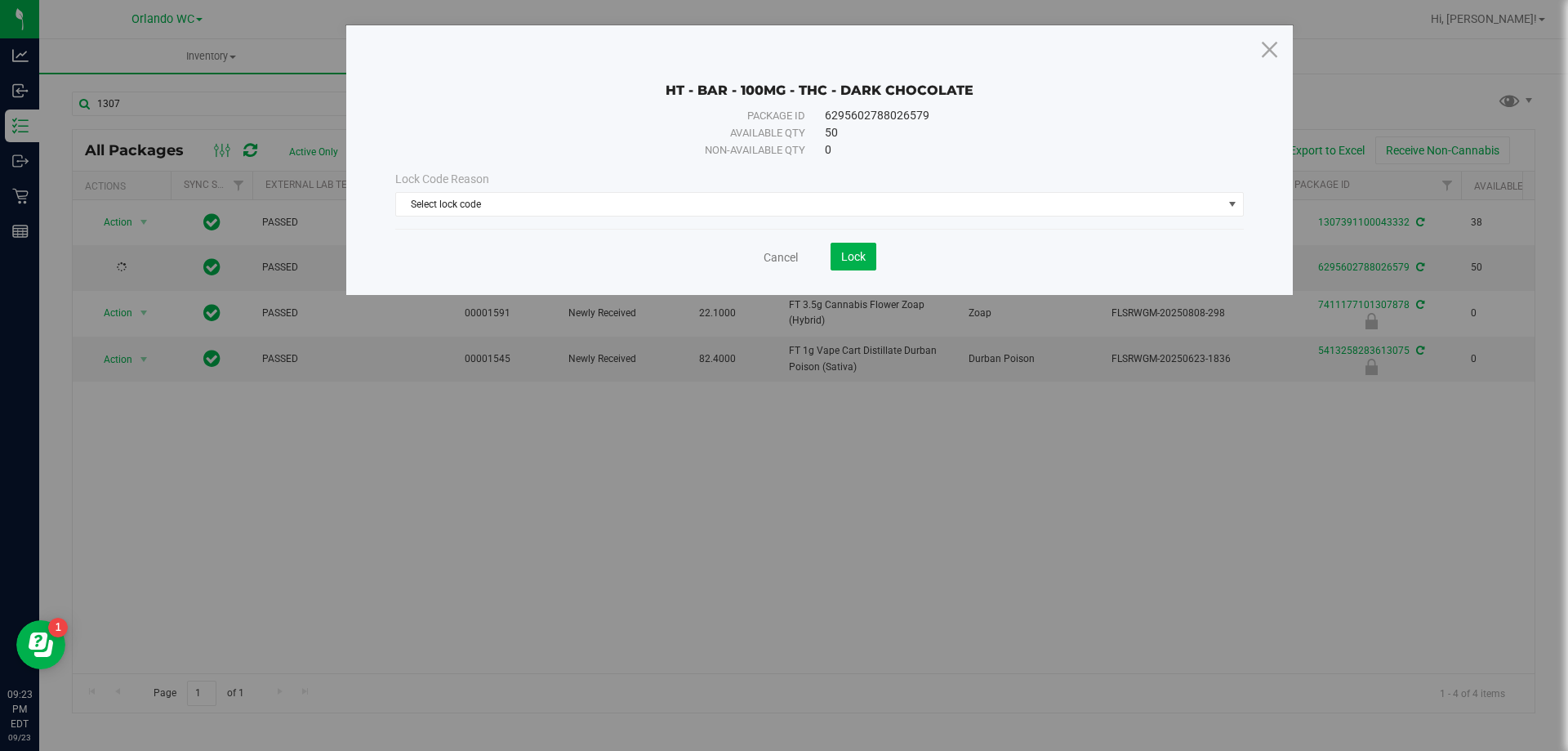
click at [638, 241] on div "Cancel Lock" at bounding box center [819, 250] width 849 height 40
click at [617, 201] on span "Select lock code" at bounding box center [810, 204] width 827 height 23
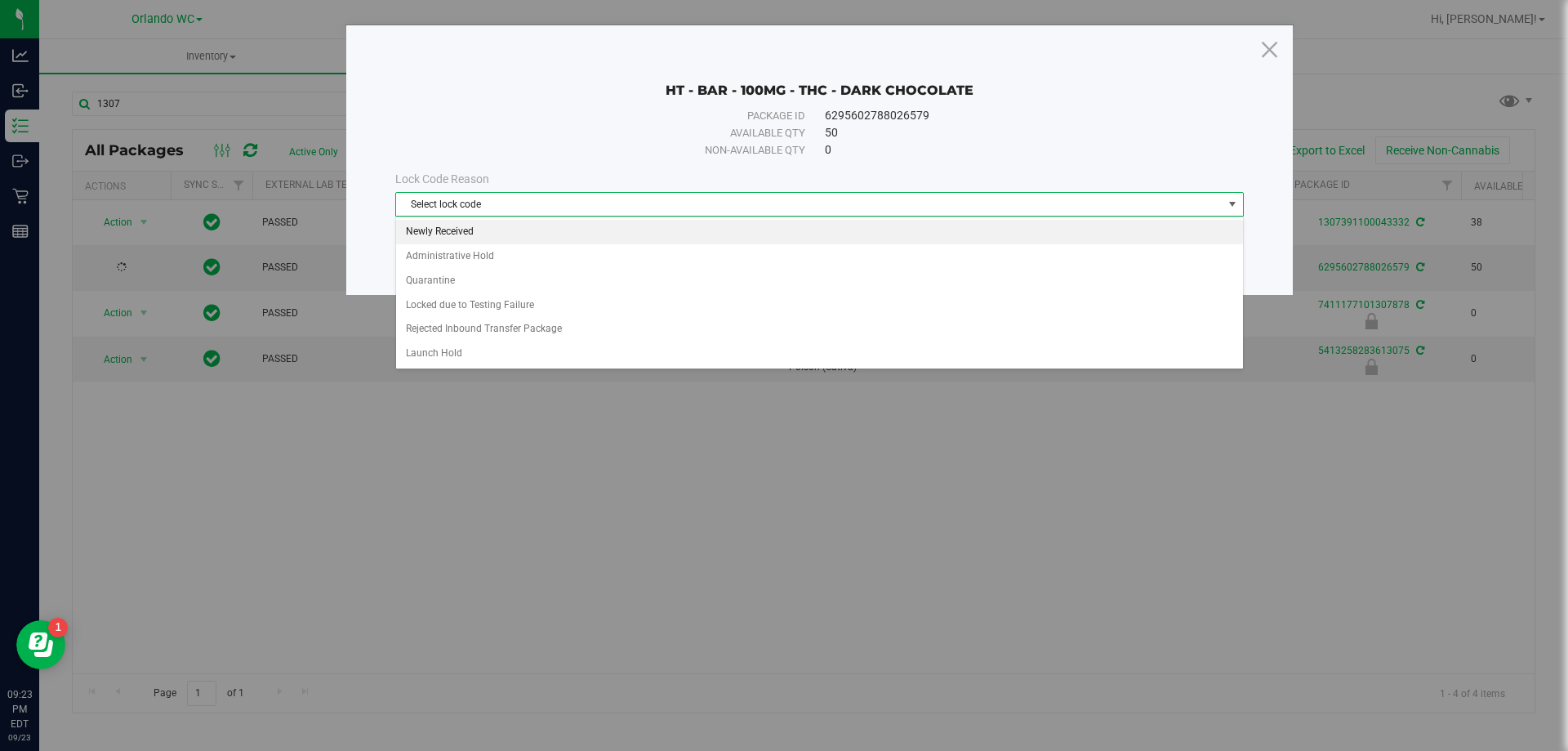
click at [480, 241] on li "Newly Received" at bounding box center [819, 232] width 847 height 25
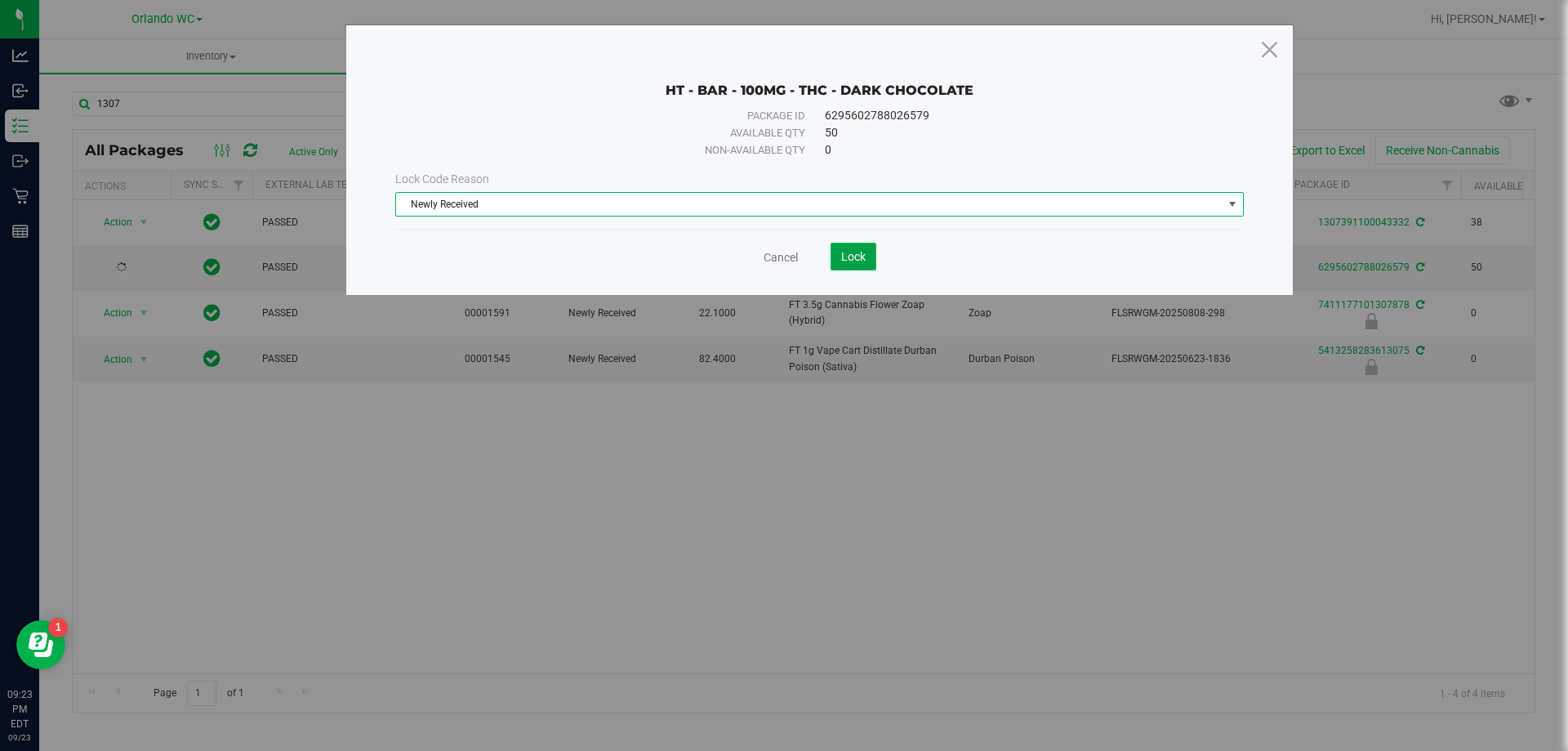
click at [851, 261] on span "Lock" at bounding box center [853, 257] width 25 height 13
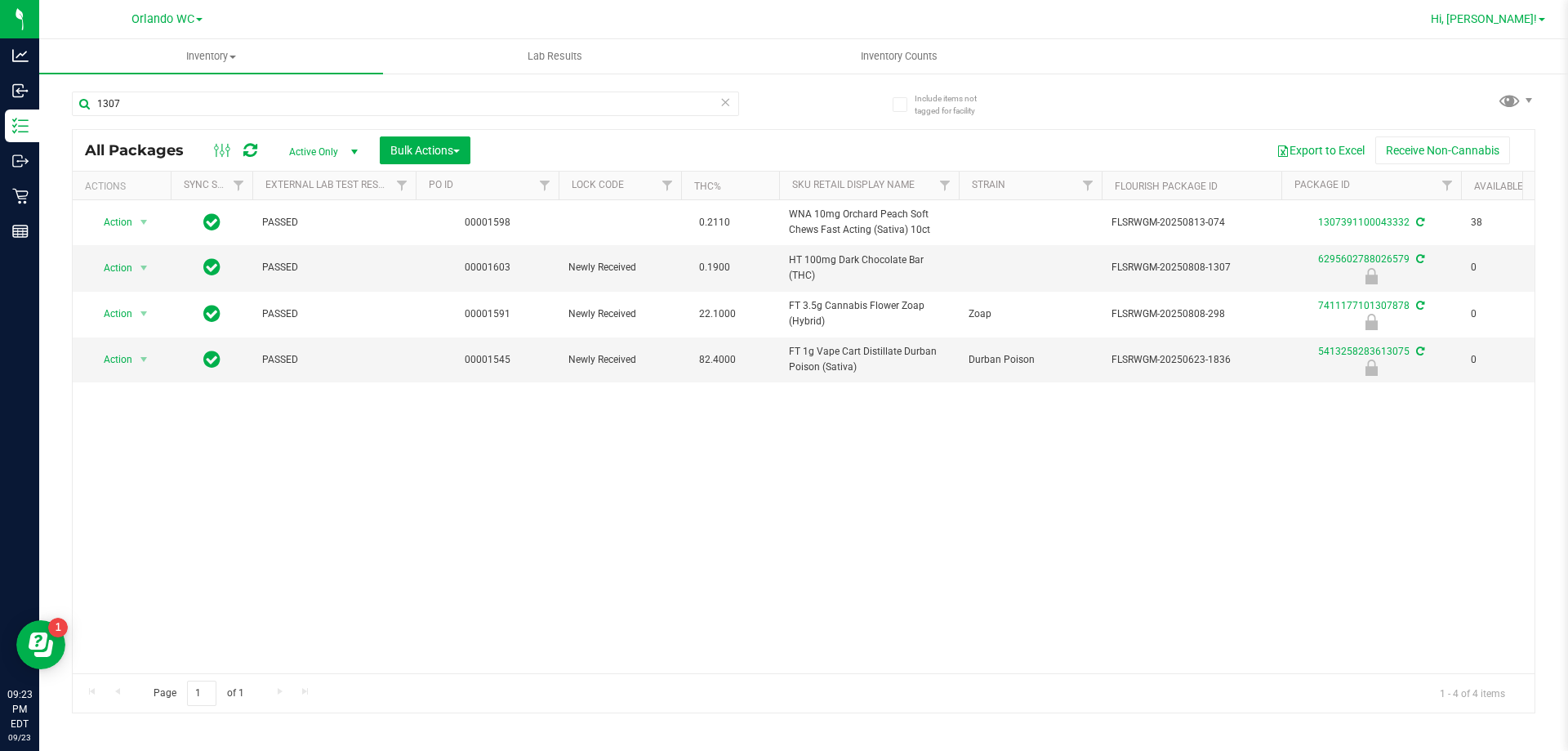
click at [1497, 21] on span "Hi, [PERSON_NAME]!" at bounding box center [1484, 19] width 106 height 13
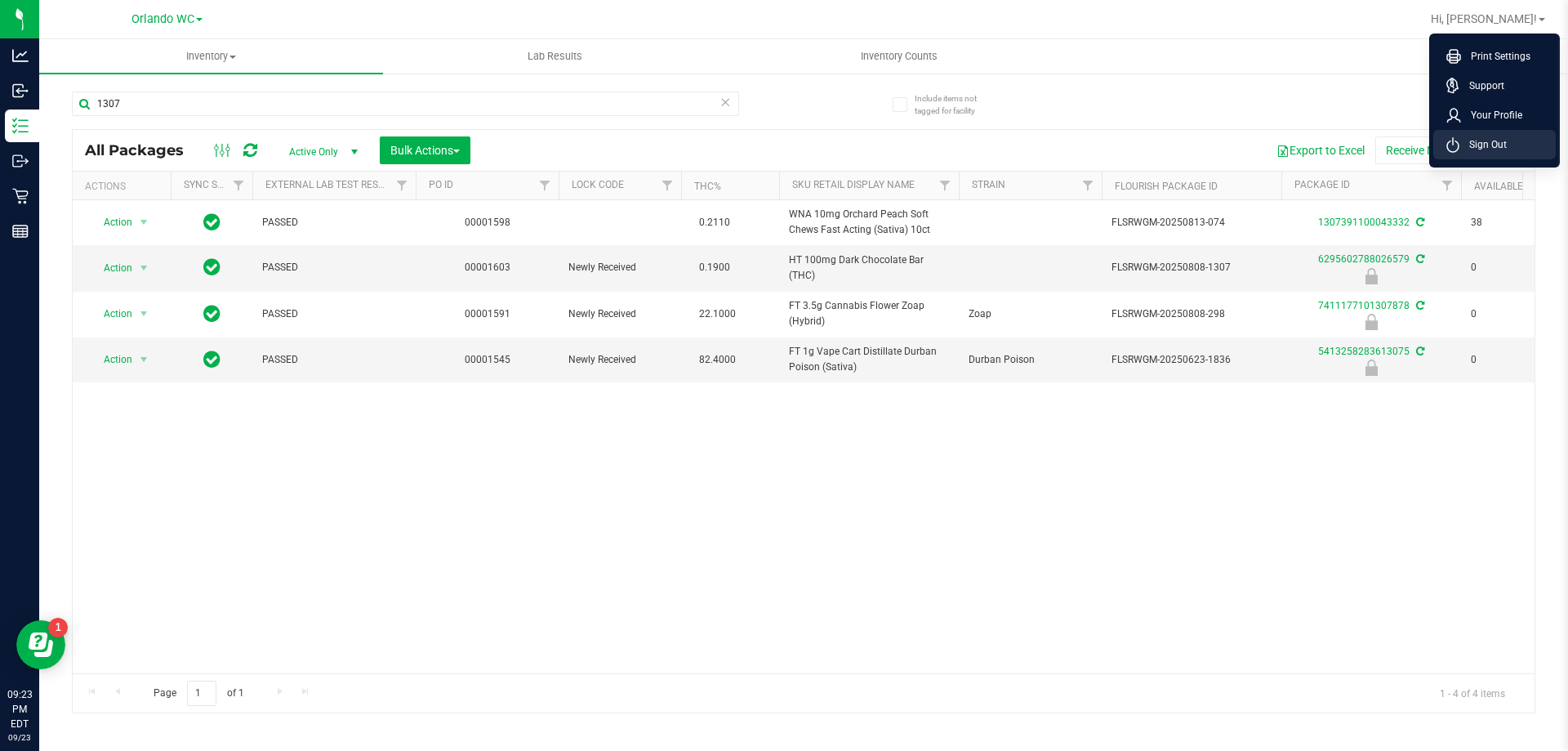
click at [1465, 152] on span "Sign Out" at bounding box center [1483, 144] width 48 height 16
